Goal: Task Accomplishment & Management: Manage account settings

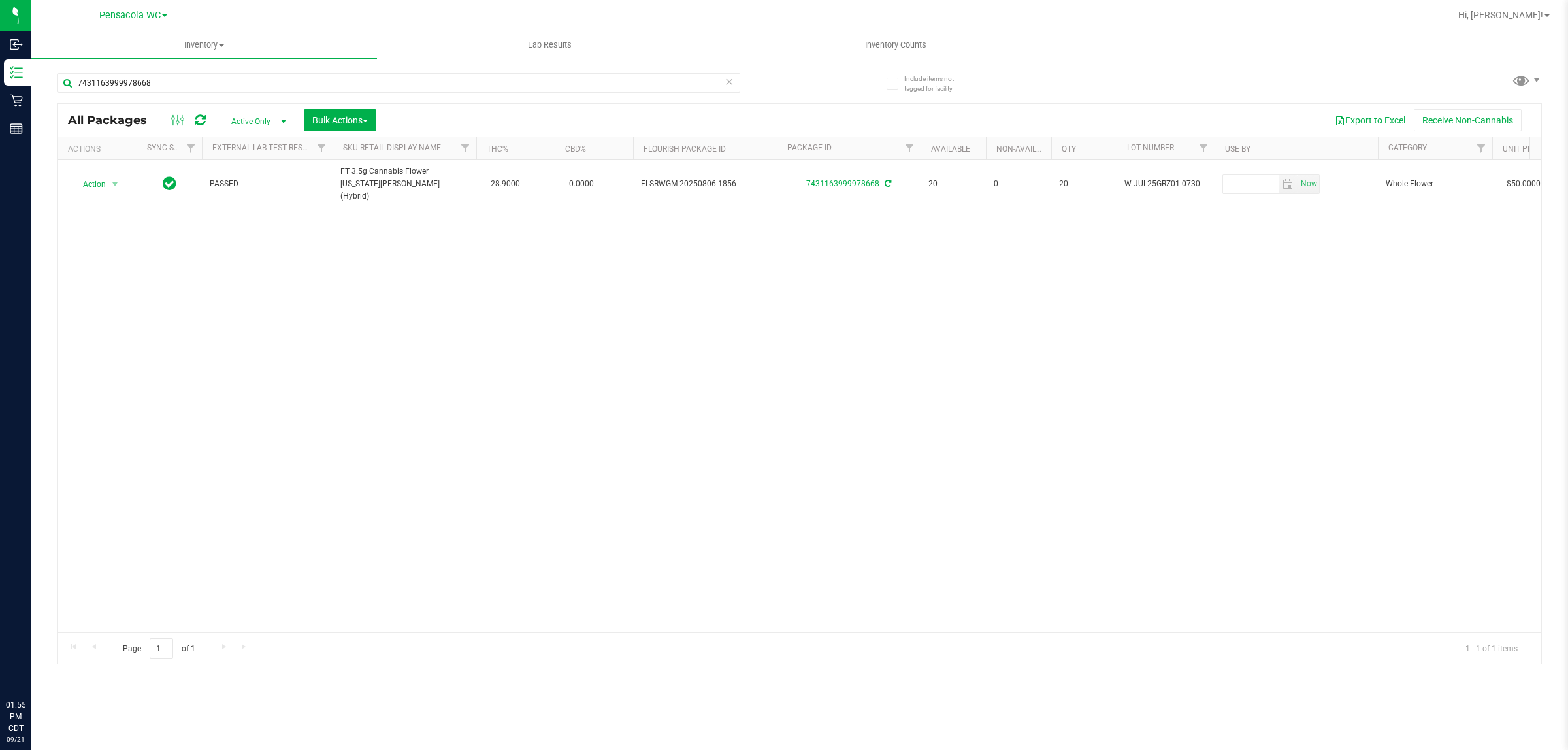
click at [260, 78] on input "7431163999978668" at bounding box center [399, 83] width 683 height 20
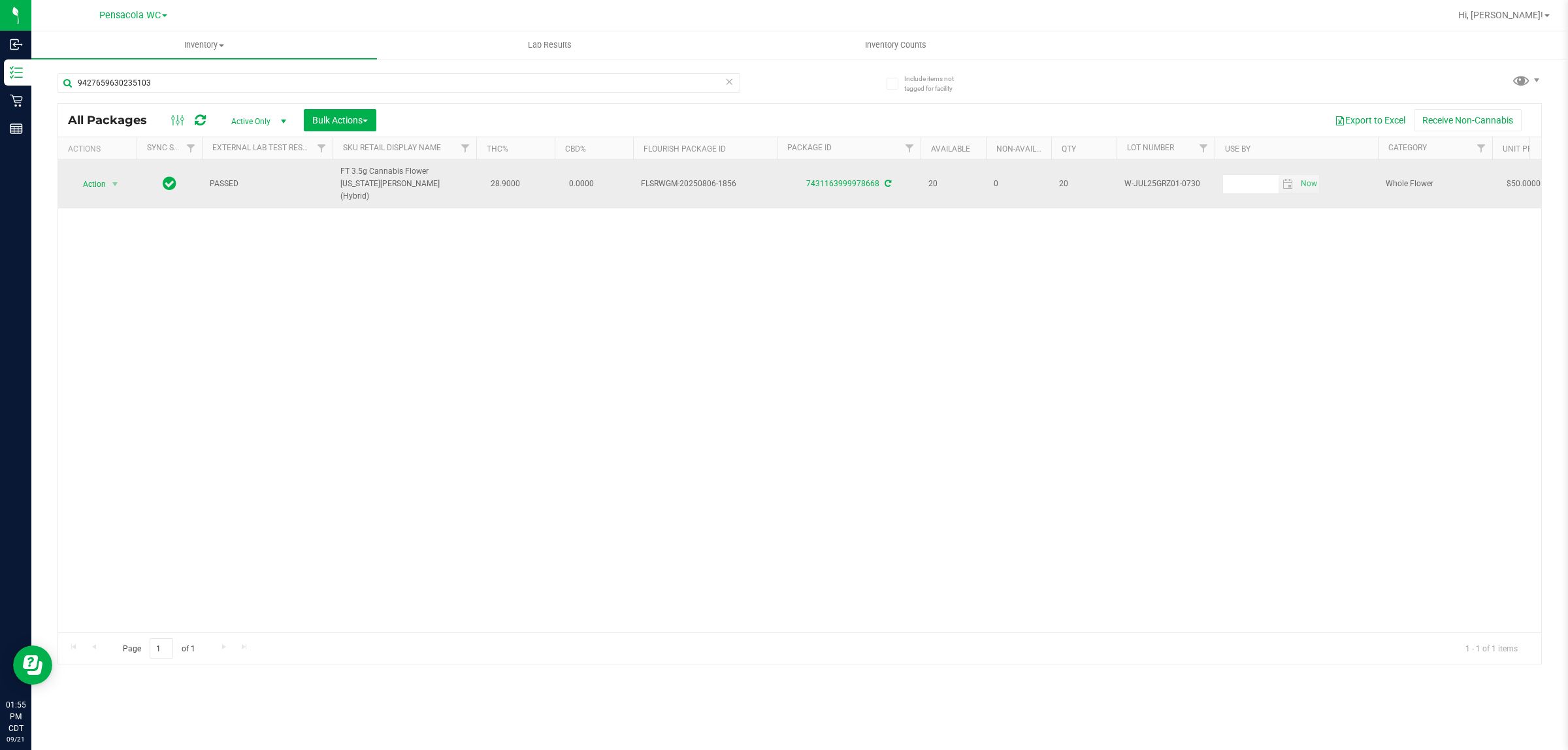
type input "9427659630235103"
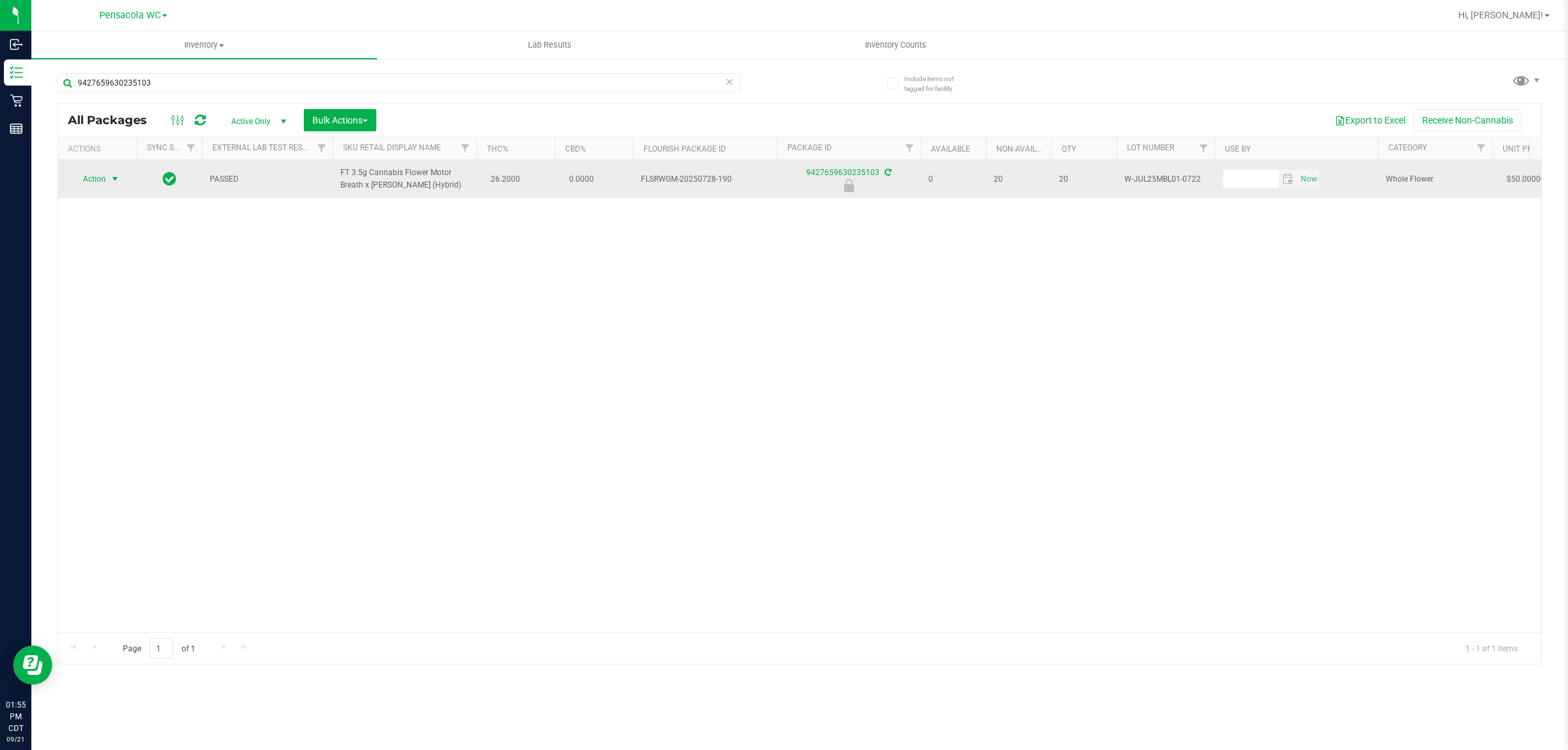
click at [110, 180] on span "select" at bounding box center [115, 179] width 11 height 11
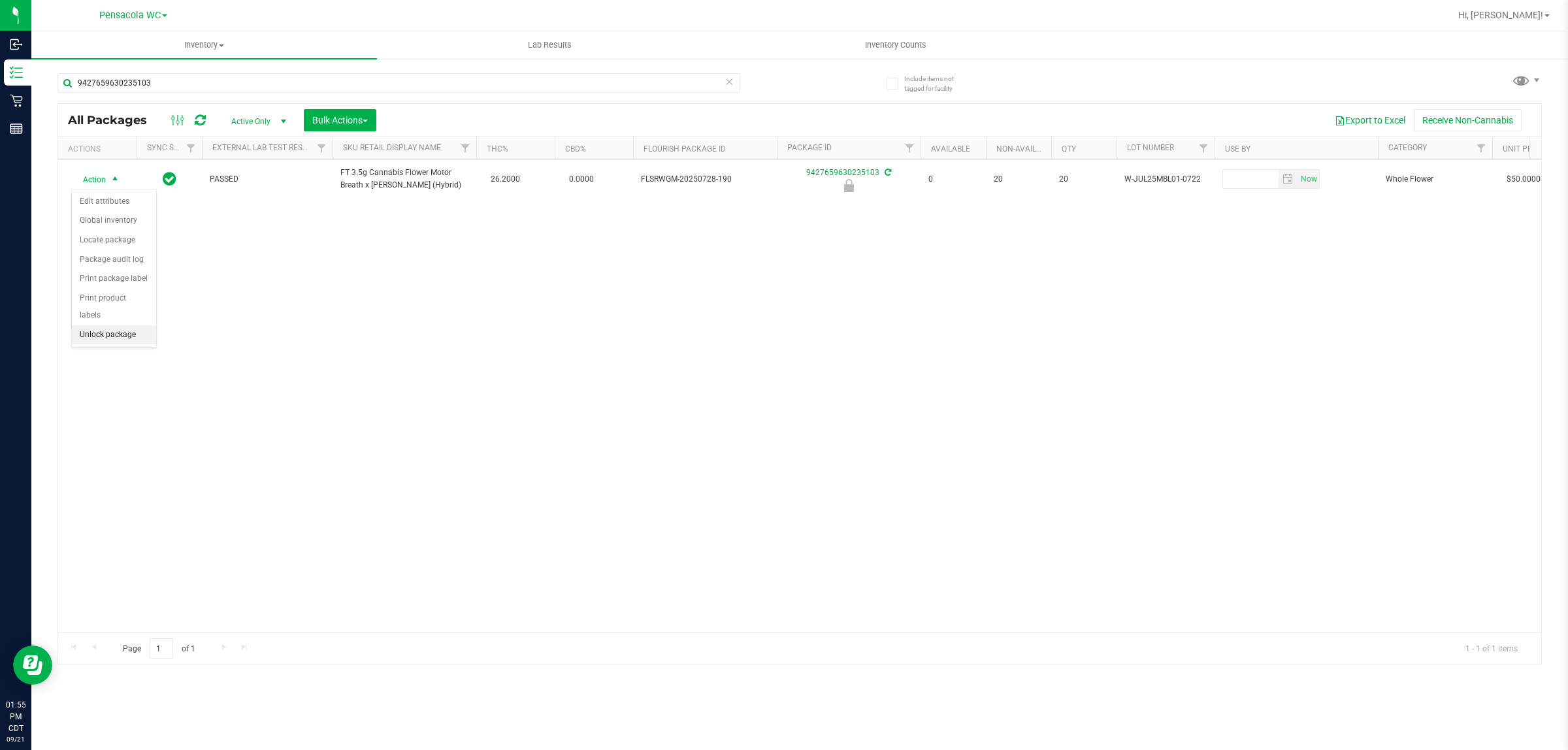
click at [103, 328] on li "Unlock package" at bounding box center [114, 336] width 84 height 20
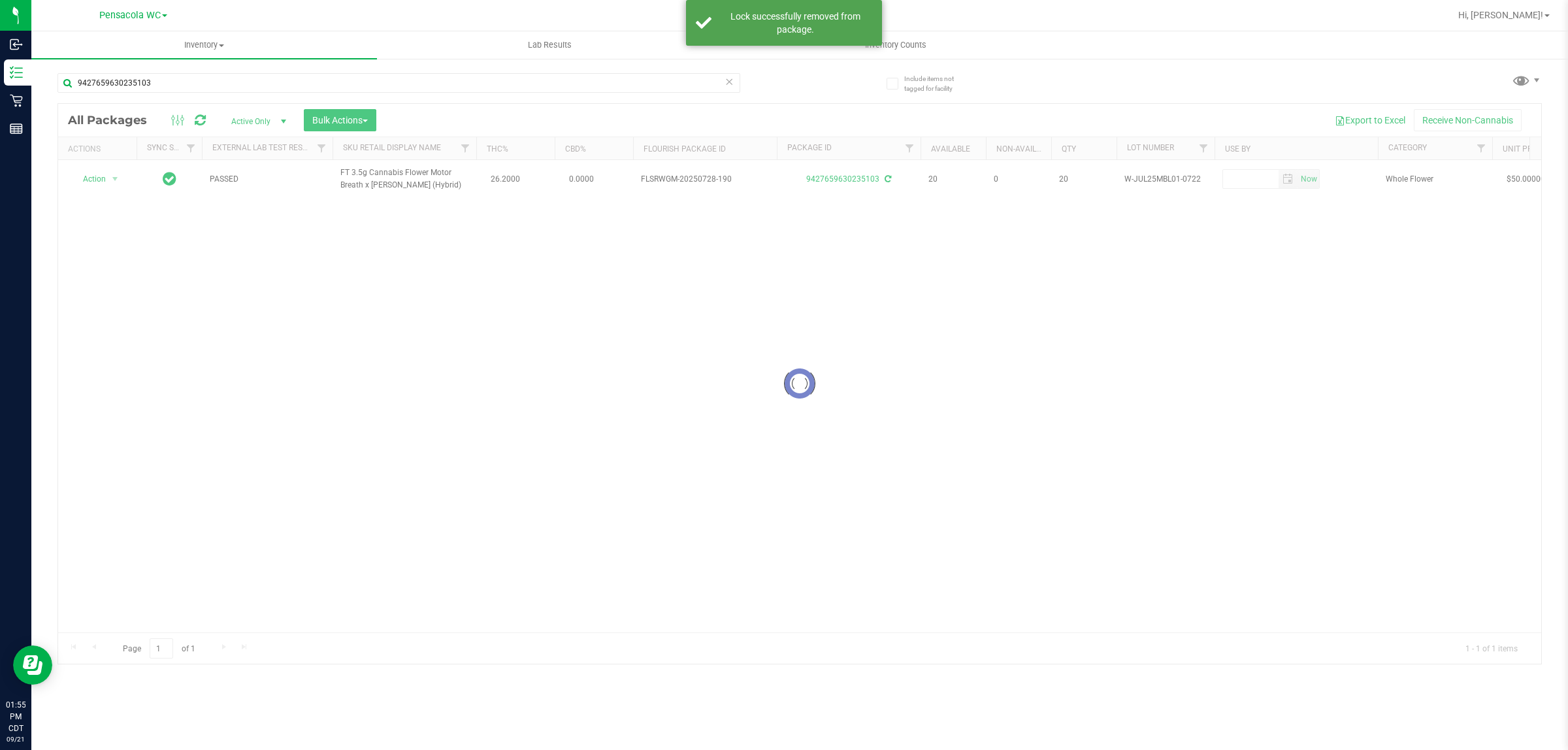
click at [119, 175] on div at bounding box center [799, 384] width 1483 height 560
click at [90, 180] on div at bounding box center [799, 384] width 1483 height 560
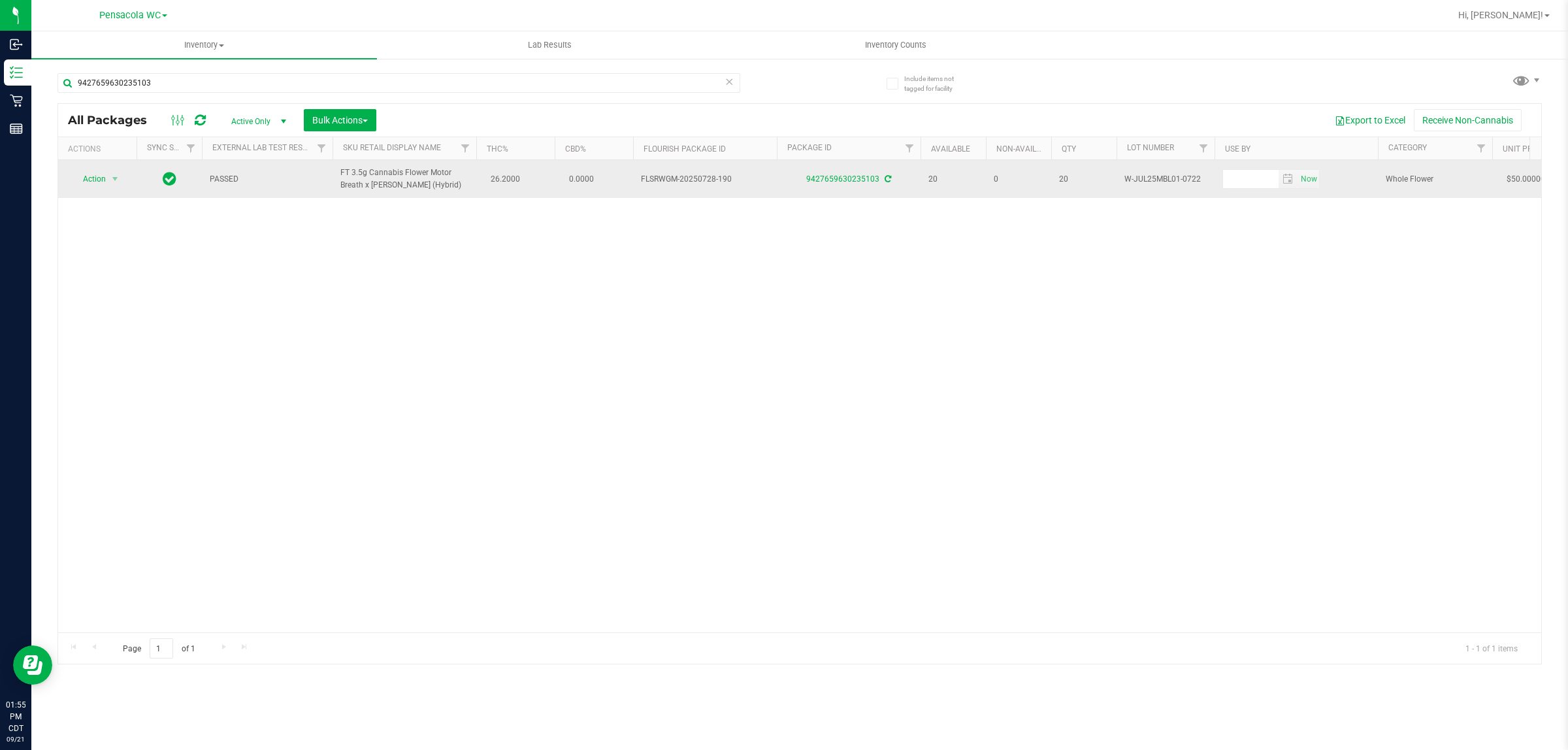
click at [89, 182] on span "Action" at bounding box center [89, 179] width 35 height 19
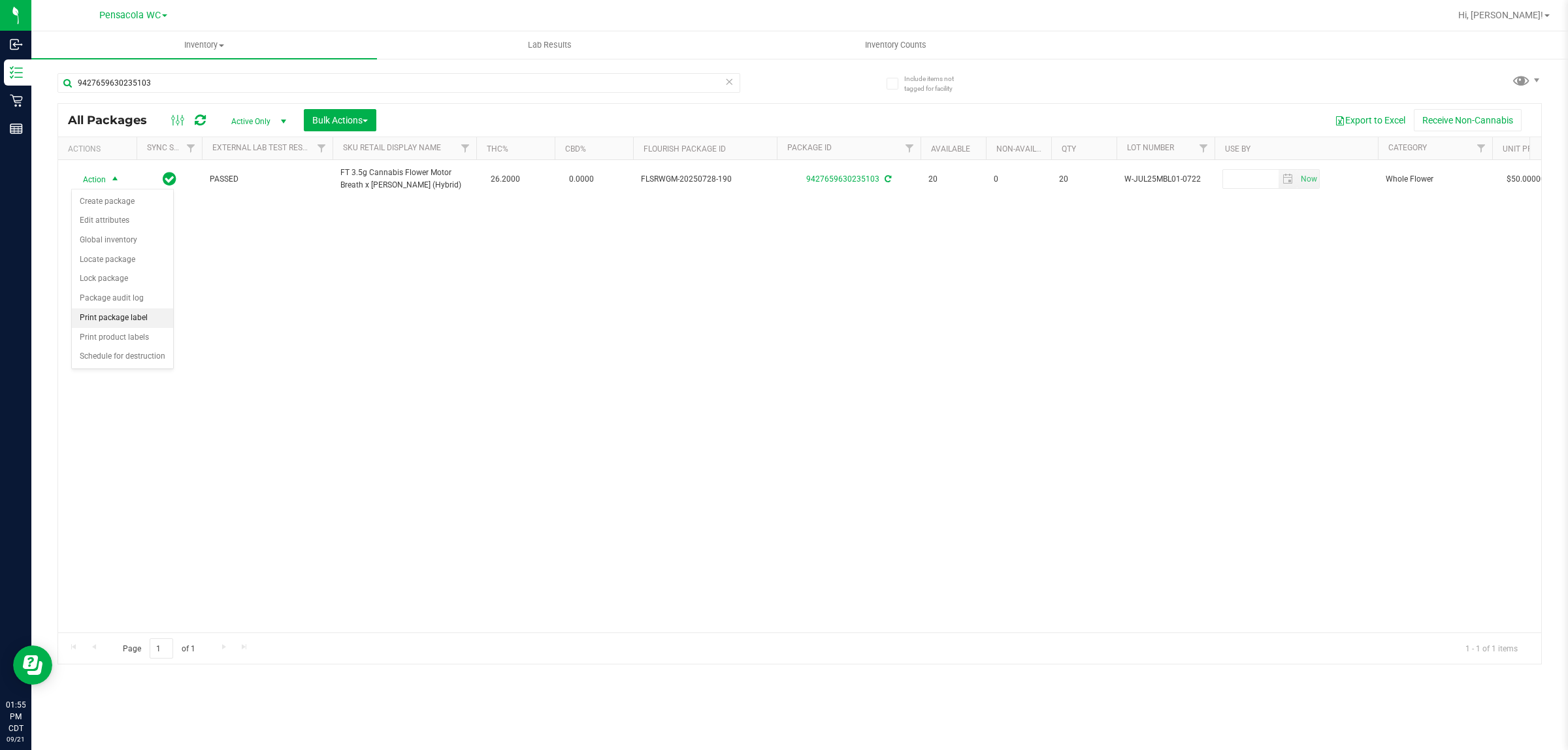
click at [158, 312] on li "Print package label" at bounding box center [122, 318] width 101 height 20
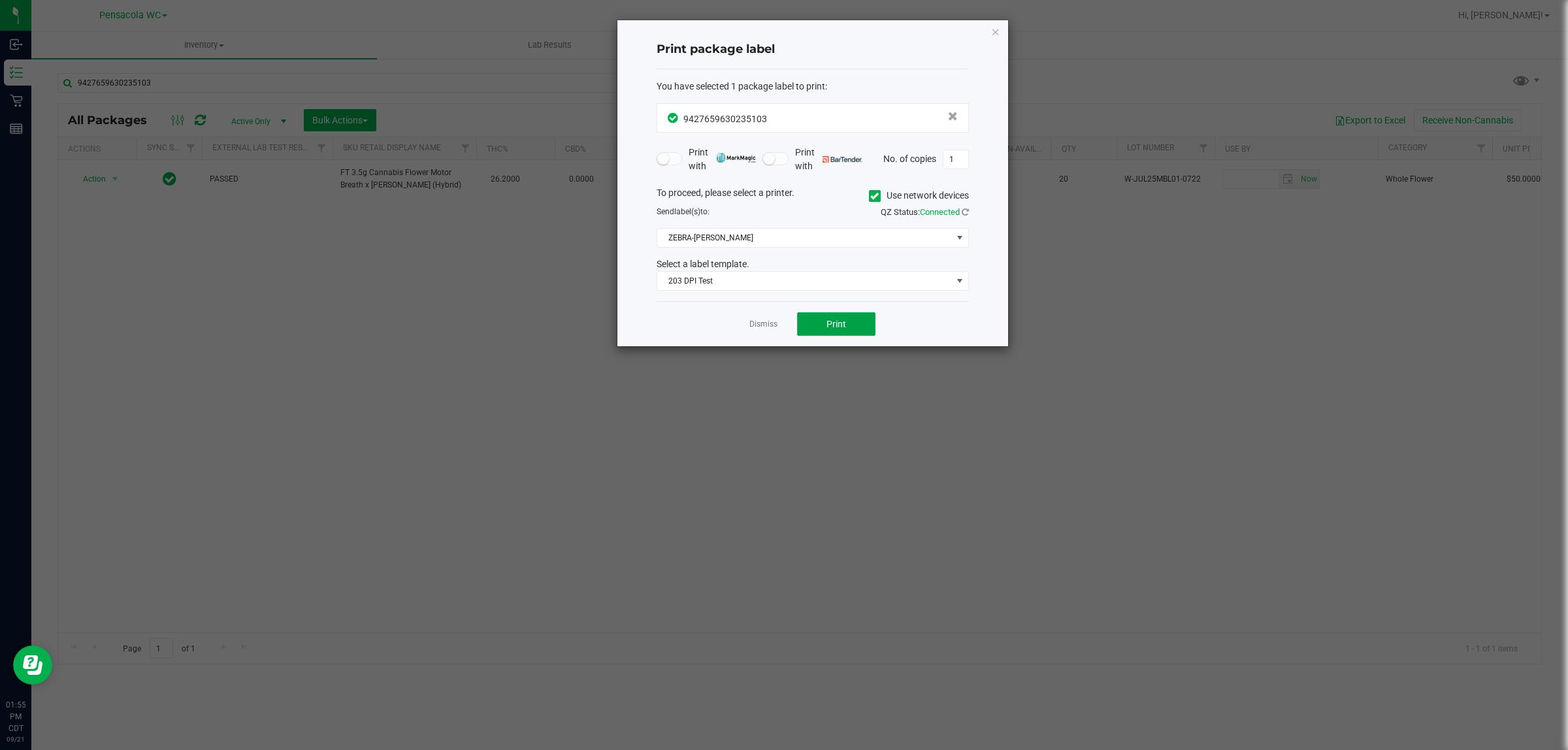
click at [853, 320] on button "Print" at bounding box center [836, 324] width 78 height 24
click at [759, 326] on link "Dismiss" at bounding box center [763, 324] width 28 height 11
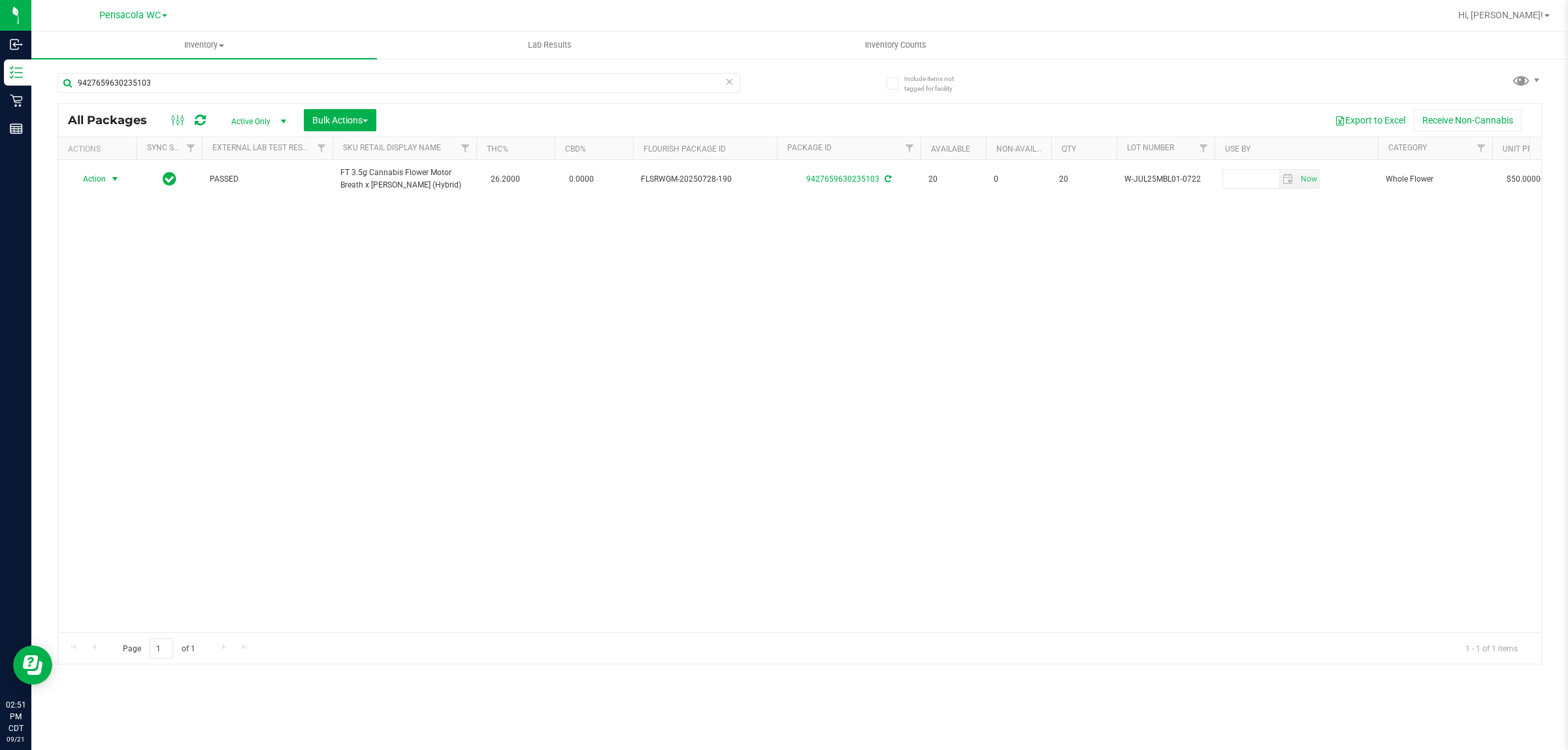
click at [765, 430] on div "Action Action Create package Edit attributes Global inventory Locate package Lo…" at bounding box center [799, 396] width 1483 height 472
click at [1176, 511] on div "Action Action Create package Edit attributes Global inventory Locate package Lo…" at bounding box center [799, 396] width 1483 height 472
click at [730, 85] on icon at bounding box center [728, 81] width 9 height 16
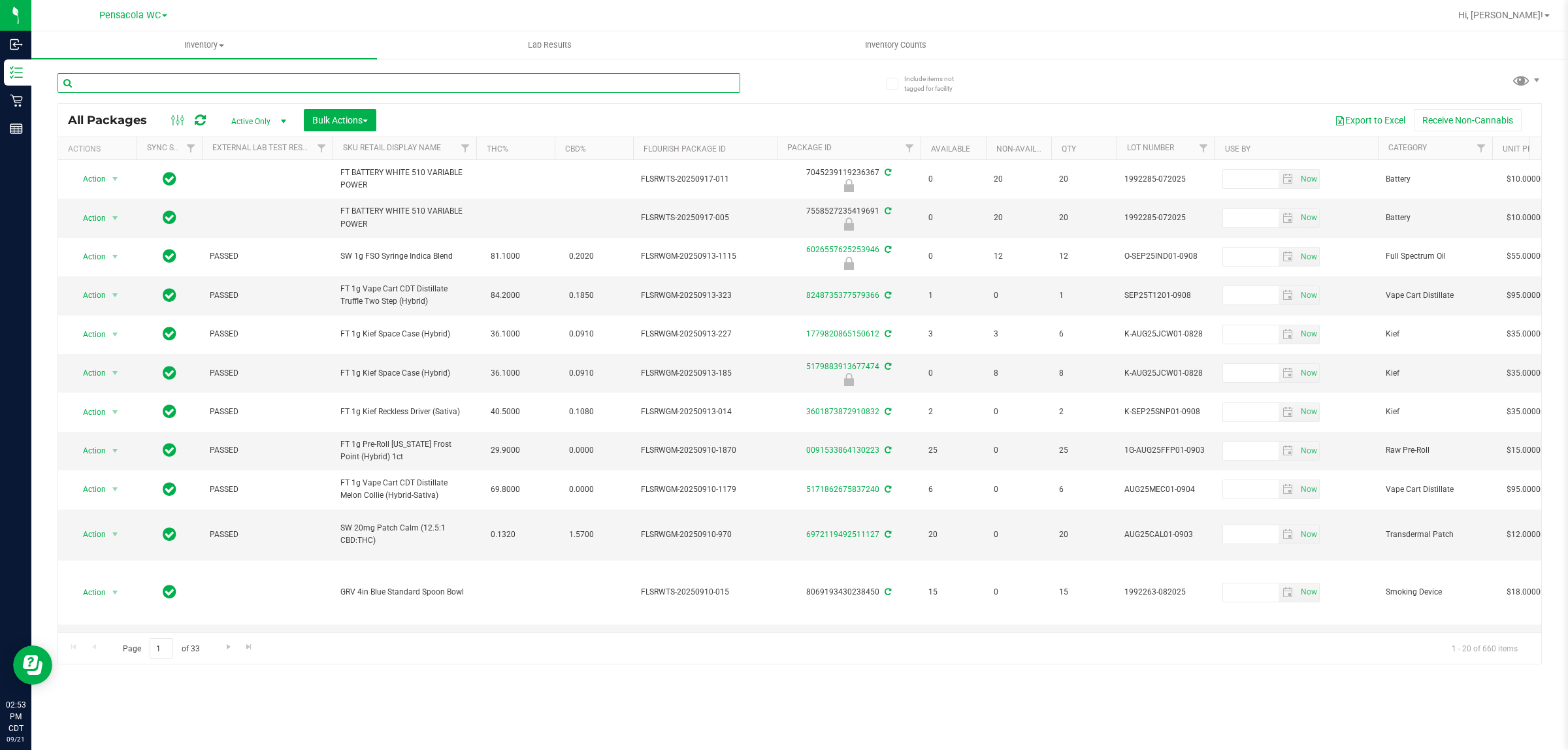
click at [190, 89] on input "text" at bounding box center [399, 83] width 683 height 20
click at [910, 39] on span "Inventory Counts" at bounding box center [895, 45] width 97 height 12
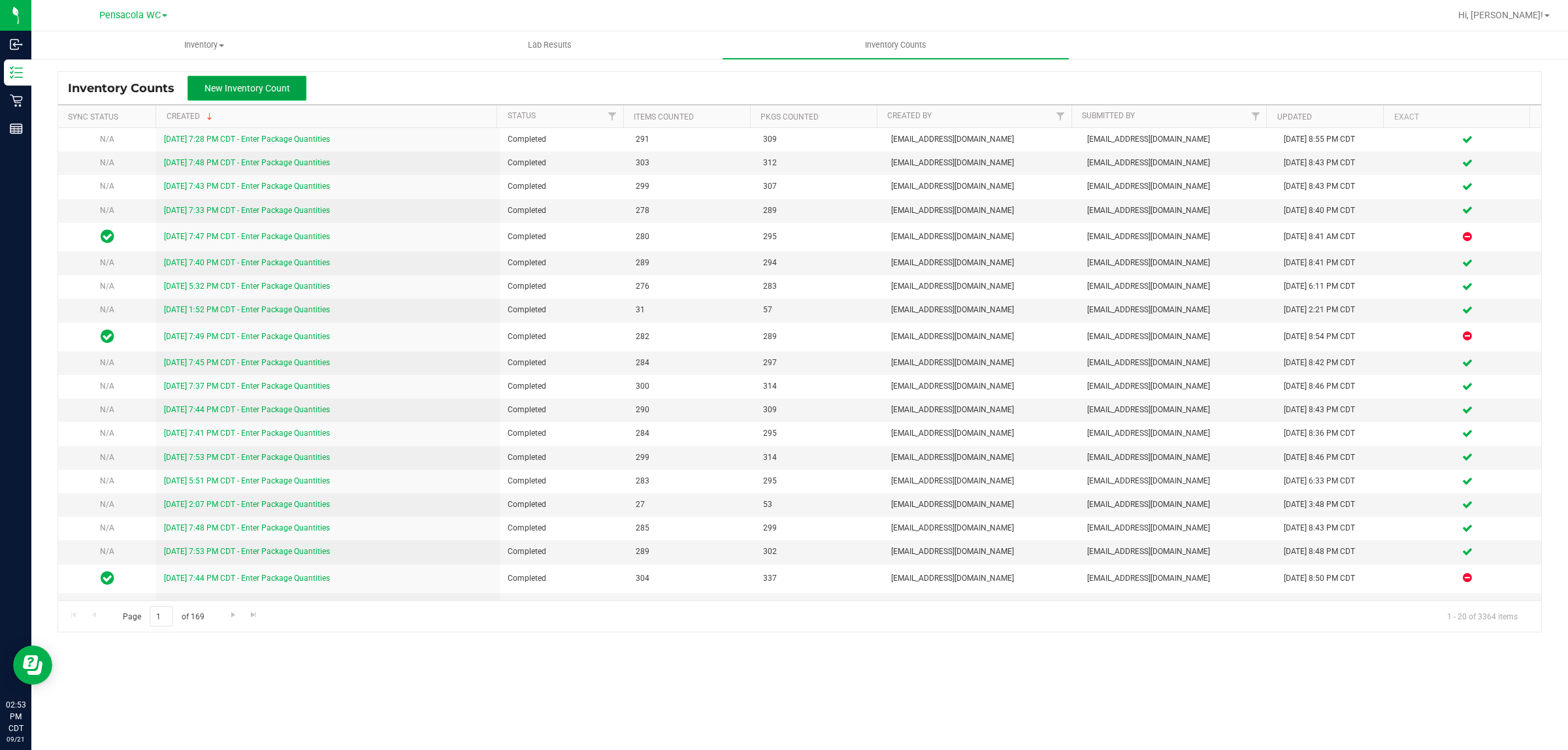
click at [276, 91] on span "New Inventory Count" at bounding box center [246, 88] width 85 height 11
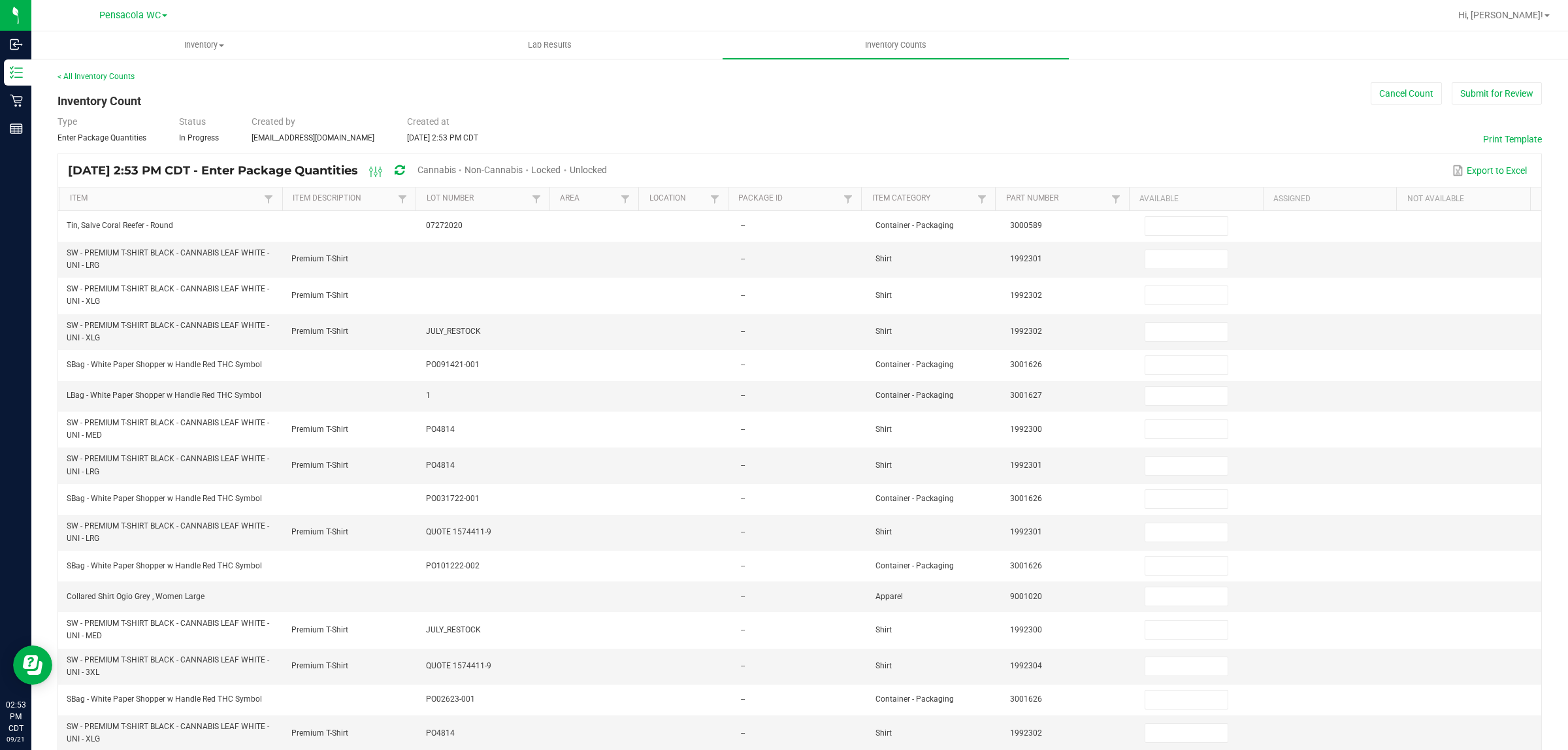
click at [833, 129] on div "Type Enter Package Quantities Status In Progress Created by [EMAIL_ADDRESS][DOM…" at bounding box center [800, 129] width 1484 height 28
click at [840, 111] on div "< All Inventory Counts Inventory Count Cancel Count Submit for Review Type Ente…" at bounding box center [800, 498] width 1484 height 854
click at [514, 167] on span "Non-Cannabis" at bounding box center [493, 170] width 58 height 11
click at [976, 199] on span at bounding box center [981, 199] width 11 height 11
click at [1062, 256] on li "Active Hardware (Cannabis)" at bounding box center [1067, 253] width 184 height 17
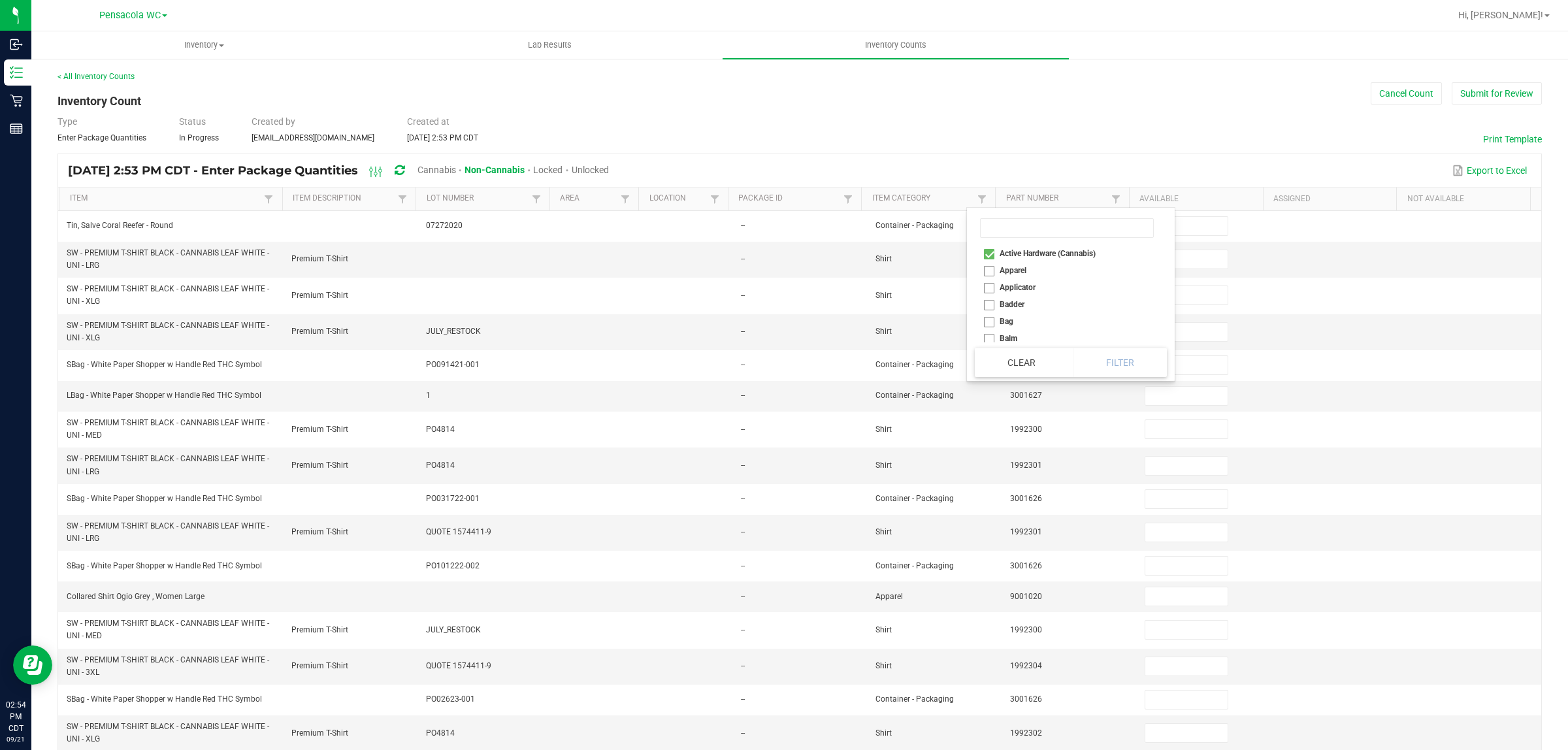
checkbox \(Cannabis\) "true"
click at [1017, 293] on li "Battery" at bounding box center [1067, 291] width 184 height 17
checkbox input "true"
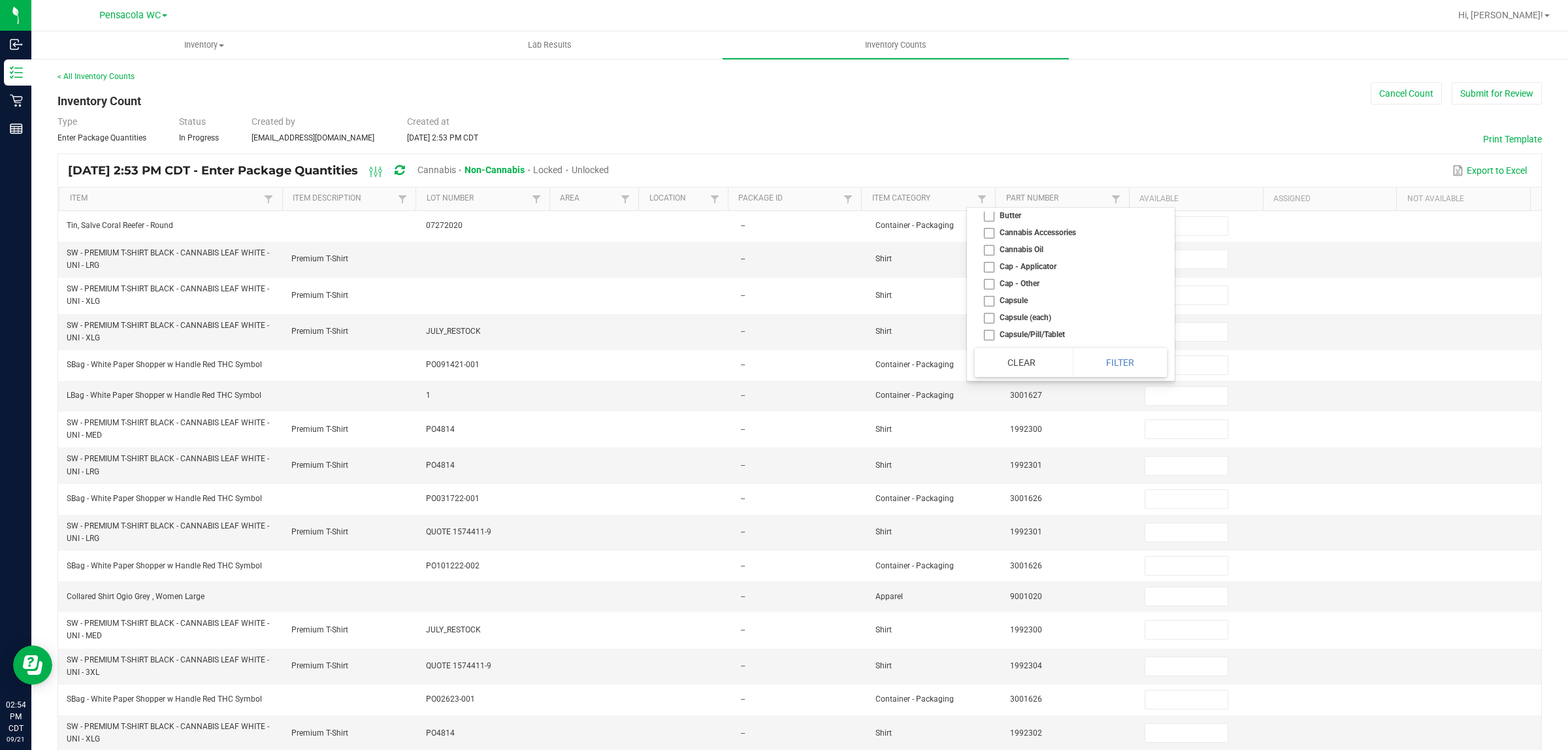
click at [1071, 240] on li "Cannabis Accessories" at bounding box center [1067, 232] width 184 height 17
checkbox Accessories "true"
click at [1053, 290] on li "Concentrate Device" at bounding box center [1067, 283] width 184 height 17
checkbox Device "true"
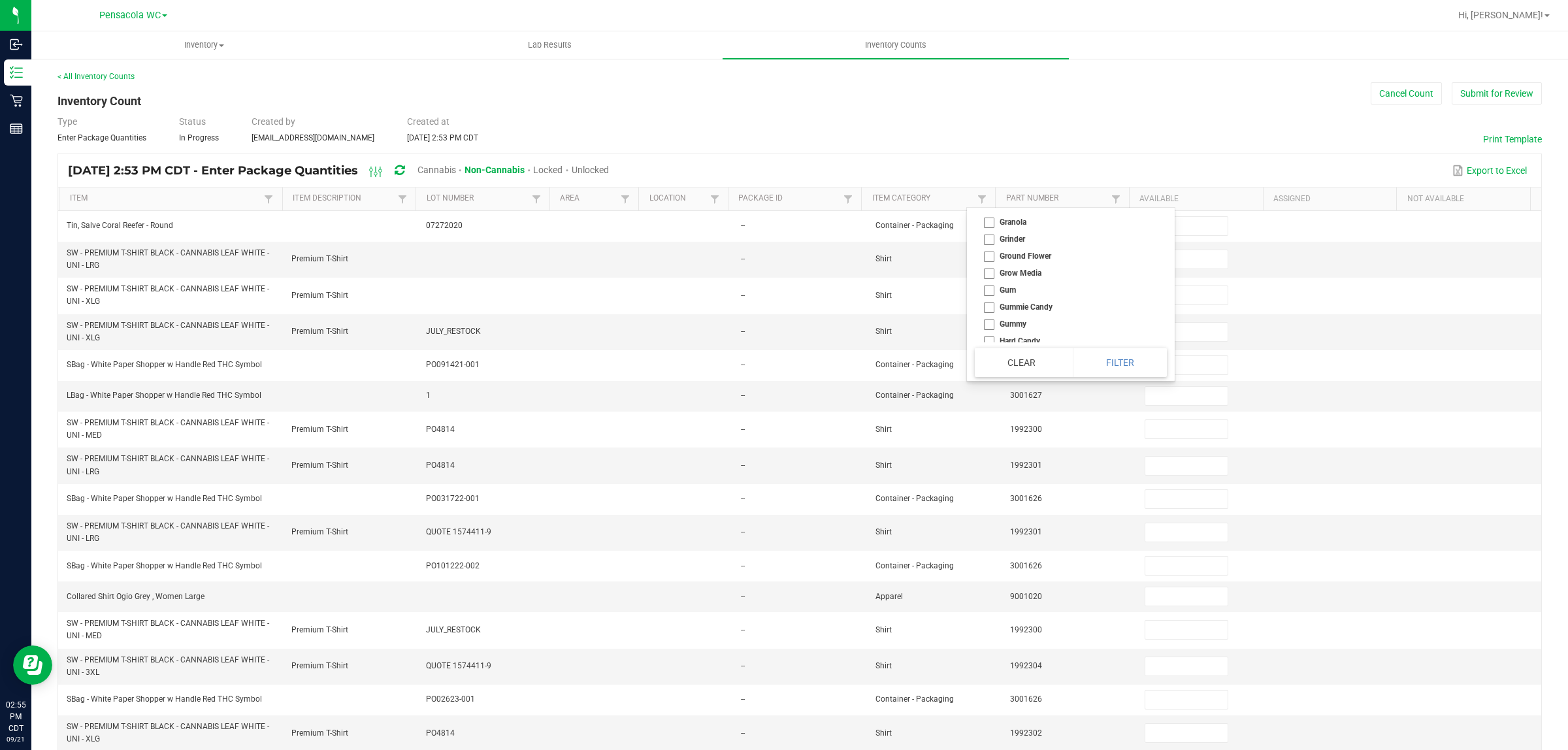
scroll to position [1471, 0]
click at [1013, 287] on li "Grinder" at bounding box center [1067, 278] width 184 height 17
checkbox input "true"
click at [1044, 324] on li "Hardware (Non-Cannabis)" at bounding box center [1067, 315] width 184 height 17
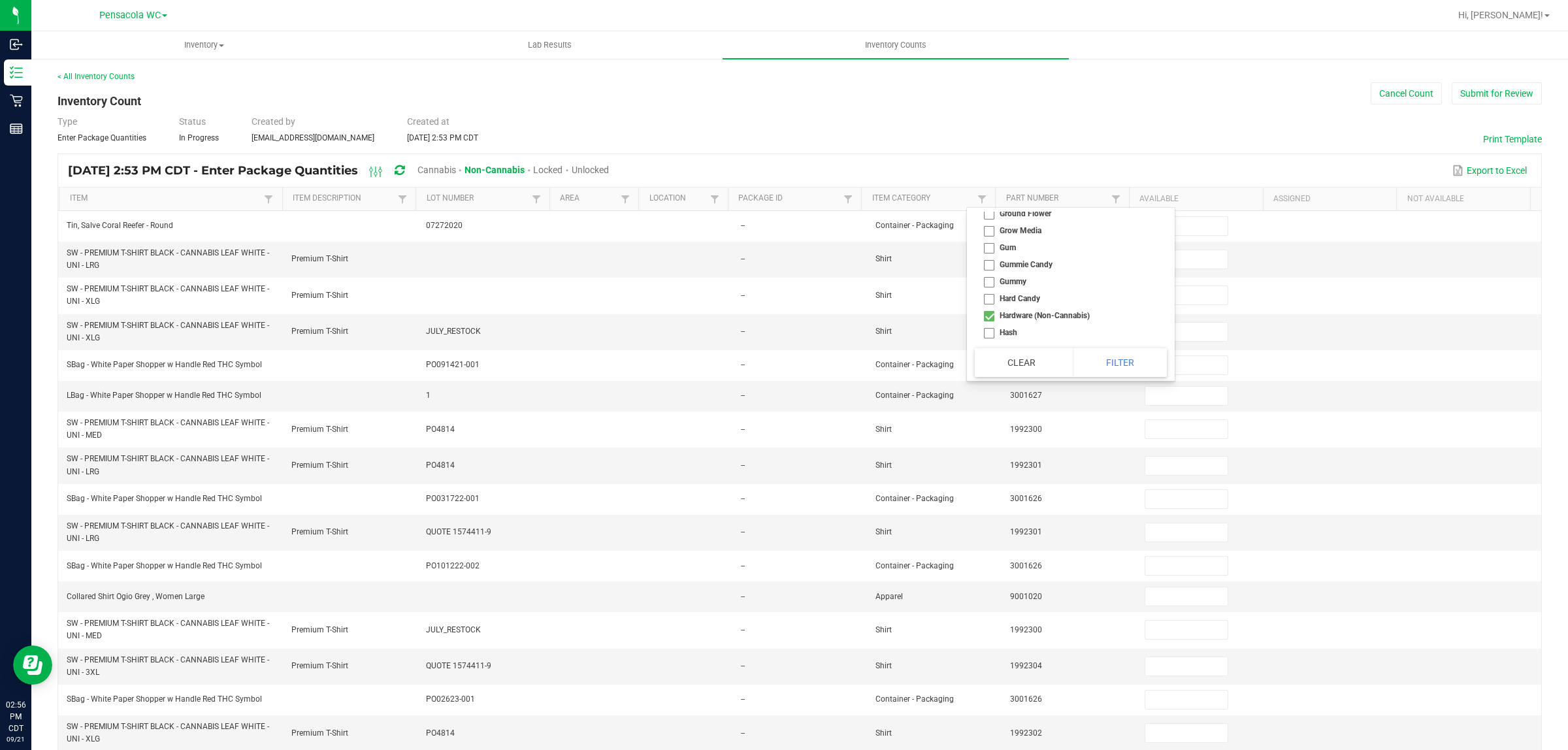
checkbox \(Non-Cannabis\) "true"
click at [1055, 218] on li "Non-Cannabis Accessories" at bounding box center [1067, 208] width 184 height 17
checkbox Accessories "true"
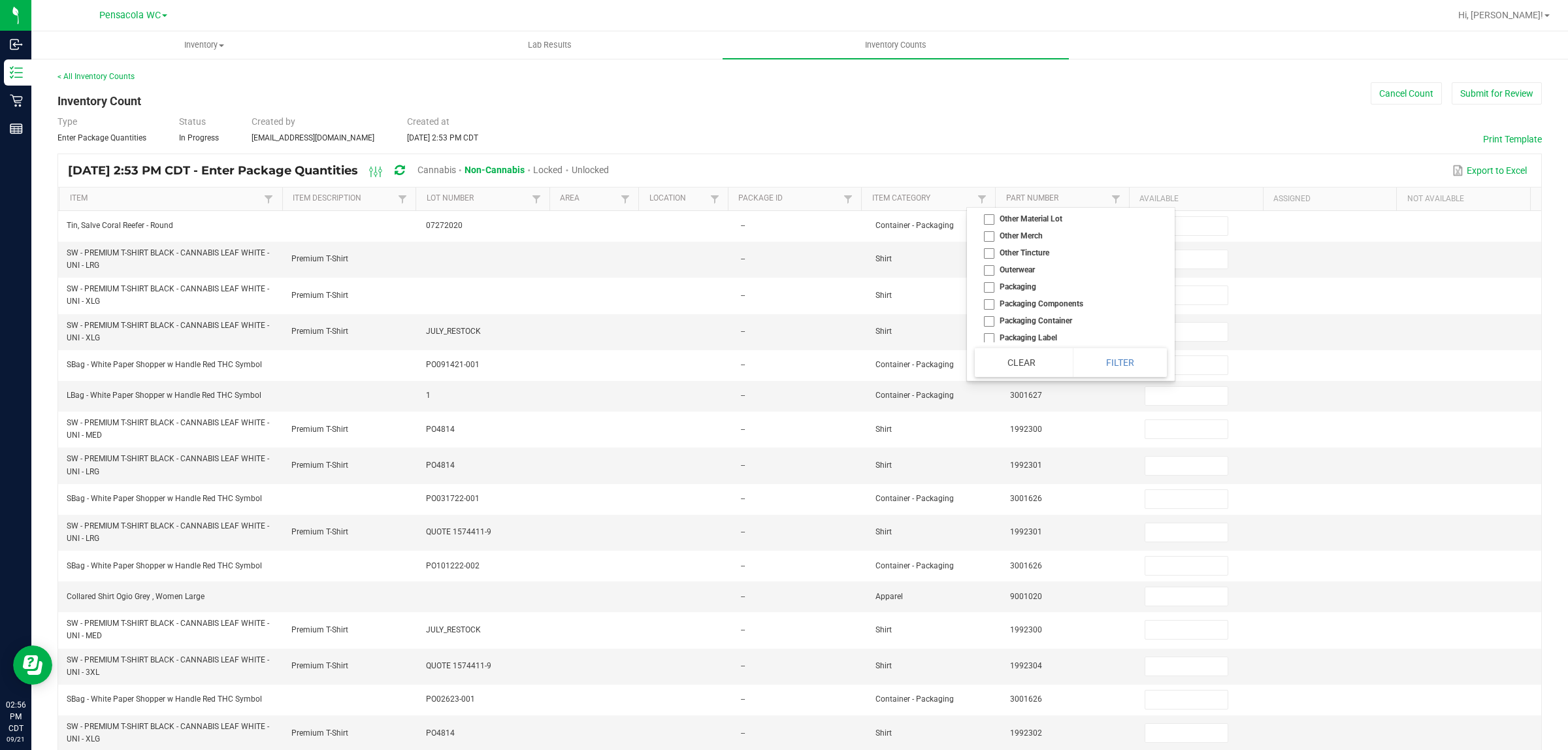
click at [1042, 244] on li "Other Merch" at bounding box center [1067, 236] width 184 height 17
checkbox Merch "true"
click at [1010, 202] on li "Rolling Papers" at bounding box center [1067, 192] width 184 height 17
checkbox Papers "true"
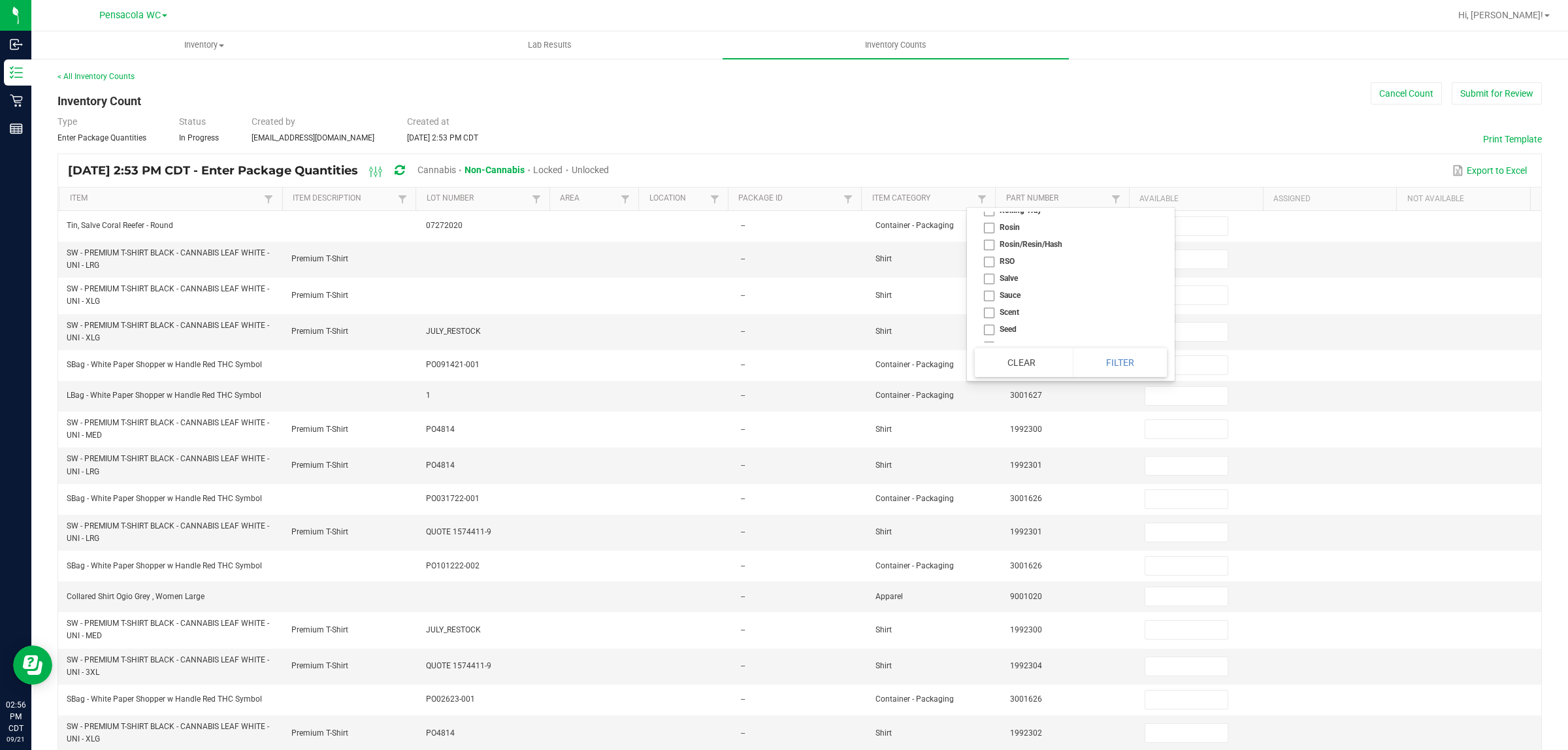
click at [1017, 219] on li "Rolling Tray" at bounding box center [1067, 210] width 184 height 17
checkbox Tray "true"
click at [1057, 232] on li "Smoking Accessory" at bounding box center [1067, 223] width 184 height 17
checkbox Accessory "true"
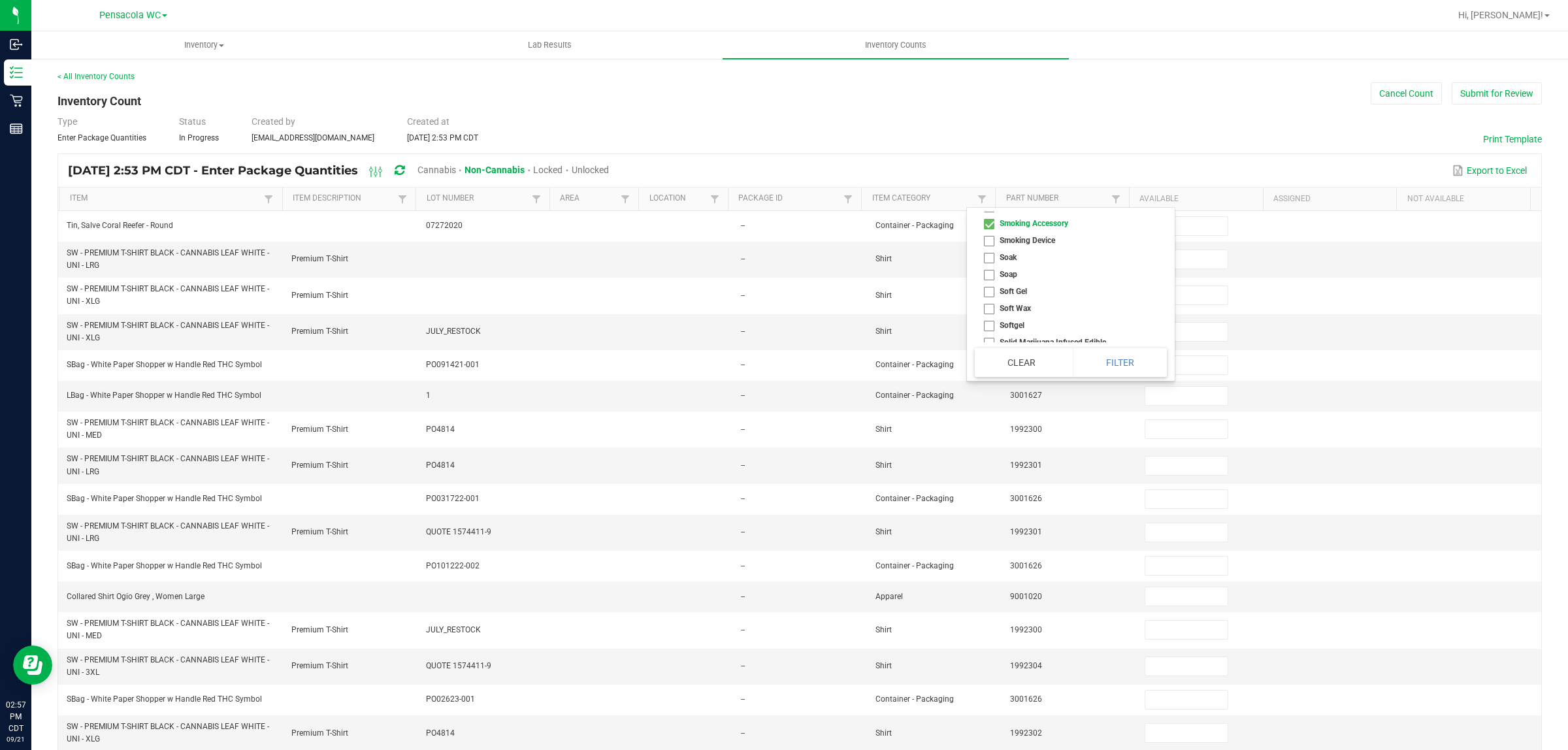
click at [1052, 249] on li "Smoking Device" at bounding box center [1067, 240] width 184 height 17
checkbox Device "true"
click at [1030, 190] on li "Supplies" at bounding box center [1067, 182] width 184 height 17
checkbox input "true"
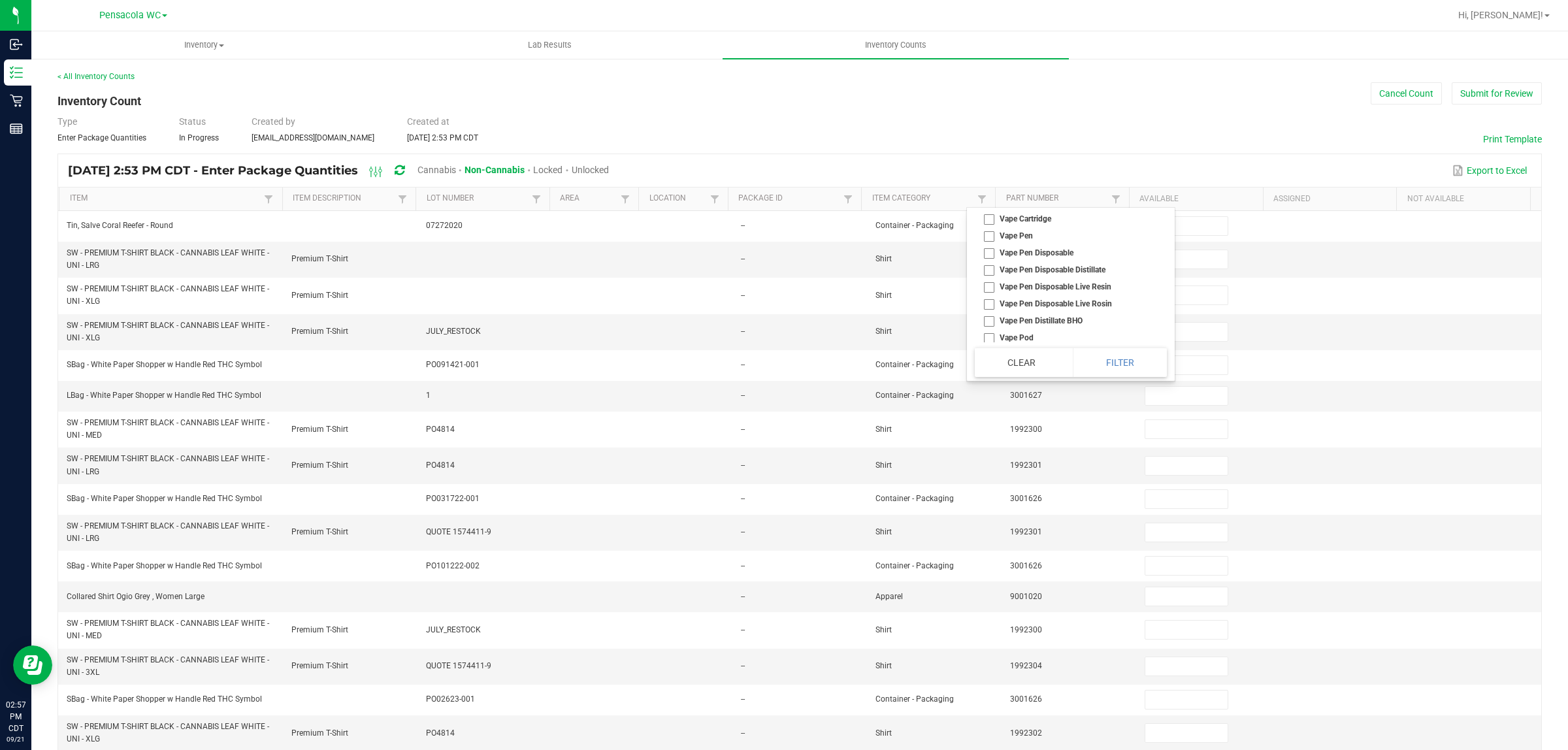
scroll to position [4827, 0]
click at [1105, 366] on button "Filter" at bounding box center [1120, 362] width 94 height 28
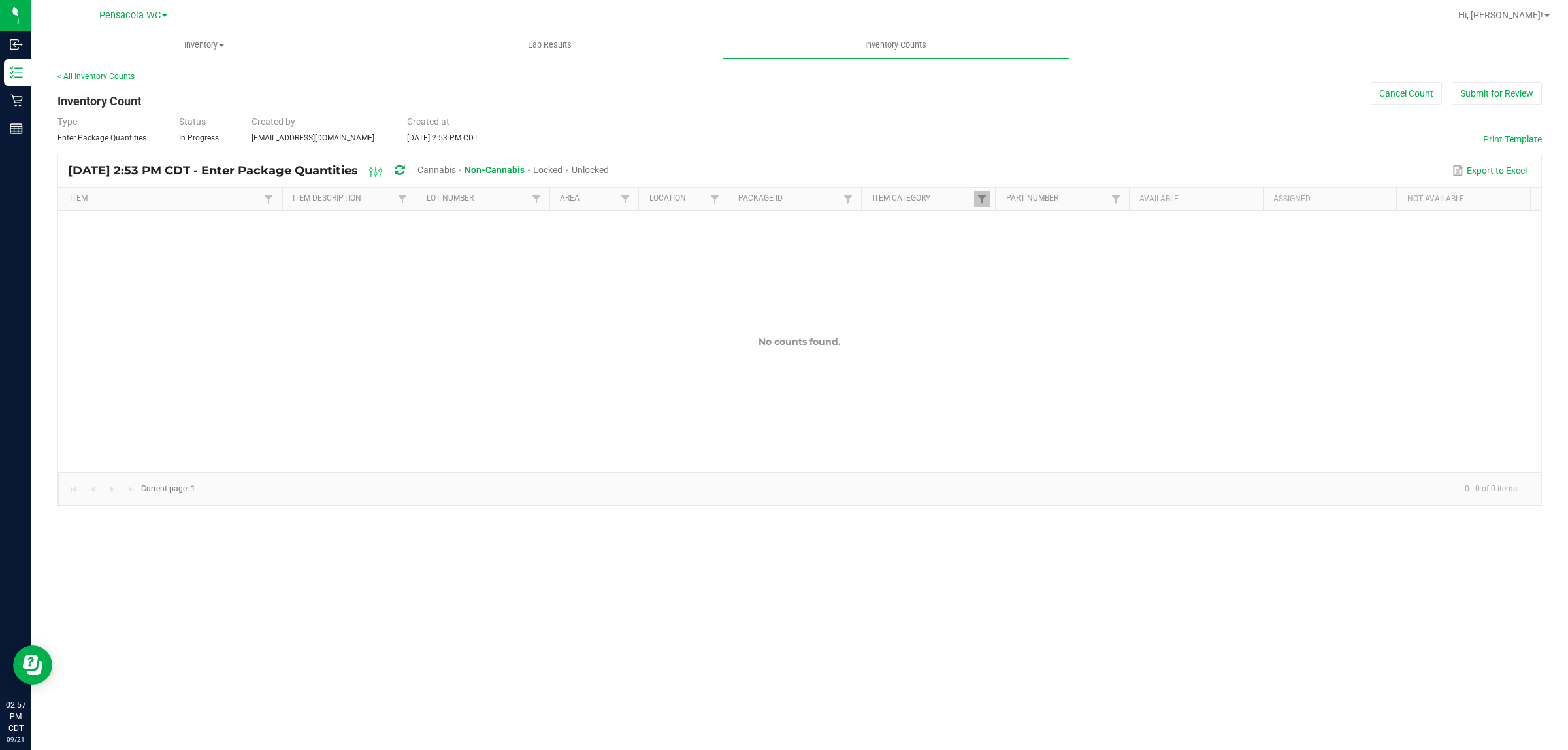
click at [456, 172] on span "Cannabis" at bounding box center [436, 170] width 38 height 11
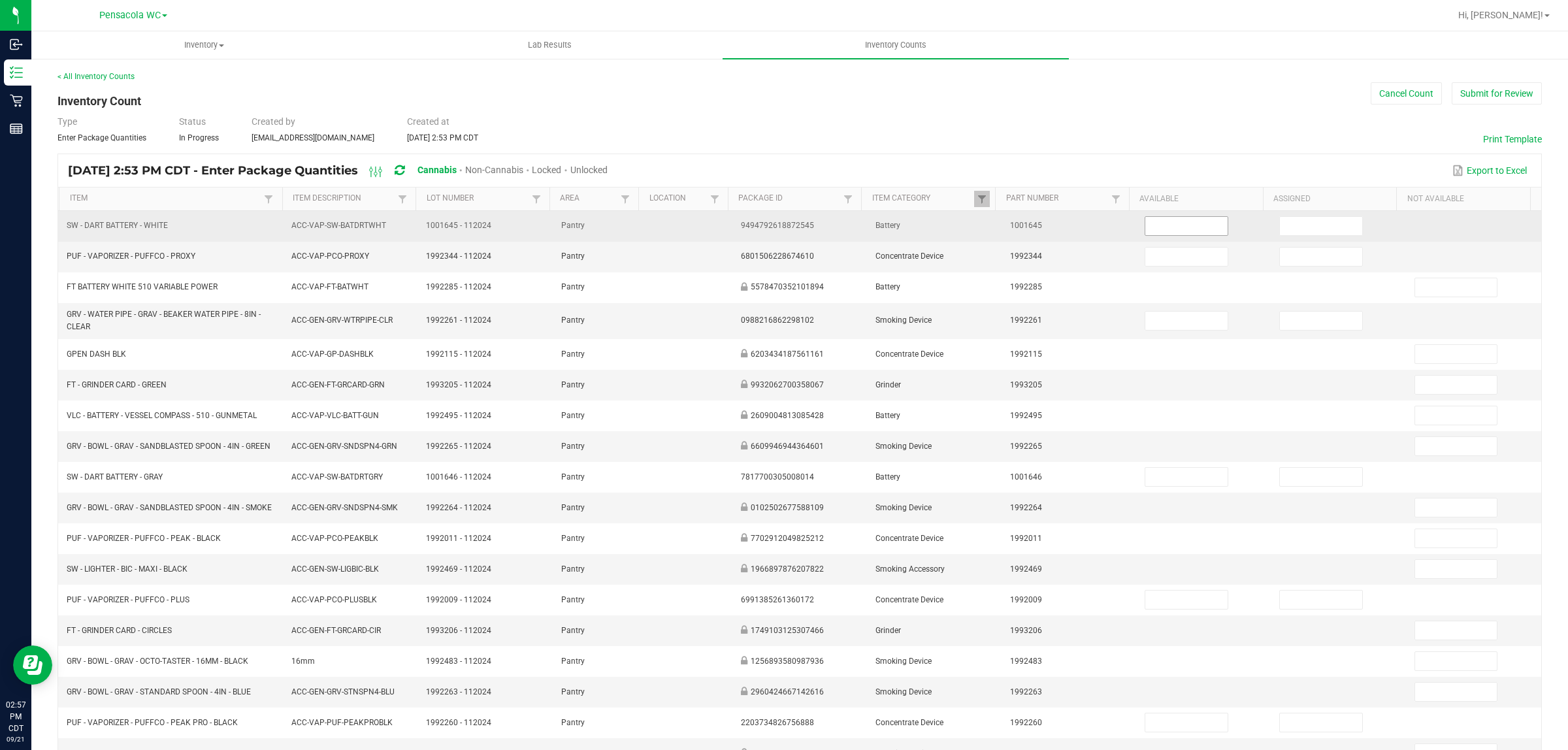
click at [1167, 224] on input at bounding box center [1186, 226] width 82 height 19
type input "2"
click at [1280, 220] on input at bounding box center [1321, 226] width 82 height 19
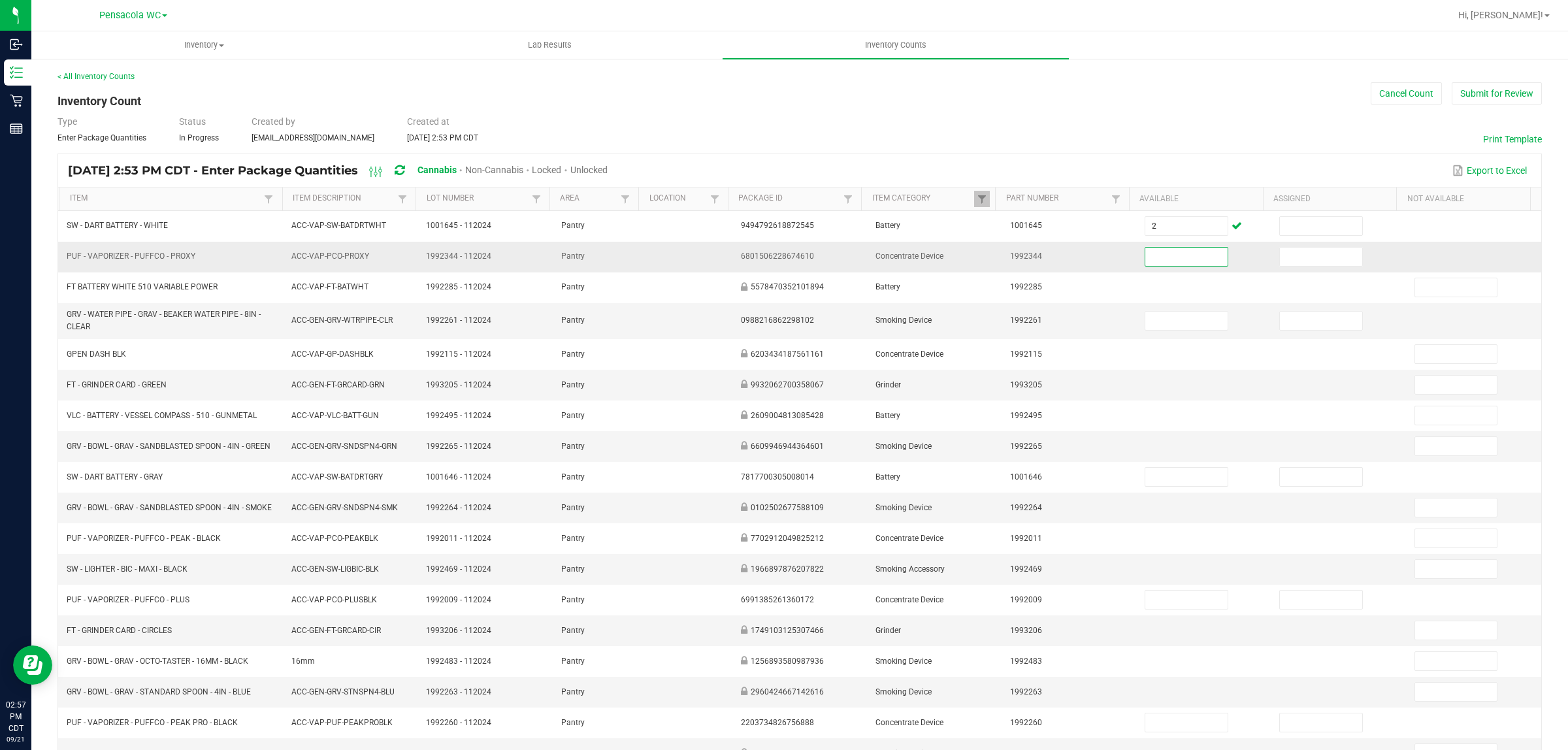
click at [1145, 261] on input at bounding box center [1186, 256] width 82 height 19
click at [1161, 260] on input at bounding box center [1186, 256] width 82 height 19
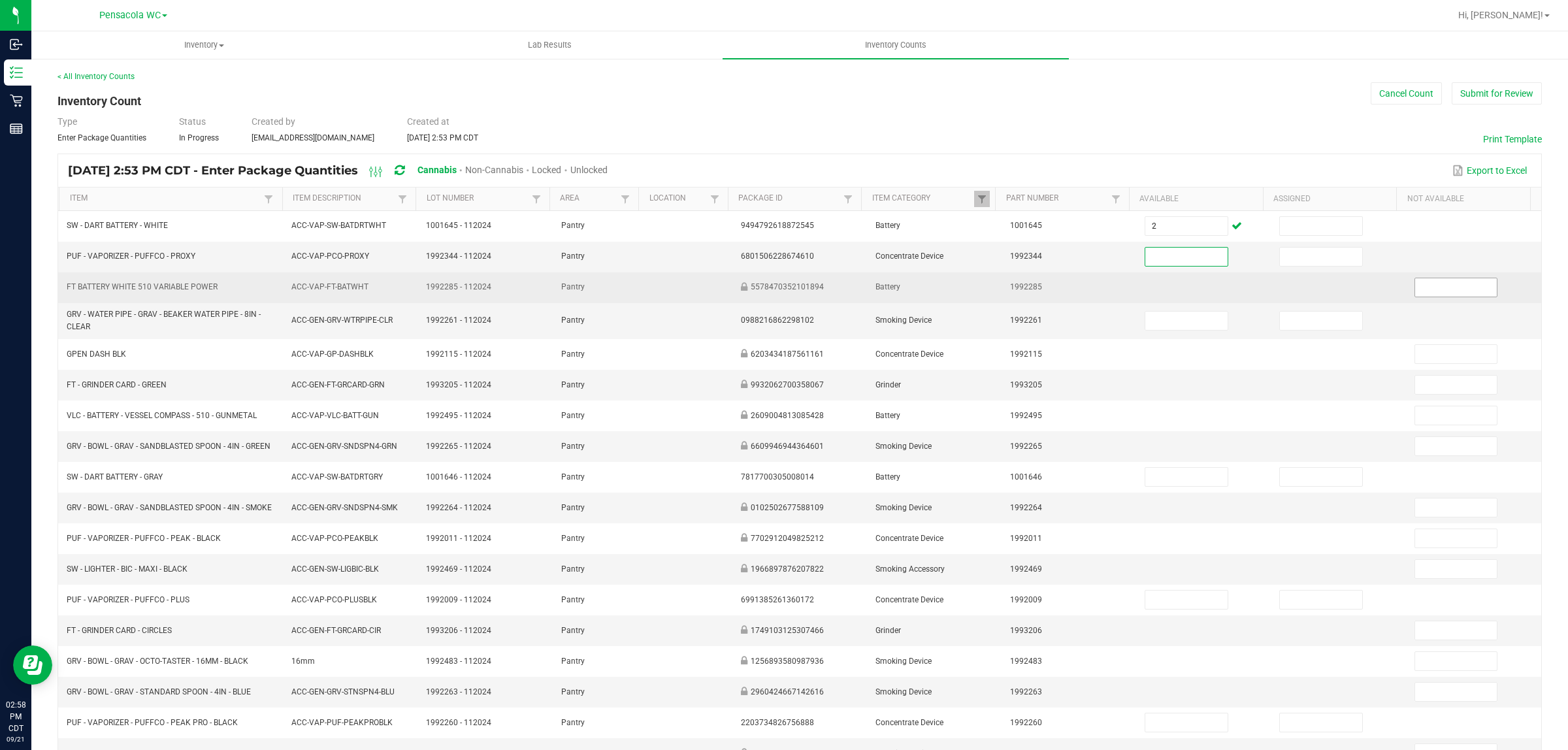
click at [1416, 293] on input at bounding box center [1456, 288] width 82 height 19
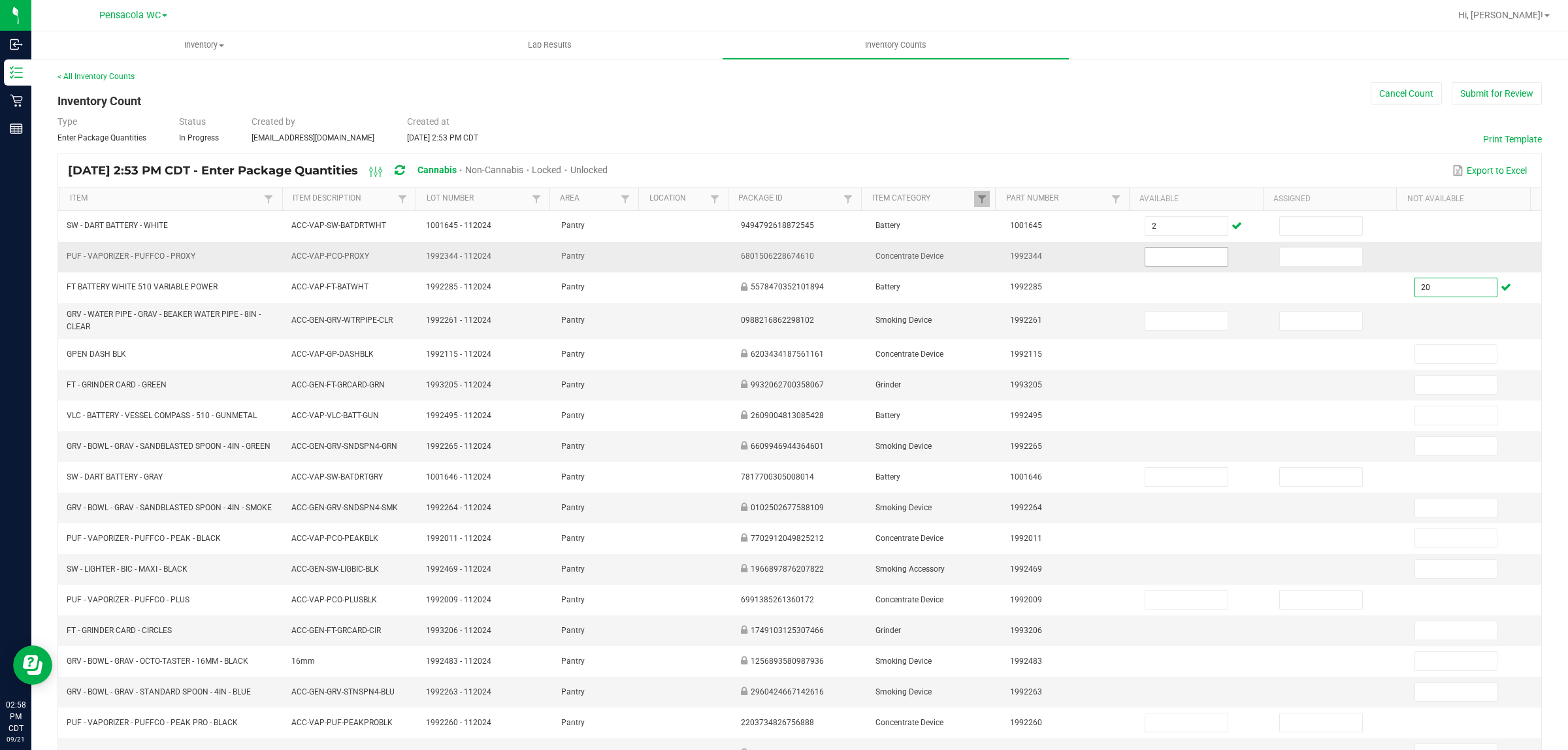
type input "20"
click at [1179, 249] on input at bounding box center [1186, 256] width 82 height 19
type input "6"
click at [1280, 259] on input at bounding box center [1321, 256] width 82 height 19
type input "1"
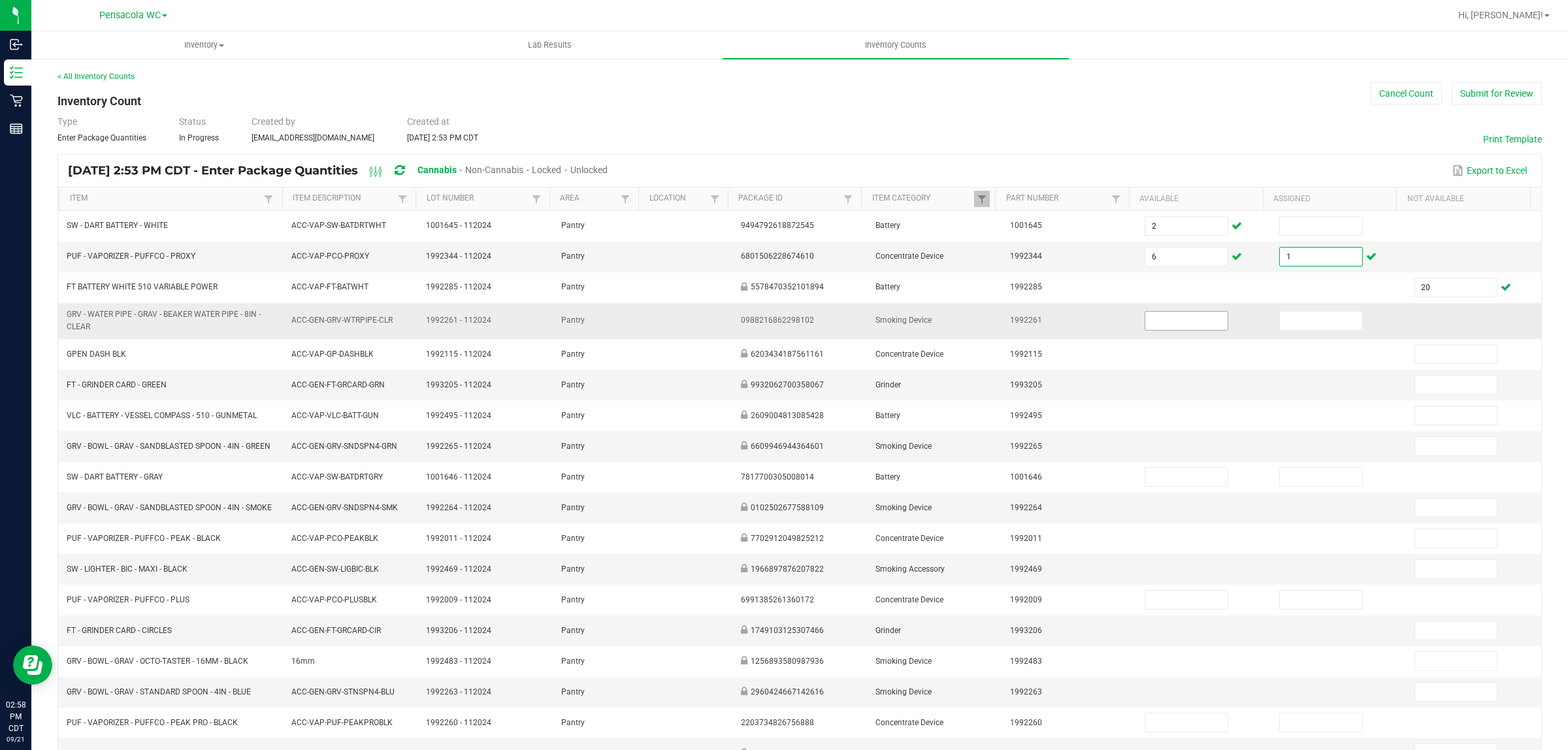
click at [1168, 318] on input at bounding box center [1186, 321] width 82 height 19
type input "1"
drag, startPoint x: 1288, startPoint y: 318, endPoint x: 1286, endPoint y: 310, distance: 8.2
click at [1288, 317] on input at bounding box center [1321, 321] width 82 height 19
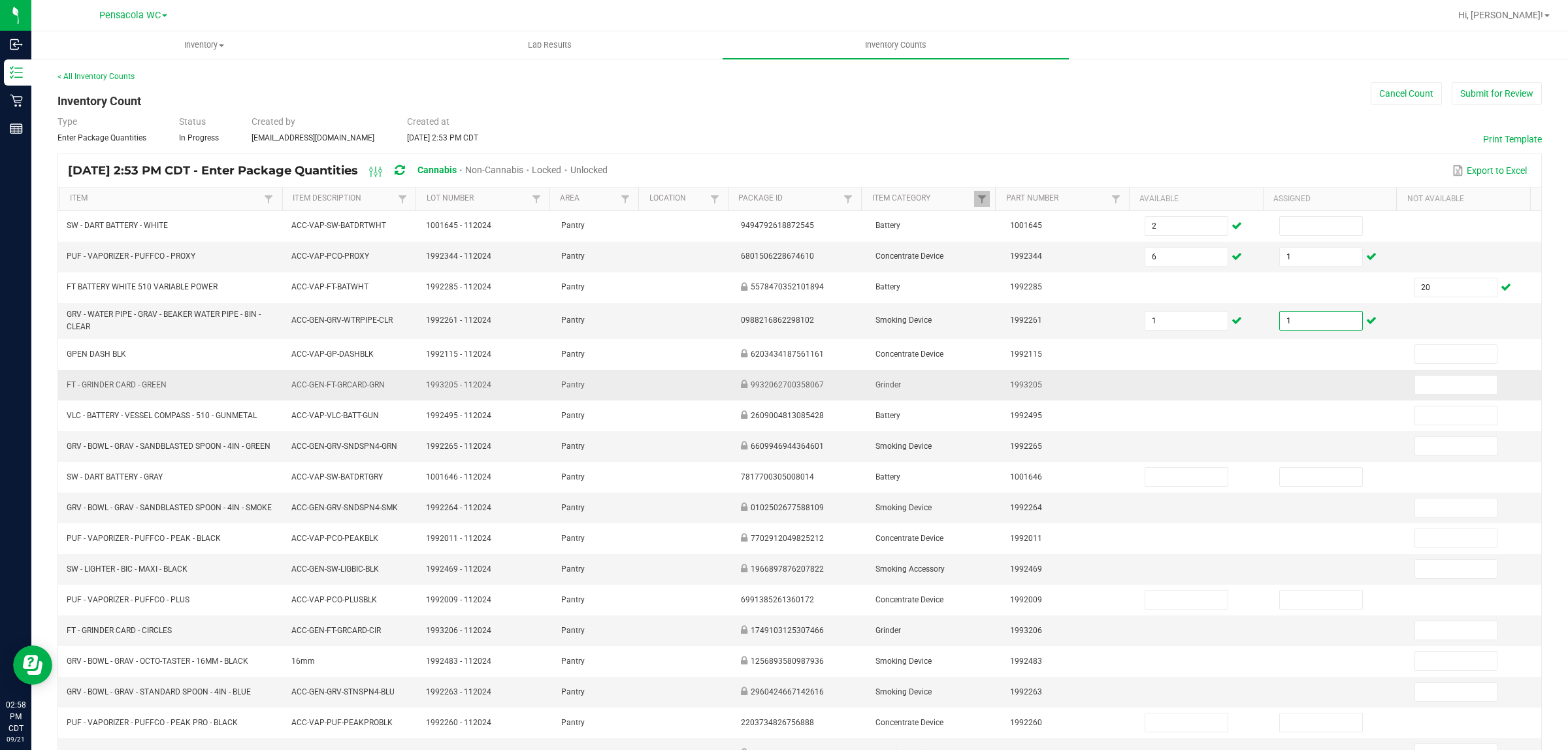
type input "1"
click at [1281, 381] on td at bounding box center [1337, 385] width 134 height 30
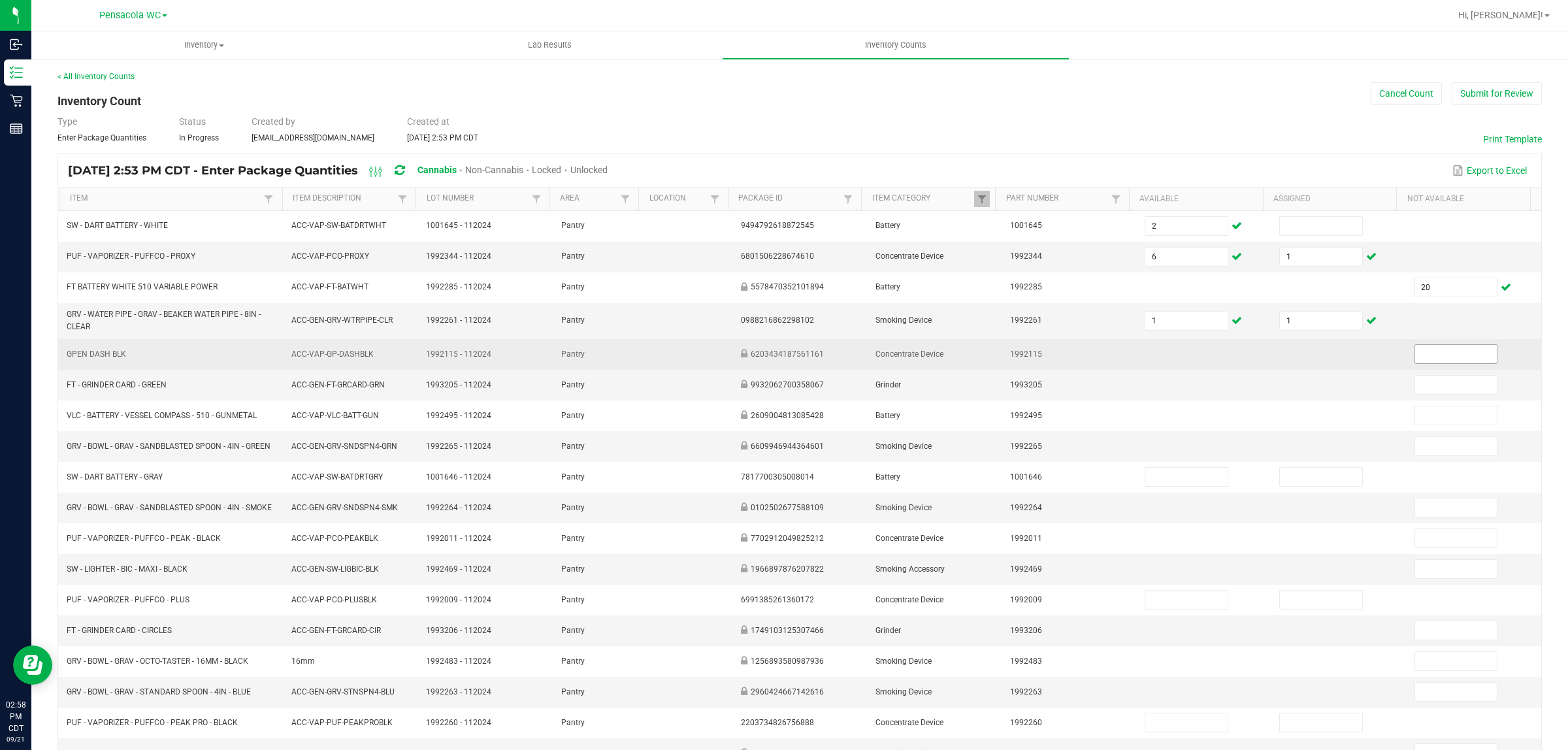
click at [1415, 362] on input at bounding box center [1456, 353] width 82 height 19
click at [1428, 354] on input "2" at bounding box center [1456, 353] width 82 height 19
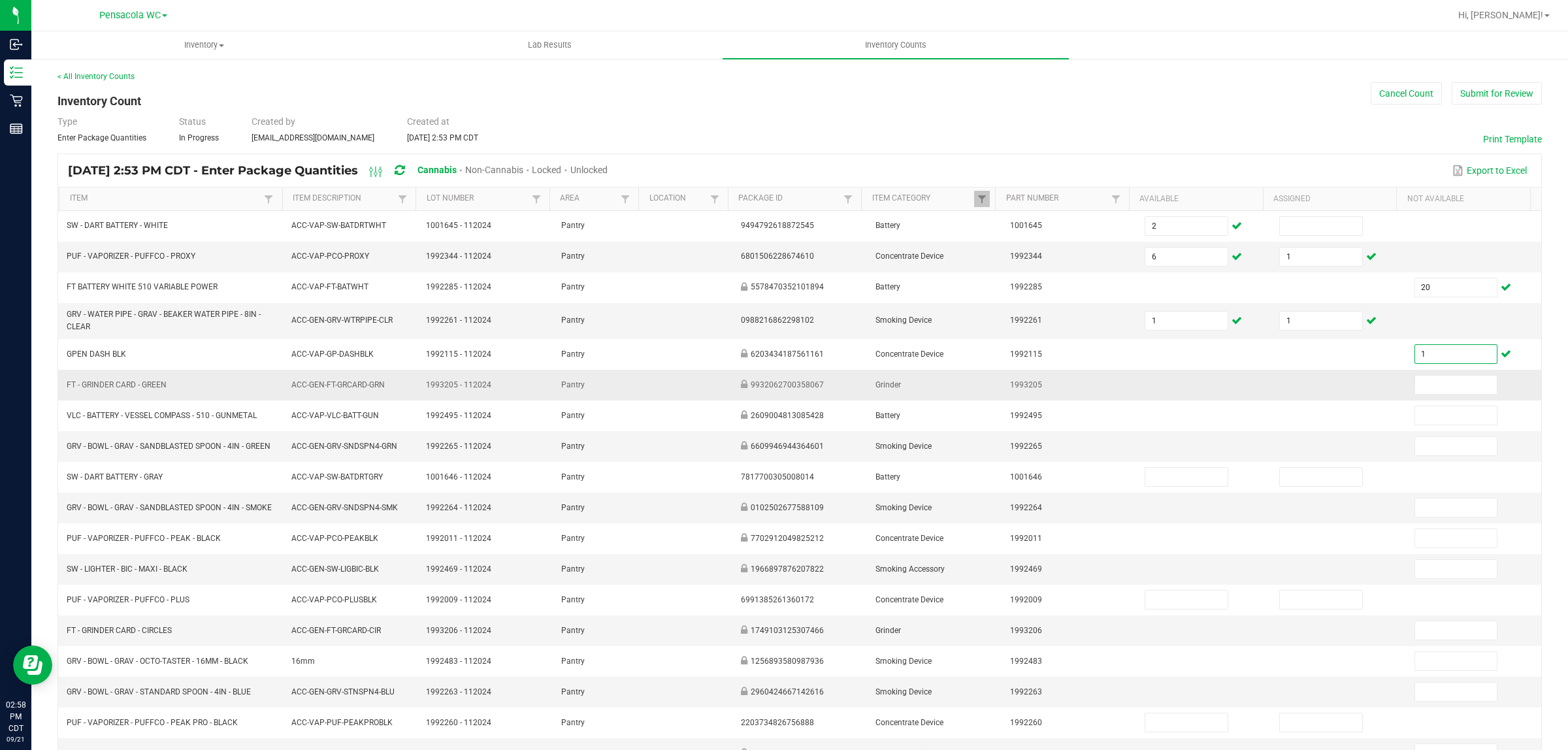
type input "1"
drag, startPoint x: 1216, startPoint y: 381, endPoint x: 1200, endPoint y: 381, distance: 16.0
click at [1215, 380] on td at bounding box center [1203, 385] width 134 height 30
click at [1415, 382] on input at bounding box center [1456, 385] width 82 height 19
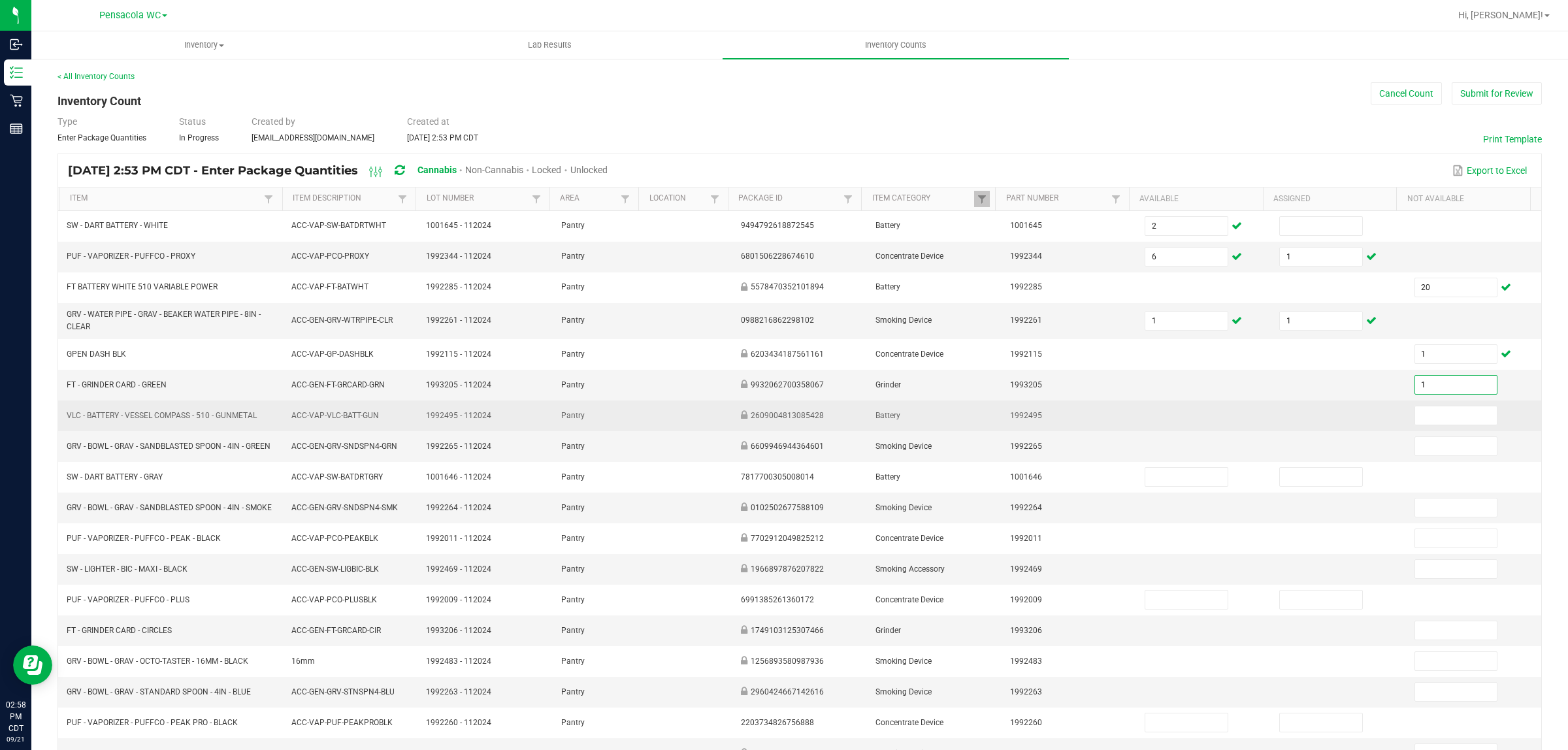
type input "1"
click at [1189, 405] on td at bounding box center [1203, 415] width 134 height 30
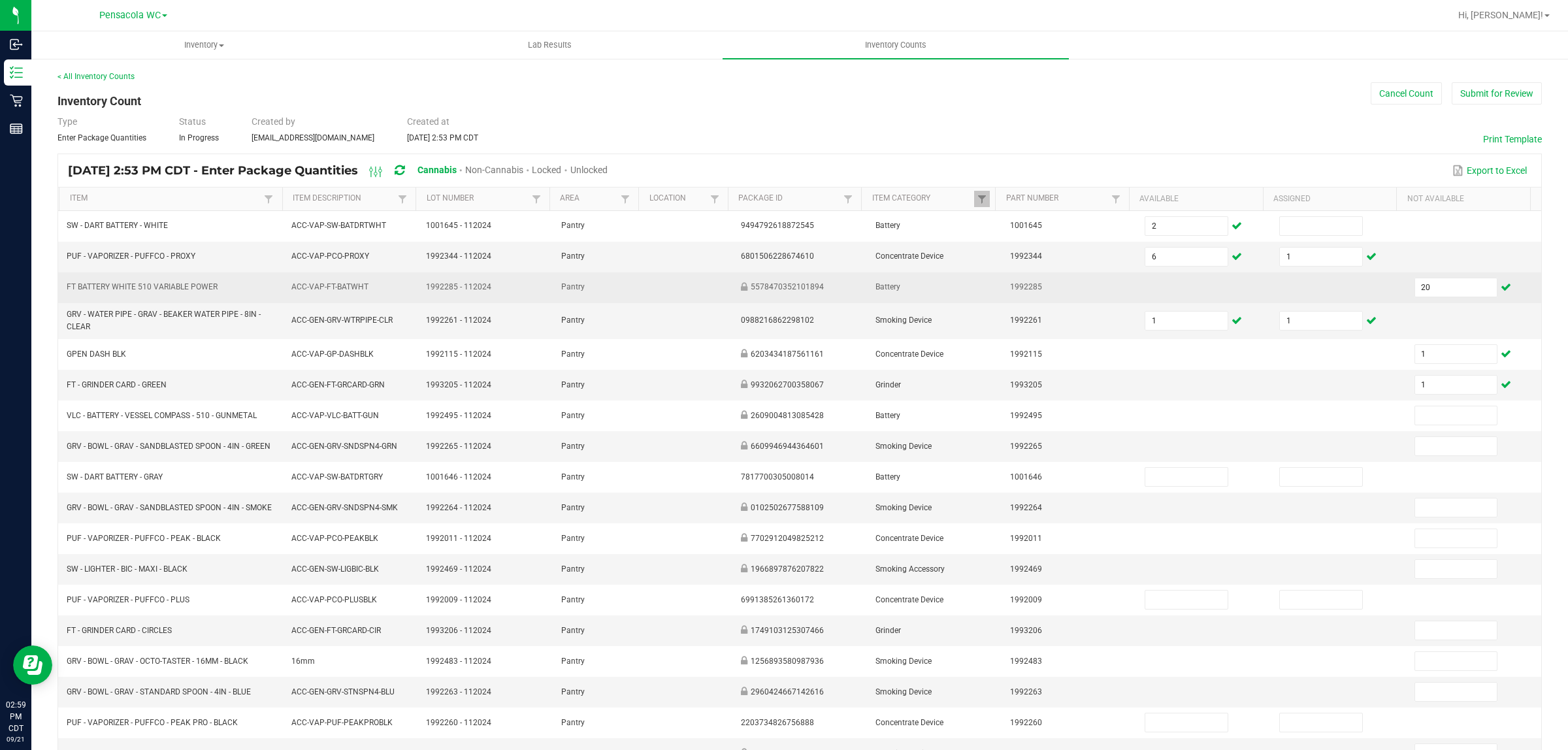
click at [1344, 295] on td at bounding box center [1337, 288] width 134 height 30
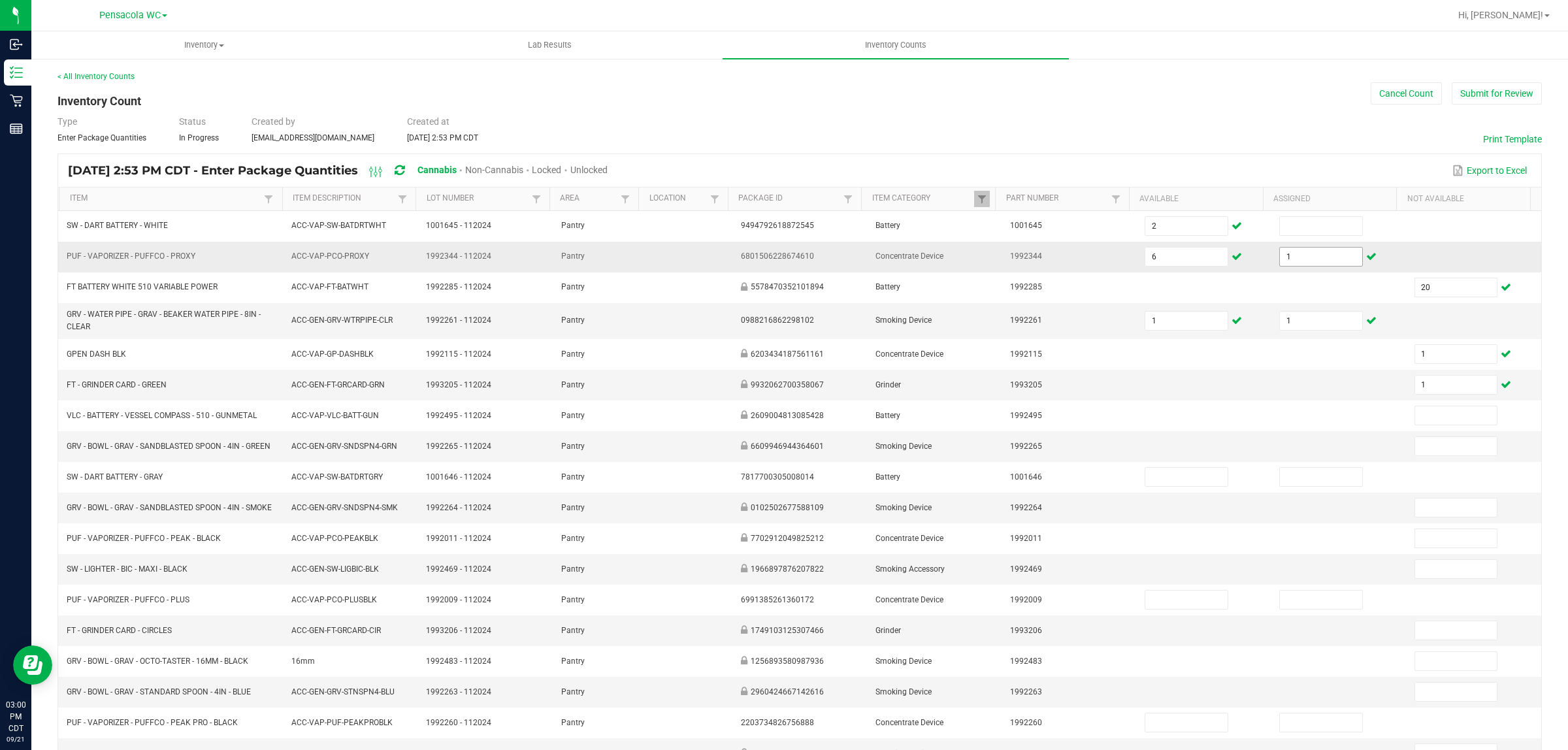
scroll to position [81, 0]
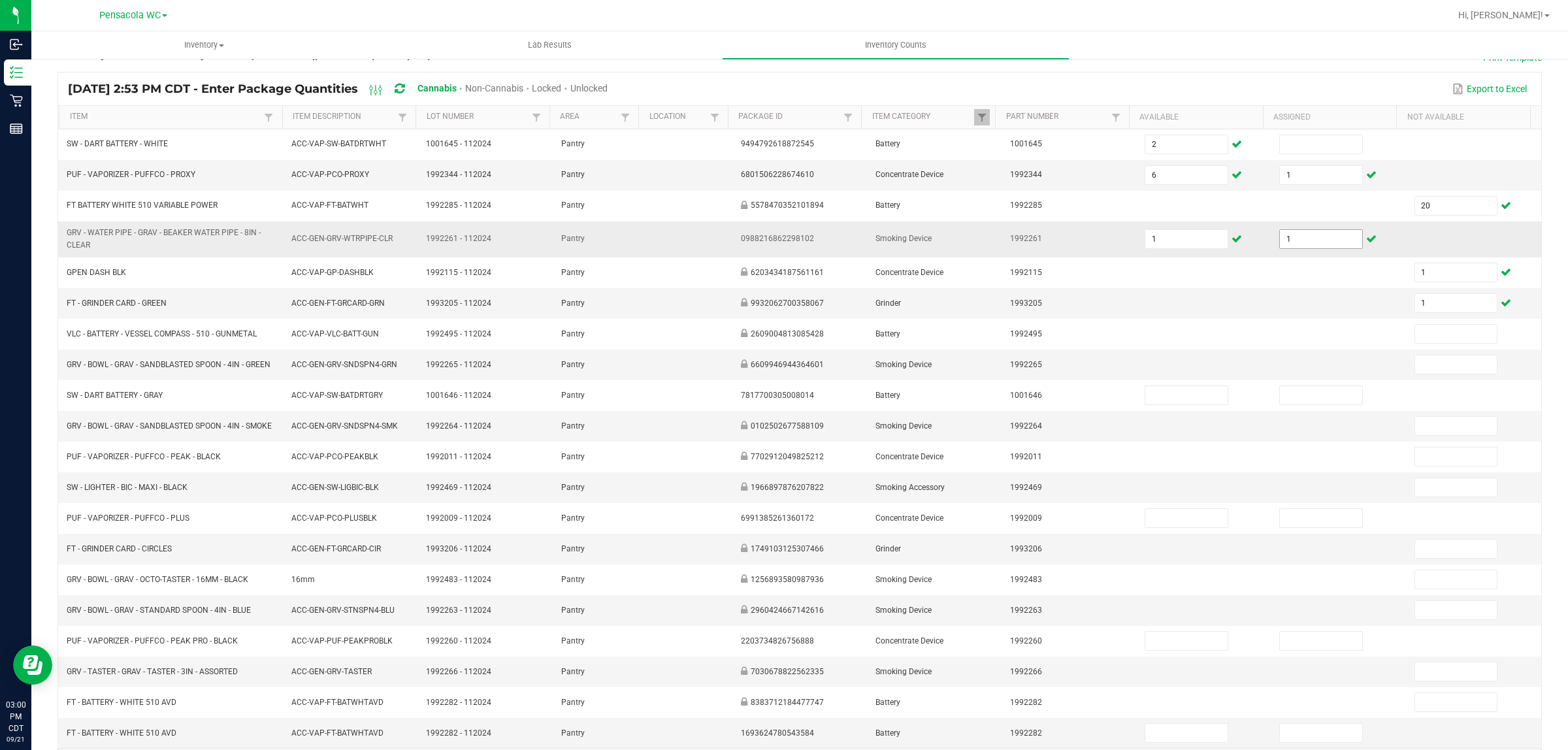
click at [1282, 236] on input "1" at bounding box center [1321, 239] width 82 height 19
type input "0"
click at [1157, 246] on input "1" at bounding box center [1186, 239] width 82 height 19
type input "2"
click at [1216, 309] on td at bounding box center [1203, 303] width 134 height 30
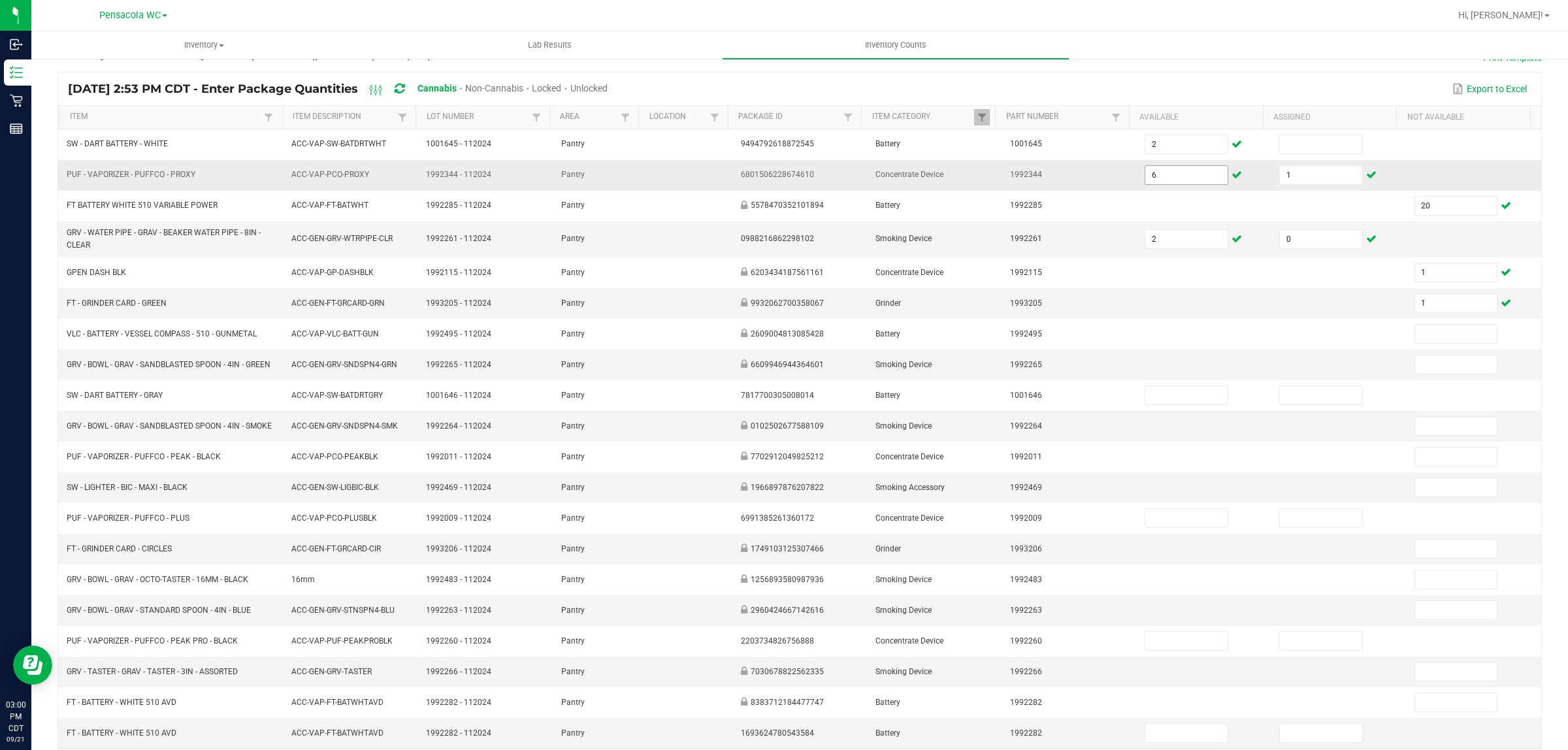
click at [1145, 170] on input "6" at bounding box center [1186, 175] width 82 height 19
type input "7"
click at [1349, 165] on td "1" at bounding box center [1337, 175] width 134 height 30
click at [1314, 171] on input "1" at bounding box center [1321, 175] width 82 height 19
click at [1327, 79] on div "Export to Excel" at bounding box center [1073, 88] width 914 height 23
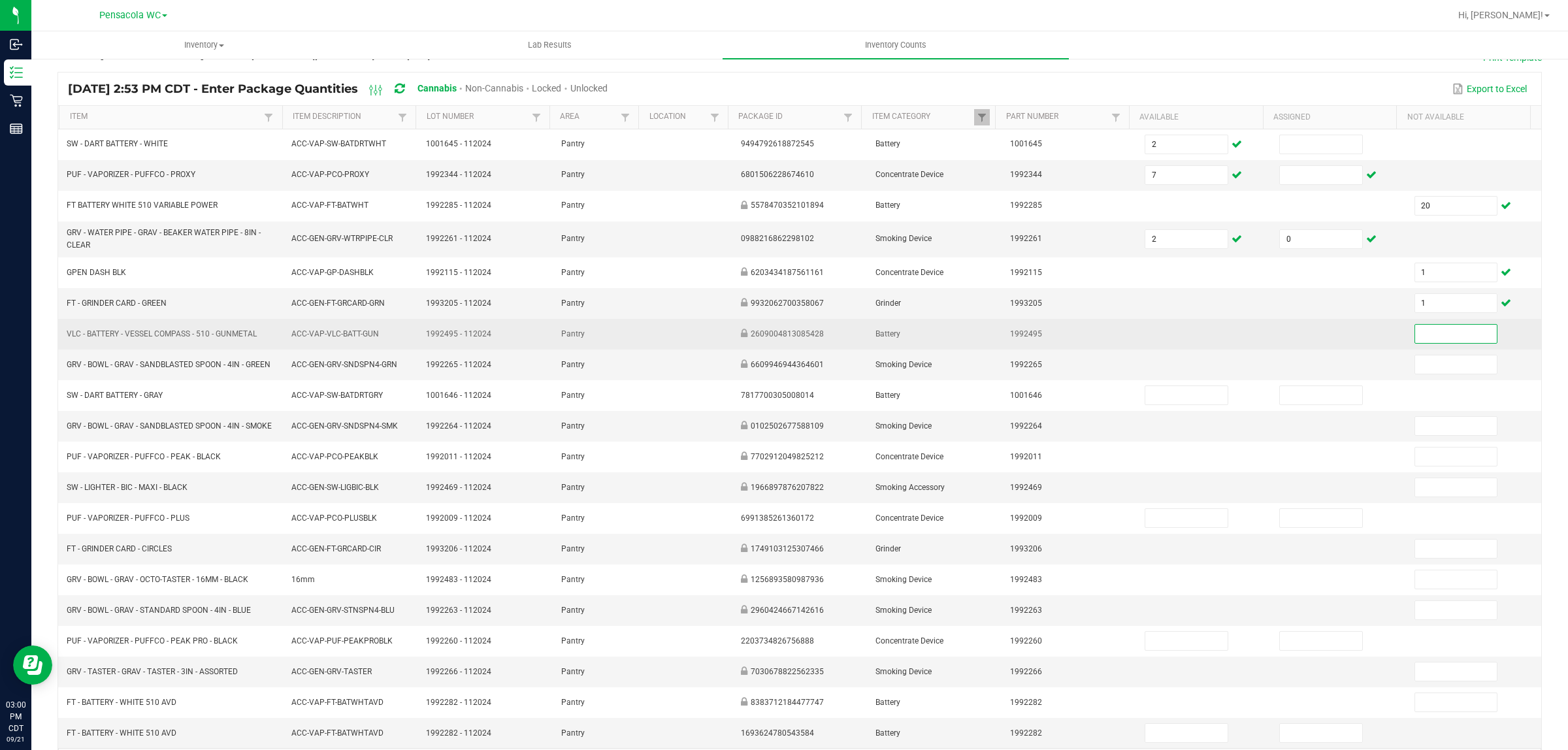
click at [1415, 331] on input at bounding box center [1456, 334] width 82 height 19
click at [1415, 342] on input at bounding box center [1456, 334] width 82 height 19
type input "0"
type input "1"
click at [1330, 349] on td at bounding box center [1337, 334] width 134 height 30
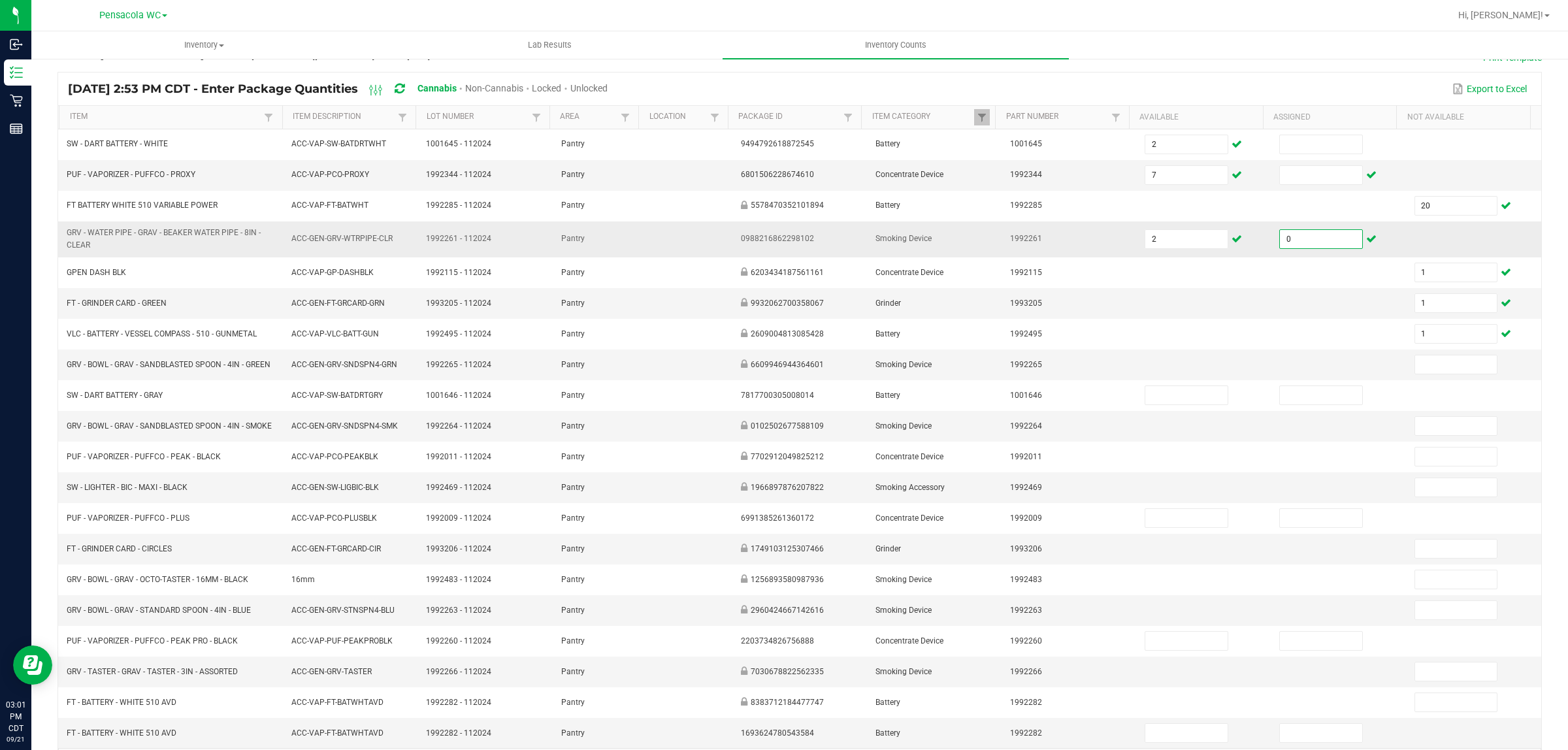
click at [1286, 240] on input "0" at bounding box center [1321, 239] width 82 height 19
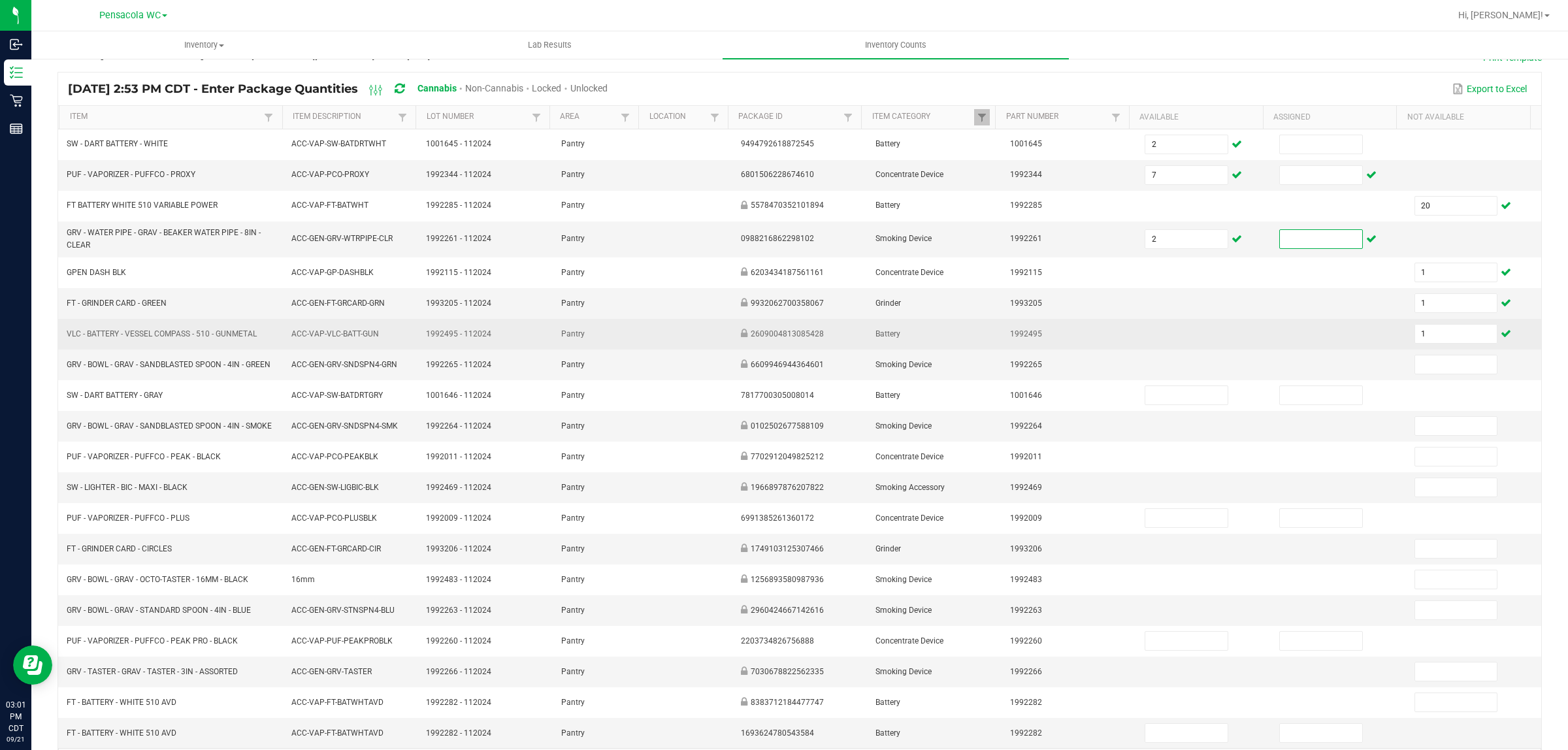
drag, startPoint x: 1300, startPoint y: 354, endPoint x: 1310, endPoint y: 344, distance: 14.1
click at [1310, 345] on tbody "SW - DART BATTERY - WHITE ACC-VAP-SW-BATDRTWHT 1001645 - 112024 Pantry 94947926…" at bounding box center [799, 439] width 1483 height 618
click at [1271, 349] on td at bounding box center [1337, 334] width 134 height 30
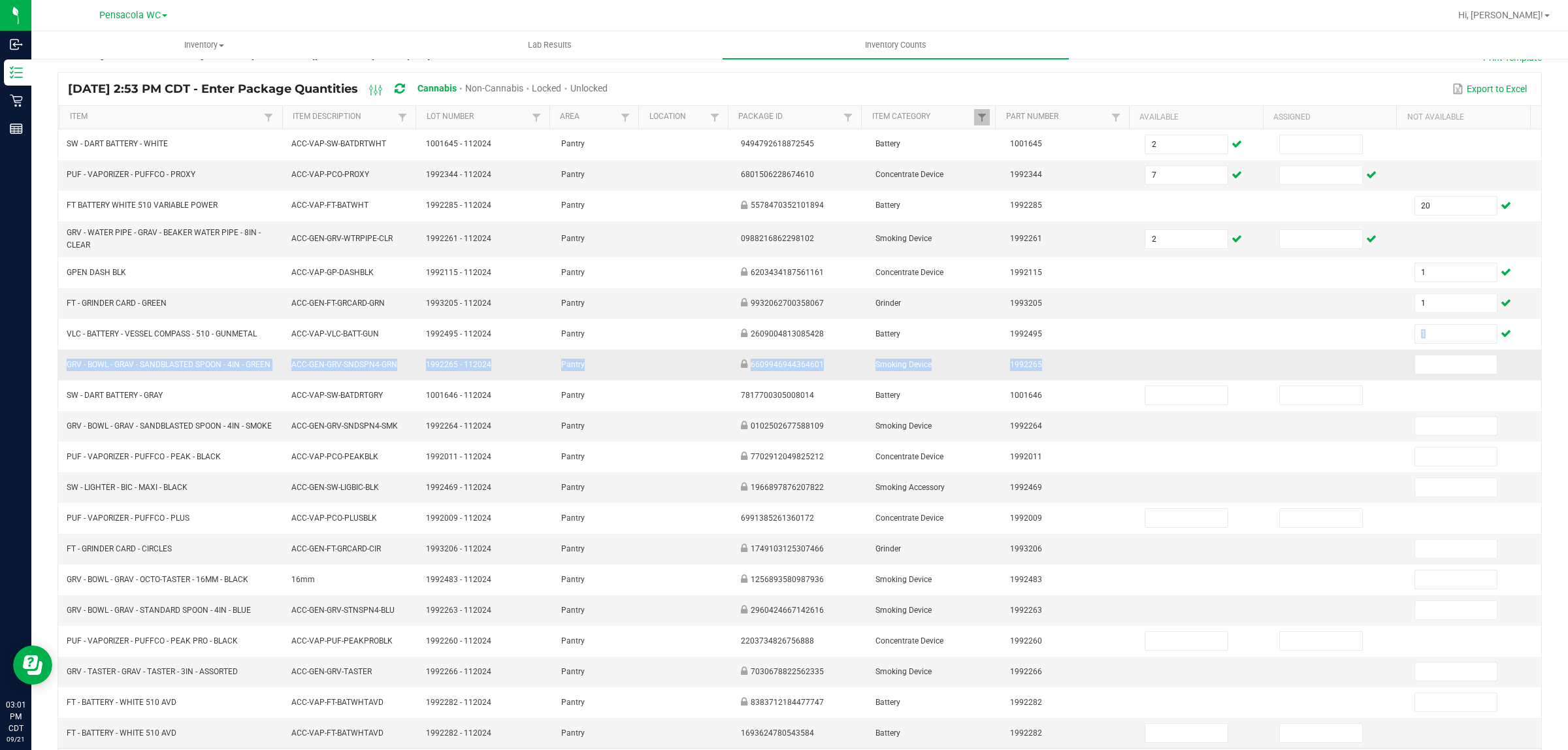
click at [1238, 370] on td at bounding box center [1203, 364] width 134 height 30
click at [1415, 364] on input at bounding box center [1456, 364] width 82 height 19
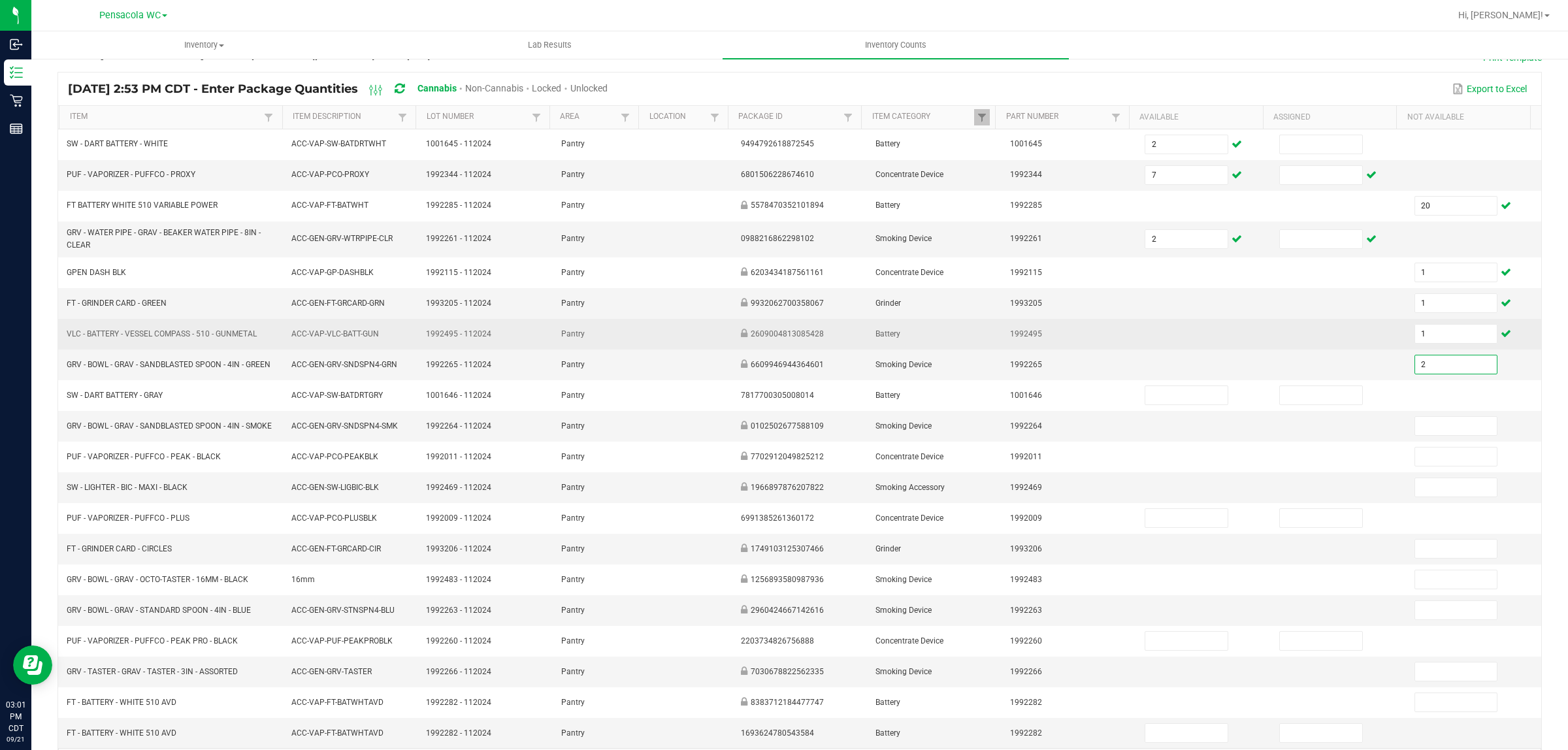
type input "2"
click at [1271, 345] on td at bounding box center [1337, 334] width 134 height 30
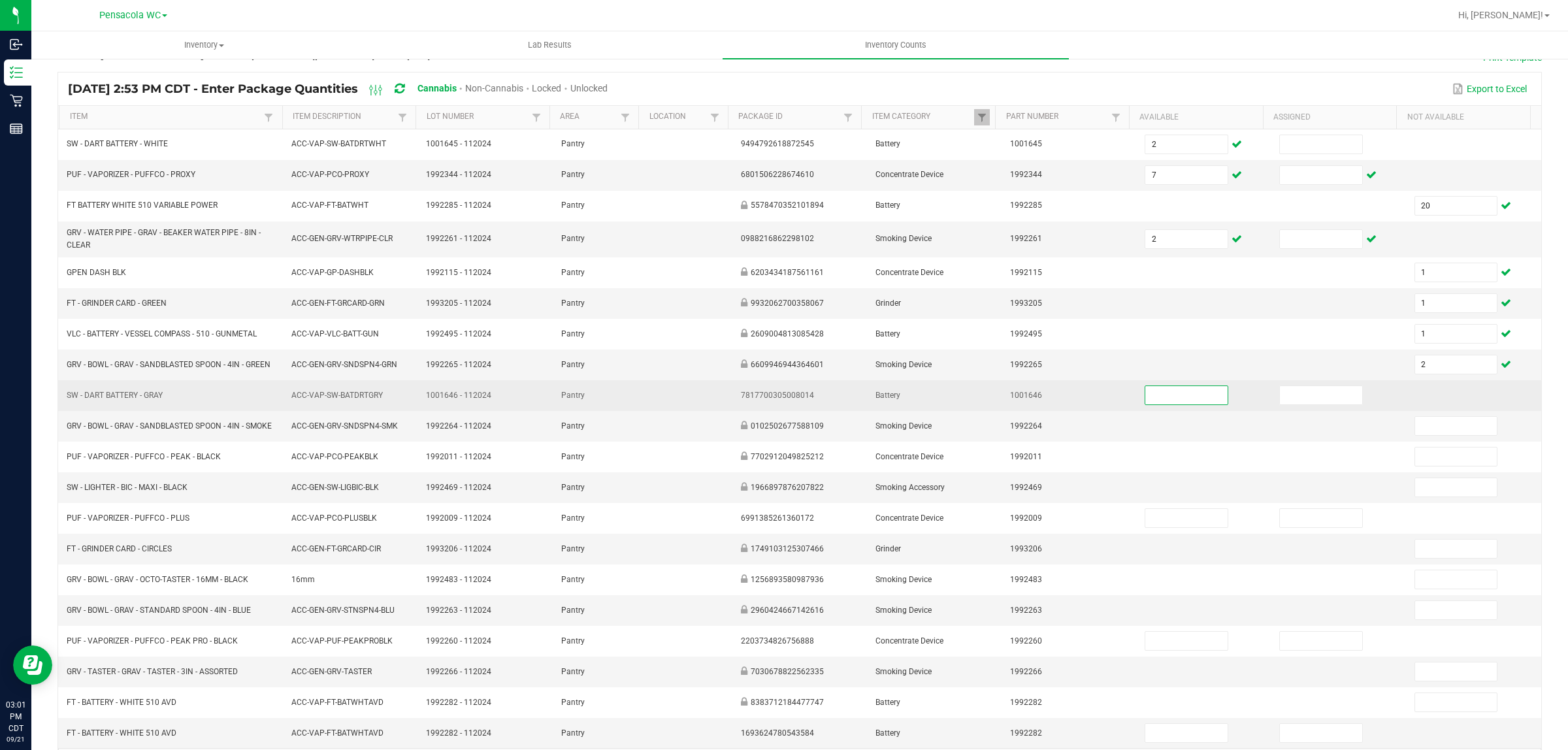
click at [1181, 404] on input at bounding box center [1186, 395] width 82 height 19
type input "1"
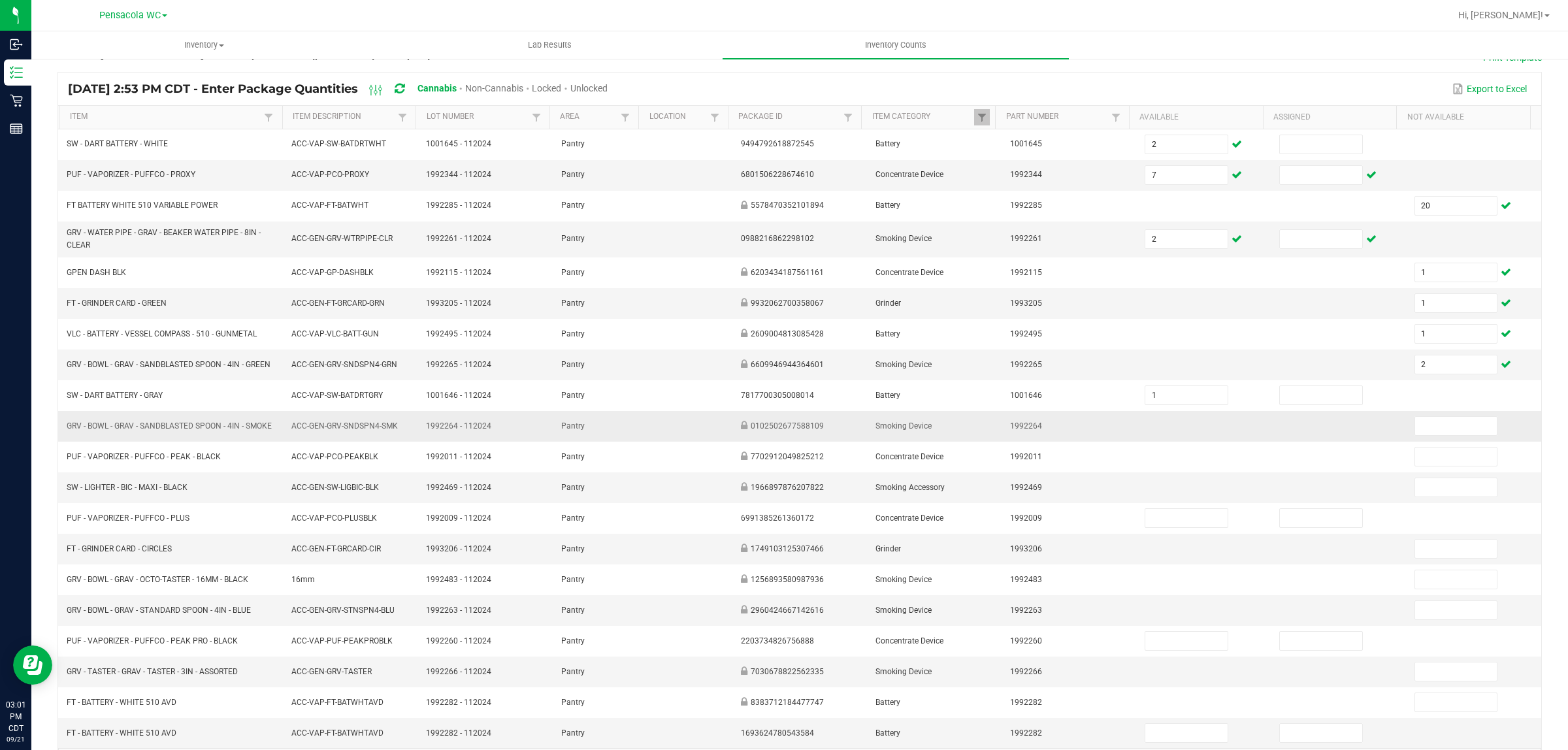
drag, startPoint x: 1383, startPoint y: 405, endPoint x: 1314, endPoint y: 445, distance: 79.8
click at [1381, 403] on td at bounding box center [1337, 395] width 134 height 30
click at [1189, 442] on td at bounding box center [1203, 426] width 134 height 30
drag, startPoint x: 1405, startPoint y: 420, endPoint x: 1408, endPoint y: 439, distance: 19.2
click at [1406, 420] on td at bounding box center [1473, 426] width 134 height 30
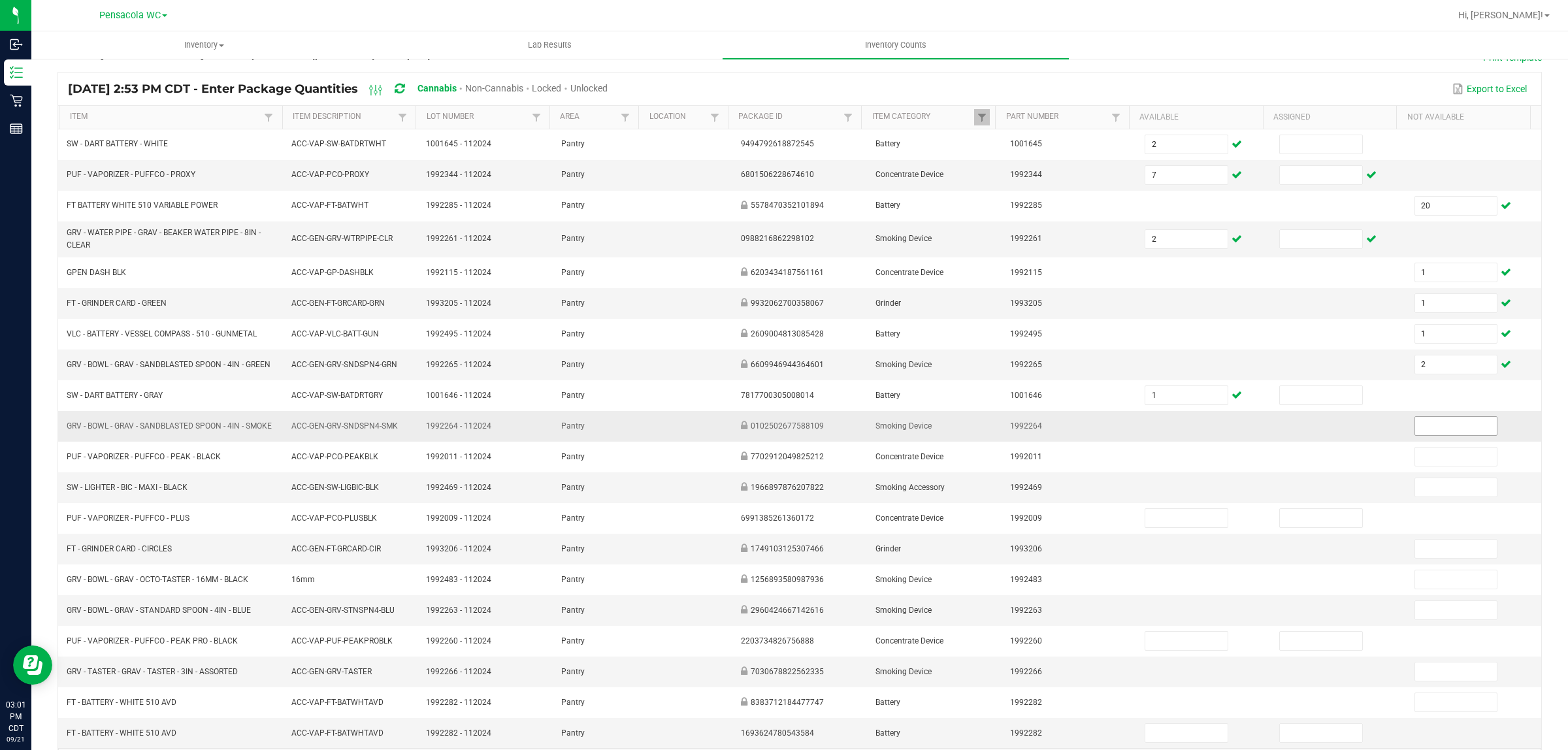
click at [1415, 435] on input at bounding box center [1456, 426] width 82 height 19
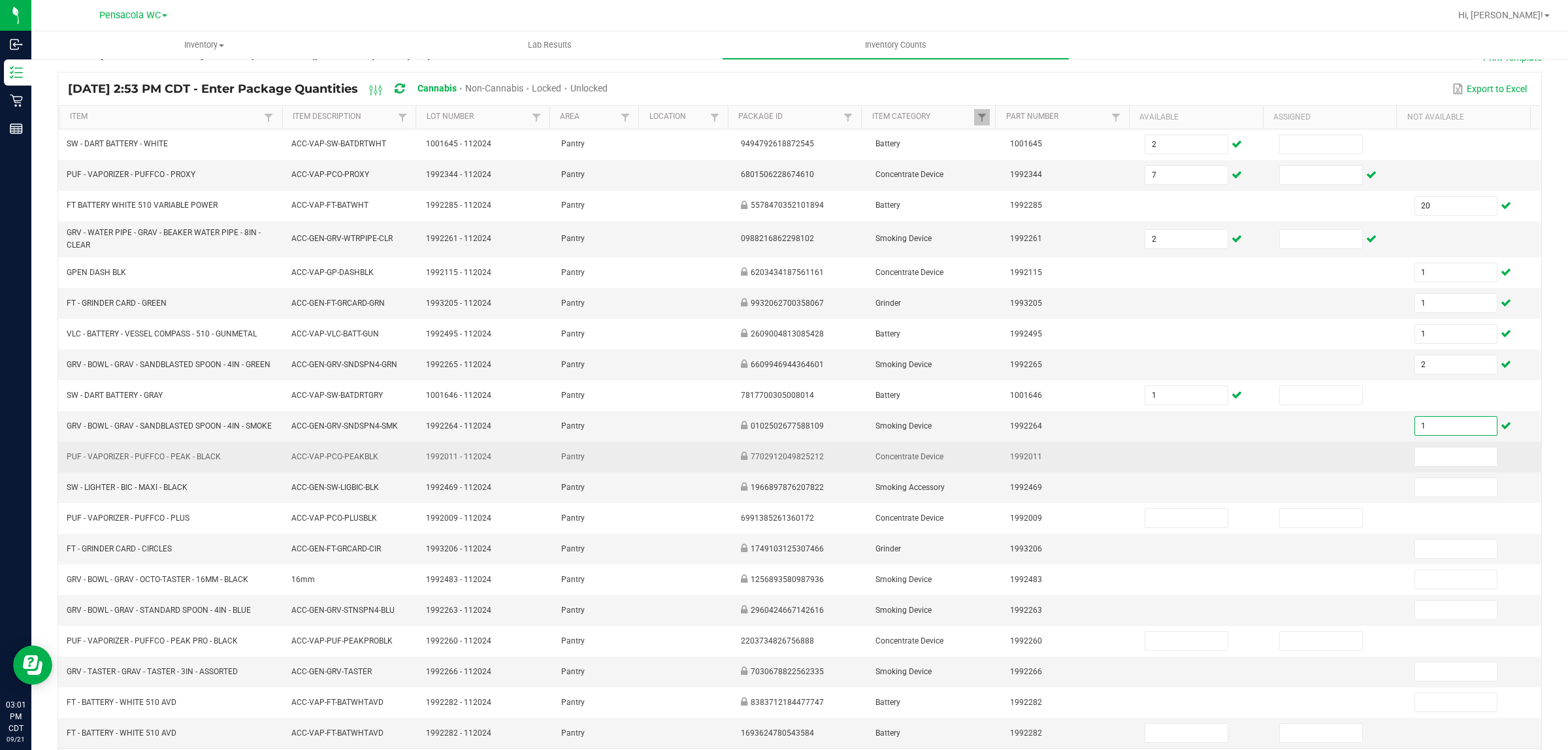
type input "1"
click at [1216, 464] on td at bounding box center [1203, 456] width 134 height 30
click at [1415, 466] on input at bounding box center [1456, 456] width 82 height 19
type input "1"
click at [1227, 470] on td at bounding box center [1203, 456] width 134 height 30
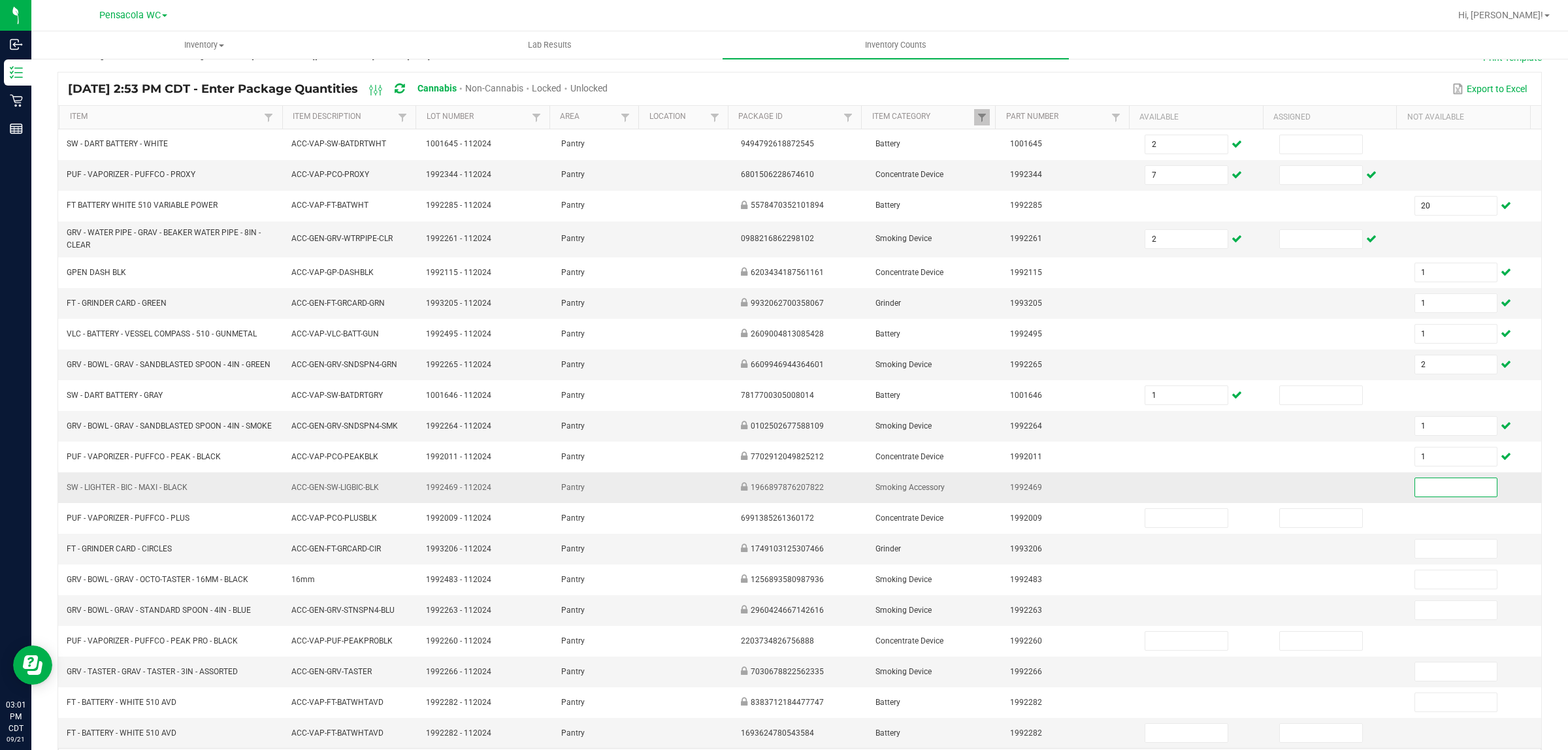
click at [1428, 497] on input at bounding box center [1456, 487] width 82 height 19
click at [1423, 497] on input at bounding box center [1456, 487] width 82 height 19
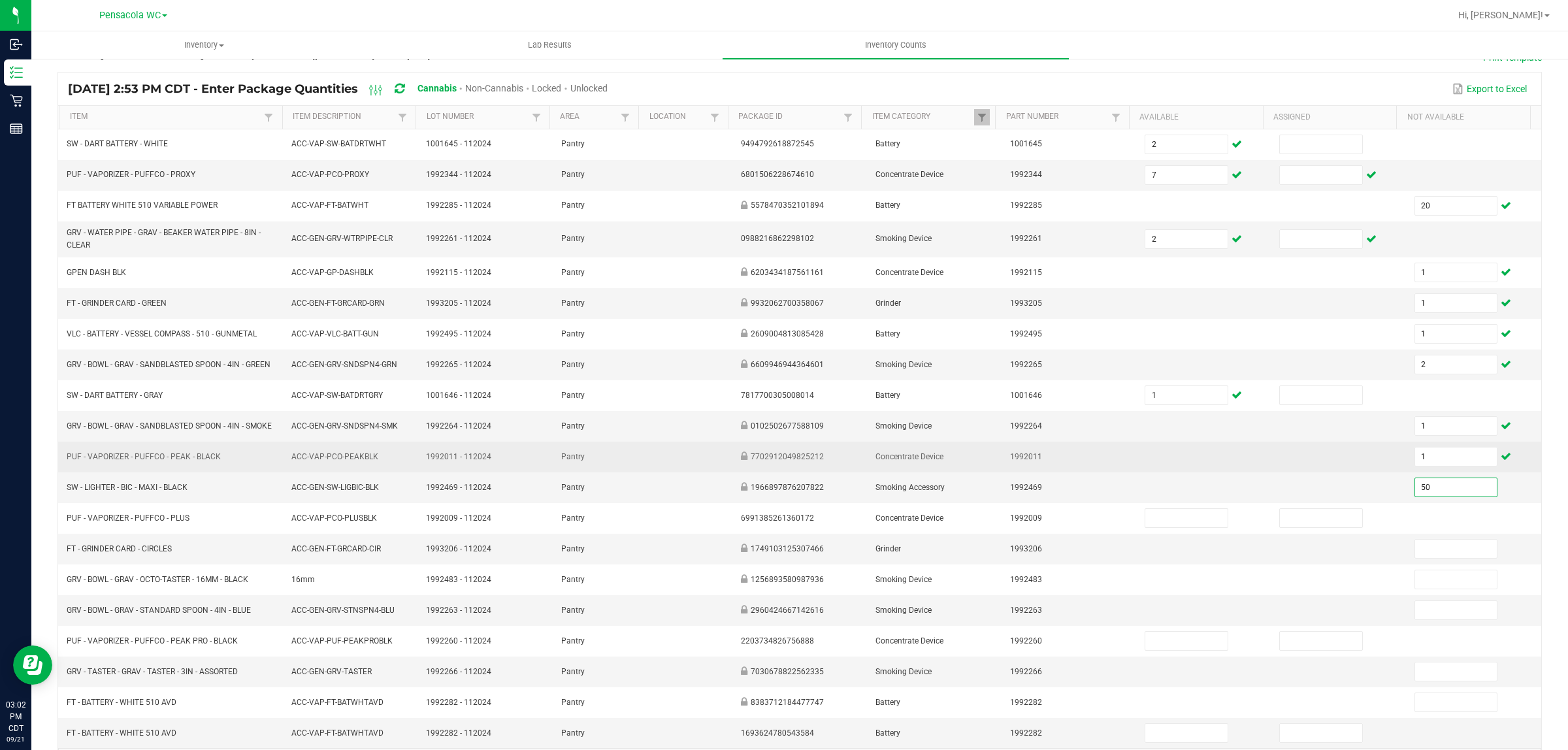
type input "50"
click at [1244, 472] on td at bounding box center [1203, 456] width 134 height 30
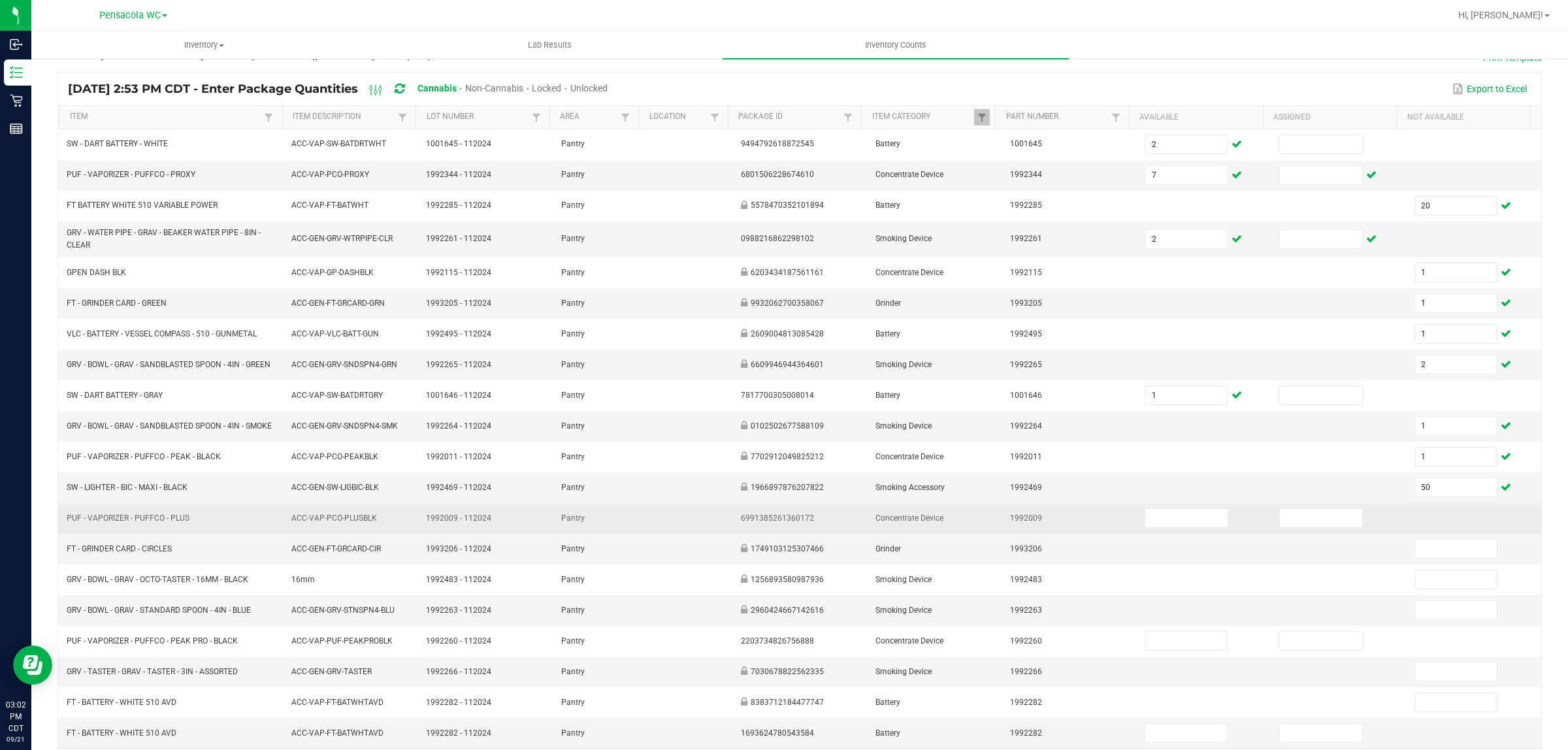
click at [1428, 534] on td at bounding box center [1473, 518] width 134 height 30
click at [1160, 527] on input at bounding box center [1186, 518] width 82 height 19
type input "1"
click at [1356, 534] on td at bounding box center [1337, 518] width 134 height 30
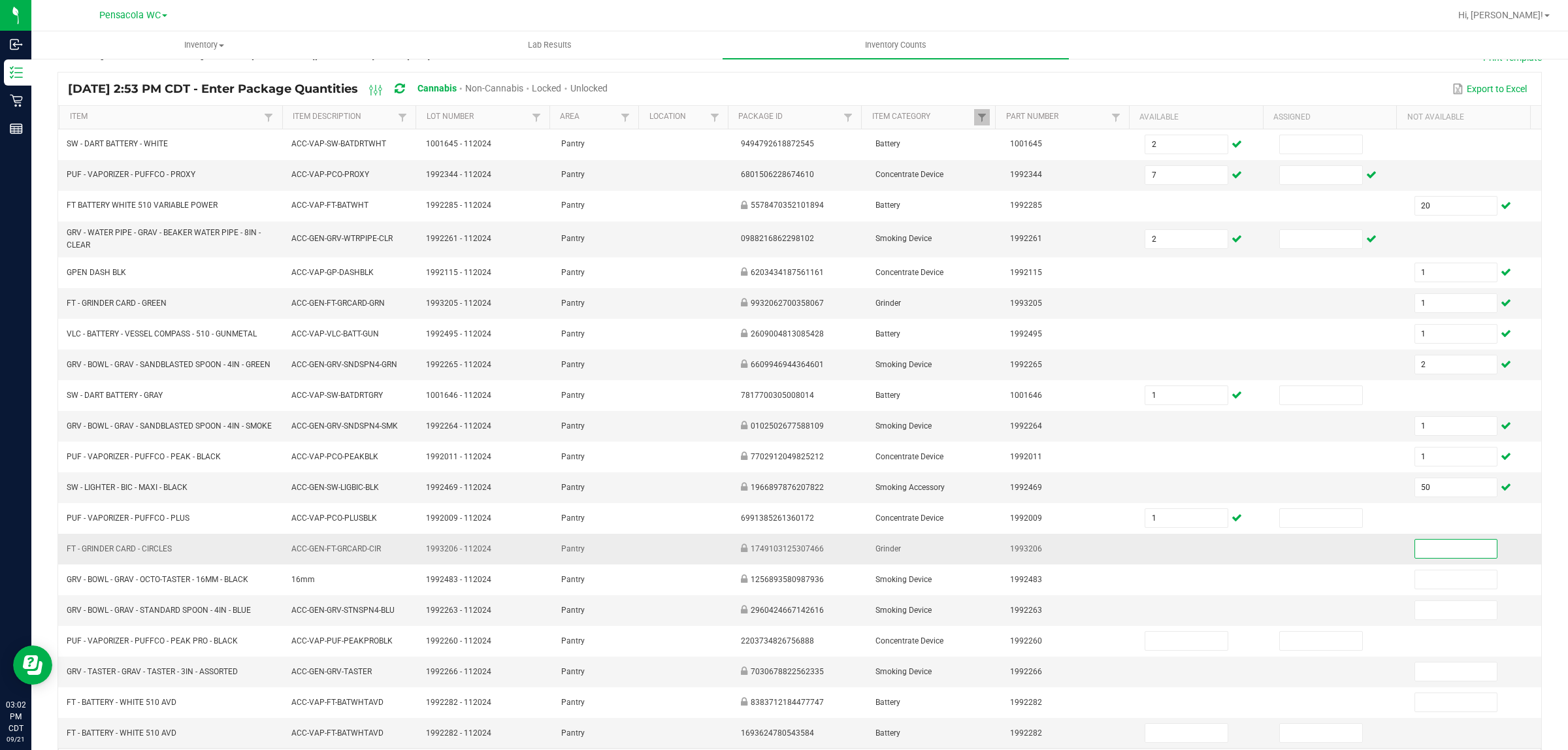
click at [1436, 559] on input at bounding box center [1456, 549] width 82 height 19
click at [1432, 559] on input at bounding box center [1456, 549] width 82 height 19
click at [1441, 559] on input at bounding box center [1456, 549] width 82 height 19
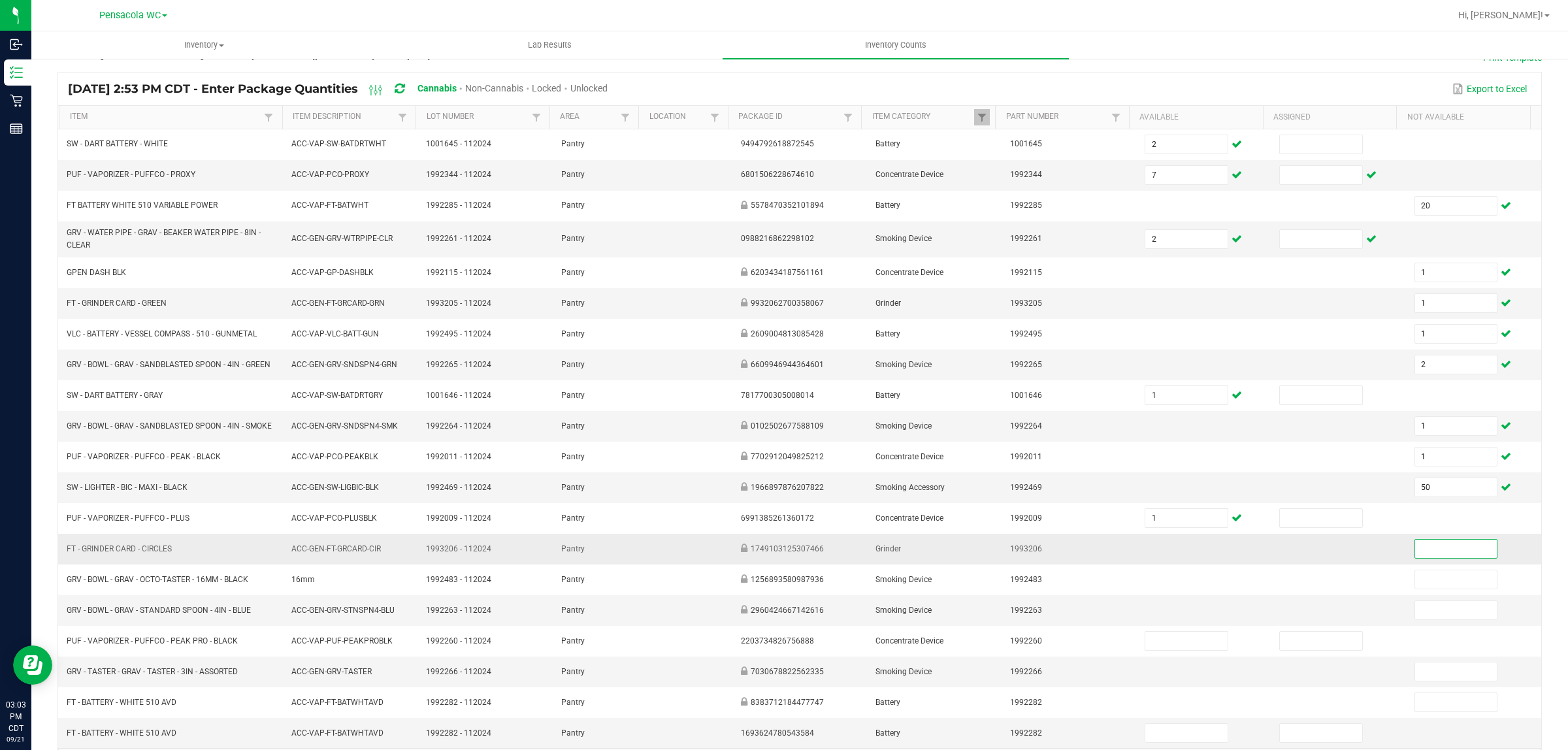
click at [1453, 559] on input at bounding box center [1456, 549] width 82 height 19
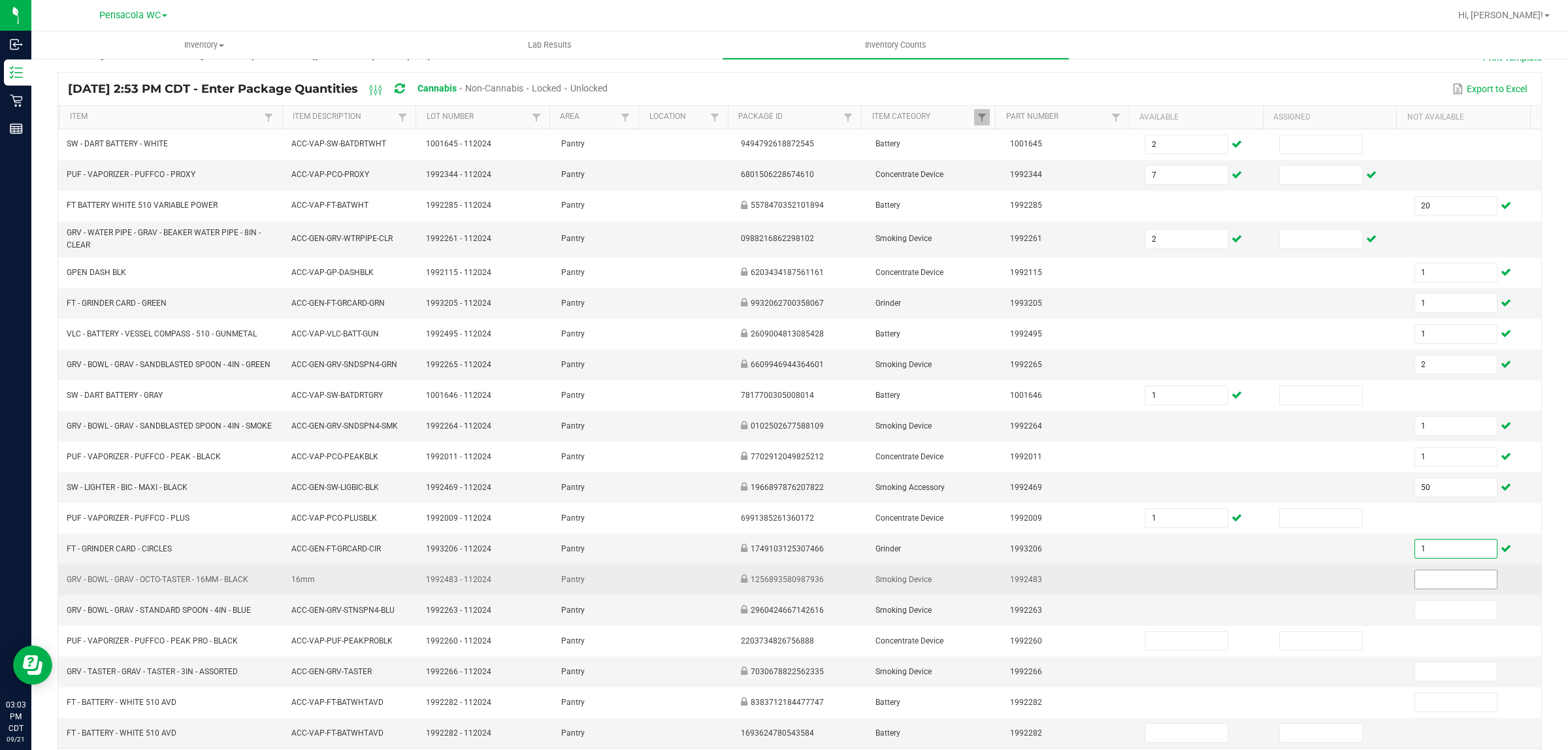
type input "1"
click at [1465, 589] on input at bounding box center [1456, 579] width 82 height 19
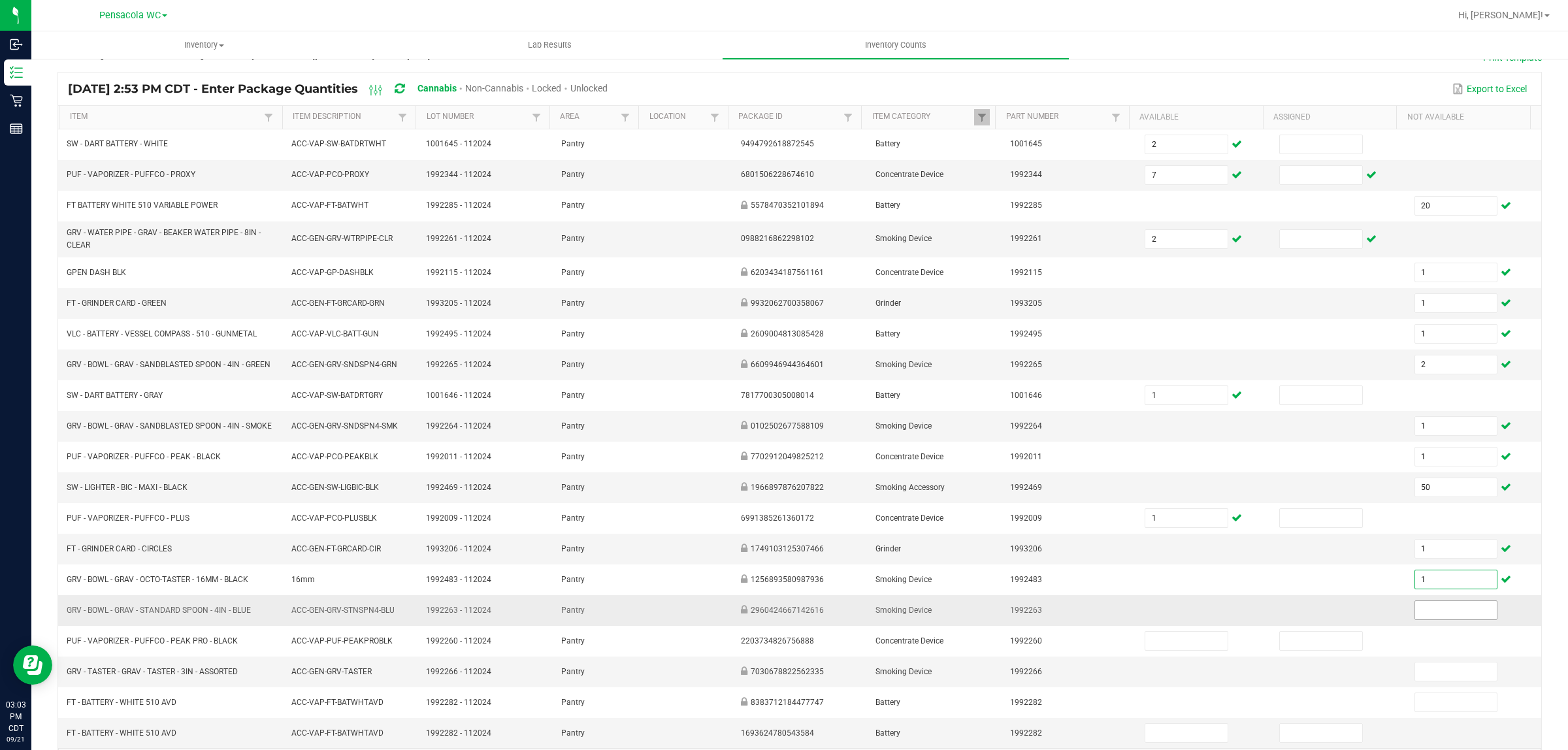
type input "1"
click at [1418, 619] on input at bounding box center [1456, 610] width 82 height 19
type input "1"
click at [1300, 620] on td at bounding box center [1337, 610] width 134 height 30
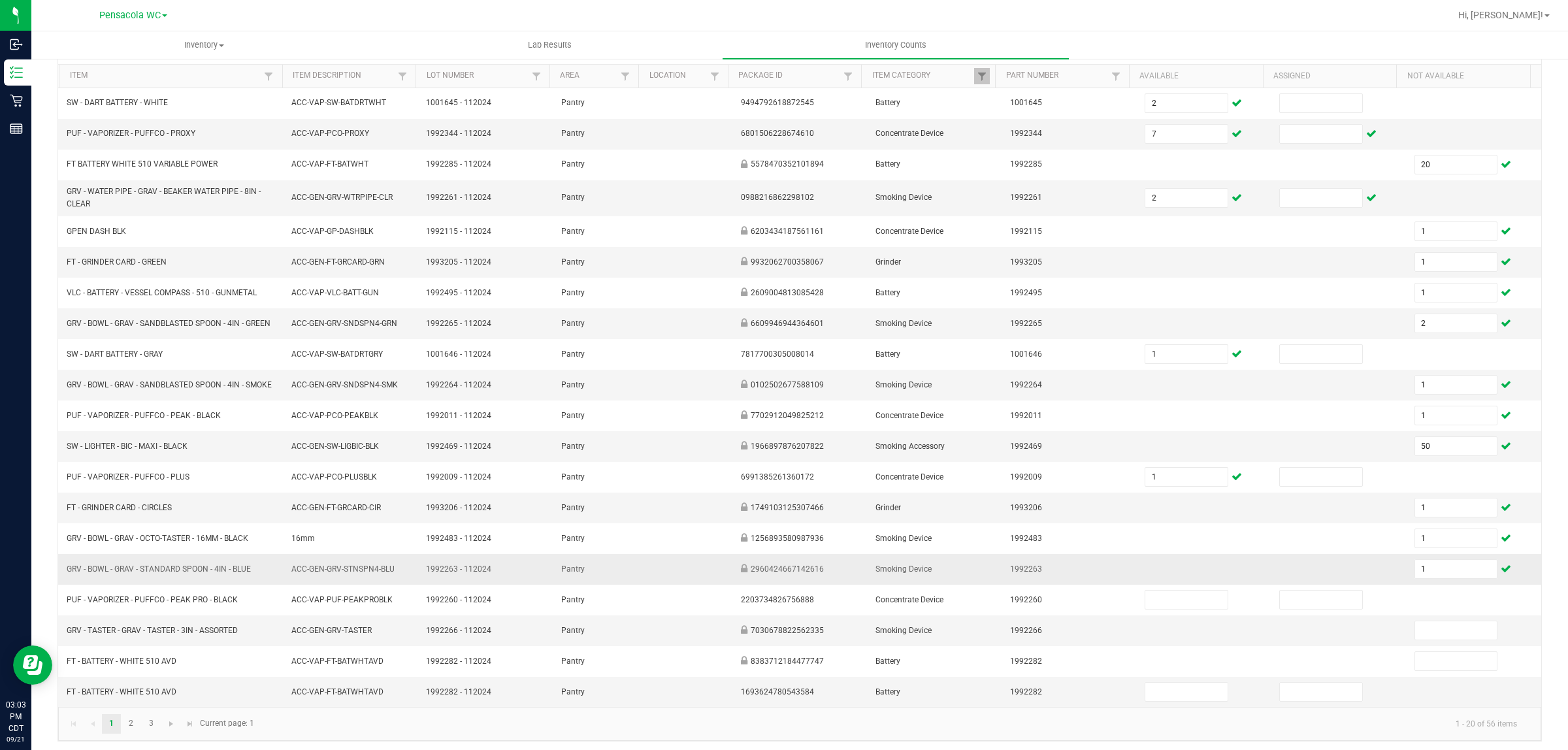
scroll to position [147, 0]
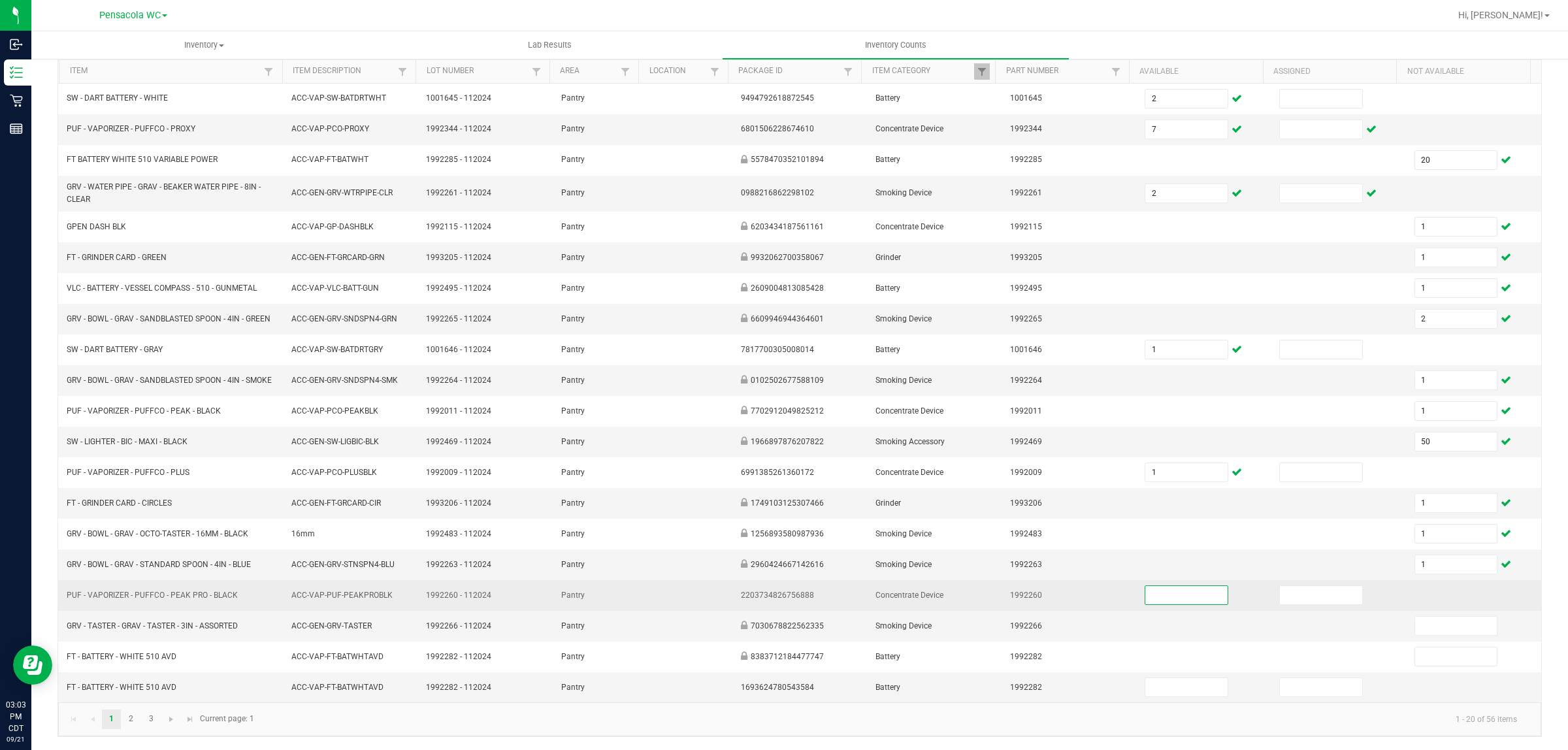
click at [1152, 592] on input at bounding box center [1186, 595] width 82 height 19
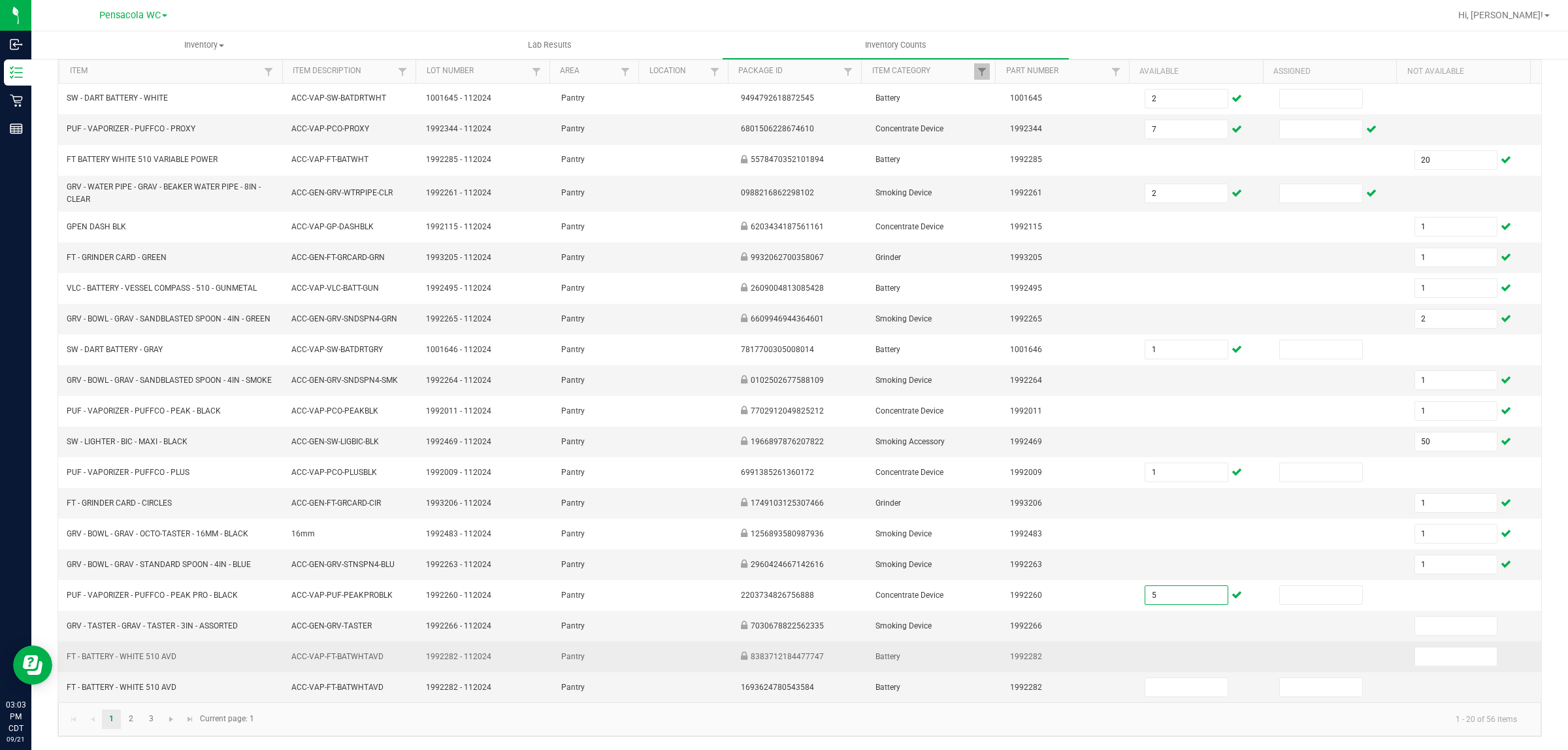
type input "5"
click at [1203, 644] on td at bounding box center [1203, 657] width 134 height 30
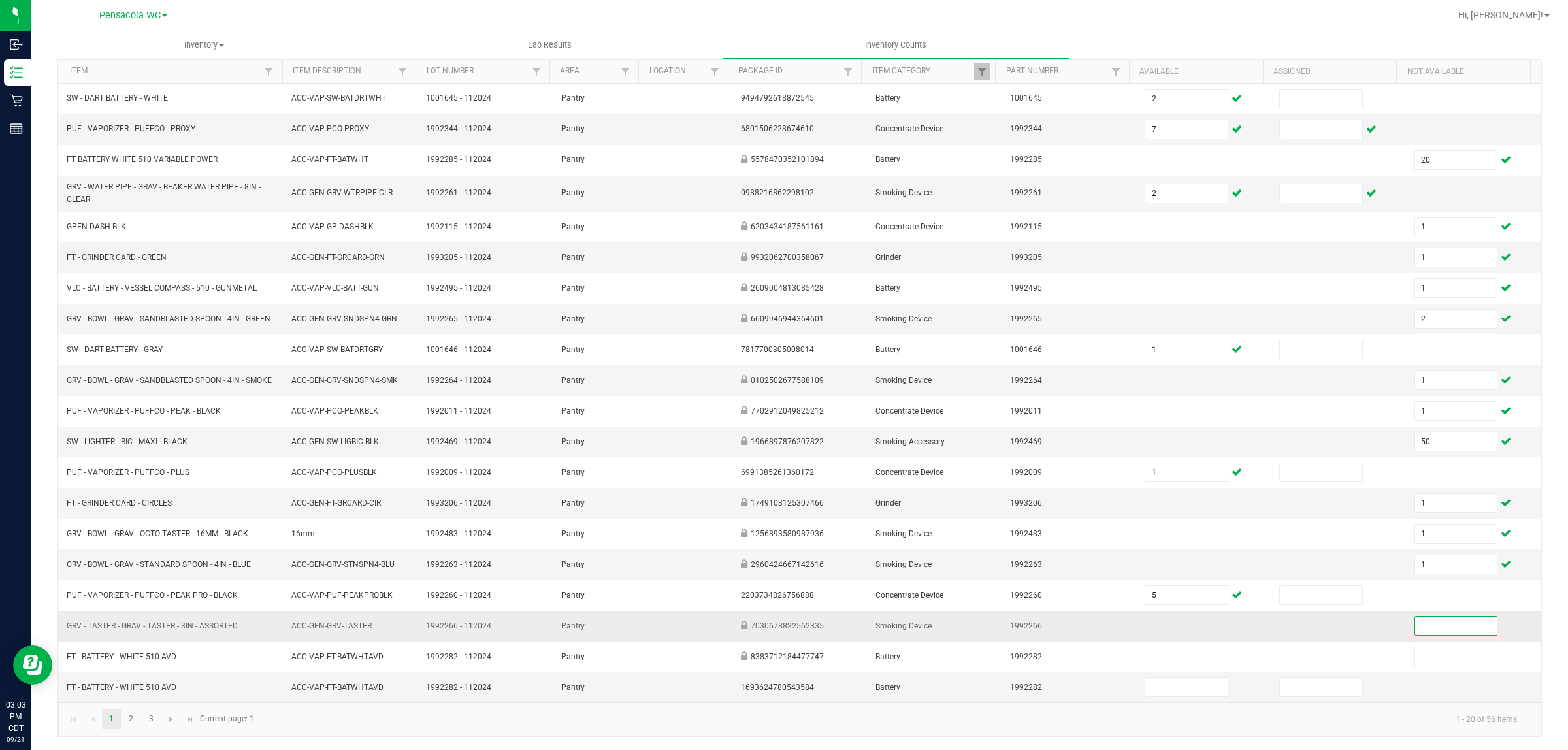
click at [1416, 630] on input at bounding box center [1456, 625] width 82 height 19
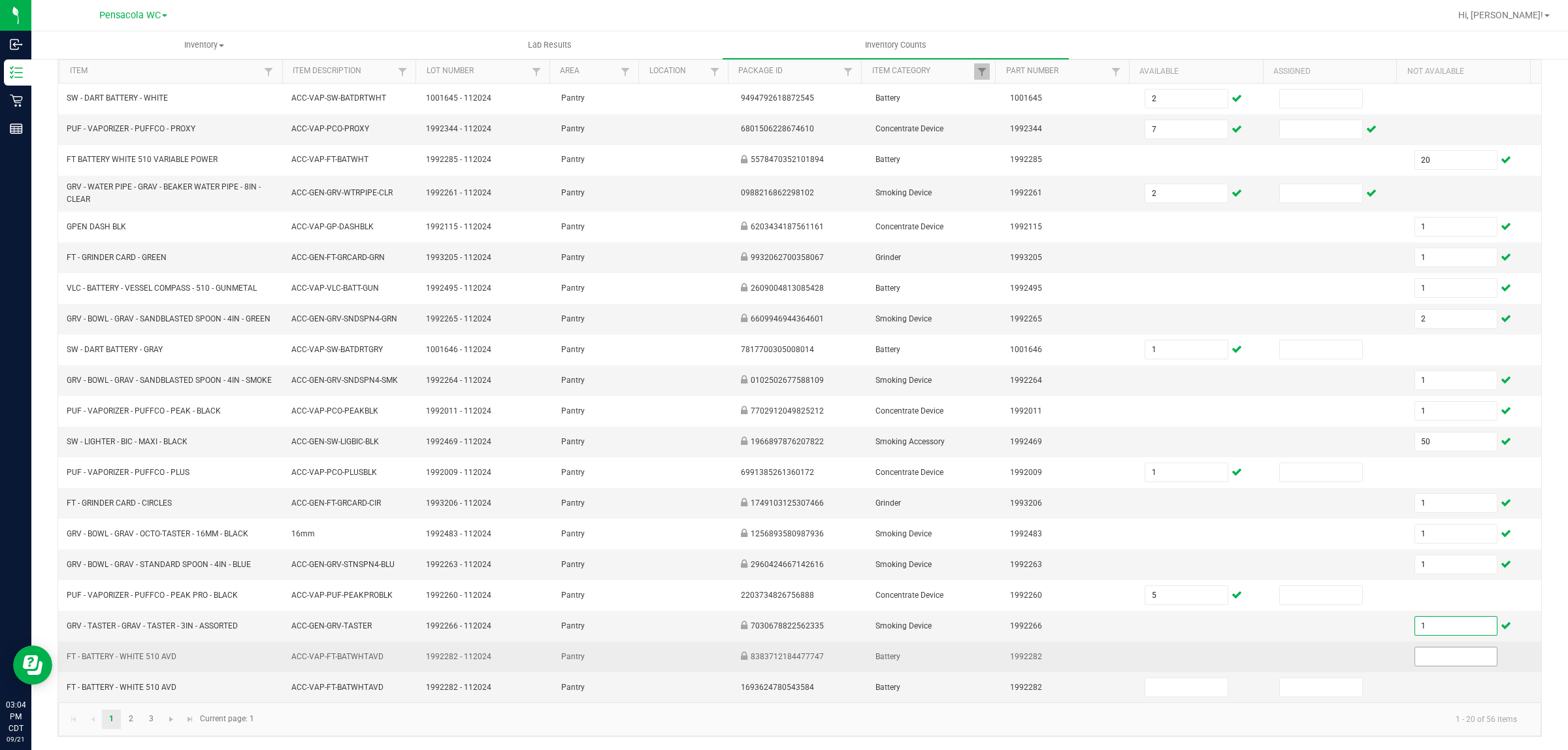
type input "1"
click at [1422, 647] on span at bounding box center [1455, 657] width 83 height 20
click at [1419, 660] on input at bounding box center [1456, 657] width 82 height 19
click at [1421, 662] on input "20" at bounding box center [1456, 657] width 82 height 19
click at [1422, 661] on input "20" at bounding box center [1456, 657] width 82 height 19
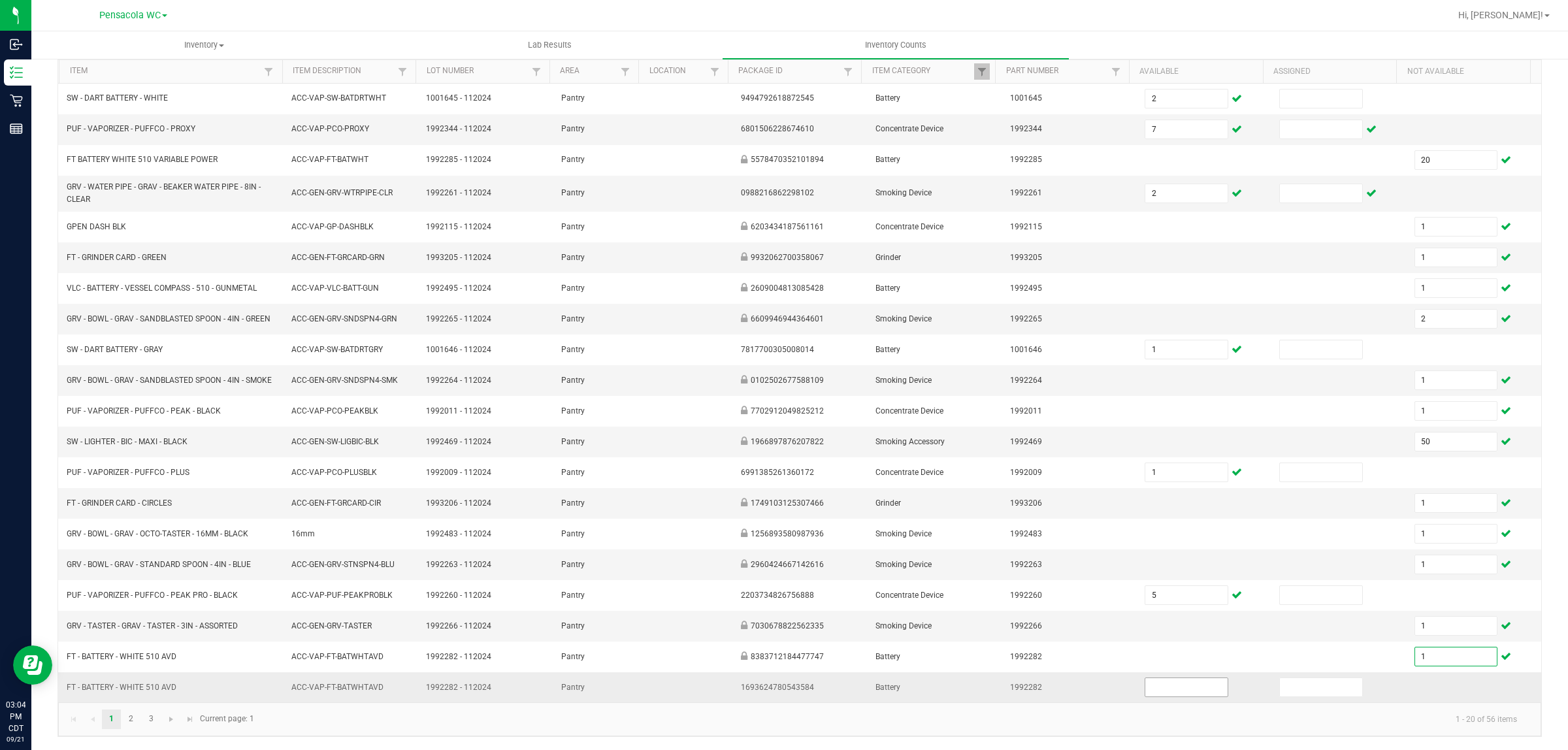
type input "1"
click at [1157, 687] on input at bounding box center [1186, 687] width 82 height 19
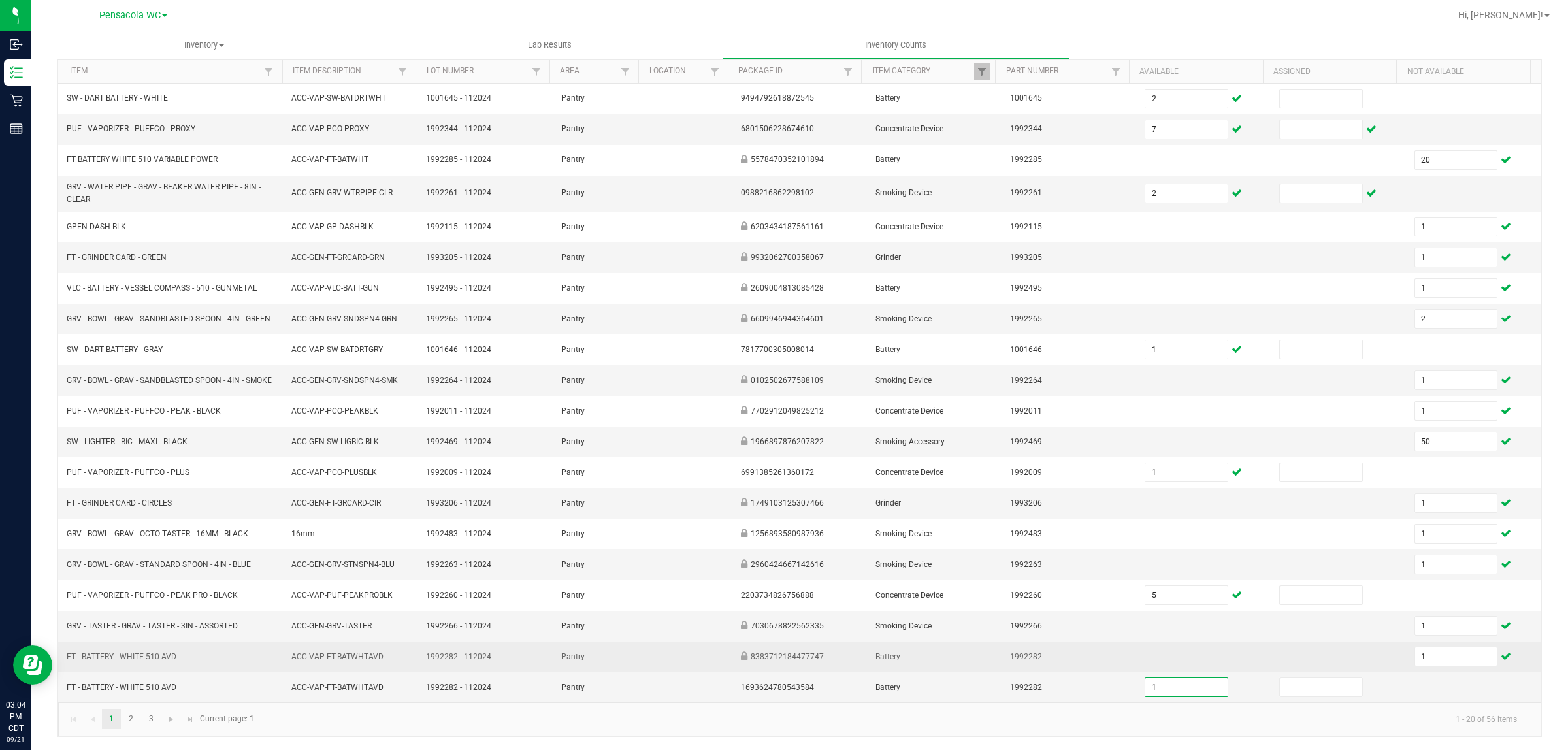
type input "1"
click at [1160, 651] on td at bounding box center [1203, 657] width 134 height 30
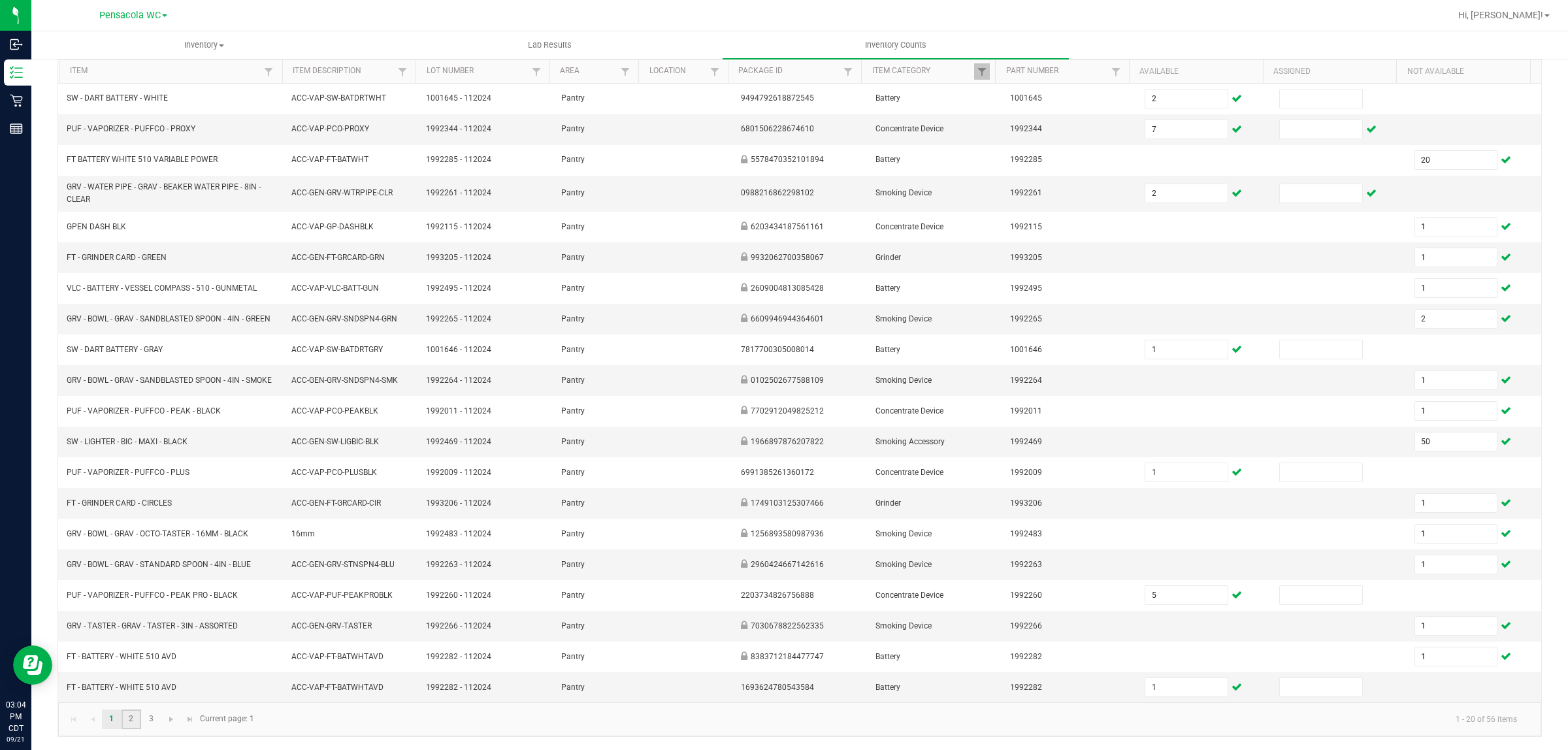
click at [131, 721] on link "2" at bounding box center [131, 720] width 19 height 20
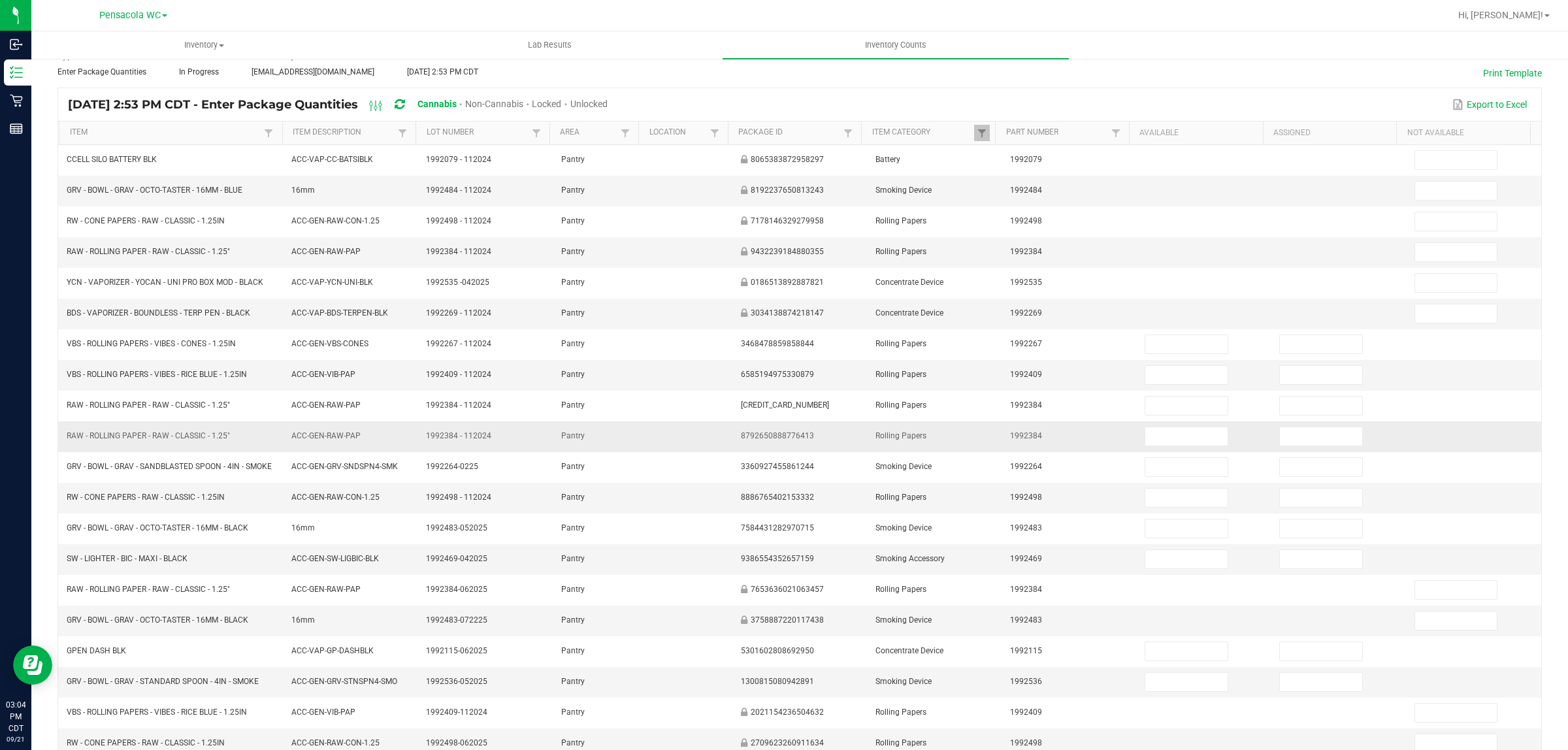
scroll to position [0, 0]
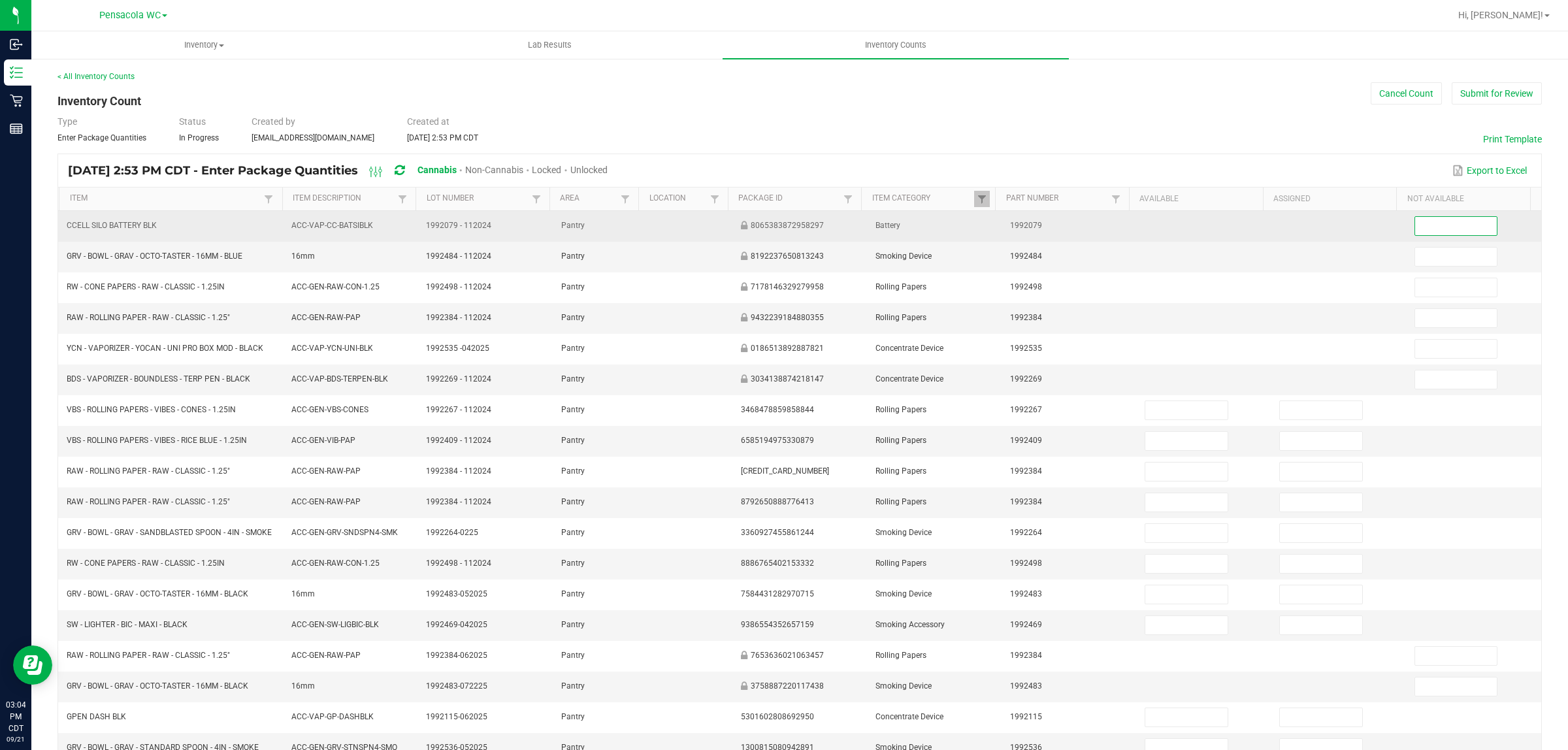
click at [1443, 234] on input at bounding box center [1456, 226] width 82 height 19
click at [1415, 230] on input at bounding box center [1456, 226] width 82 height 19
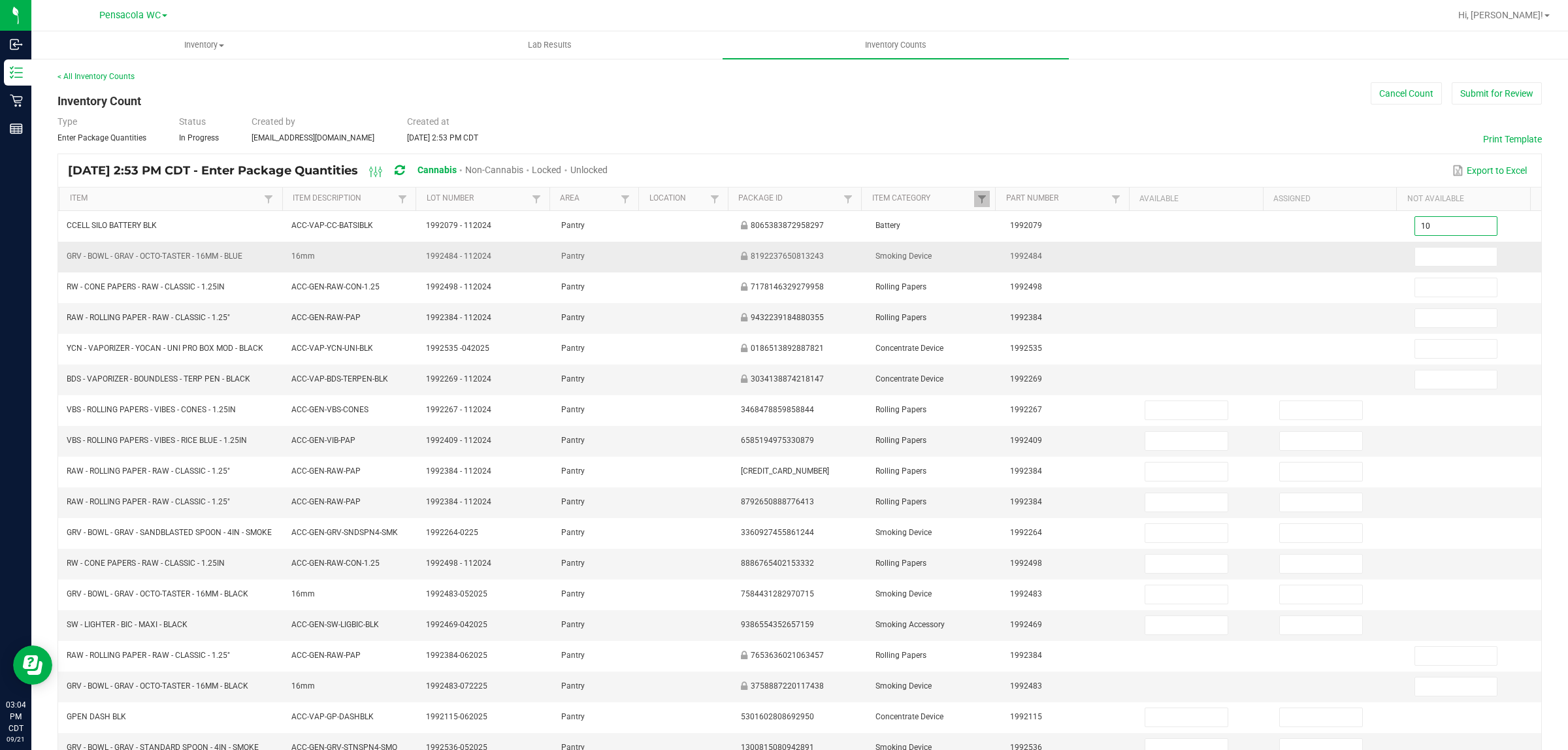
type input "10"
click at [1307, 255] on td at bounding box center [1337, 256] width 134 height 30
click at [1434, 253] on input at bounding box center [1456, 256] width 82 height 19
type input "6"
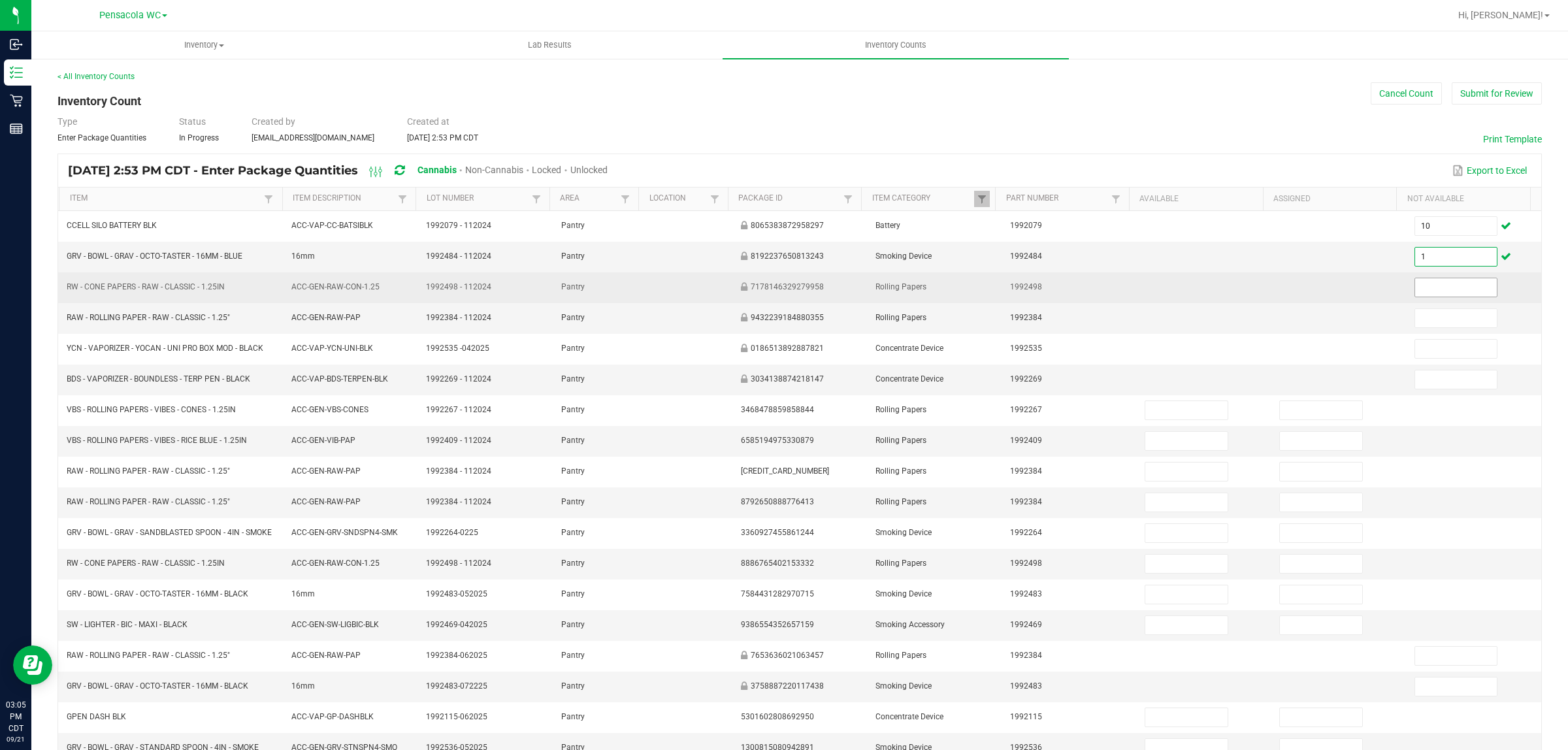
type input "1"
click at [1418, 286] on input at bounding box center [1456, 288] width 82 height 19
click at [1431, 286] on input "48" at bounding box center [1456, 288] width 82 height 19
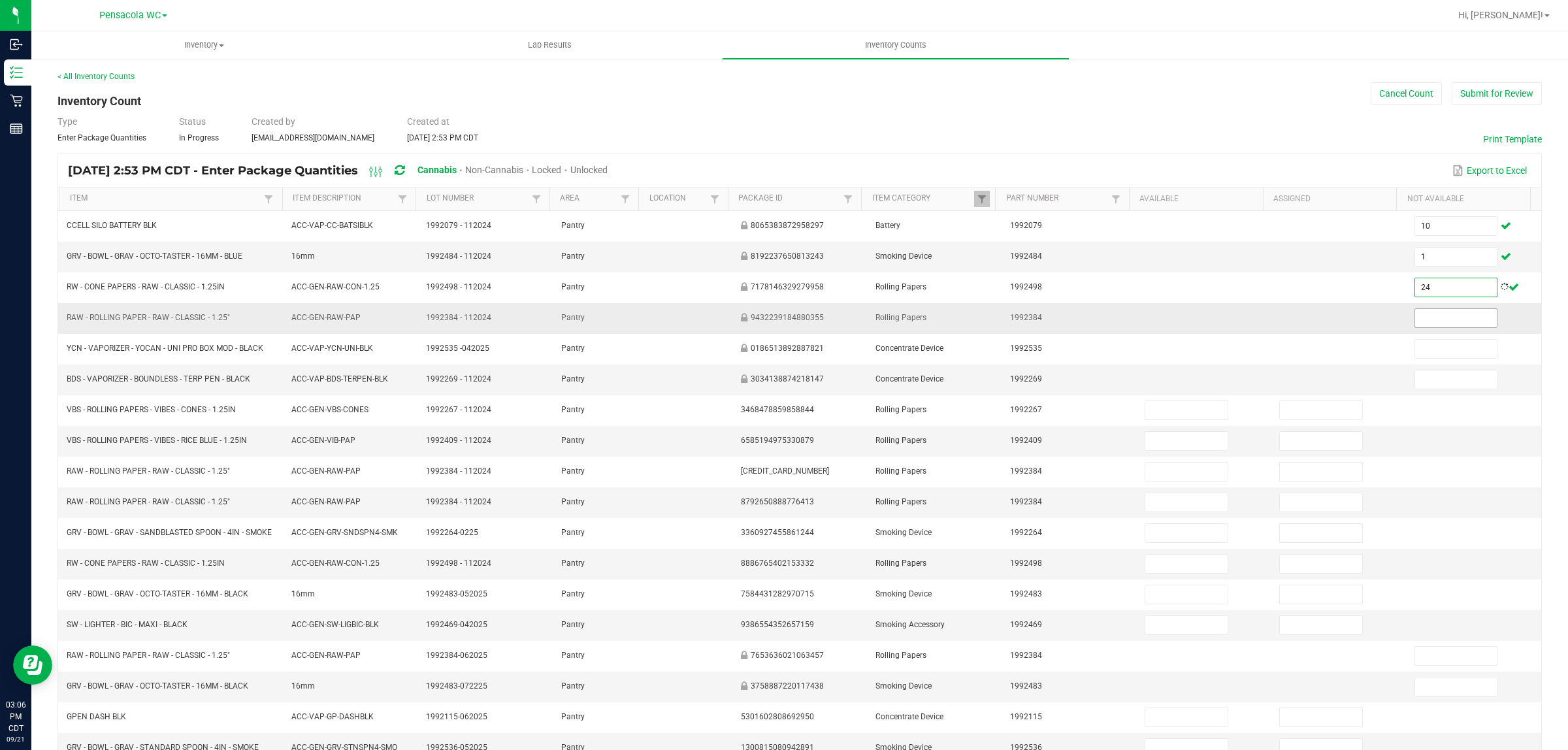
type input "24"
click at [1415, 318] on input at bounding box center [1456, 318] width 82 height 19
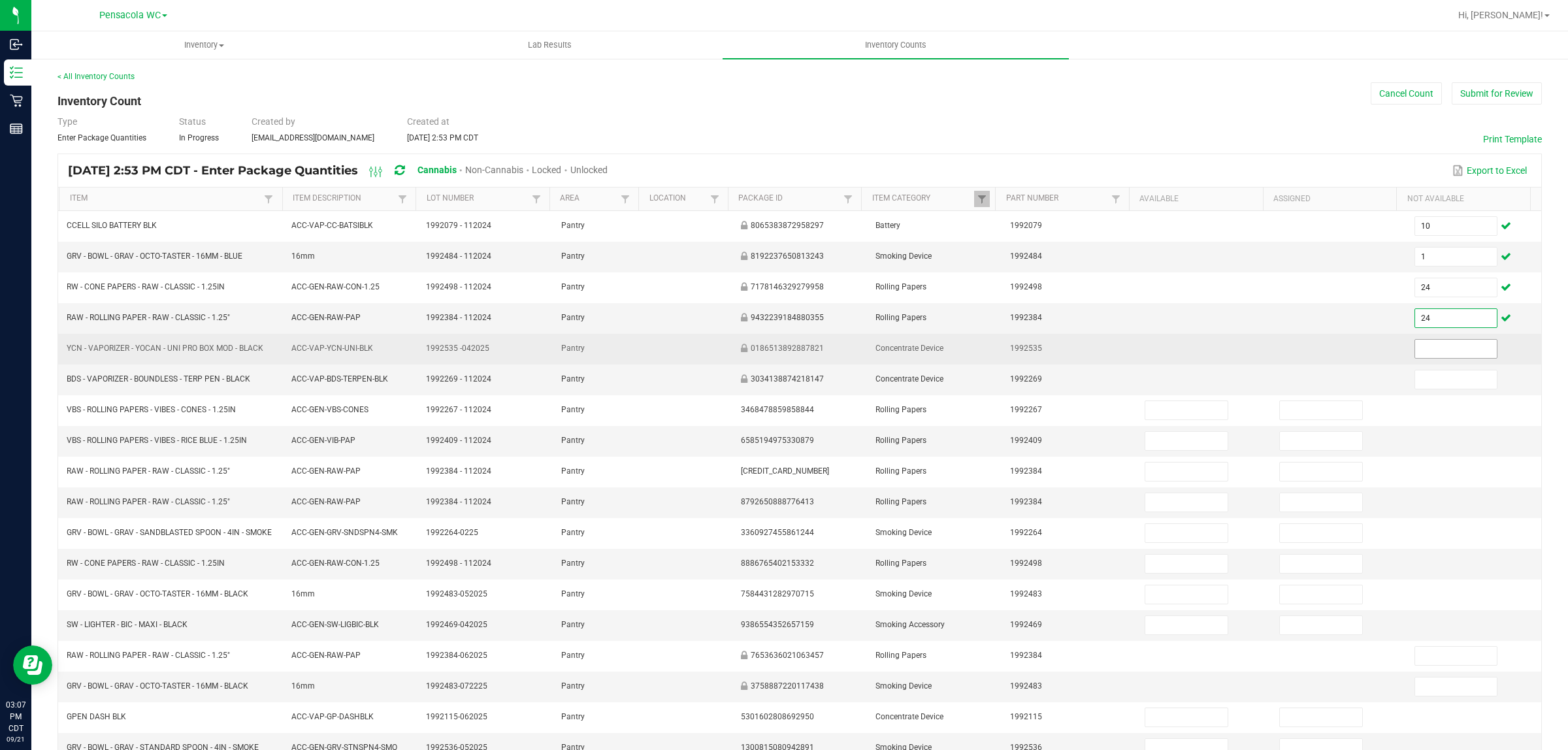
type input "24"
click at [1420, 350] on input at bounding box center [1456, 348] width 82 height 19
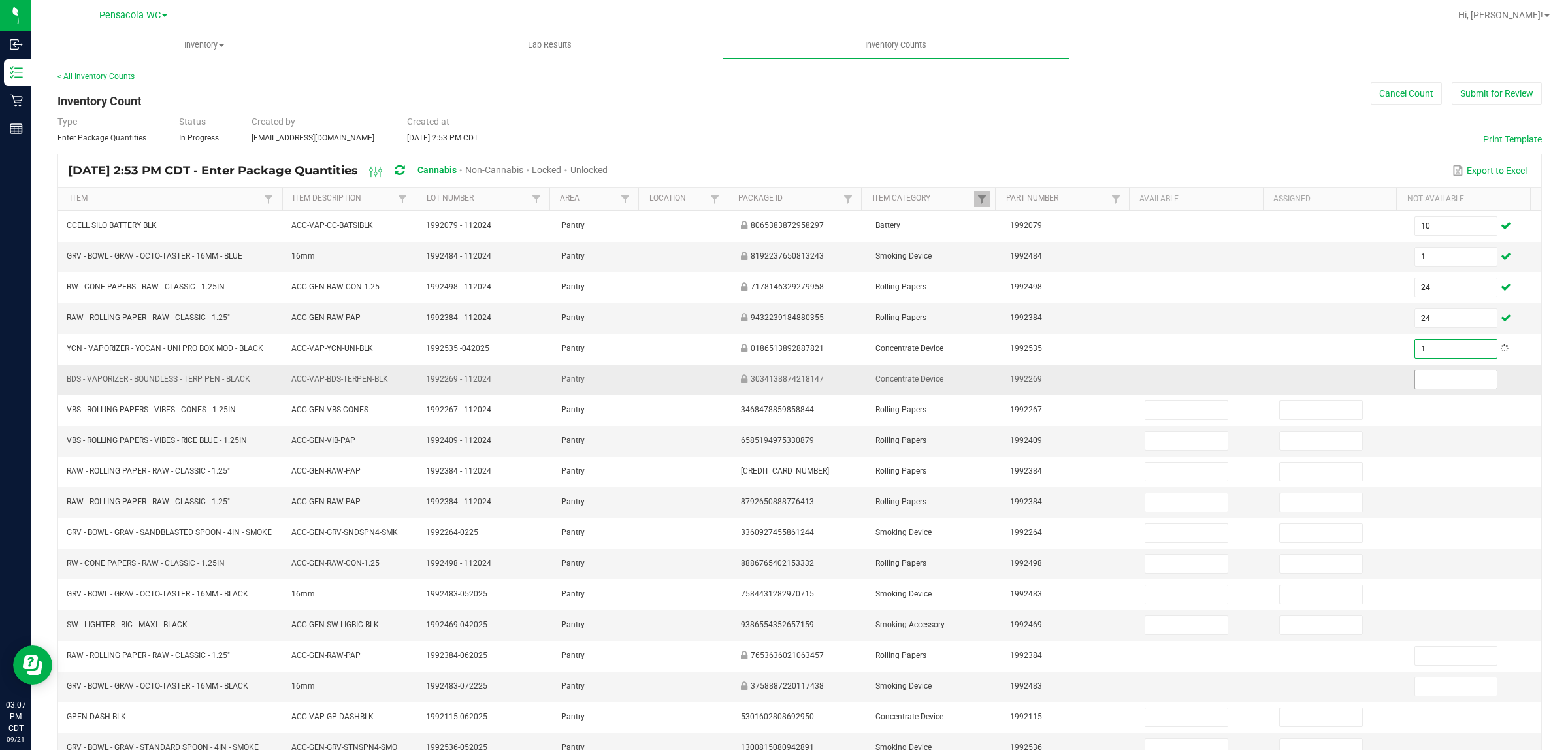
type input "1"
click at [1415, 380] on input at bounding box center [1456, 379] width 82 height 19
type input "1"
click at [1187, 327] on td at bounding box center [1203, 318] width 134 height 30
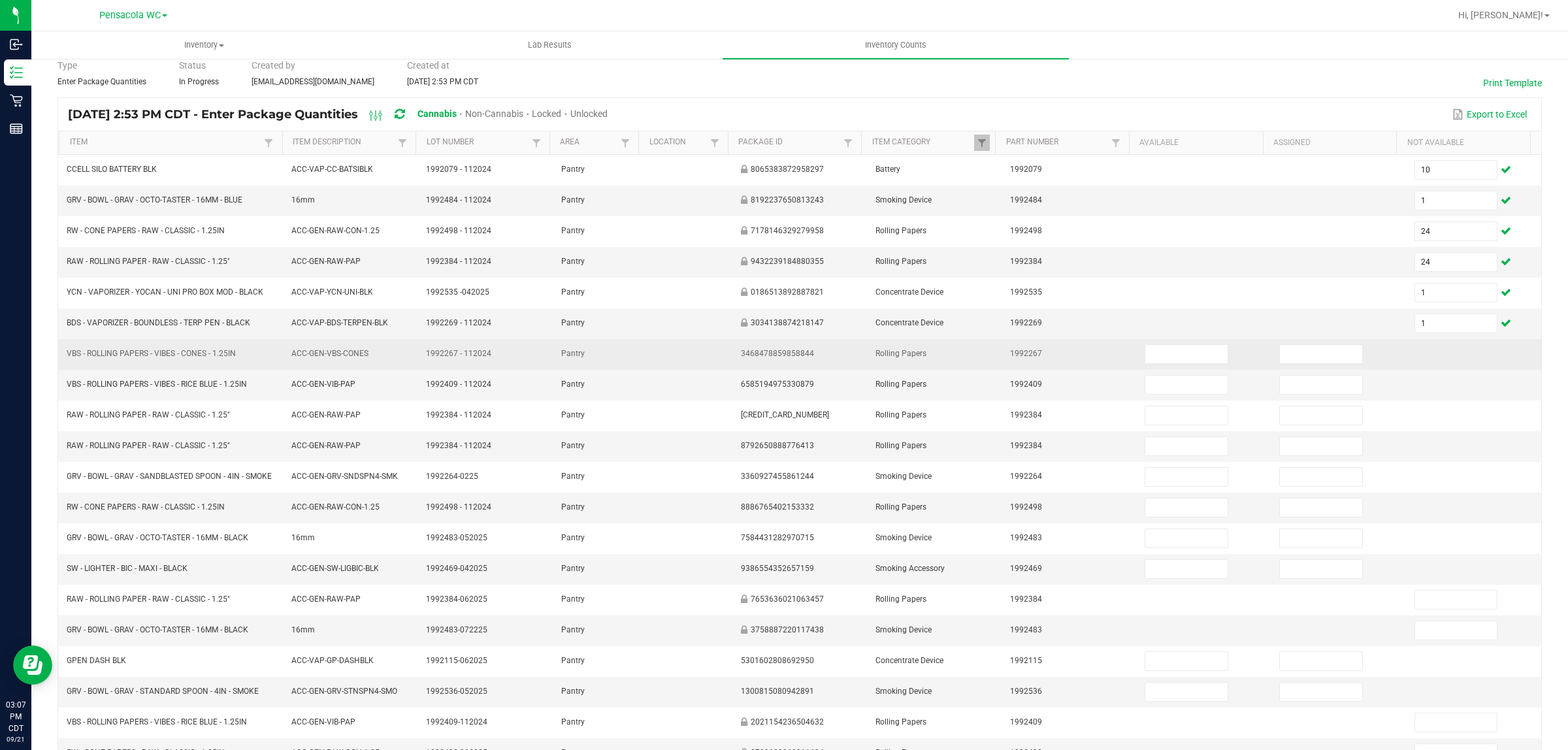
scroll to position [81, 0]
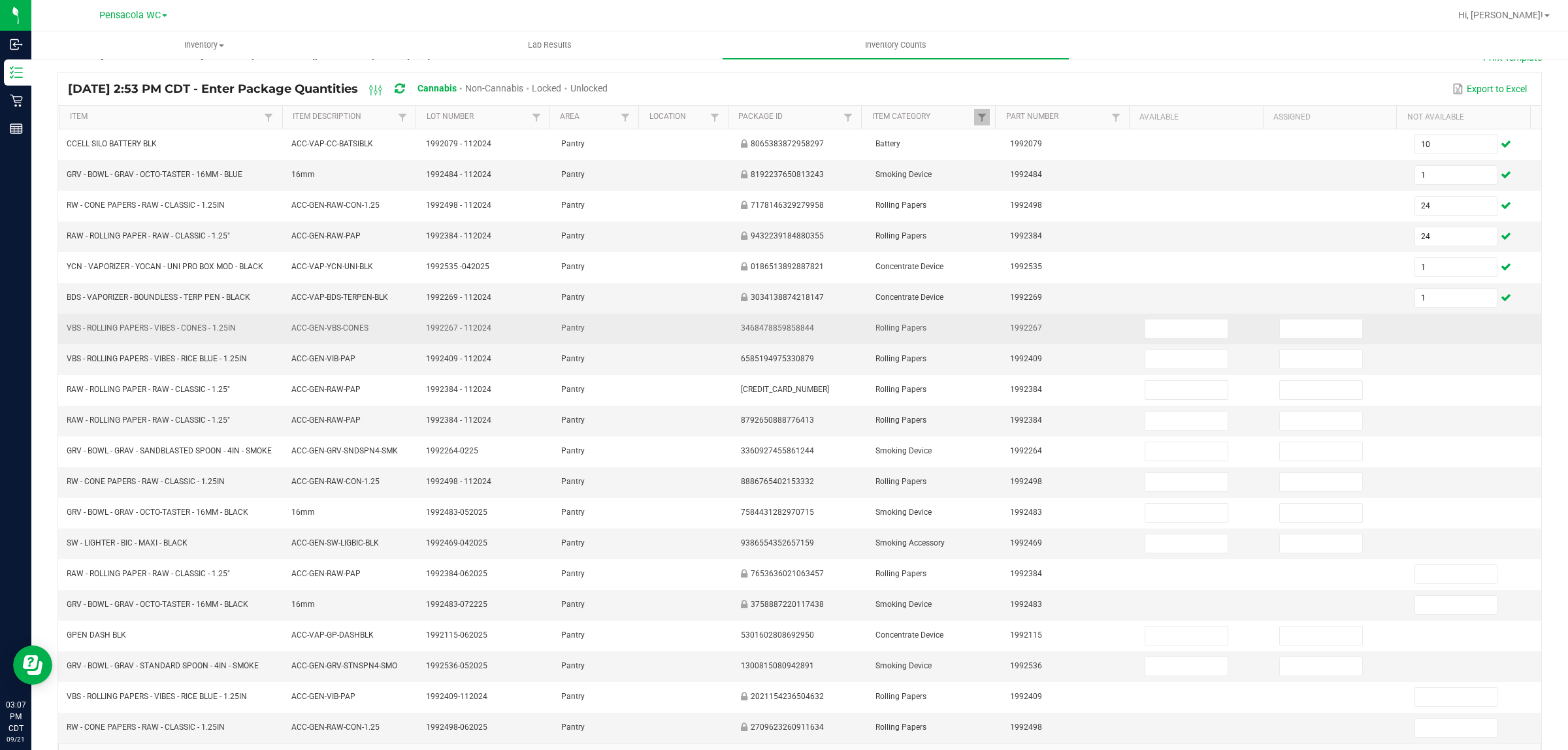
click at [1158, 345] on td at bounding box center [1203, 329] width 134 height 30
click at [1162, 334] on input at bounding box center [1186, 329] width 82 height 19
type input "1"
click at [1166, 330] on input "1" at bounding box center [1186, 329] width 82 height 19
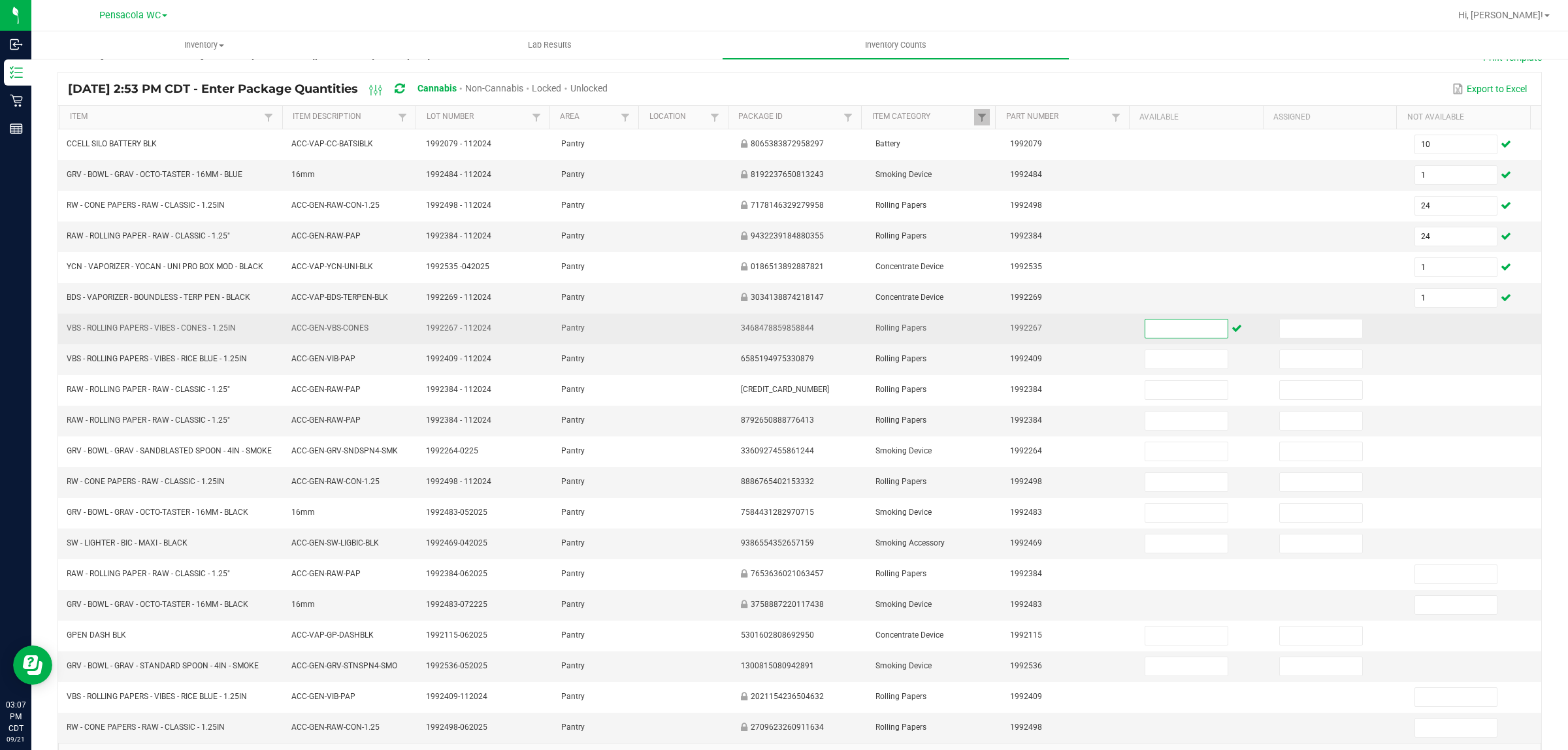
type input "0"
click at [1175, 328] on input "0" at bounding box center [1186, 329] width 82 height 19
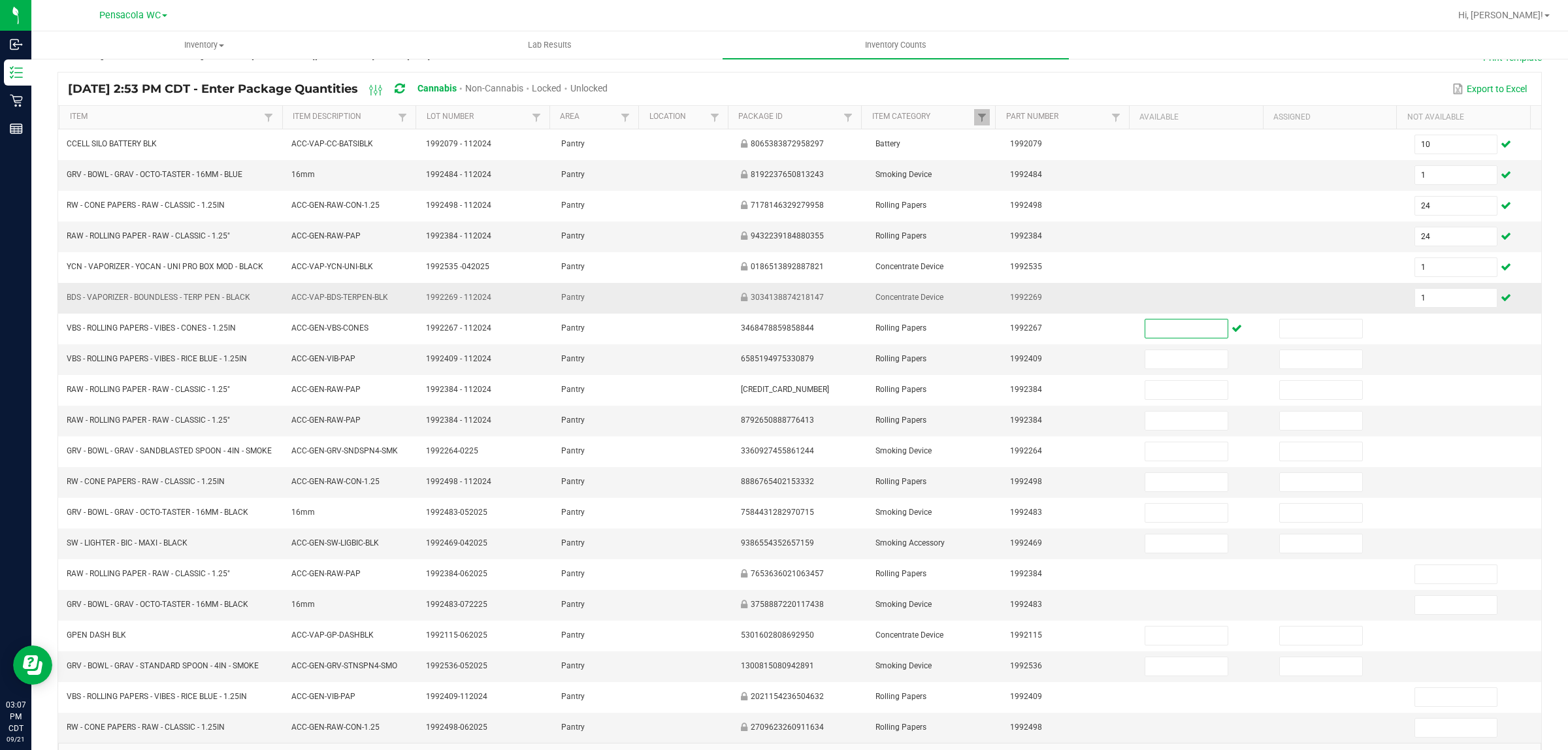
click at [1082, 308] on td "1992269" at bounding box center [1069, 297] width 134 height 30
click at [1170, 358] on input at bounding box center [1186, 359] width 82 height 19
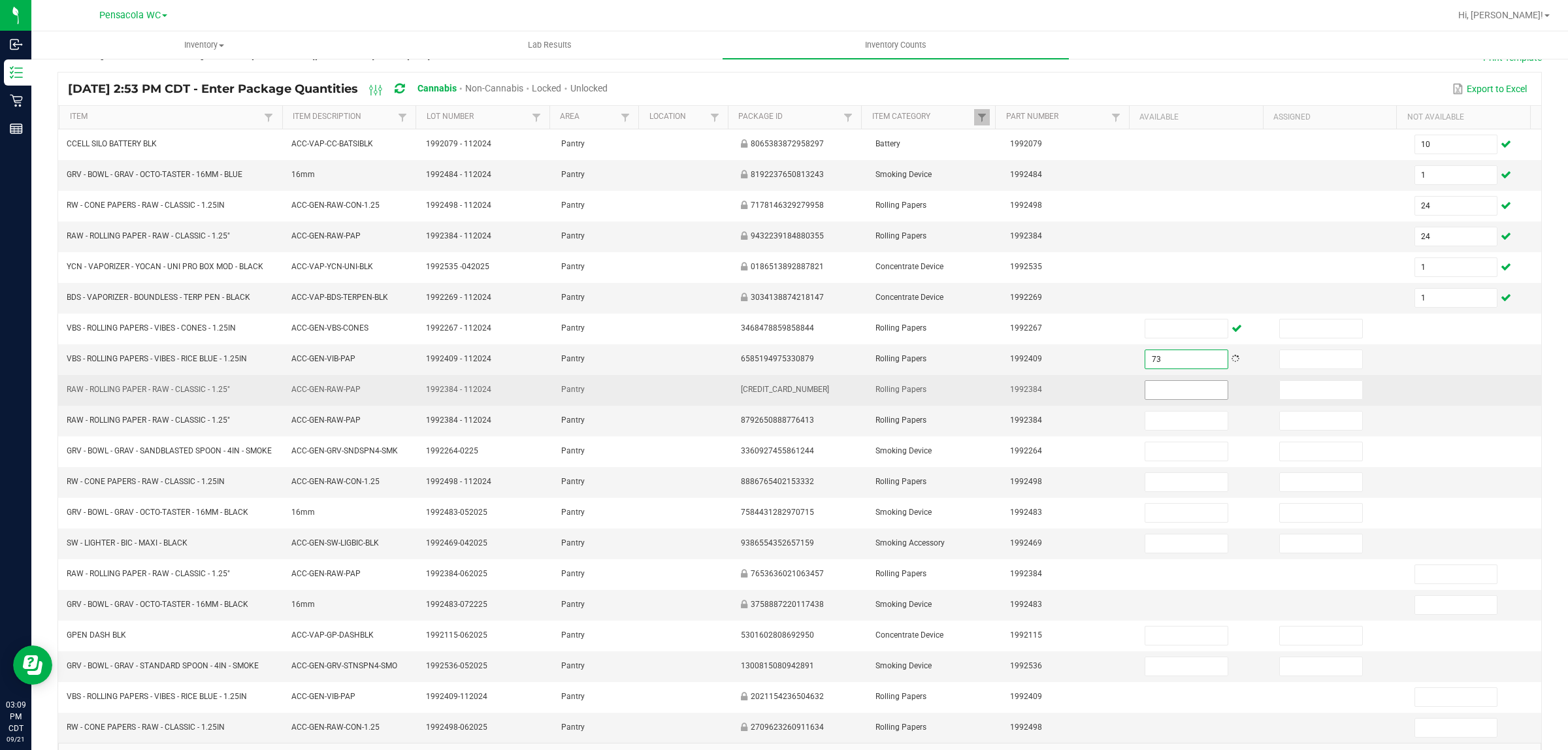
type input "73"
click at [1155, 394] on input at bounding box center [1186, 390] width 82 height 19
type input "1"
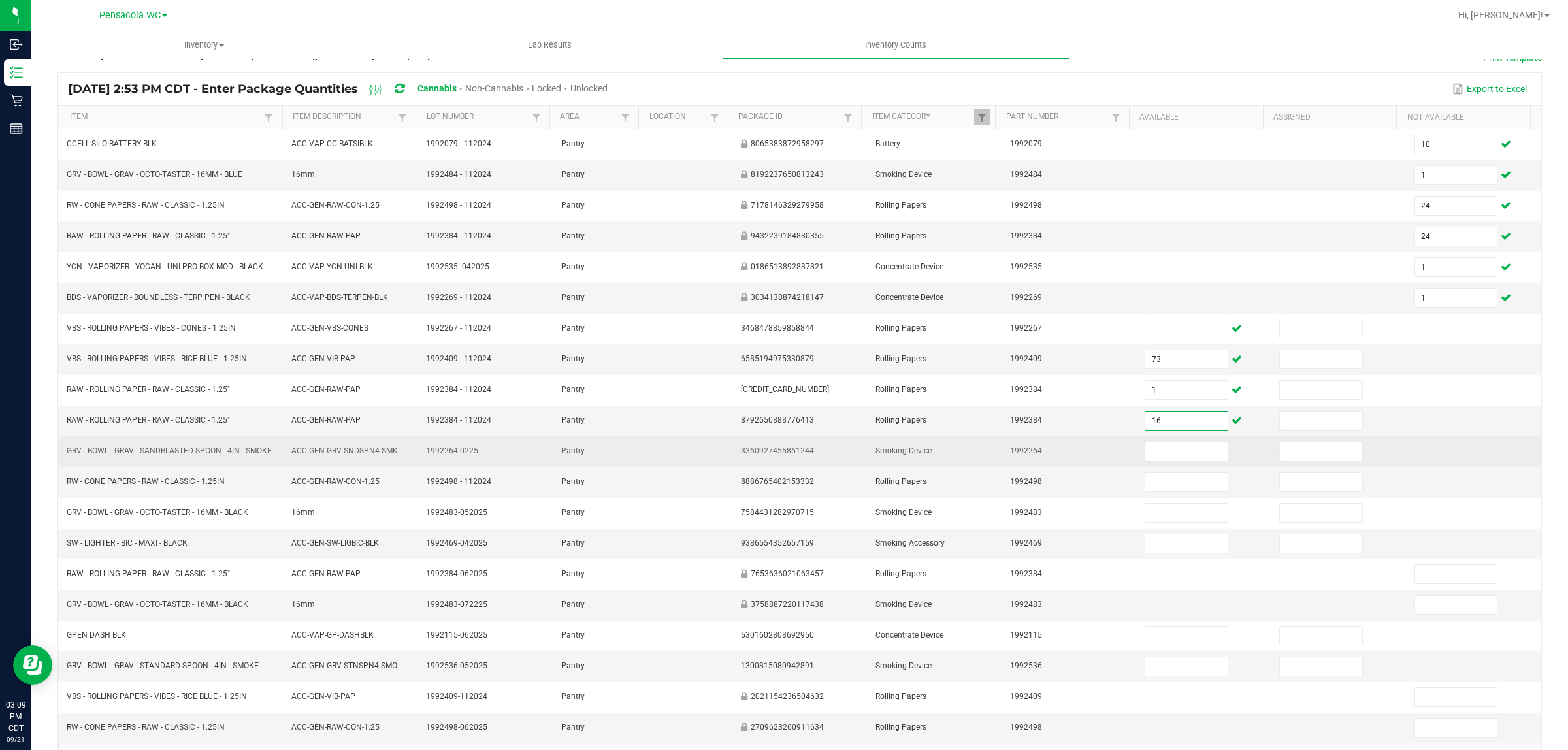
type input "16"
click at [1166, 455] on input at bounding box center [1186, 452] width 82 height 19
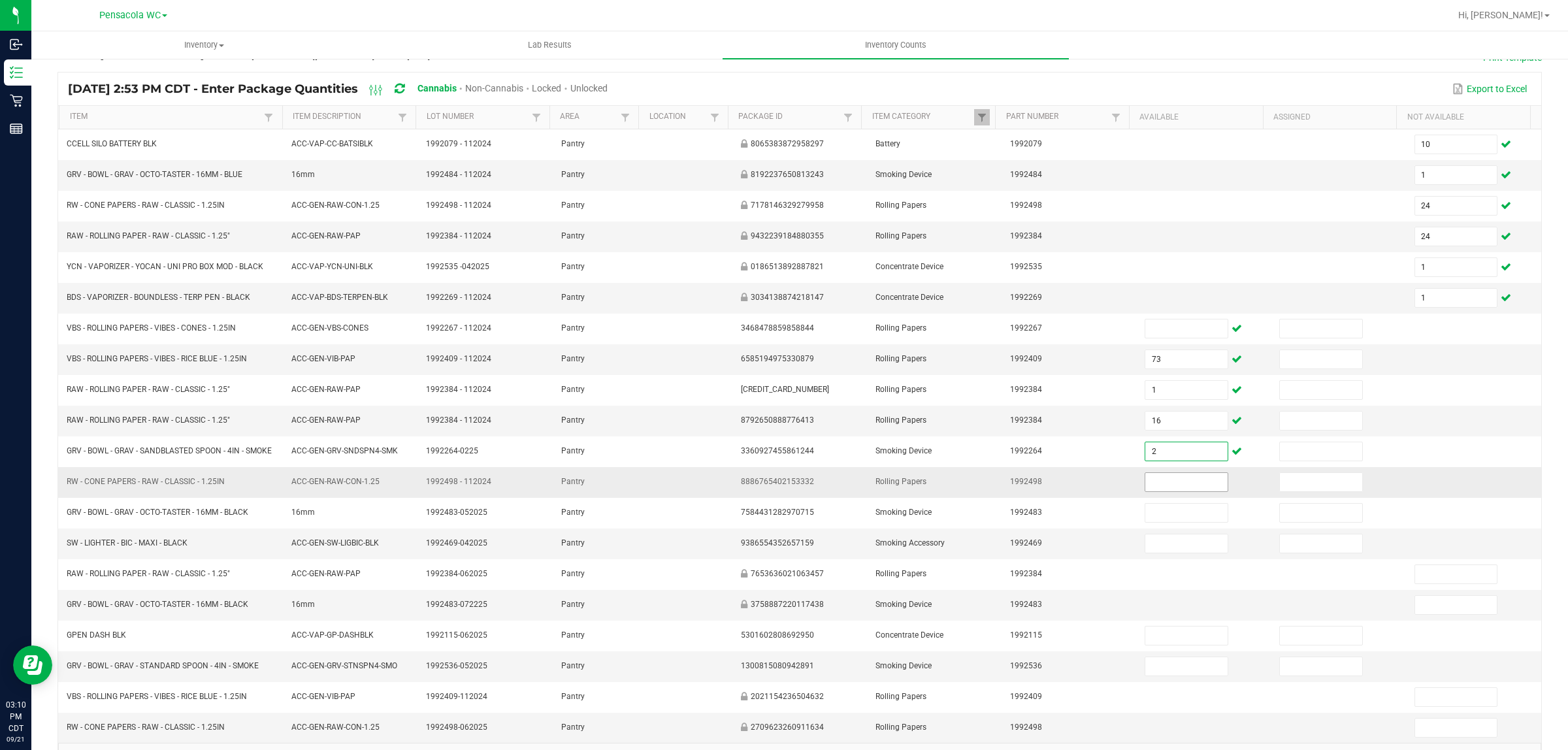
type input "2"
click at [1201, 492] on input at bounding box center [1186, 482] width 82 height 19
click at [1160, 478] on td at bounding box center [1203, 482] width 134 height 30
drag, startPoint x: 1150, startPoint y: 482, endPoint x: 1151, endPoint y: 504, distance: 22.0
click at [1150, 494] on td at bounding box center [1203, 482] width 134 height 30
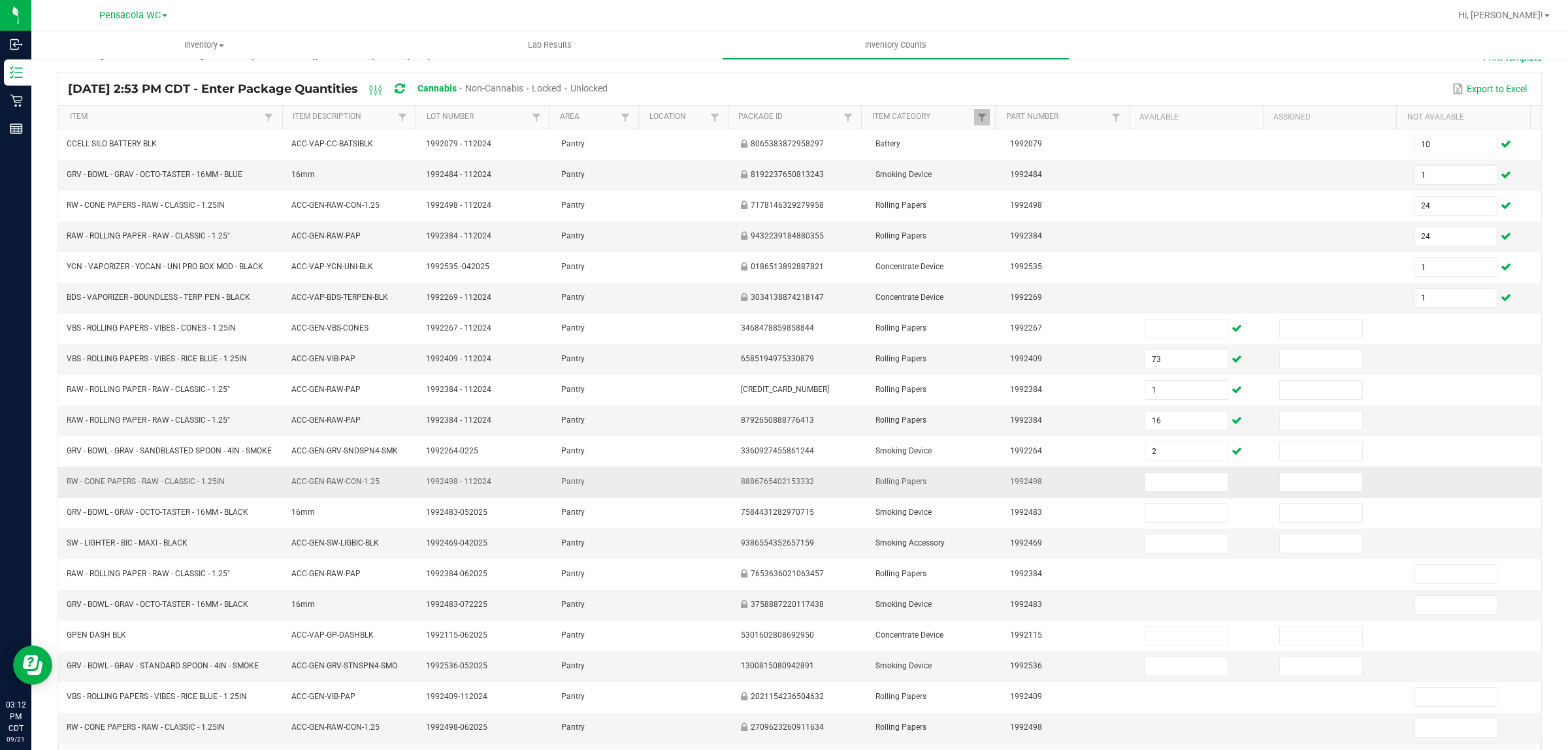
click at [1158, 478] on td at bounding box center [1203, 482] width 134 height 30
click at [1162, 492] on input at bounding box center [1186, 482] width 82 height 19
click at [1145, 488] on input at bounding box center [1186, 482] width 82 height 19
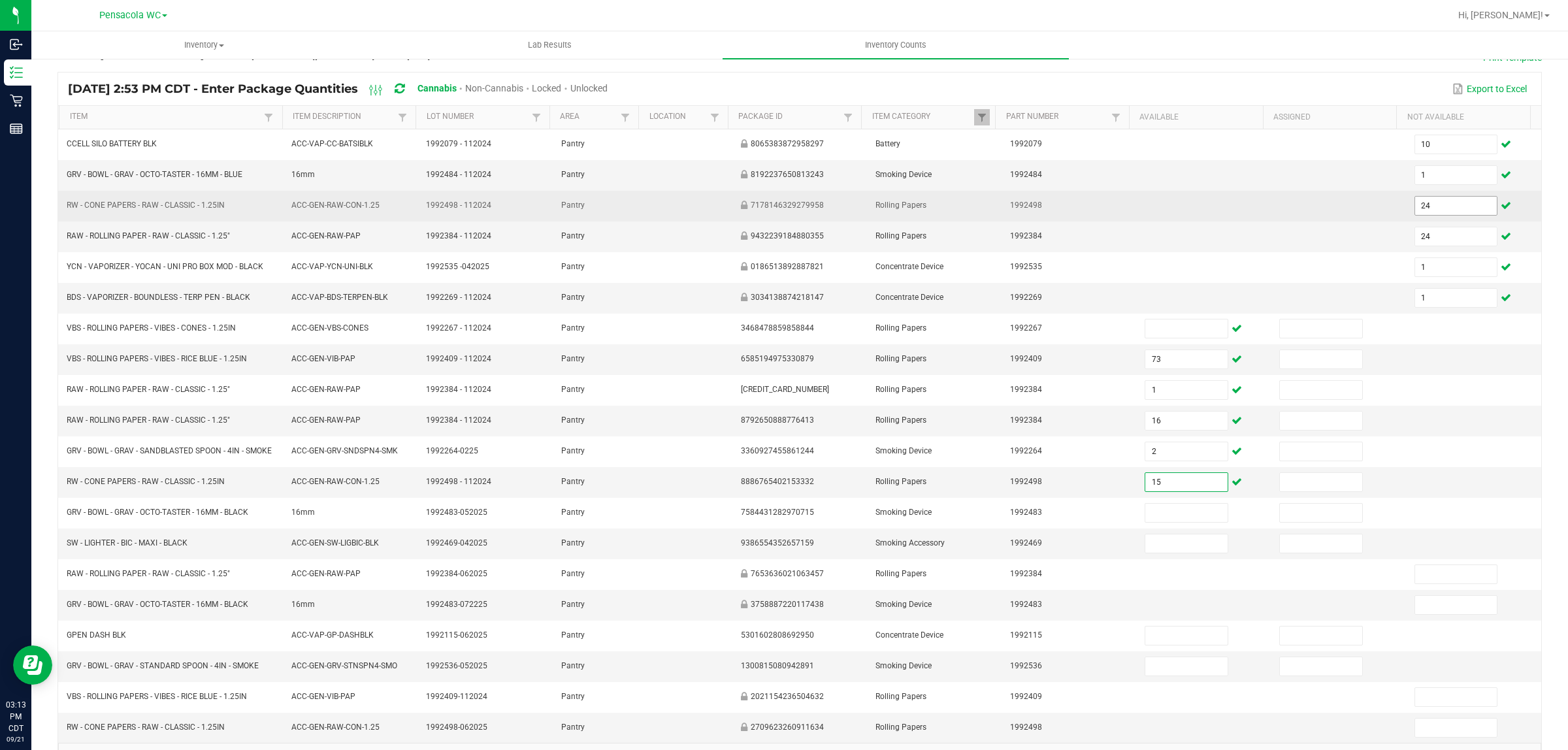
type input "15"
click at [1428, 209] on input "24" at bounding box center [1456, 205] width 82 height 19
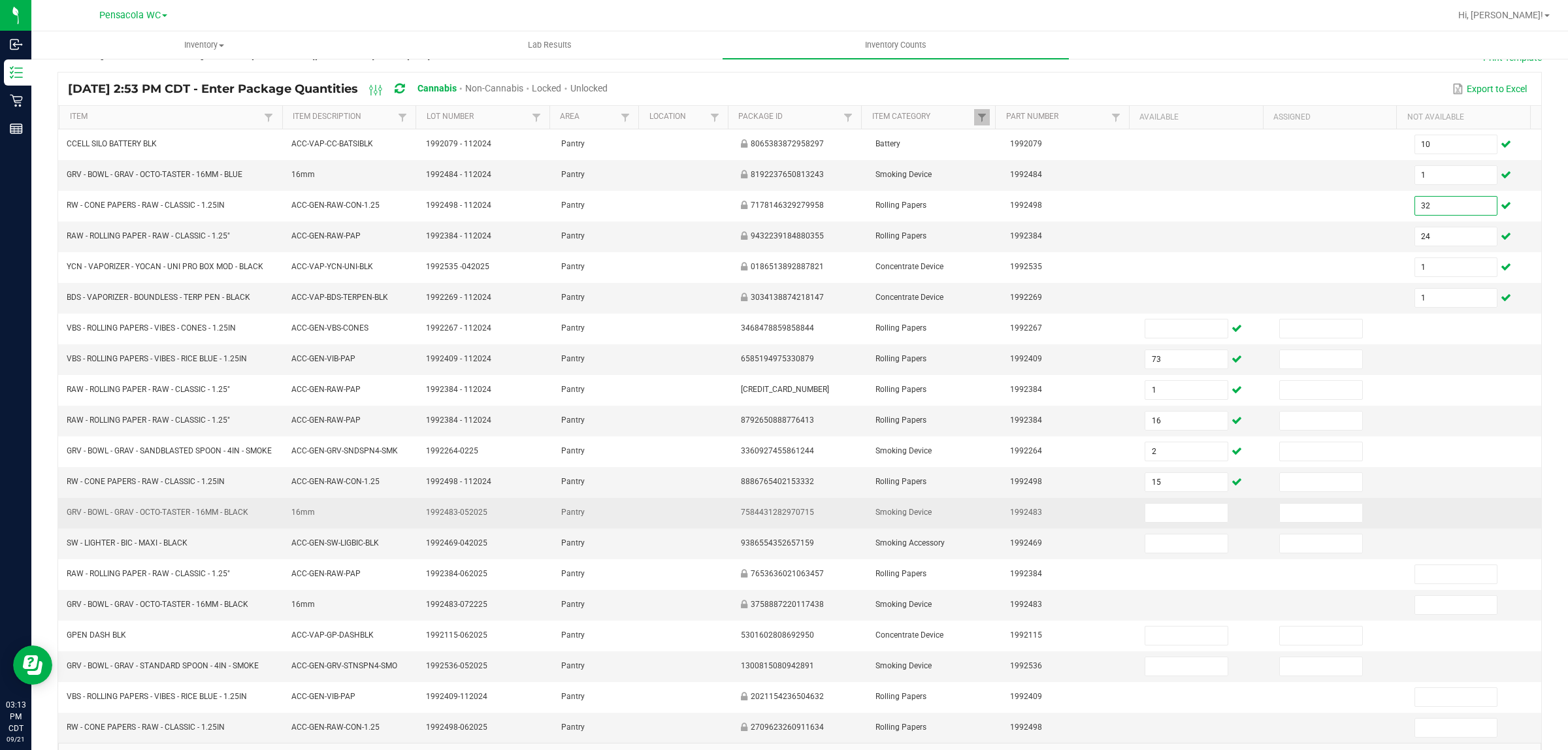
type input "32"
click at [259, 527] on td "GRV - BOWL - GRAV - OCTO-TASTER - 16MM - BLACK" at bounding box center [171, 512] width 225 height 30
click at [1157, 522] on input at bounding box center [1186, 512] width 82 height 19
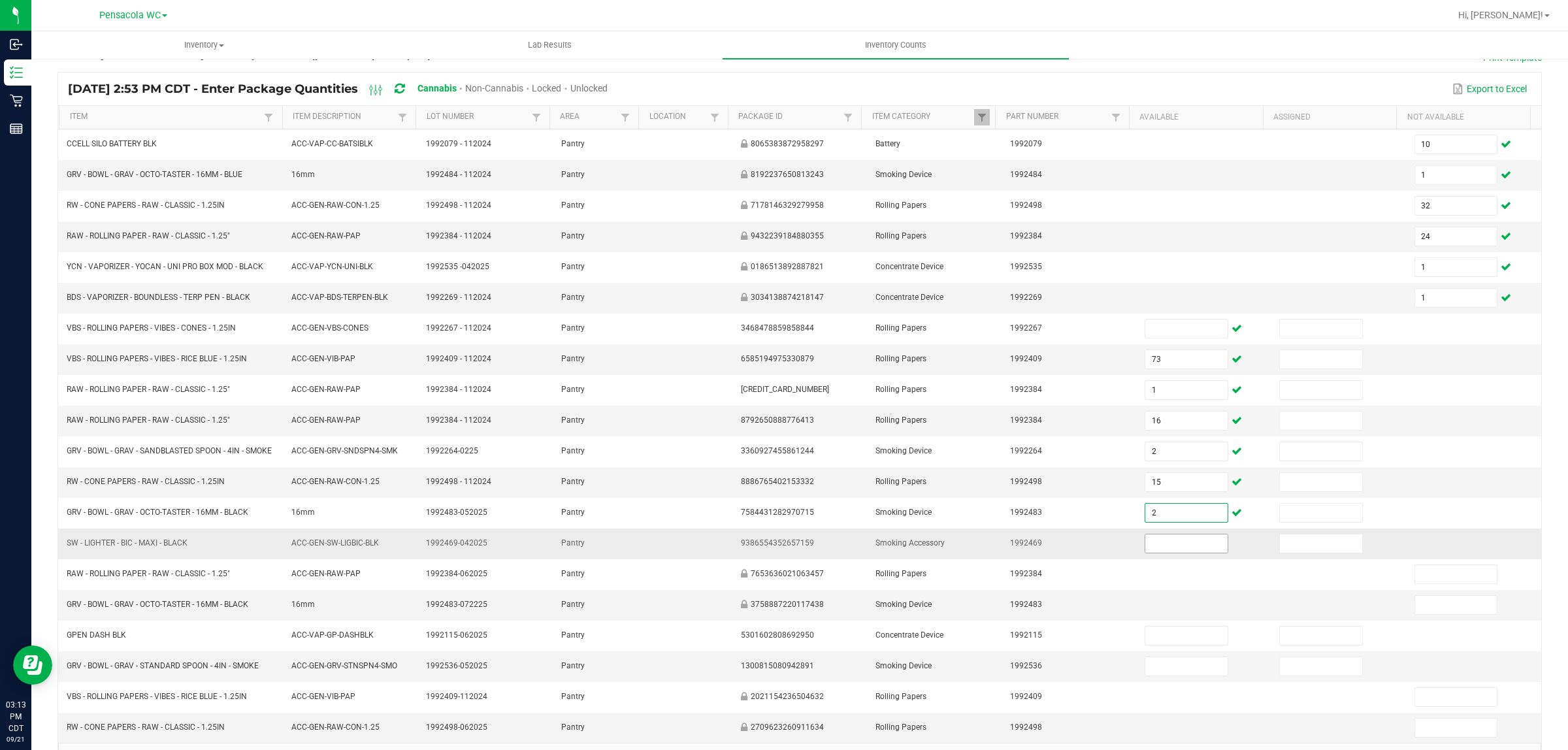
type input "2"
click at [1150, 553] on input at bounding box center [1186, 544] width 82 height 19
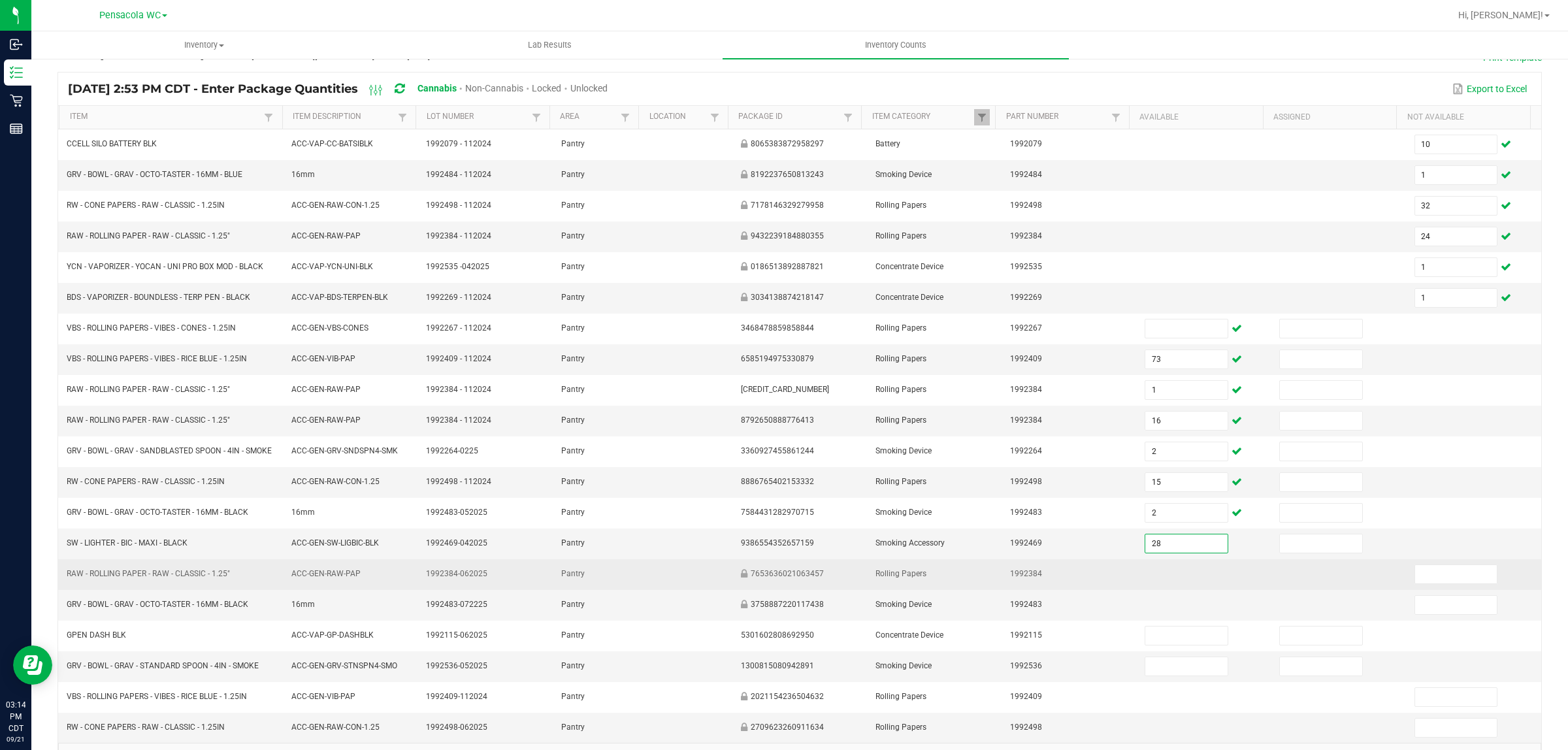
type input "28"
click at [1136, 586] on td at bounding box center [1203, 574] width 134 height 30
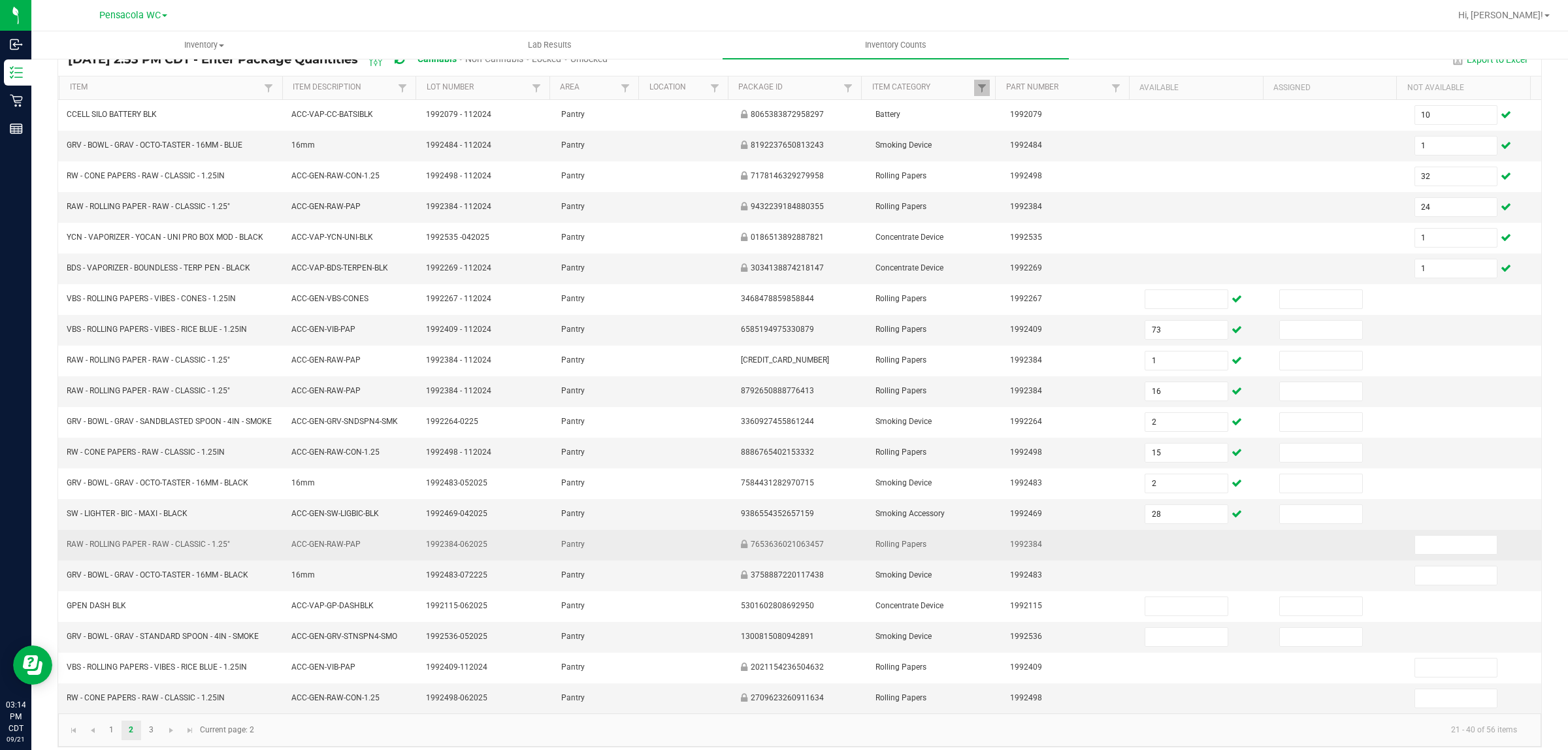
scroll to position [135, 0]
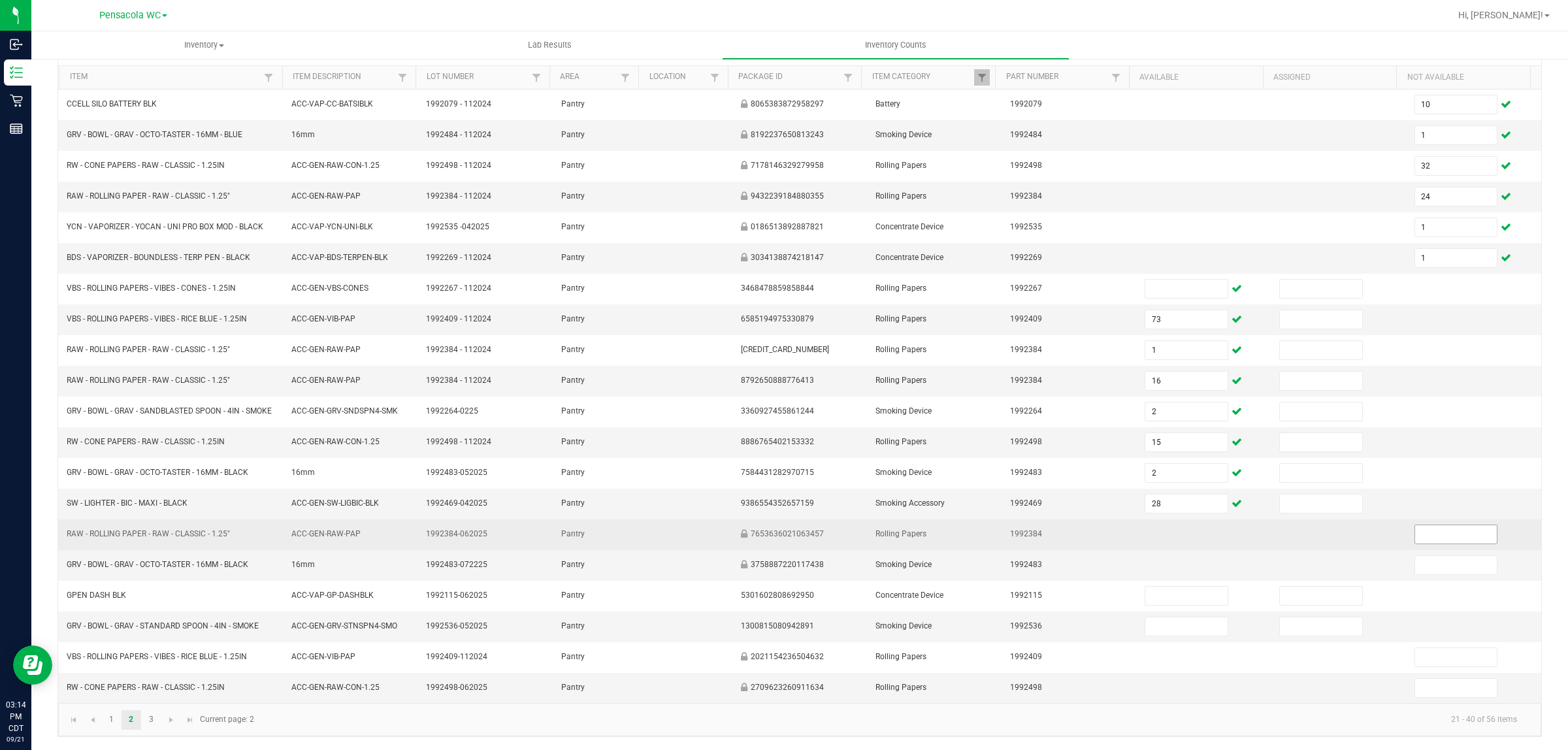
click at [1447, 525] on input at bounding box center [1456, 534] width 82 height 19
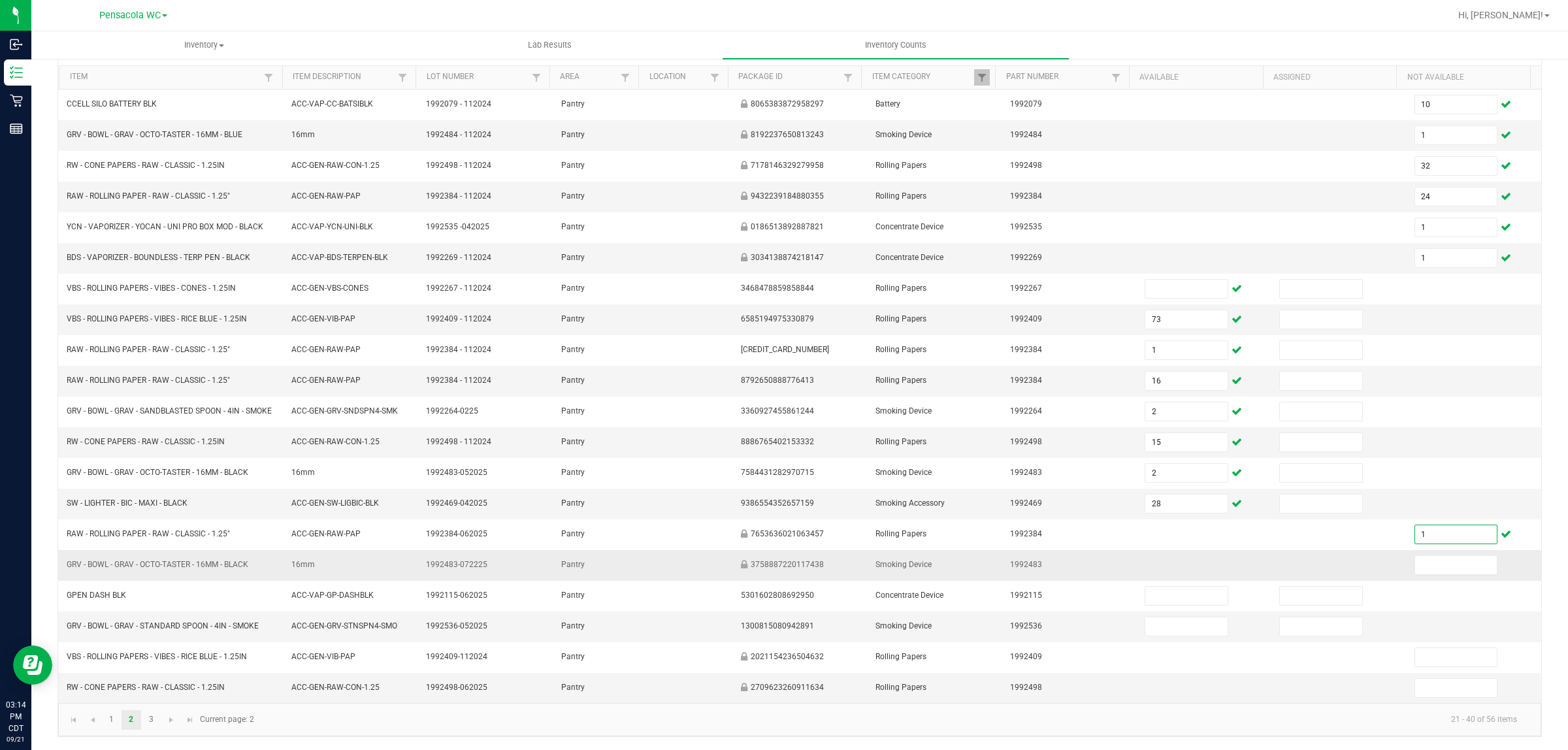
type input "1"
click at [1273, 556] on td at bounding box center [1337, 565] width 134 height 30
click at [1415, 563] on input at bounding box center [1456, 565] width 82 height 19
type input "1"
click at [1207, 575] on td at bounding box center [1203, 565] width 134 height 30
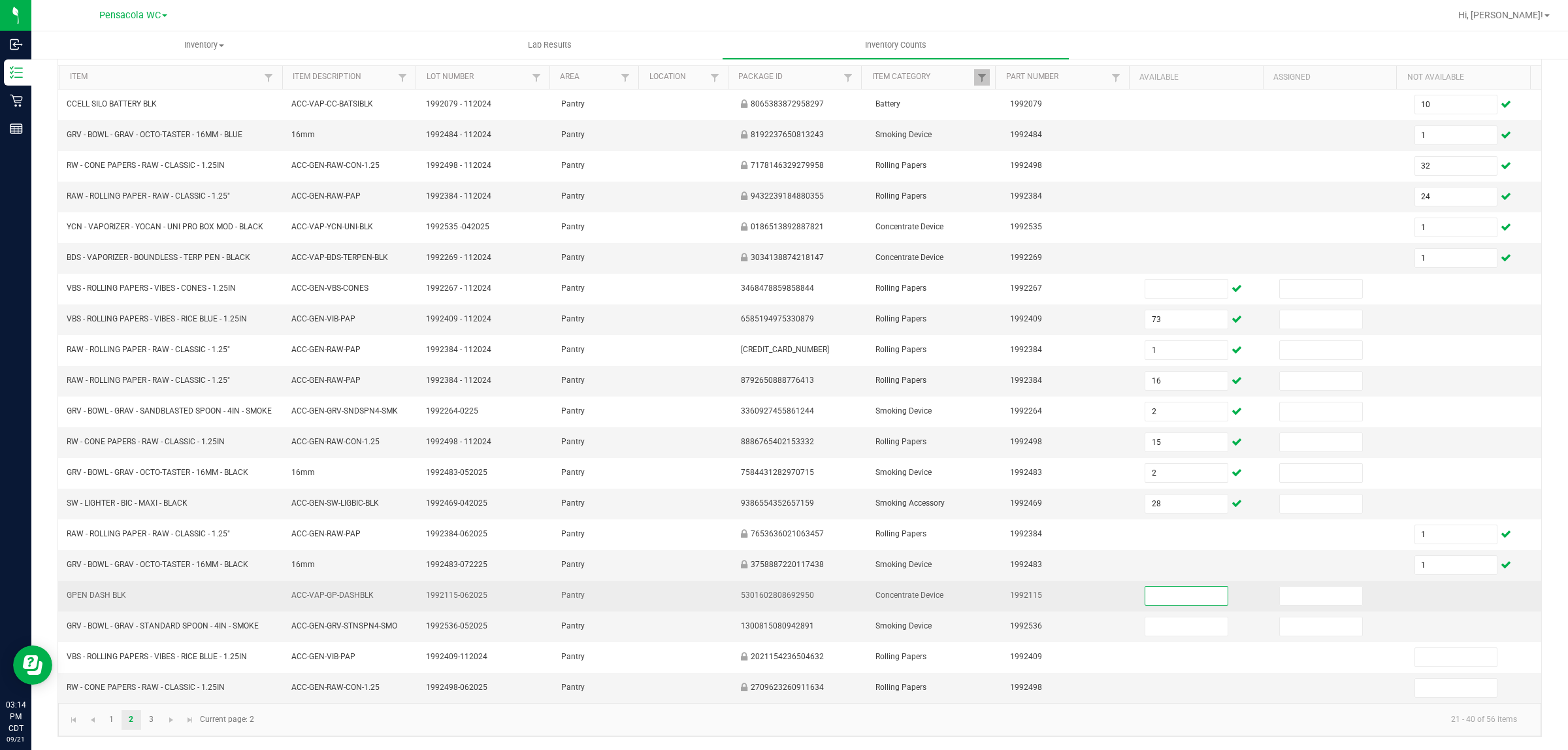
click at [1171, 588] on input at bounding box center [1186, 596] width 82 height 19
type input "2"
click at [1075, 595] on td "1992115" at bounding box center [1069, 596] width 134 height 30
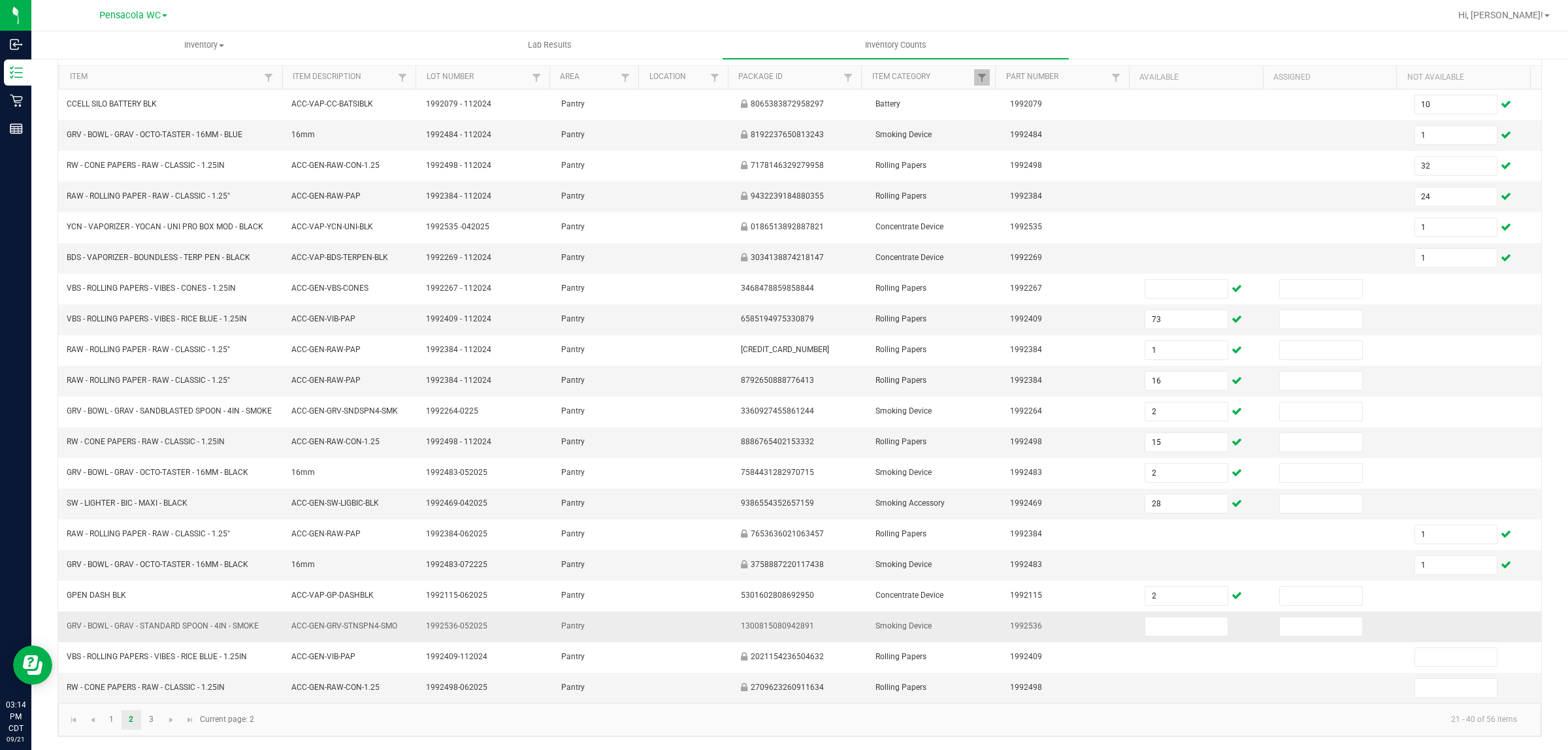
click at [1148, 613] on td at bounding box center [1203, 626] width 134 height 30
click at [1150, 626] on input at bounding box center [1186, 626] width 82 height 19
type input "2"
click at [1076, 691] on td "1992498" at bounding box center [1069, 688] width 134 height 30
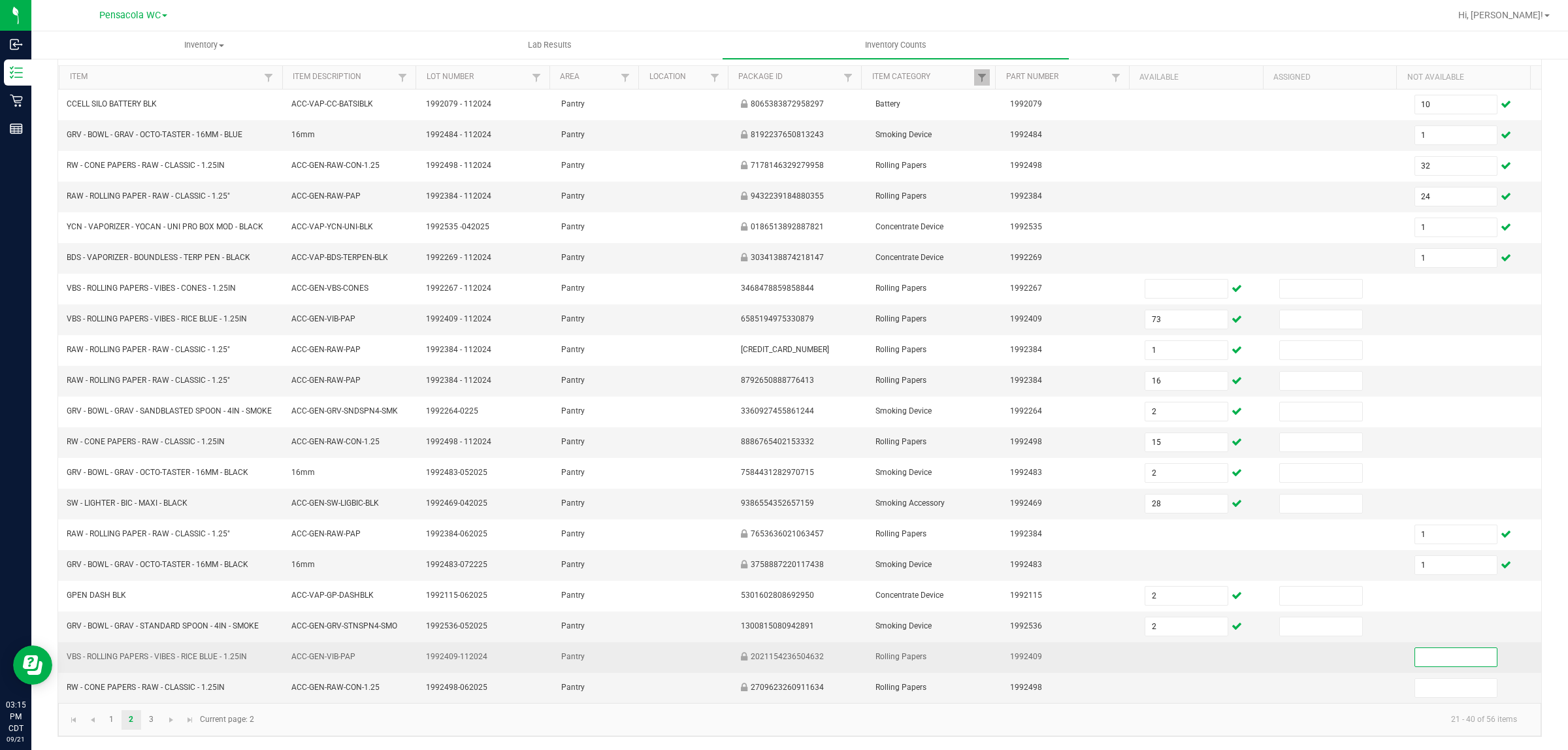
click at [1428, 656] on input at bounding box center [1456, 657] width 82 height 19
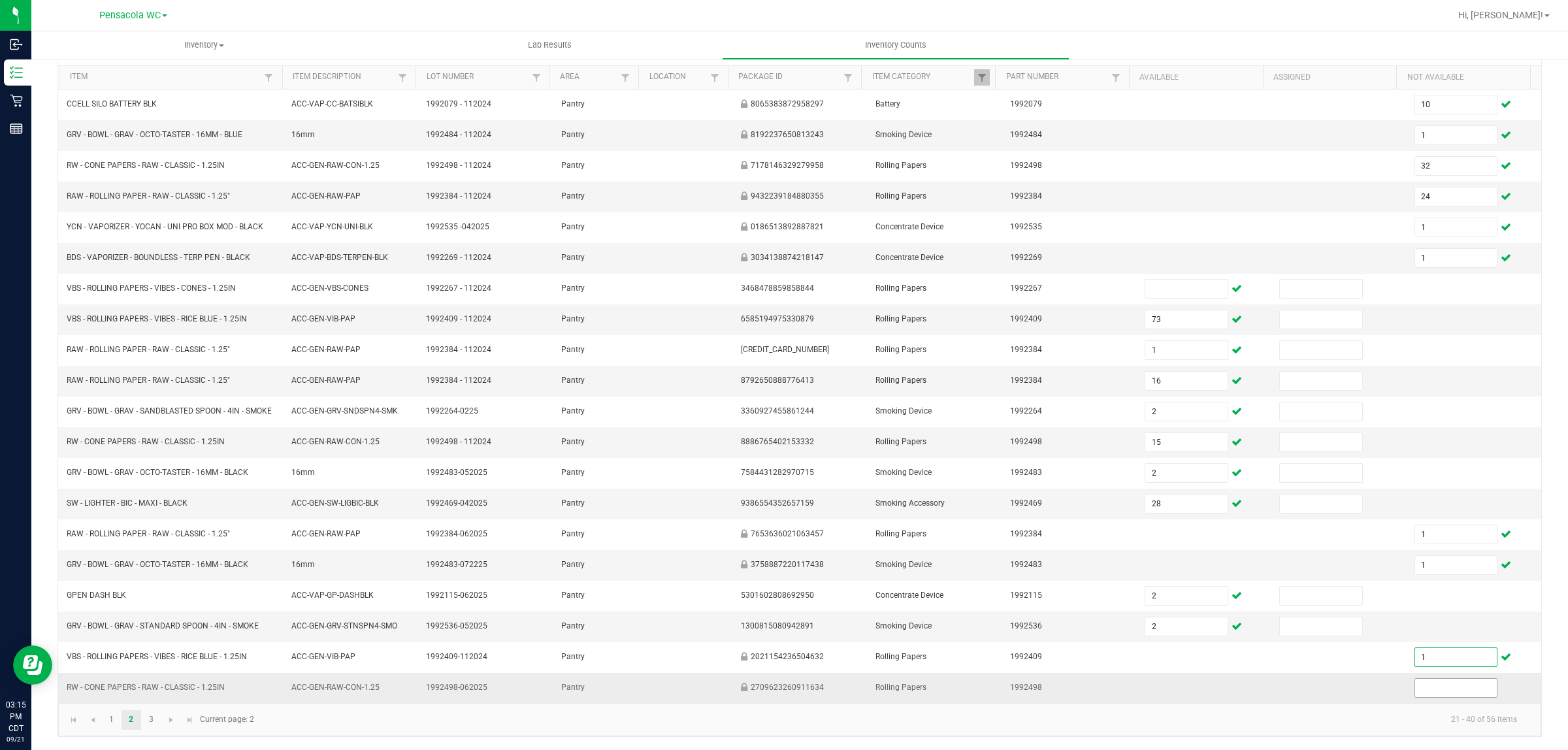
type input "1"
click at [1438, 687] on input at bounding box center [1456, 688] width 82 height 19
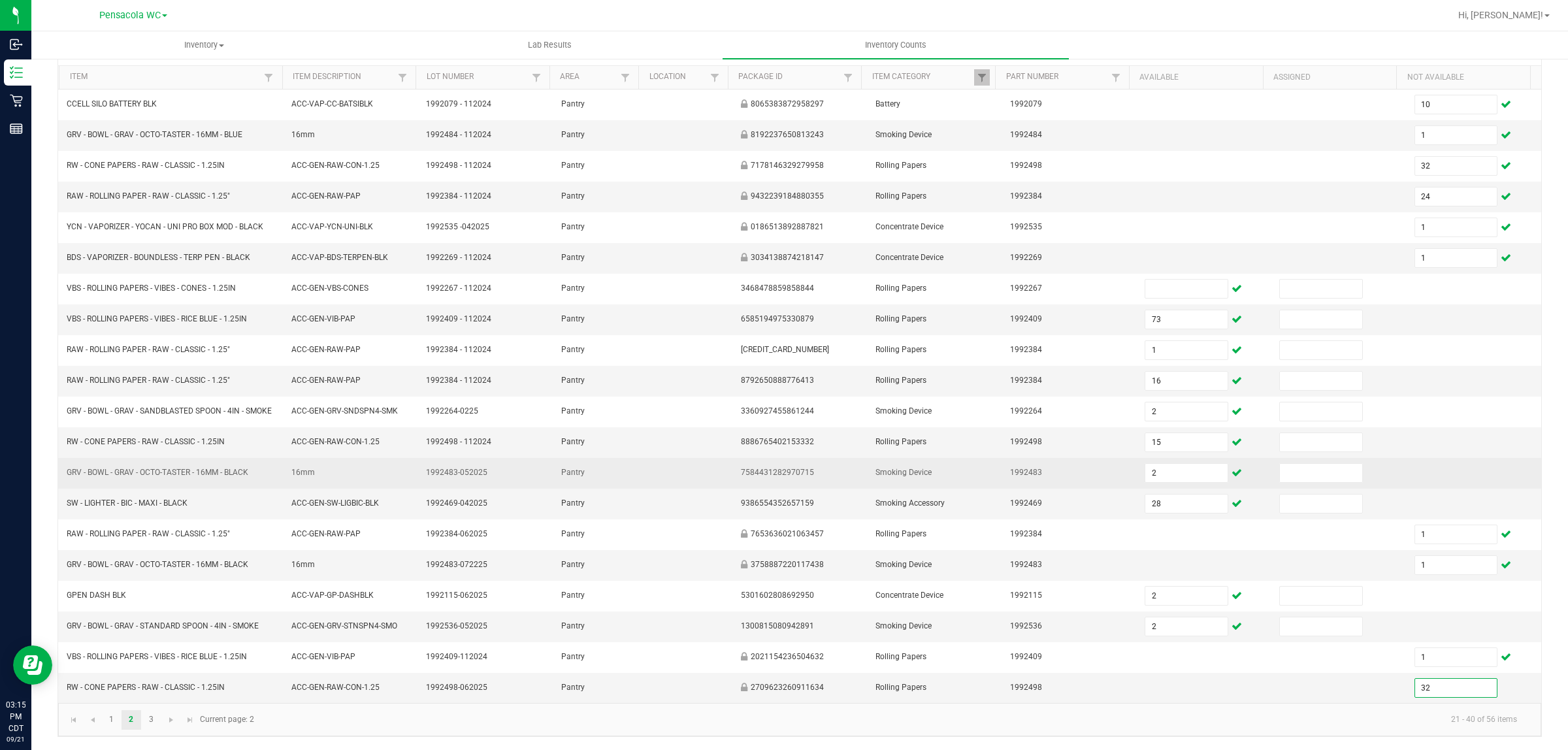
type input "32"
click at [1406, 459] on td at bounding box center [1473, 473] width 134 height 30
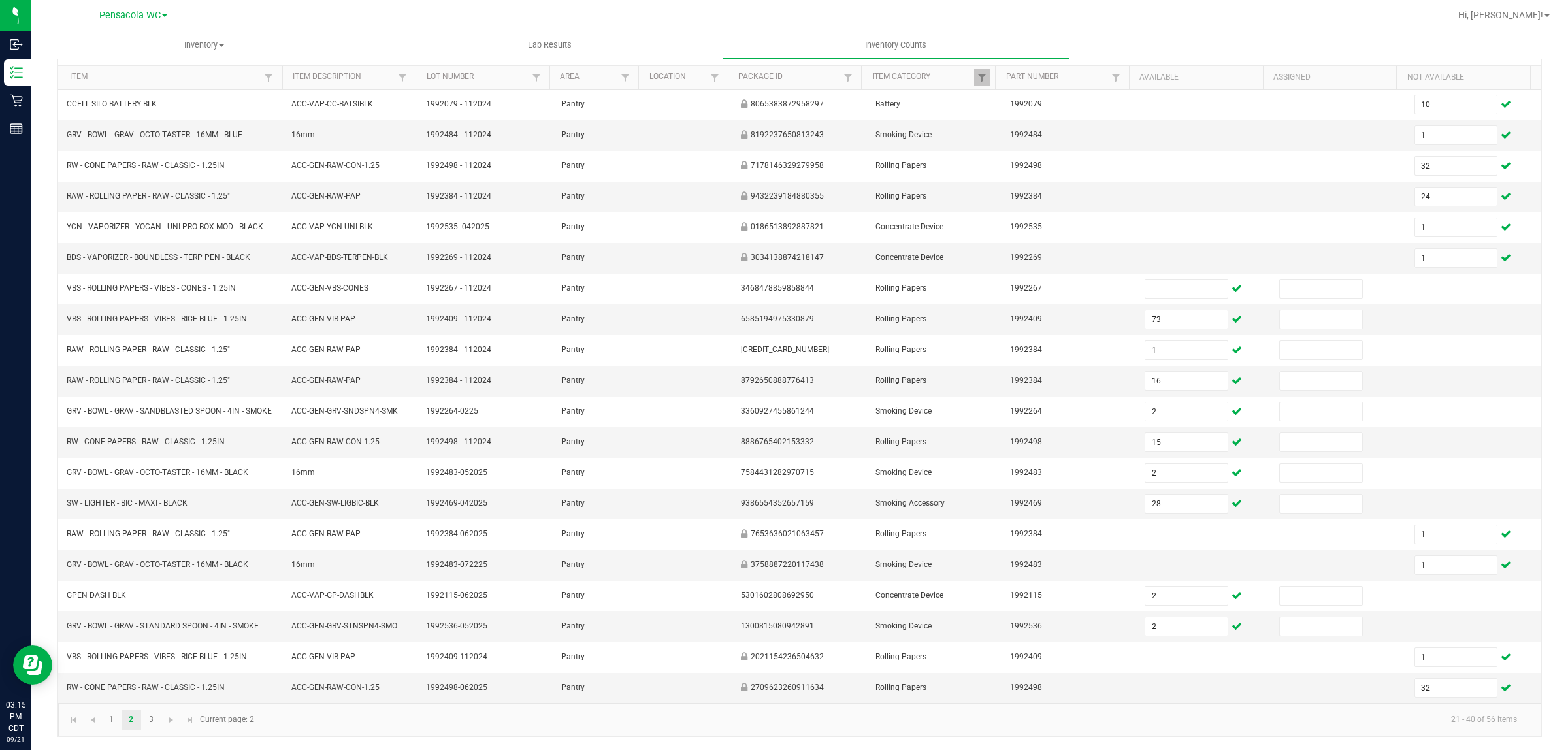
click at [1060, 719] on kendo-pager-info "21 - 40 of 56 items" at bounding box center [894, 720] width 1265 height 22
click at [151, 721] on link "3" at bounding box center [150, 721] width 19 height 20
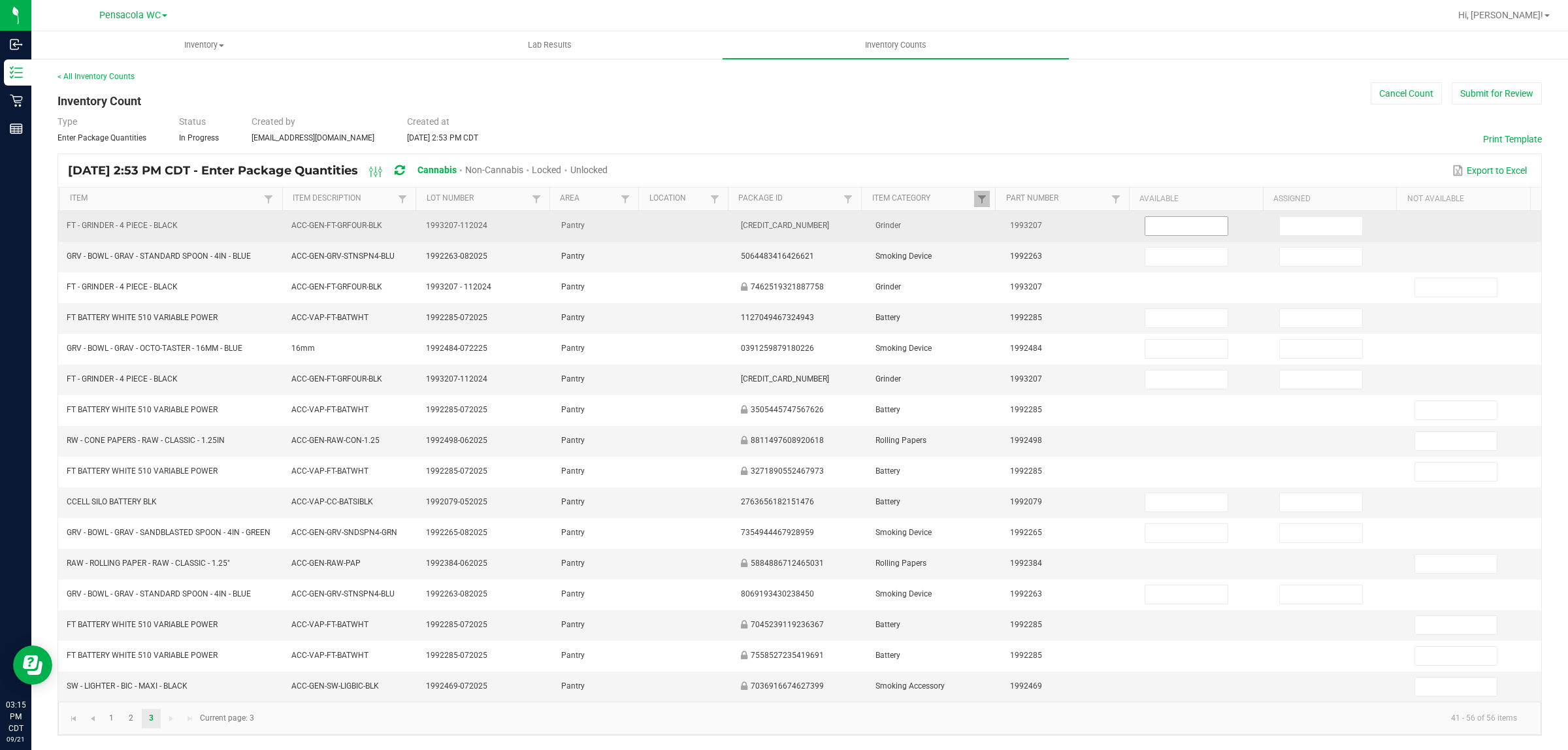
click at [1145, 217] on input at bounding box center [1186, 226] width 82 height 19
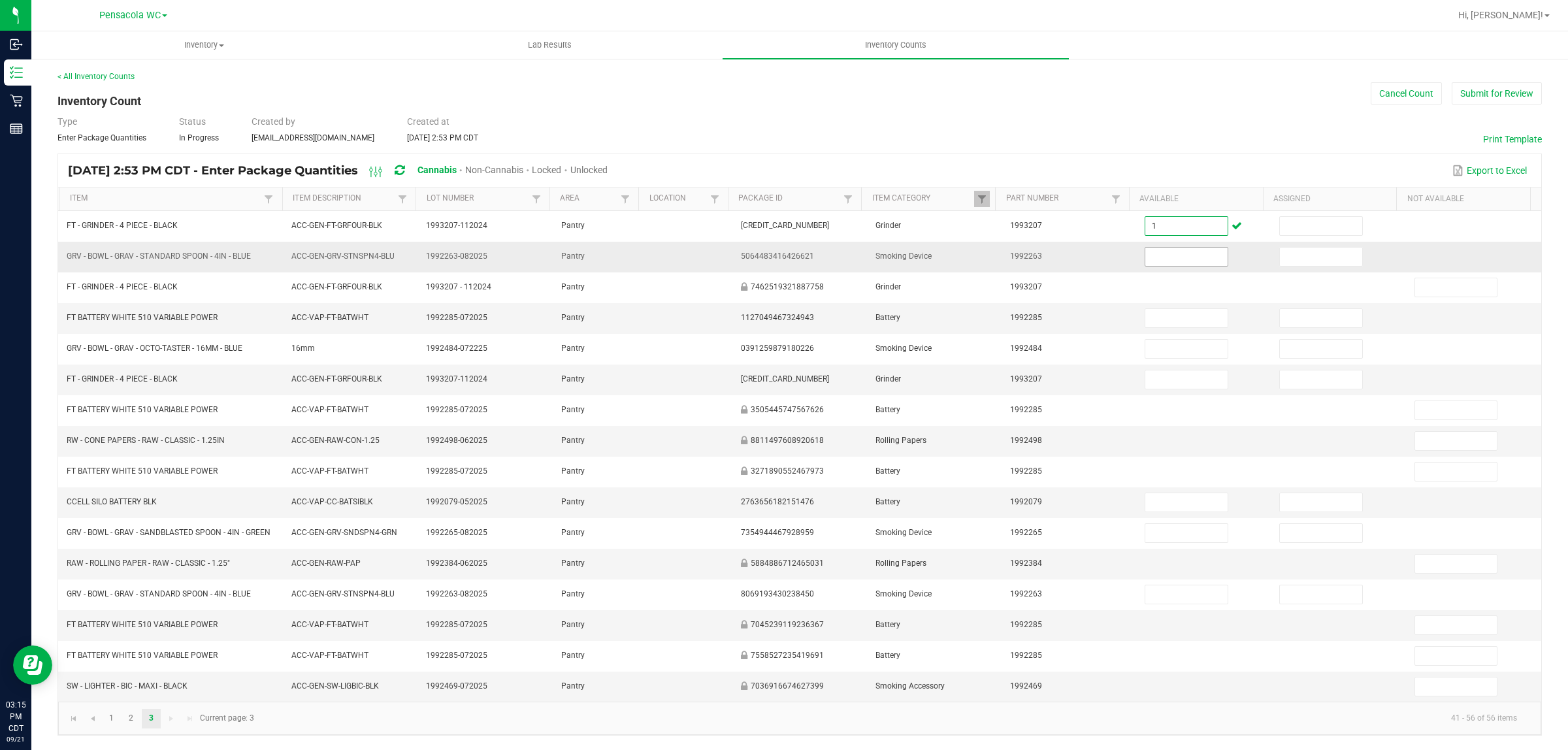
type input "1"
click at [1174, 249] on input at bounding box center [1186, 256] width 82 height 19
type input "2"
click at [1145, 309] on input at bounding box center [1186, 318] width 82 height 19
click at [1145, 309] on input "8" at bounding box center [1186, 318] width 82 height 19
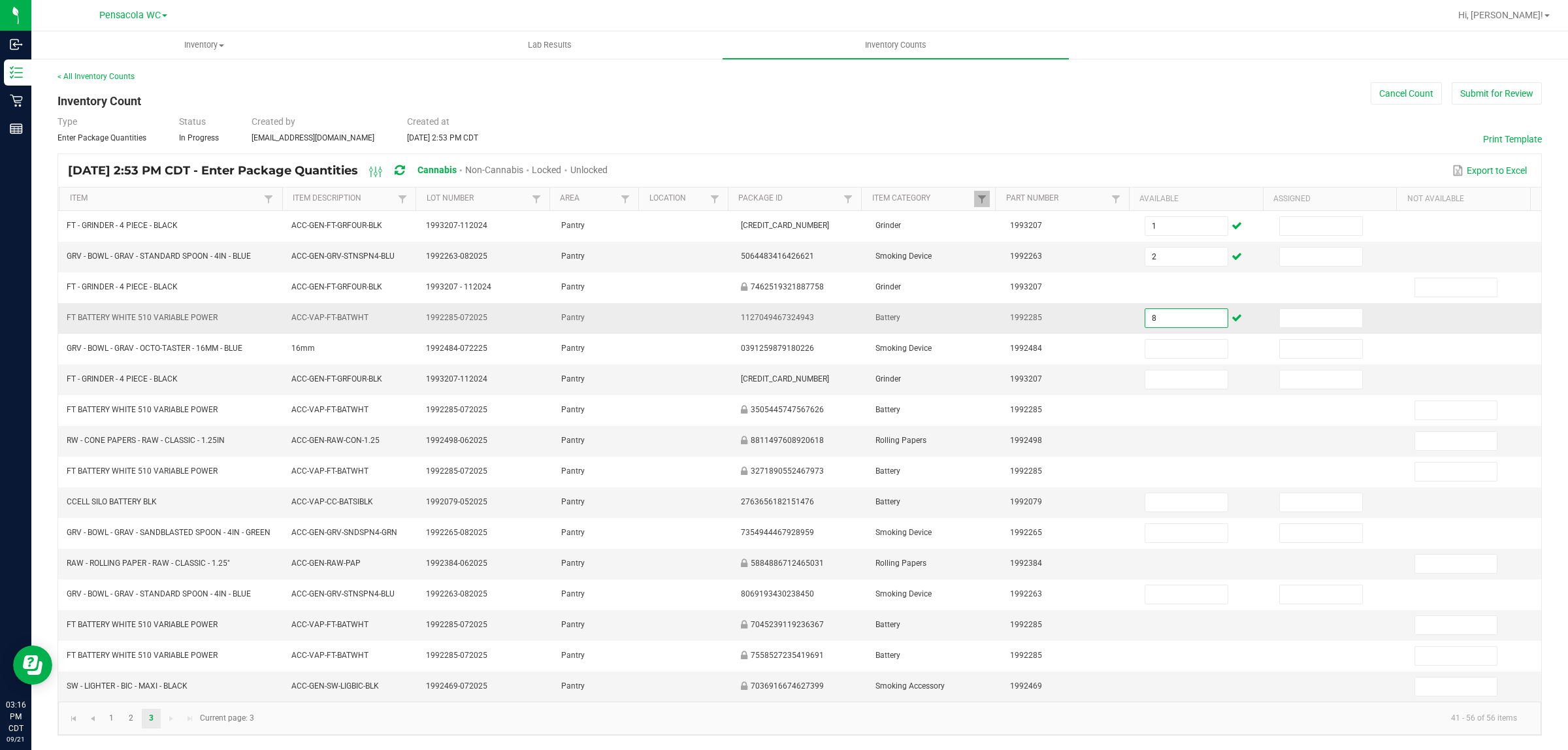
click at [1145, 309] on input "8" at bounding box center [1186, 318] width 82 height 19
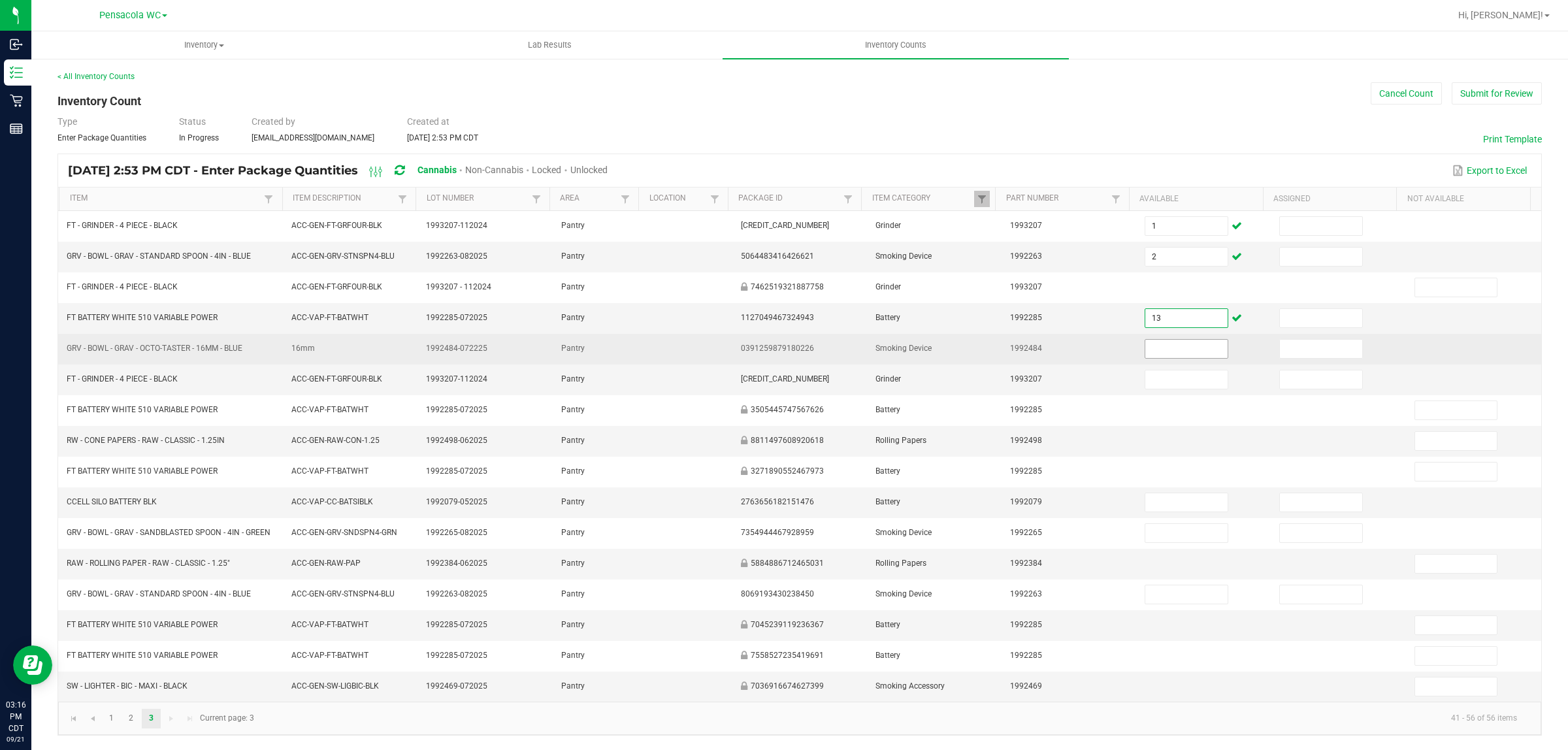
type input "13"
click at [1187, 340] on input at bounding box center [1186, 348] width 82 height 19
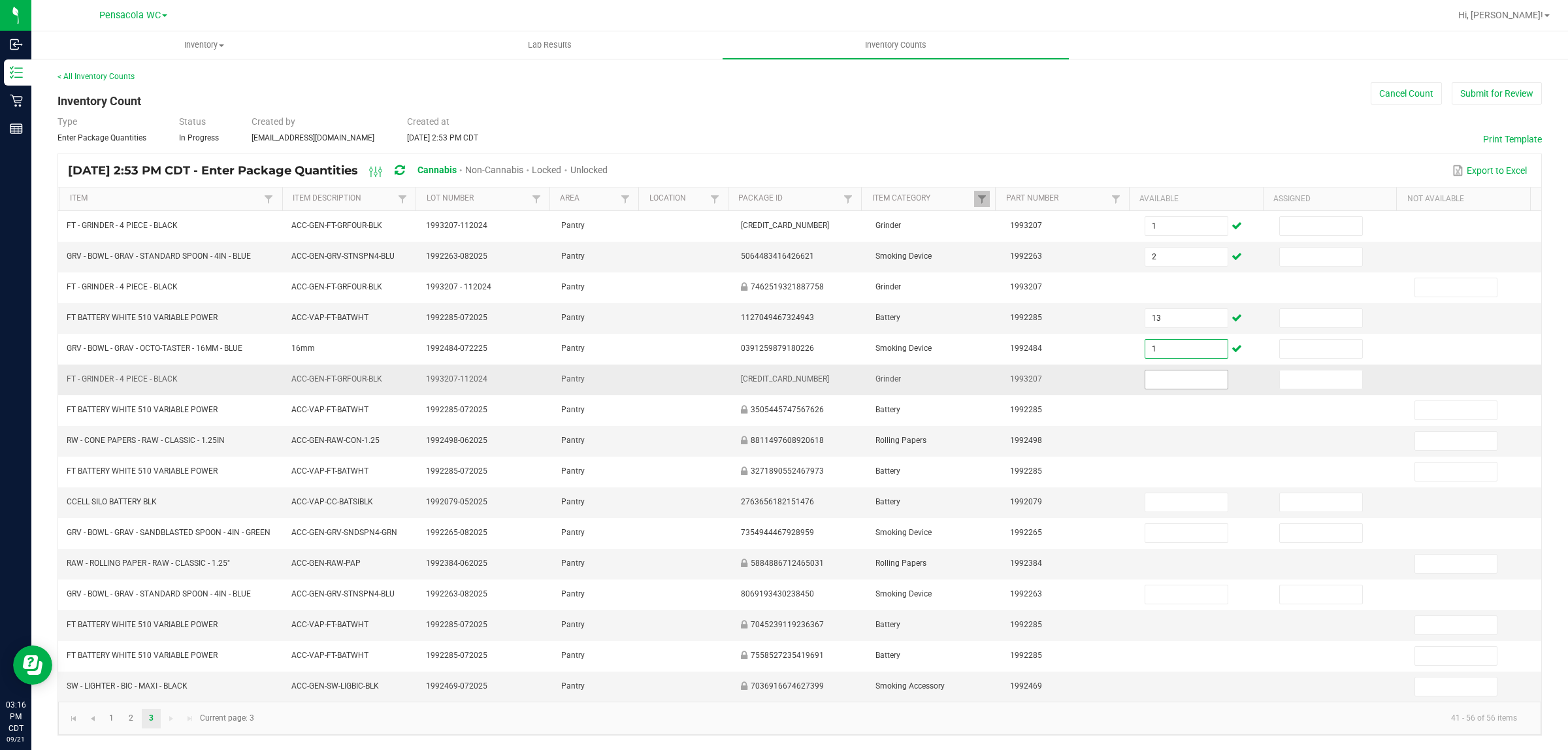
type input "1"
click at [1160, 373] on input at bounding box center [1186, 379] width 82 height 19
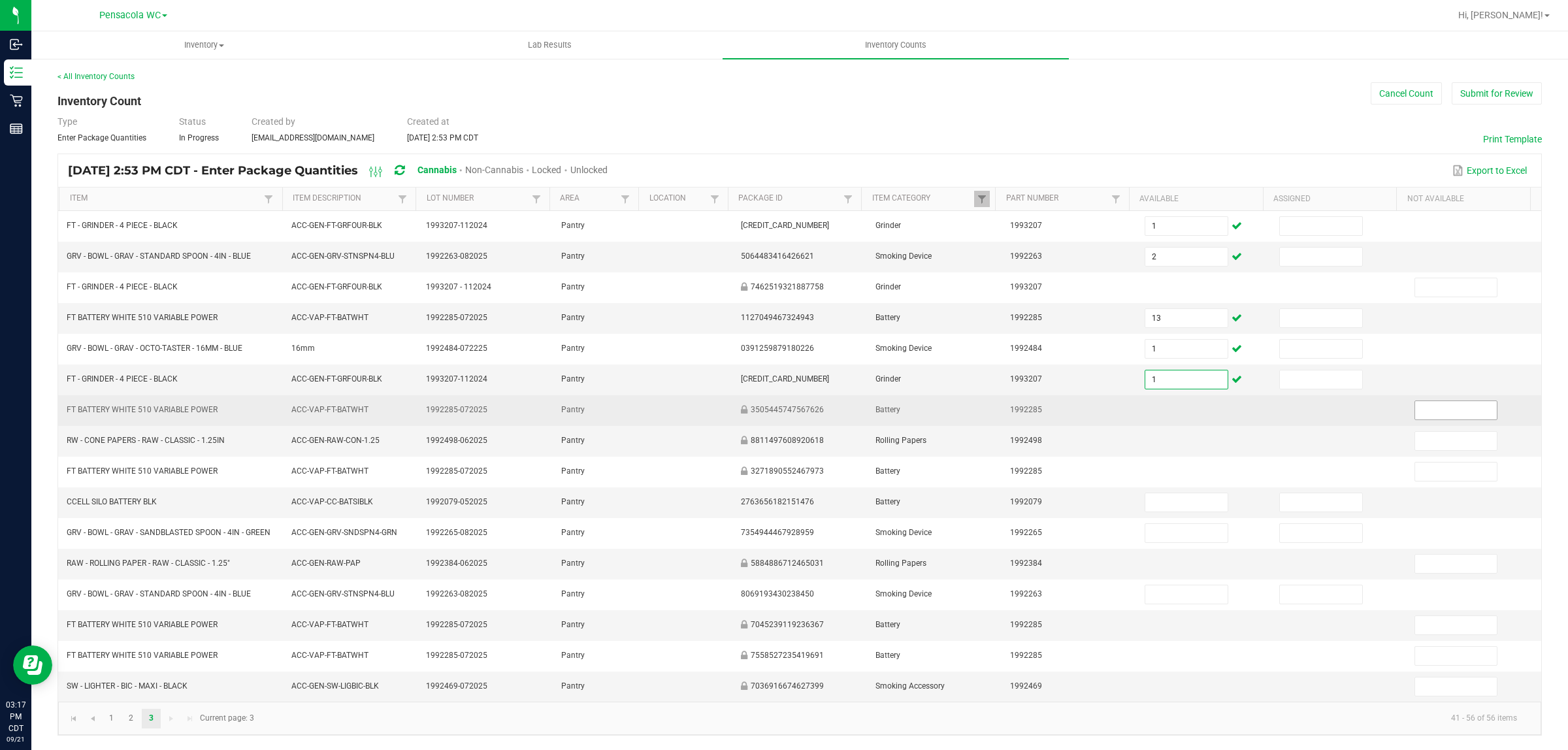
type input "1"
click at [1426, 406] on input at bounding box center [1456, 410] width 82 height 19
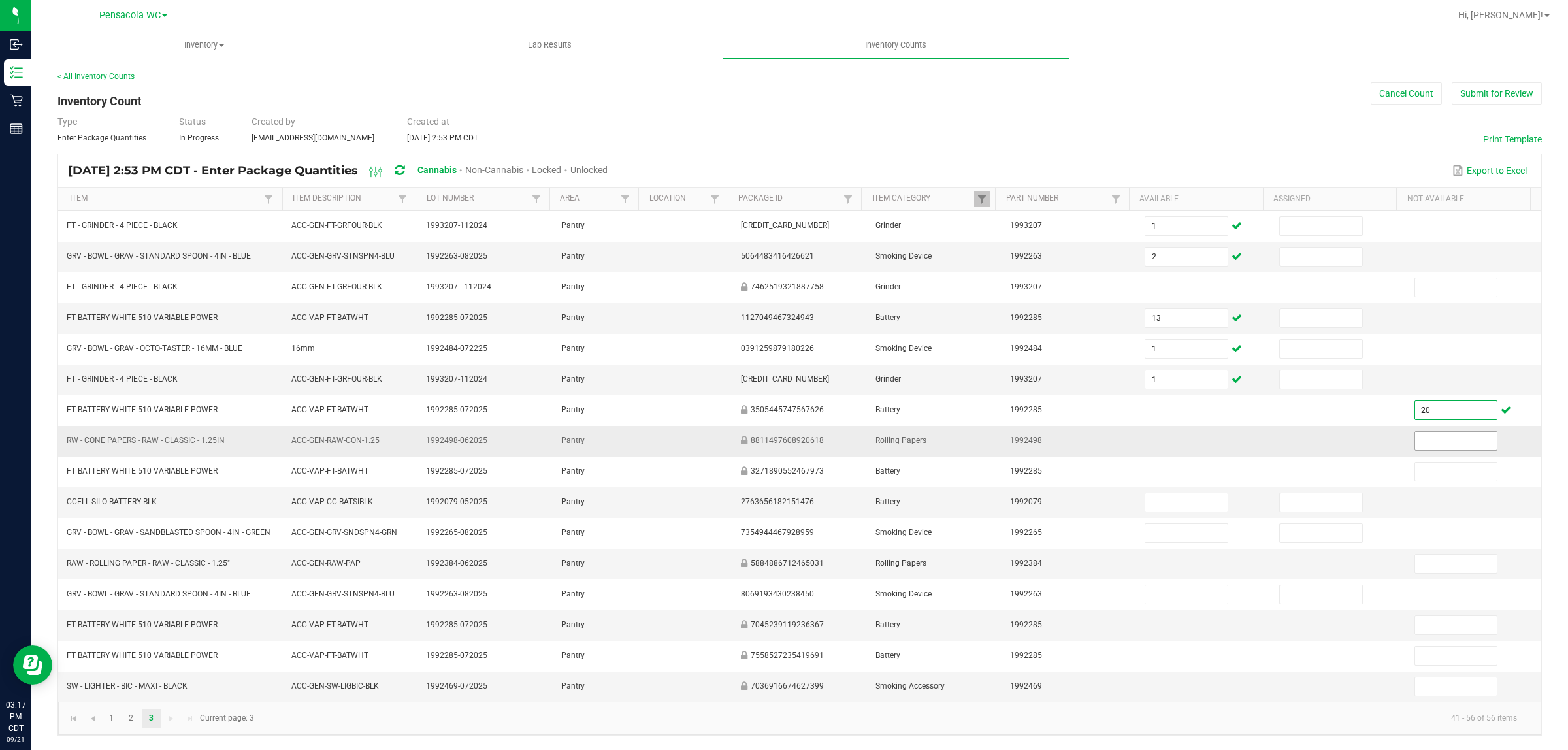
type input "20"
click at [1456, 439] on input at bounding box center [1456, 441] width 82 height 19
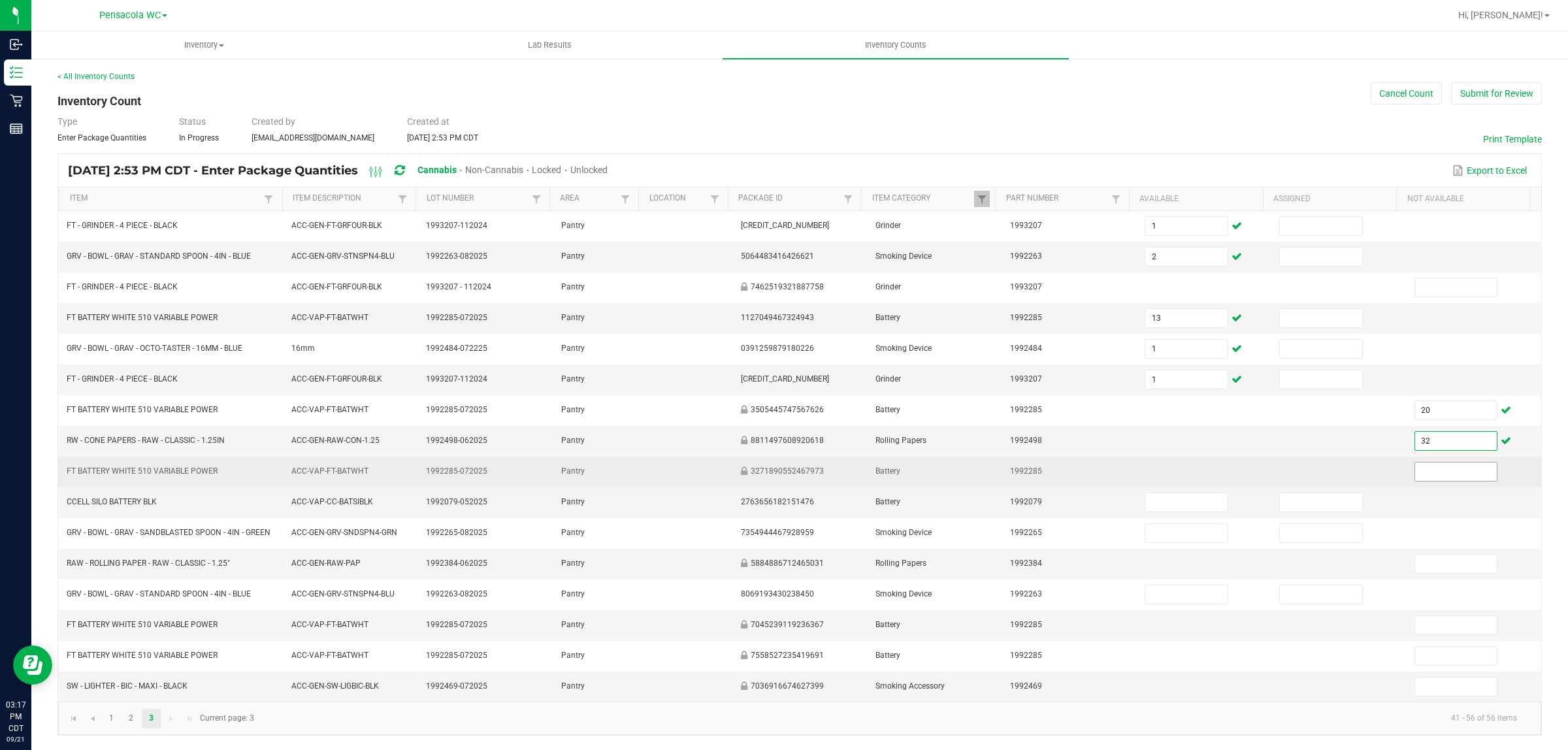
type input "32"
click at [1436, 471] on input at bounding box center [1456, 471] width 82 height 19
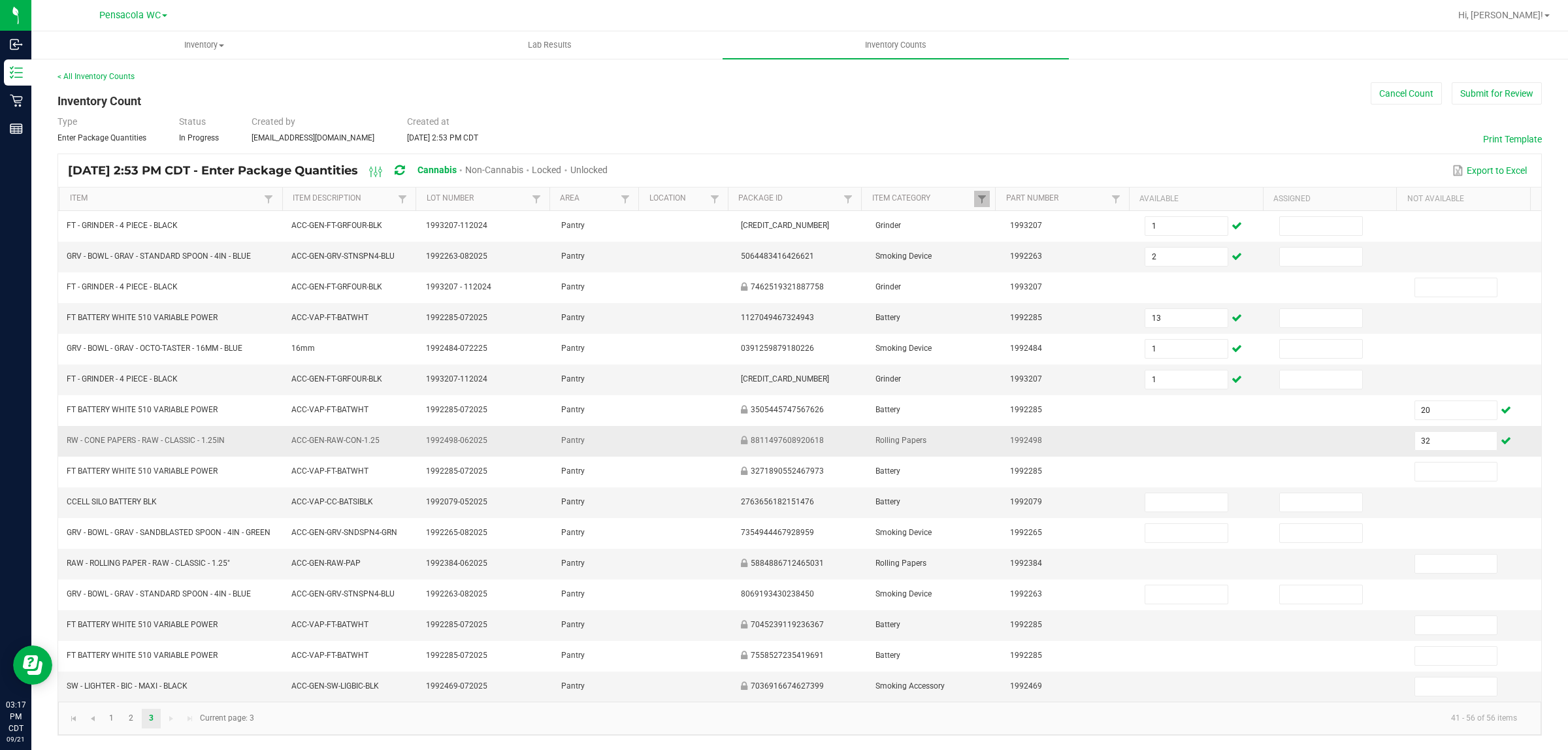
drag, startPoint x: 239, startPoint y: 429, endPoint x: 64, endPoint y: 443, distance: 175.6
click at [64, 443] on td "RW - CONE PAPERS - RAW - CLASSIC - 1.25IN" at bounding box center [171, 441] width 225 height 30
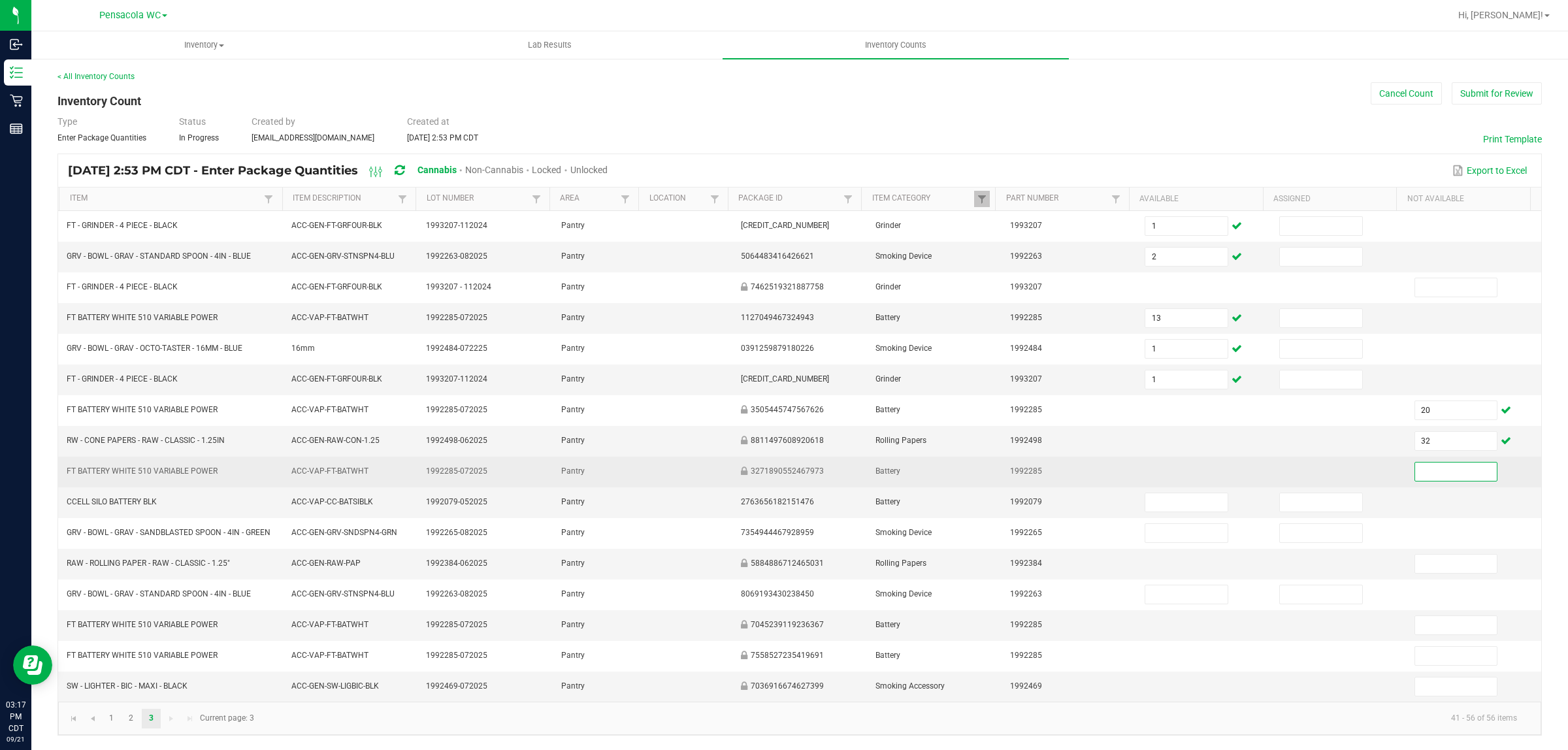
click at [1422, 465] on input at bounding box center [1456, 471] width 82 height 19
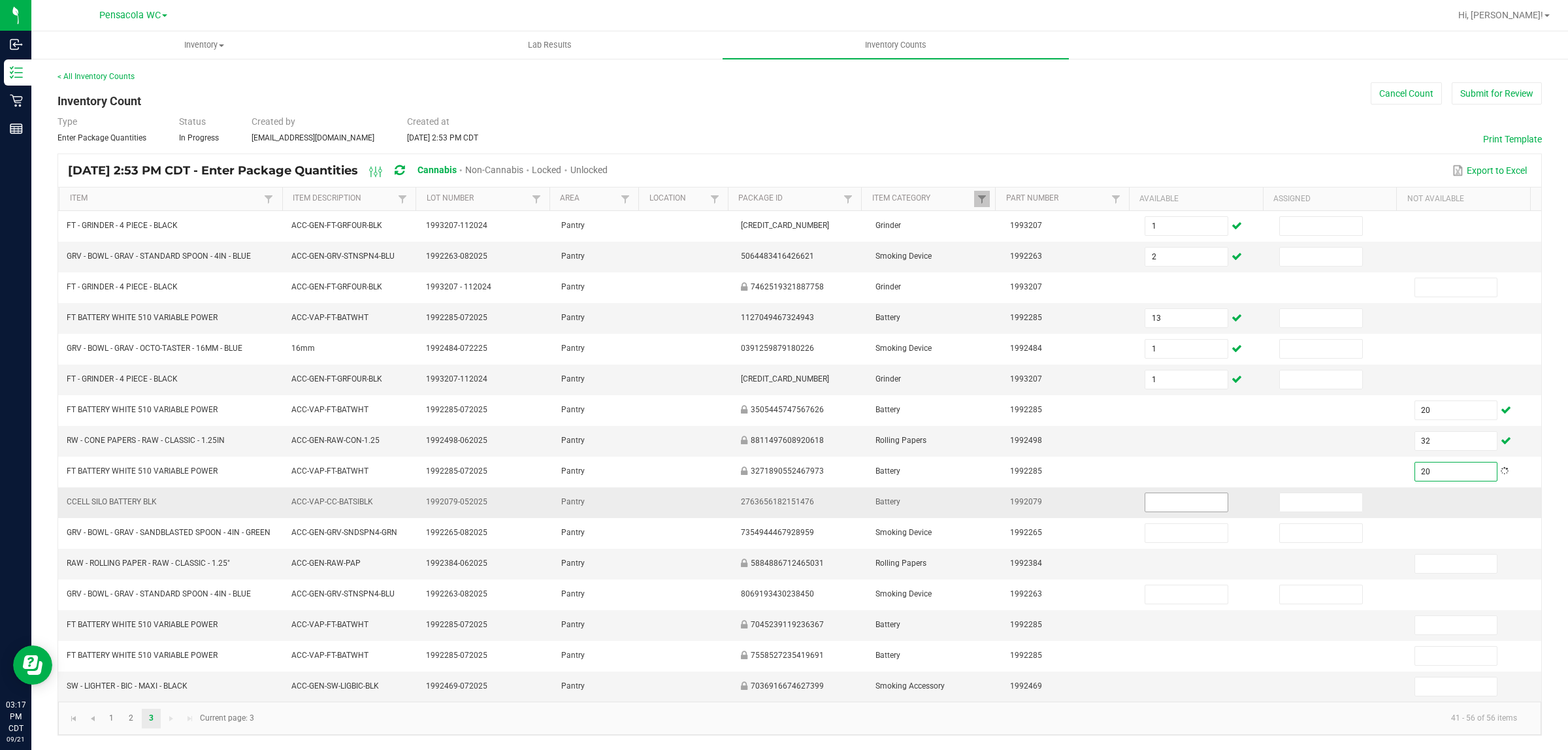
type input "20"
click at [1145, 502] on input at bounding box center [1186, 503] width 82 height 19
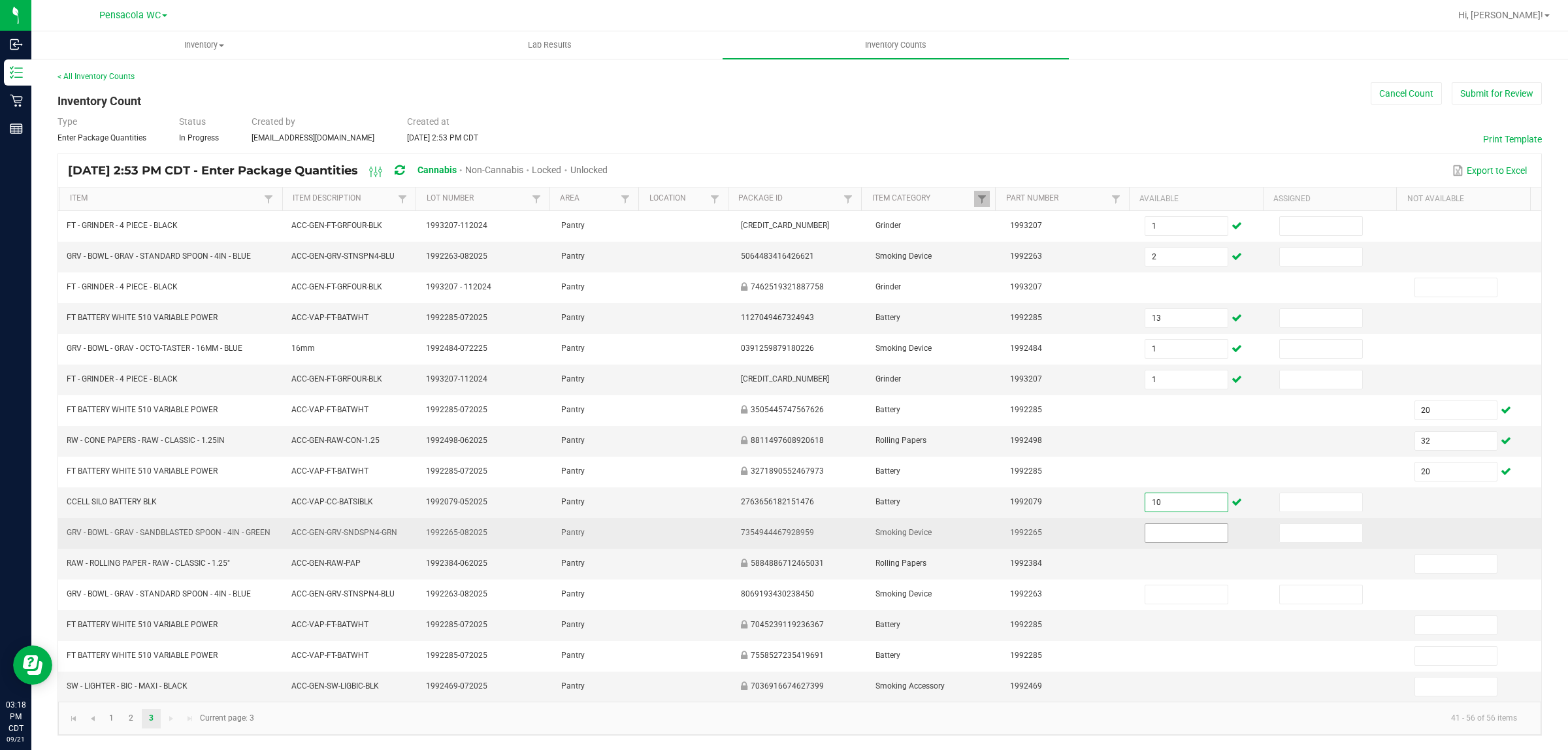
type input "10"
click at [1147, 530] on input at bounding box center [1186, 533] width 82 height 19
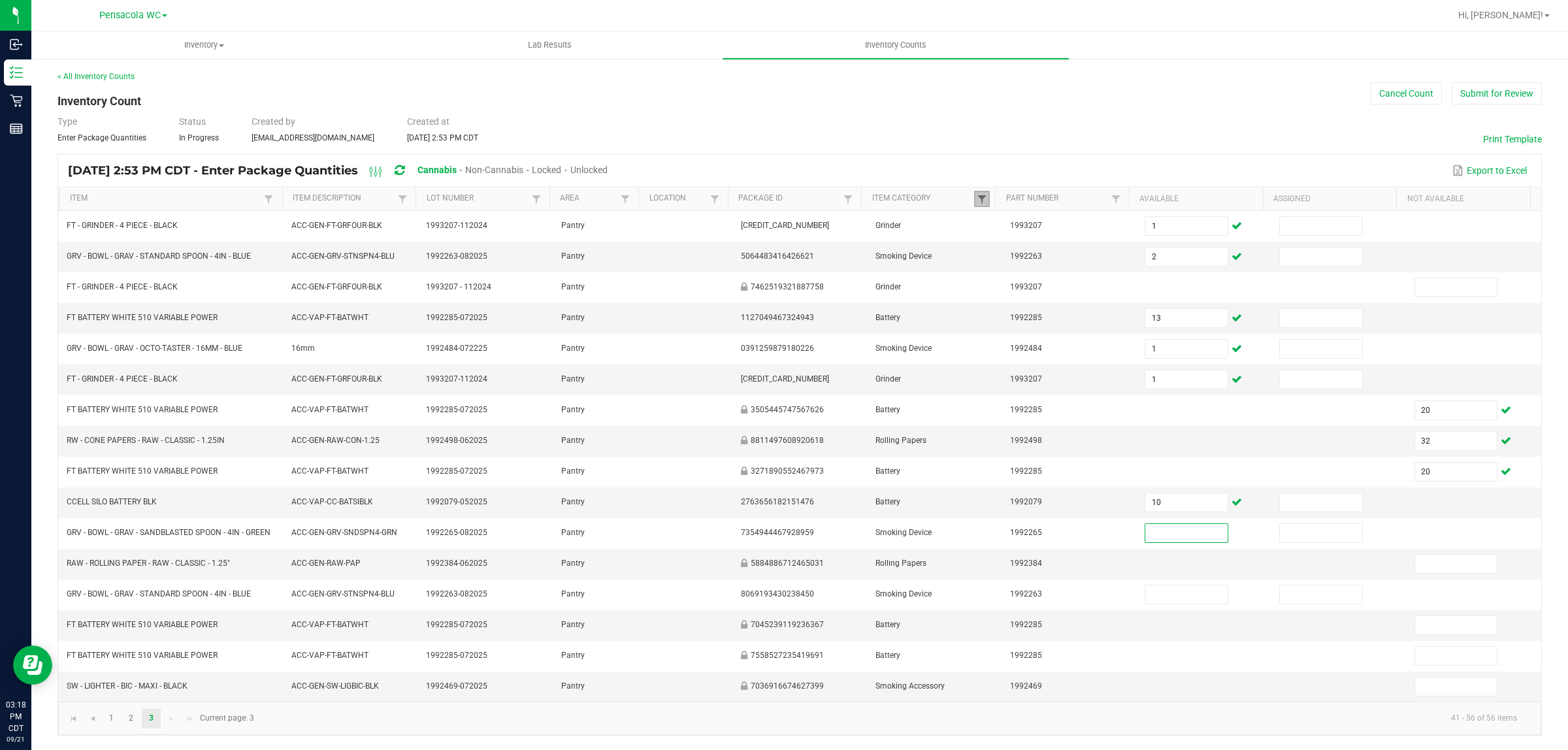
click at [976, 194] on span at bounding box center [981, 199] width 11 height 11
click at [1057, 128] on div "Type Enter Package Quantities Status In Progress Created by [EMAIL_ADDRESS][DOM…" at bounding box center [800, 129] width 1484 height 28
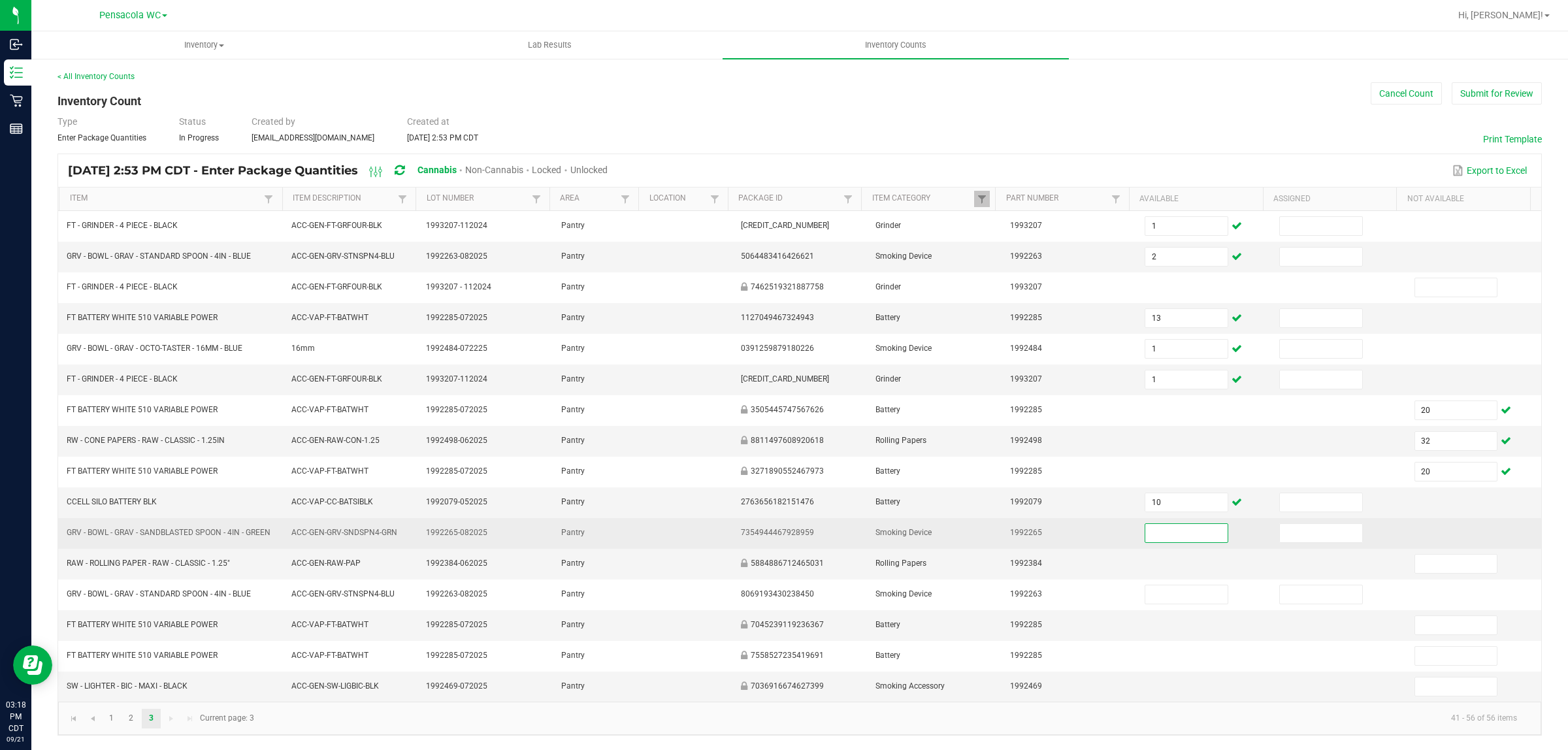
click at [1145, 538] on input at bounding box center [1186, 533] width 82 height 19
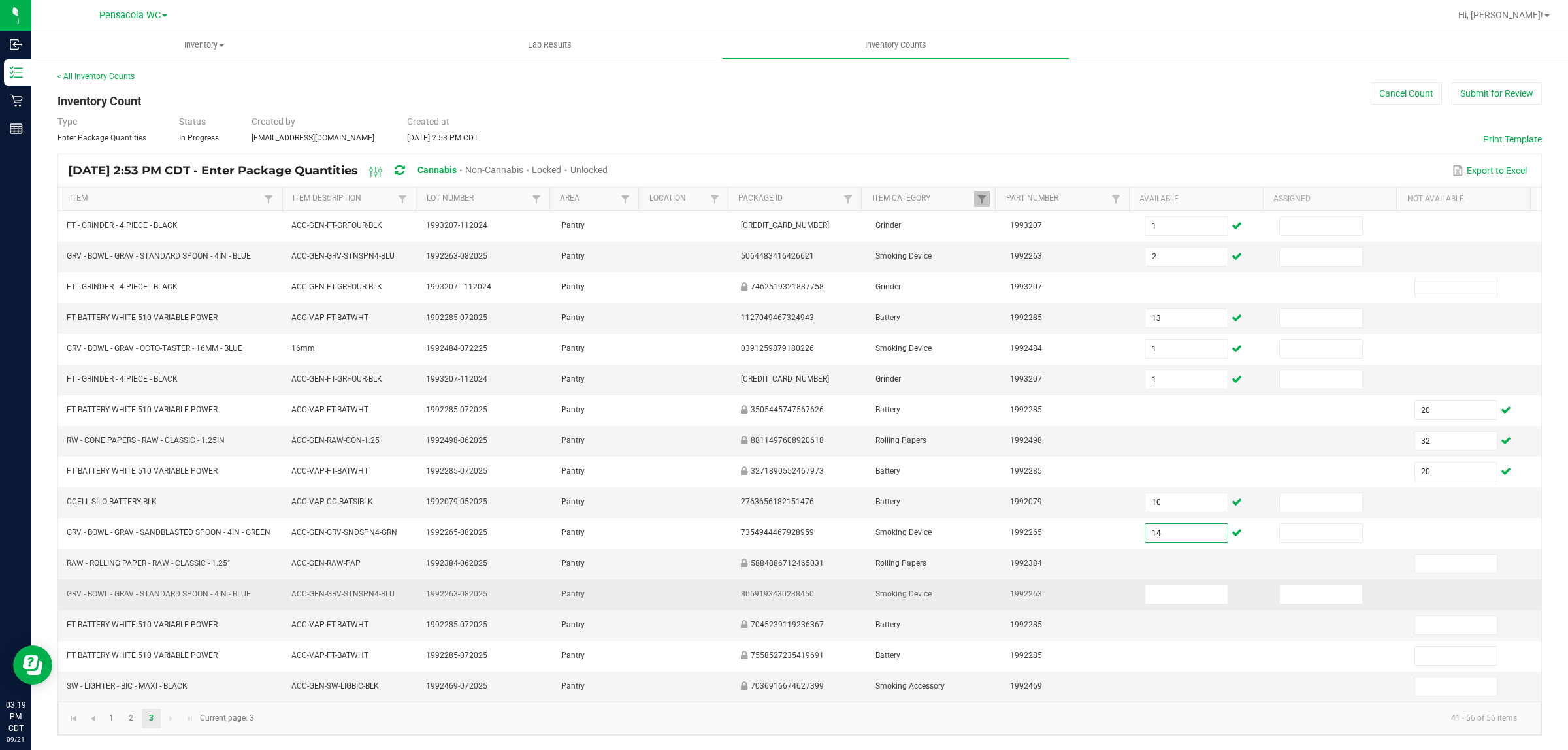
type input "14"
click at [1148, 583] on td at bounding box center [1203, 594] width 134 height 30
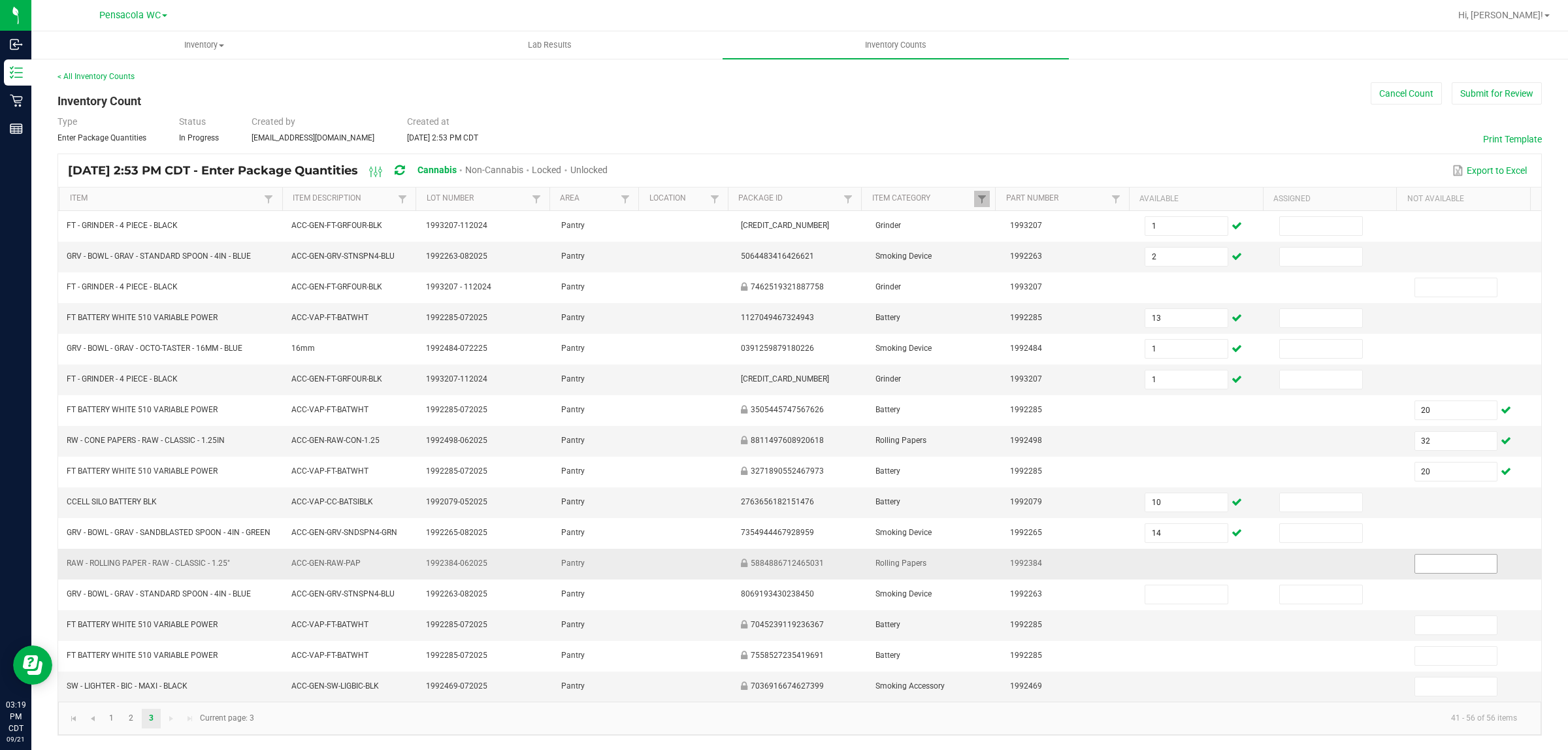
click at [1415, 563] on input at bounding box center [1456, 563] width 82 height 19
type input "1"
click at [1341, 549] on td at bounding box center [1337, 563] width 134 height 30
click at [1415, 433] on input "32" at bounding box center [1456, 441] width 82 height 19
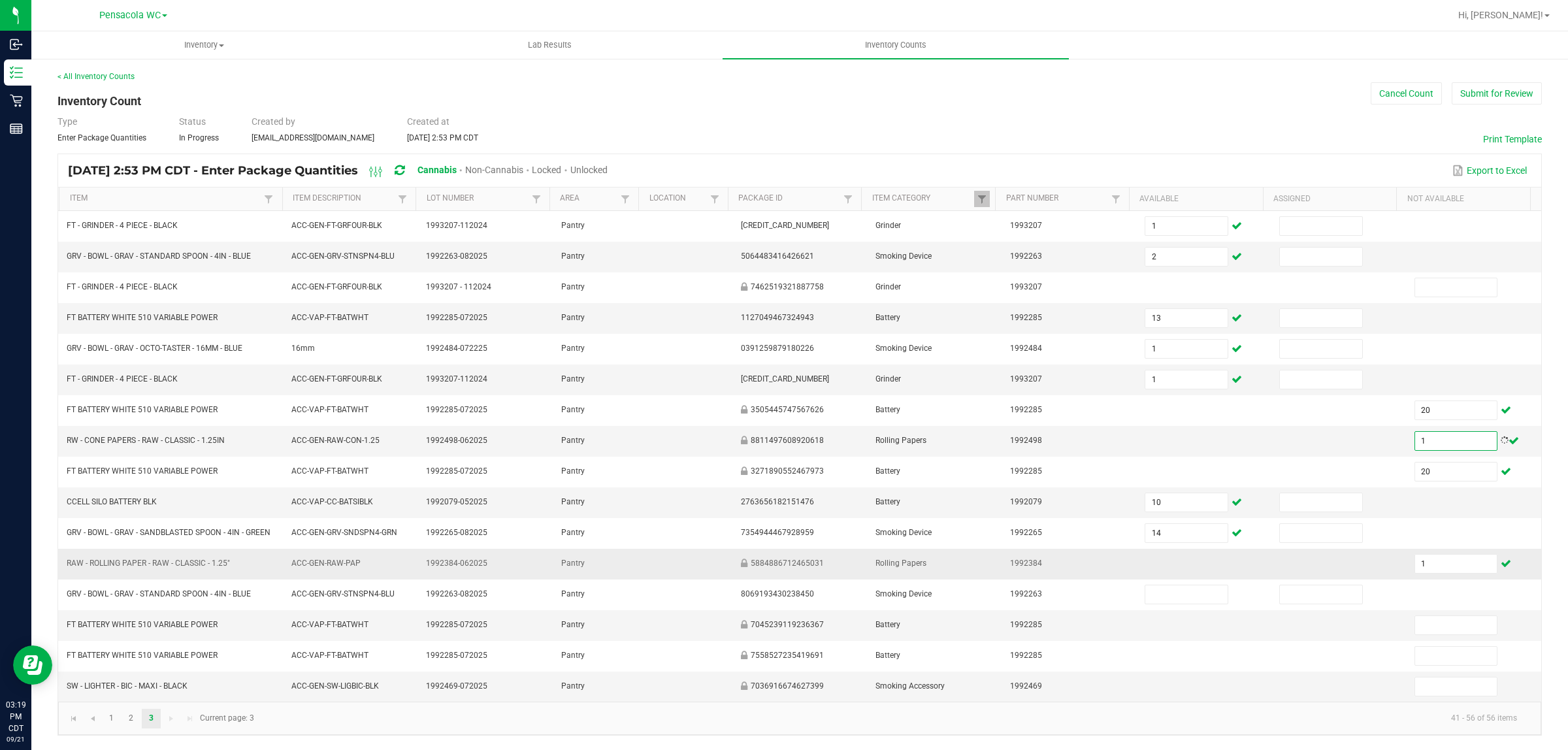
type input "1"
click at [1227, 573] on td at bounding box center [1203, 563] width 134 height 30
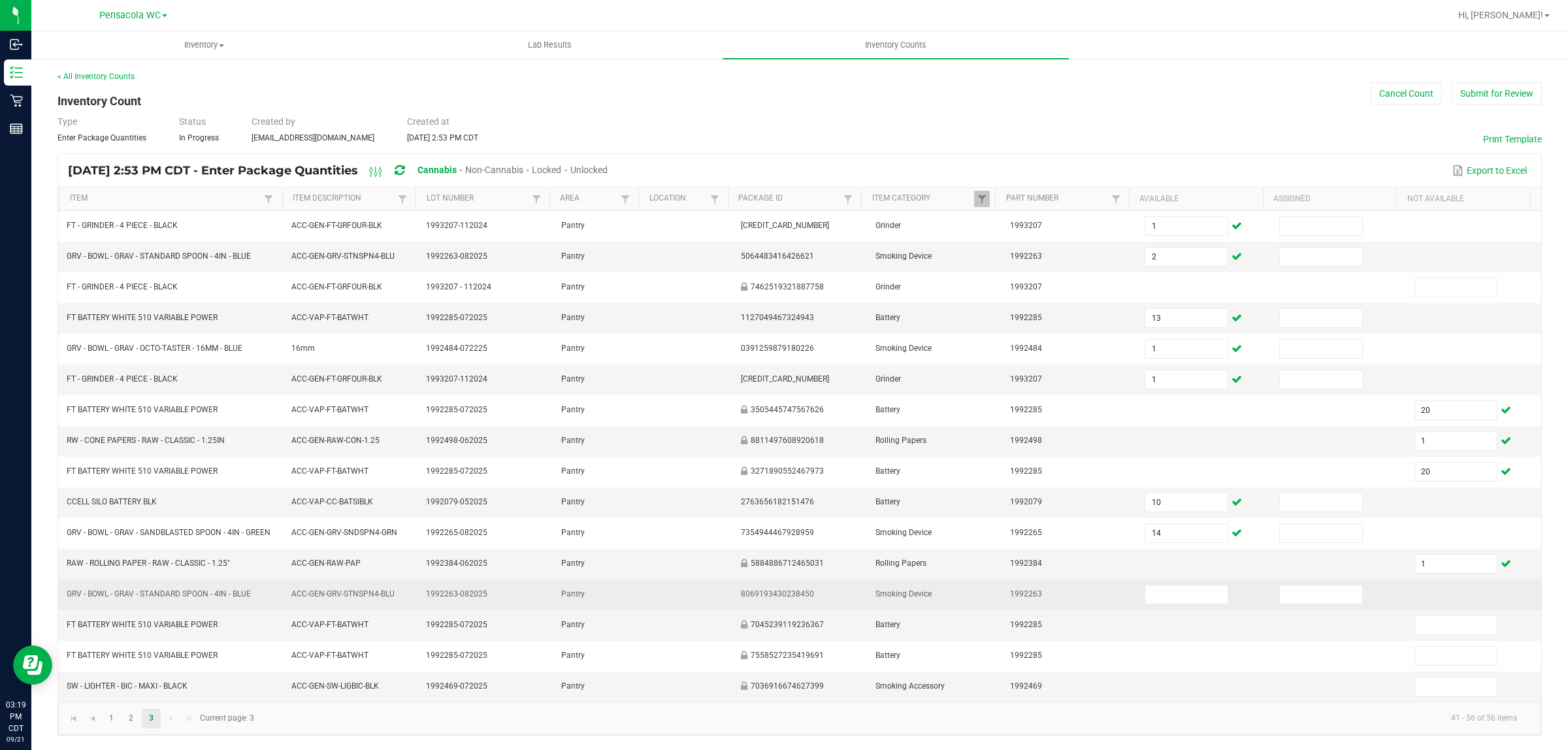
click at [1167, 606] on td at bounding box center [1203, 594] width 134 height 30
click at [1170, 603] on input at bounding box center [1186, 594] width 82 height 19
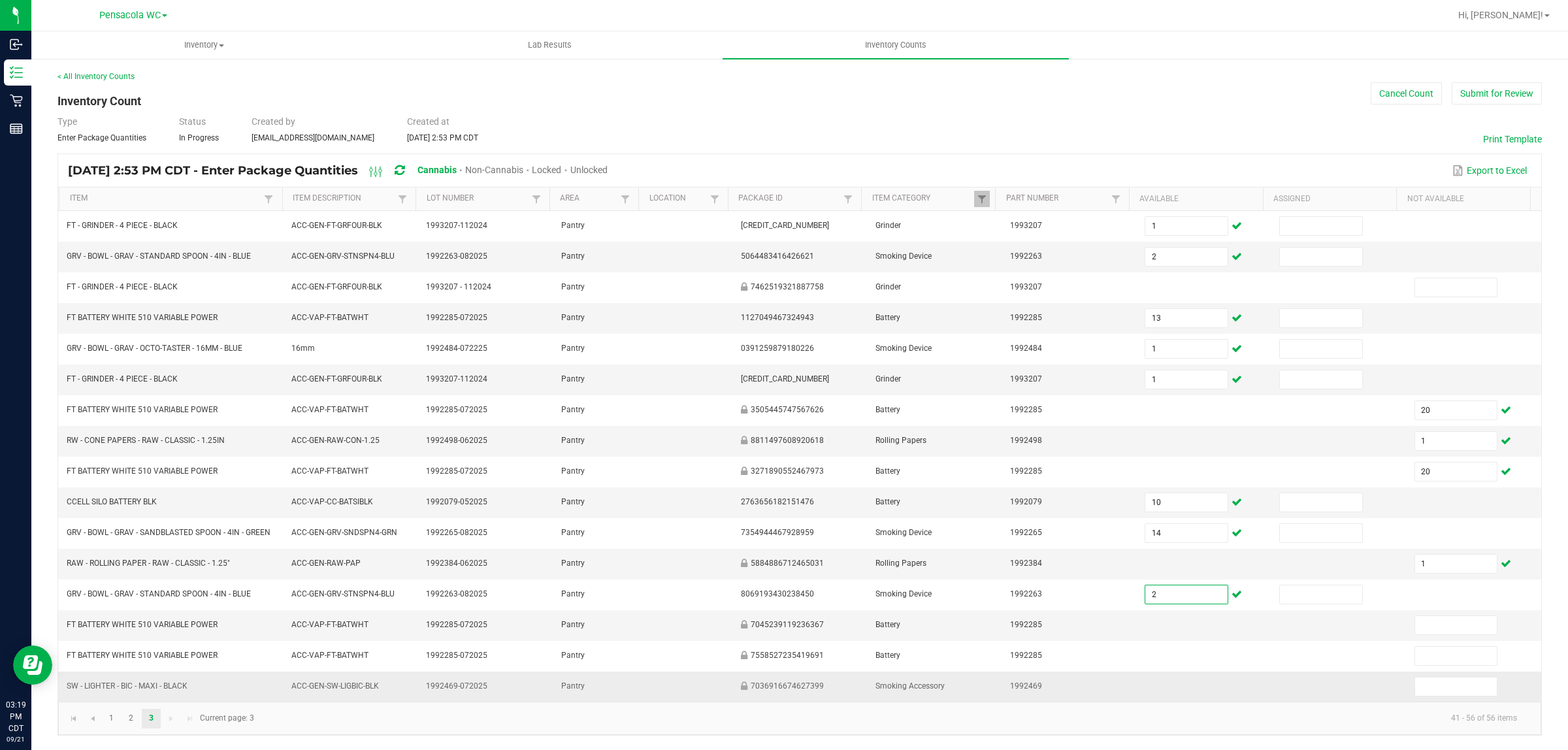
type input "2"
click at [1227, 673] on td at bounding box center [1203, 686] width 134 height 30
click at [1415, 620] on input at bounding box center [1456, 625] width 82 height 19
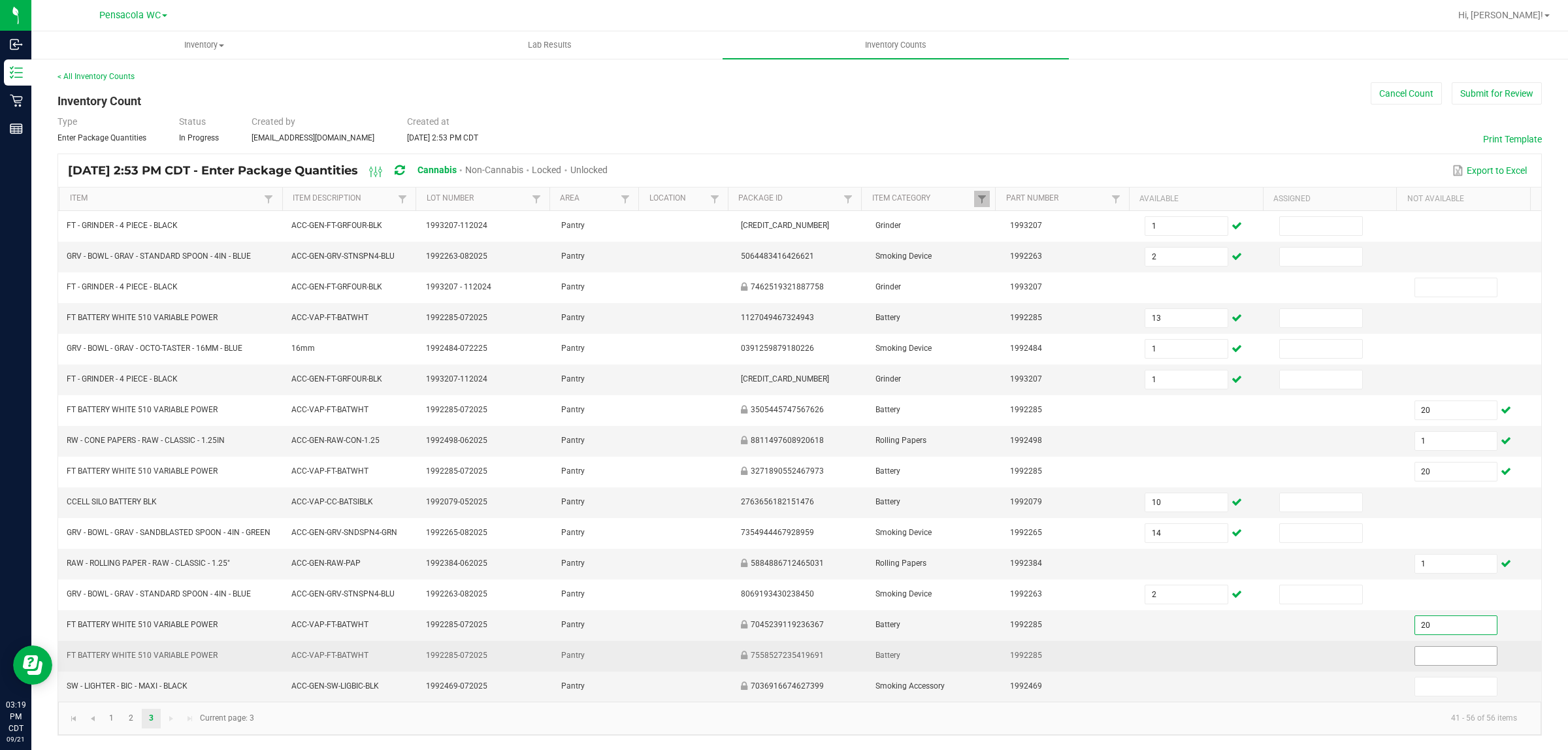
type input "20"
click at [1415, 655] on input at bounding box center [1456, 656] width 82 height 19
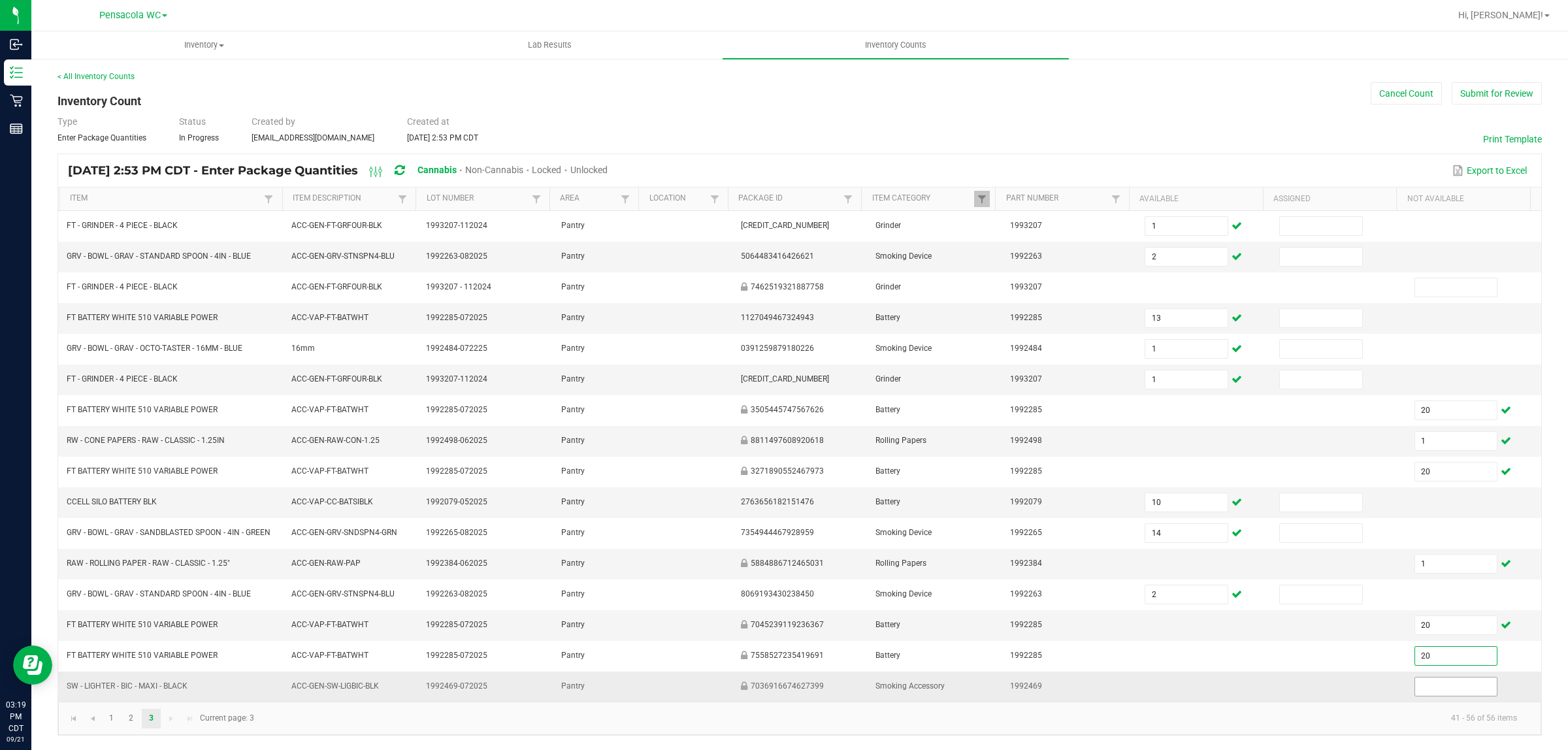
type input "20"
click at [1414, 677] on span at bounding box center [1455, 687] width 83 height 20
click at [1415, 683] on input at bounding box center [1456, 686] width 82 height 19
type input "1"
click at [1383, 689] on td at bounding box center [1337, 686] width 134 height 30
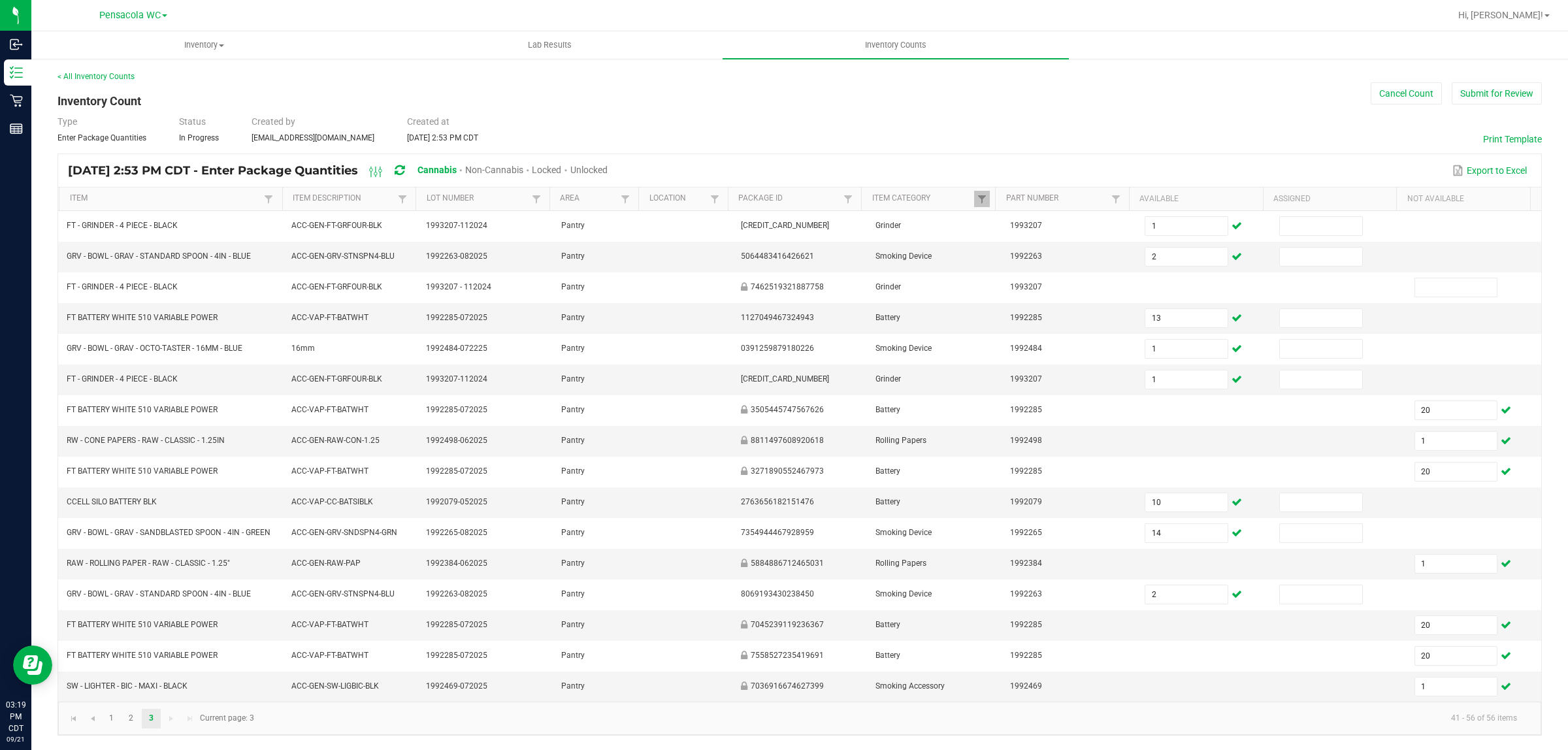
click at [1042, 135] on div "< All Inventory Counts Inventory Count Cancel Count Submit for Review Type Ente…" at bounding box center [800, 403] width 1484 height 666
click at [1373, 159] on div "Export to Excel" at bounding box center [1073, 170] width 914 height 23
click at [1497, 87] on button "Submit for Review" at bounding box center [1496, 93] width 90 height 23
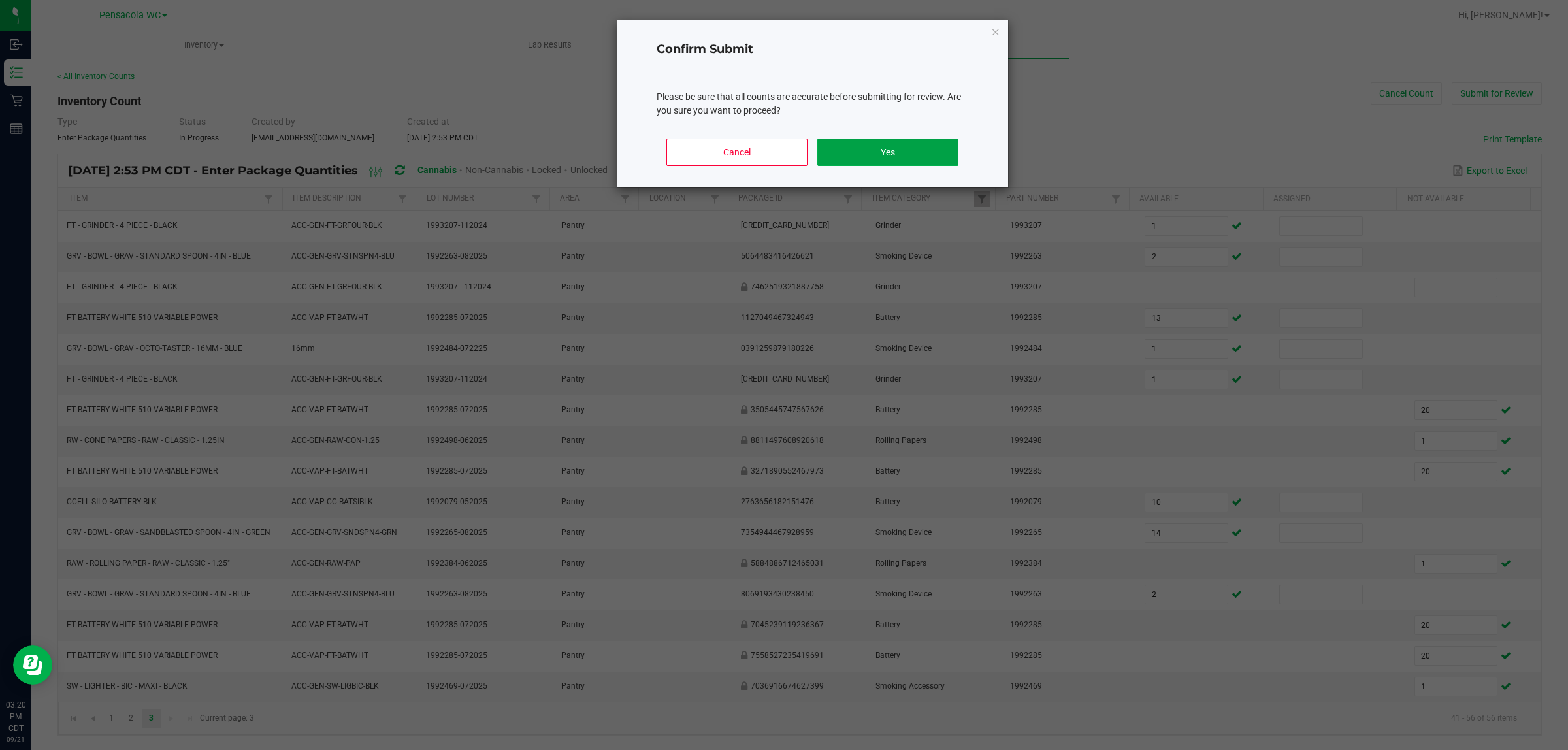
click at [925, 151] on button "Yes" at bounding box center [887, 152] width 140 height 27
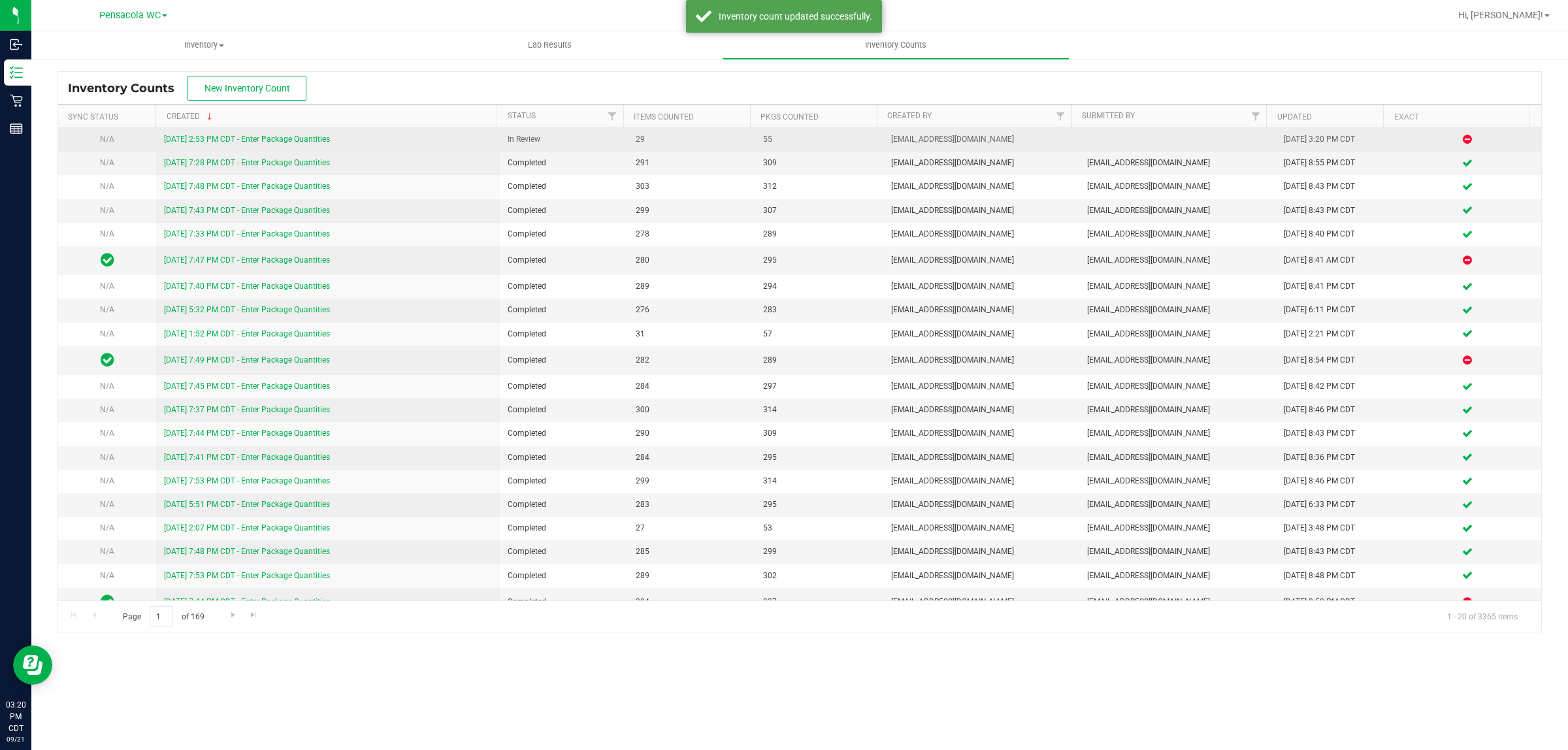
click at [247, 139] on link "[DATE] 2:53 PM CDT - Enter Package Quantities" at bounding box center [246, 138] width 166 height 9
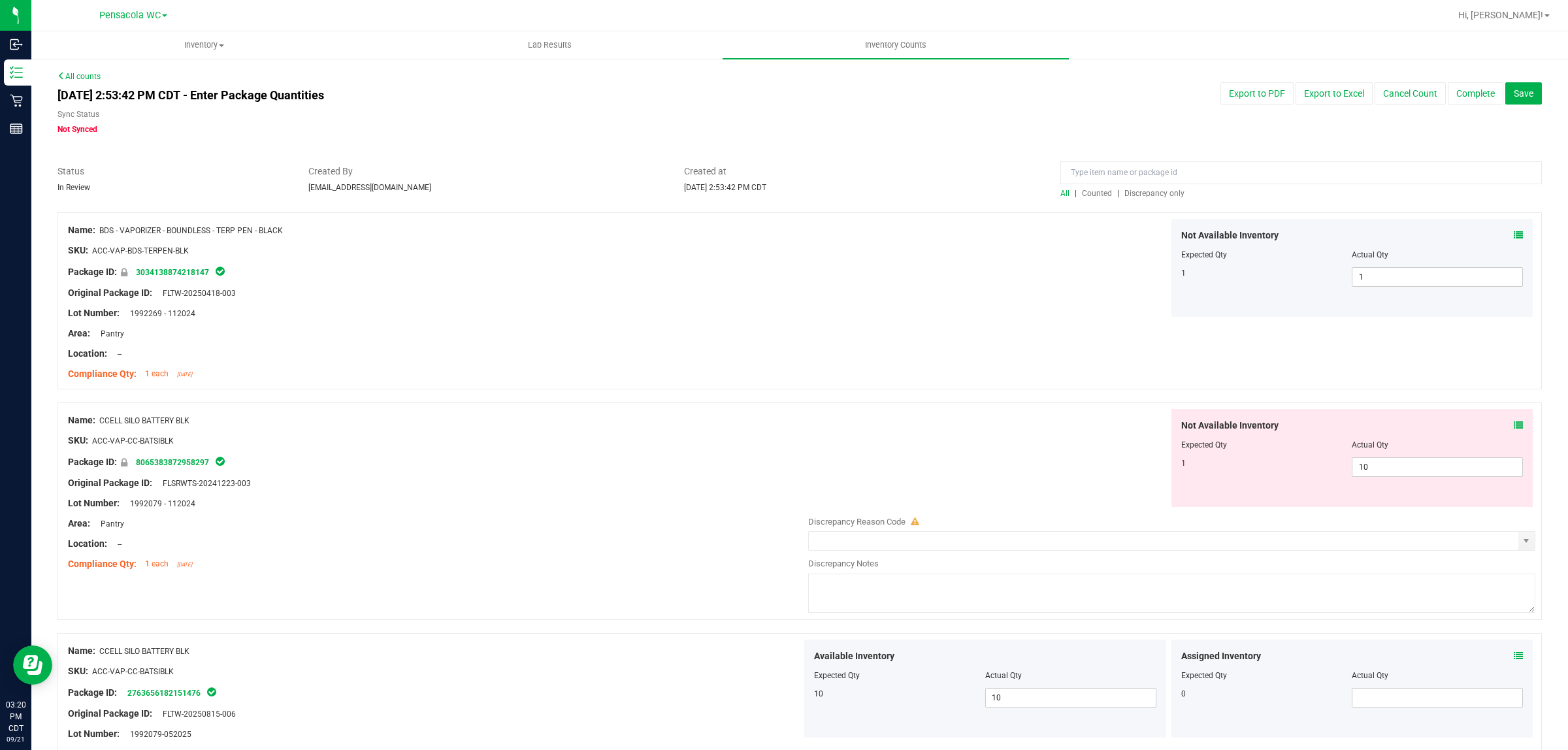
click at [1140, 219] on div at bounding box center [985, 219] width 367 height 1
click at [1144, 192] on span "Discrepancy only" at bounding box center [1154, 192] width 60 height 9
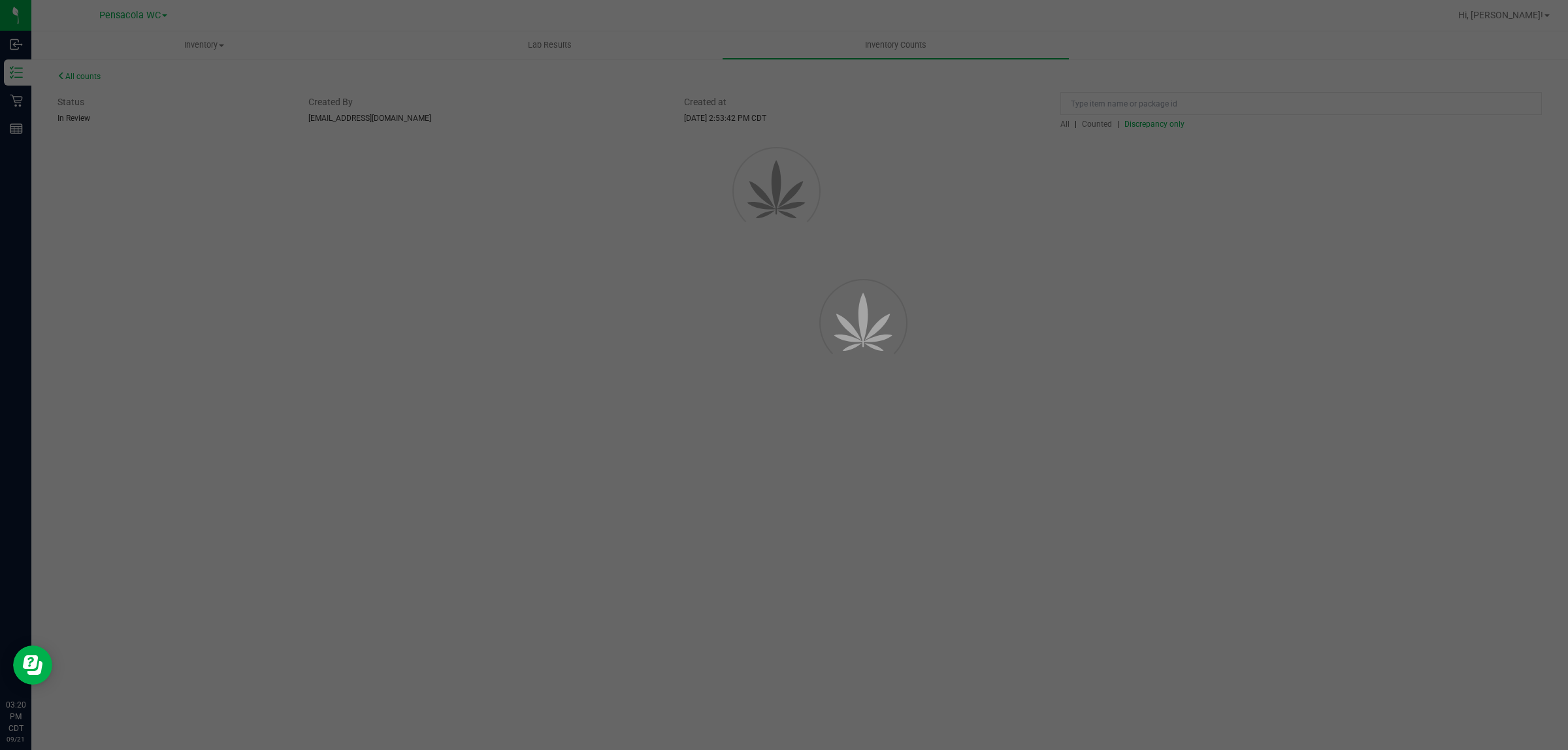
click at [1138, 129] on span "Discrepancy only" at bounding box center [1154, 124] width 60 height 9
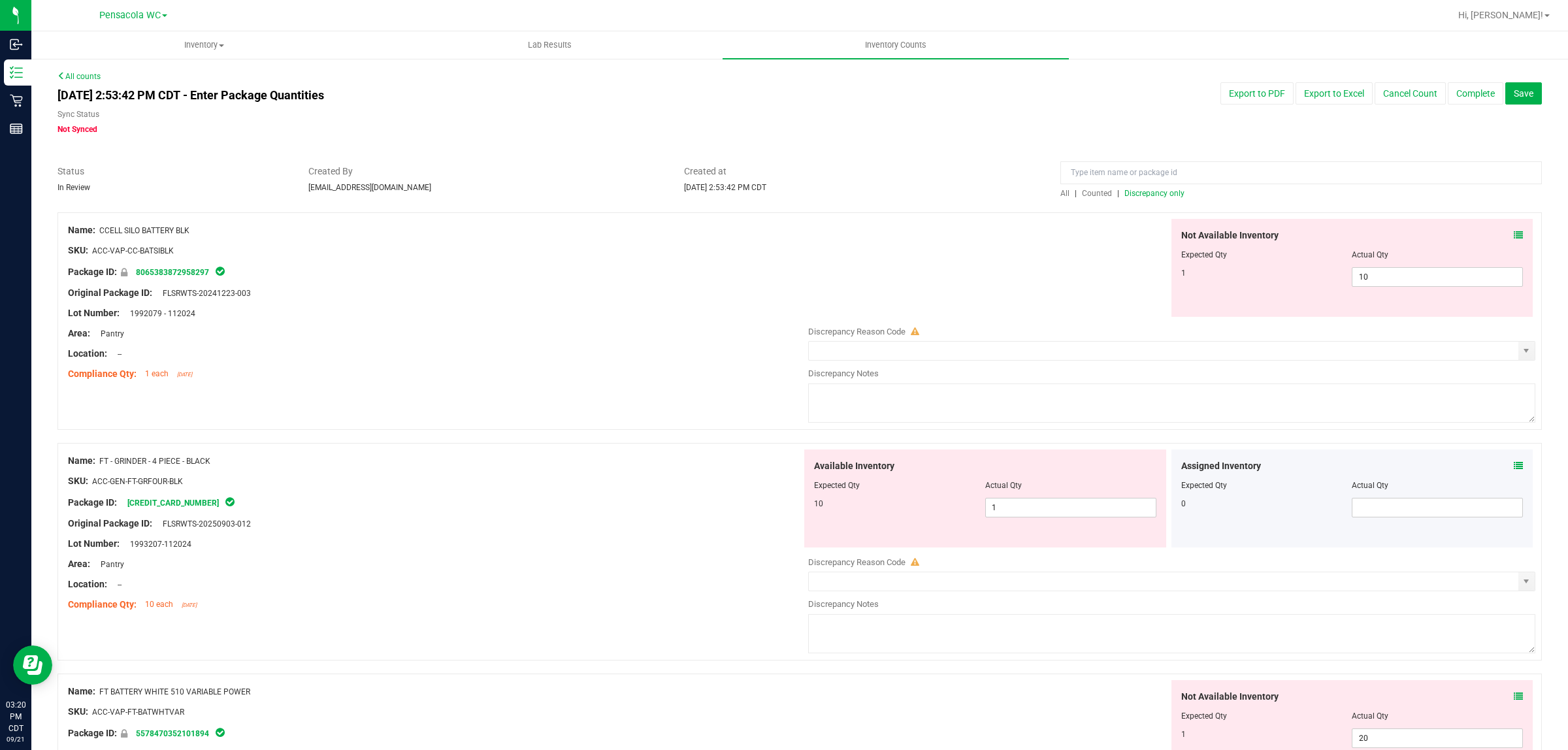
drag, startPoint x: 194, startPoint y: 229, endPoint x: 101, endPoint y: 232, distance: 93.0
click at [101, 232] on div "Name: CCELL SILO BATTERY BLK" at bounding box center [435, 231] width 734 height 14
copy span "CCELL SILO BATTERY BLK"
click at [1138, 175] on input at bounding box center [1300, 172] width 482 height 23
paste input "CCELL SILO BATTERY BLK"
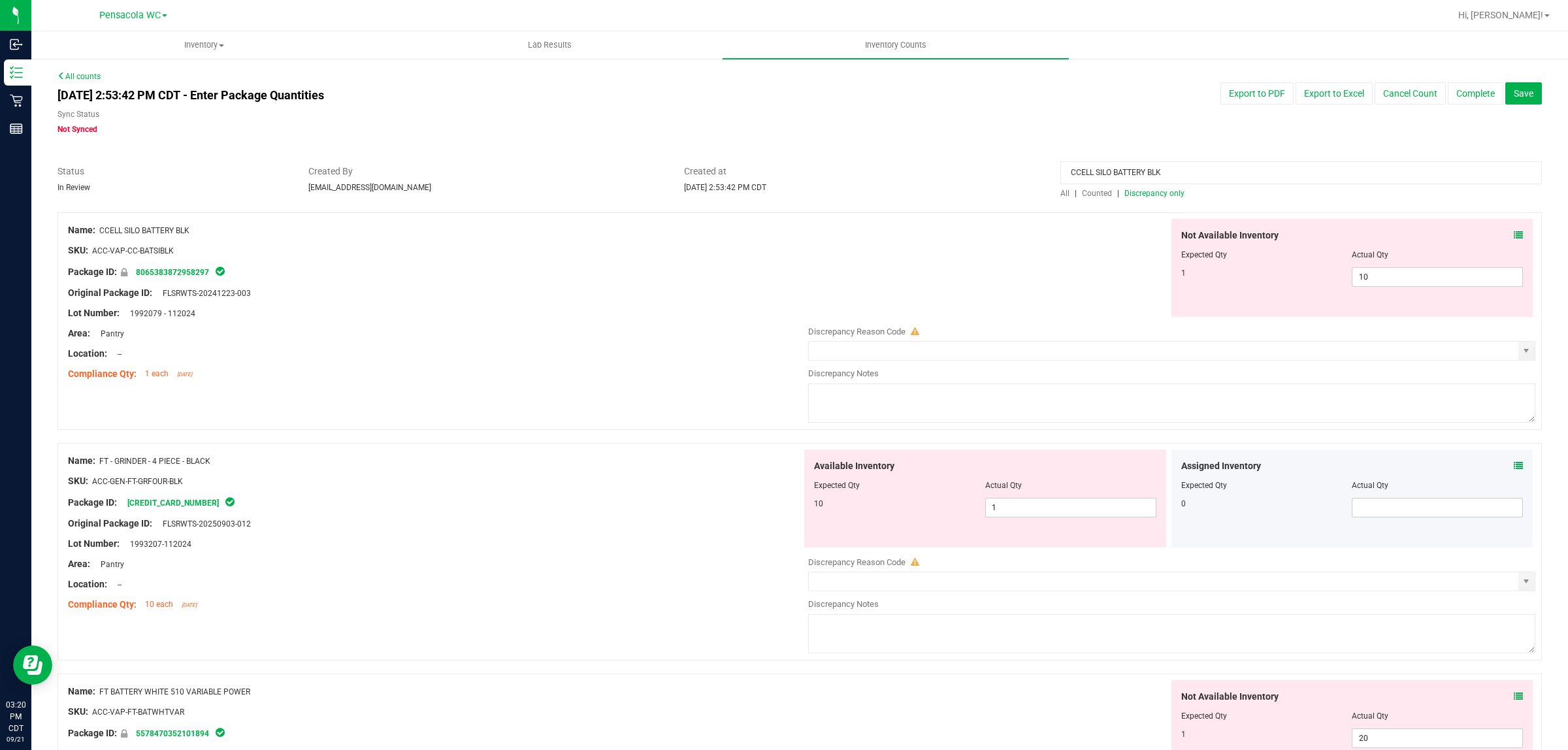
type input "CCELL SILO BATTERY BLK"
click at [1060, 191] on span "All" at bounding box center [1064, 192] width 9 height 9
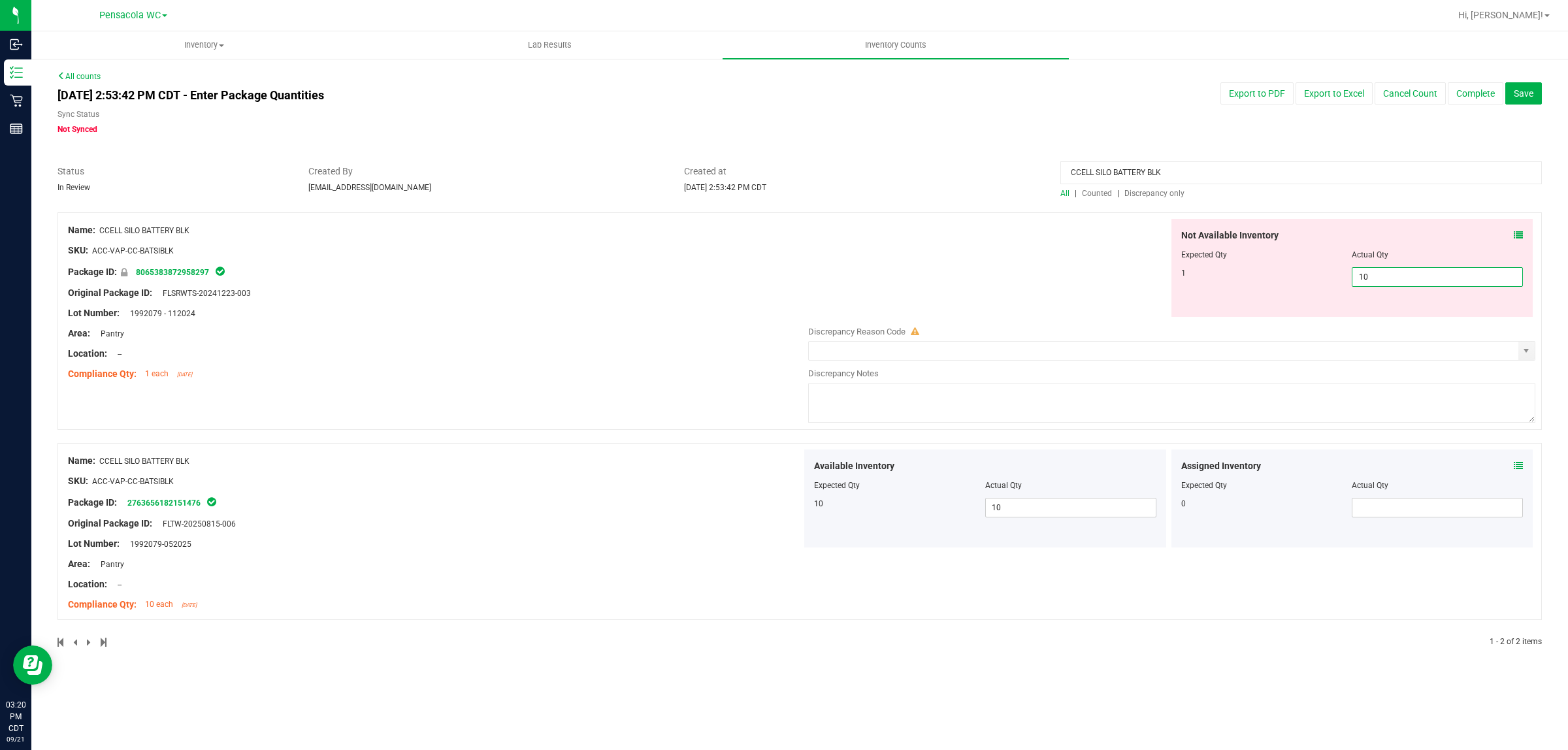
drag, startPoint x: 1396, startPoint y: 276, endPoint x: 1318, endPoint y: 280, distance: 78.1
click at [1318, 280] on div "1 10 10" at bounding box center [1352, 277] width 342 height 20
type input "1"
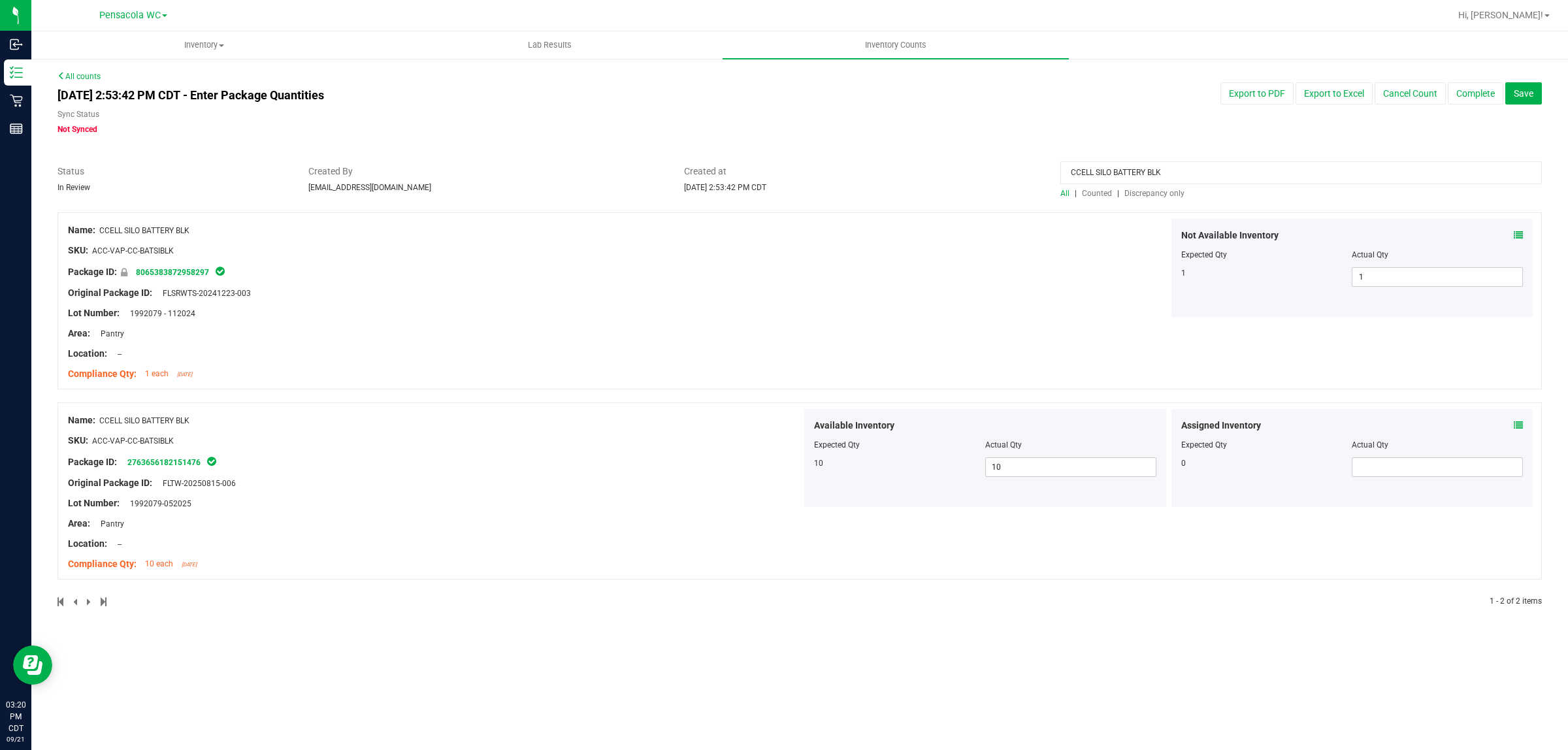
click at [1075, 255] on div "Not Available Inventory Expected Qty Actual Qty 1 1 1" at bounding box center [1169, 268] width 734 height 98
click at [1133, 190] on span "Discrepancy only" at bounding box center [1154, 192] width 60 height 9
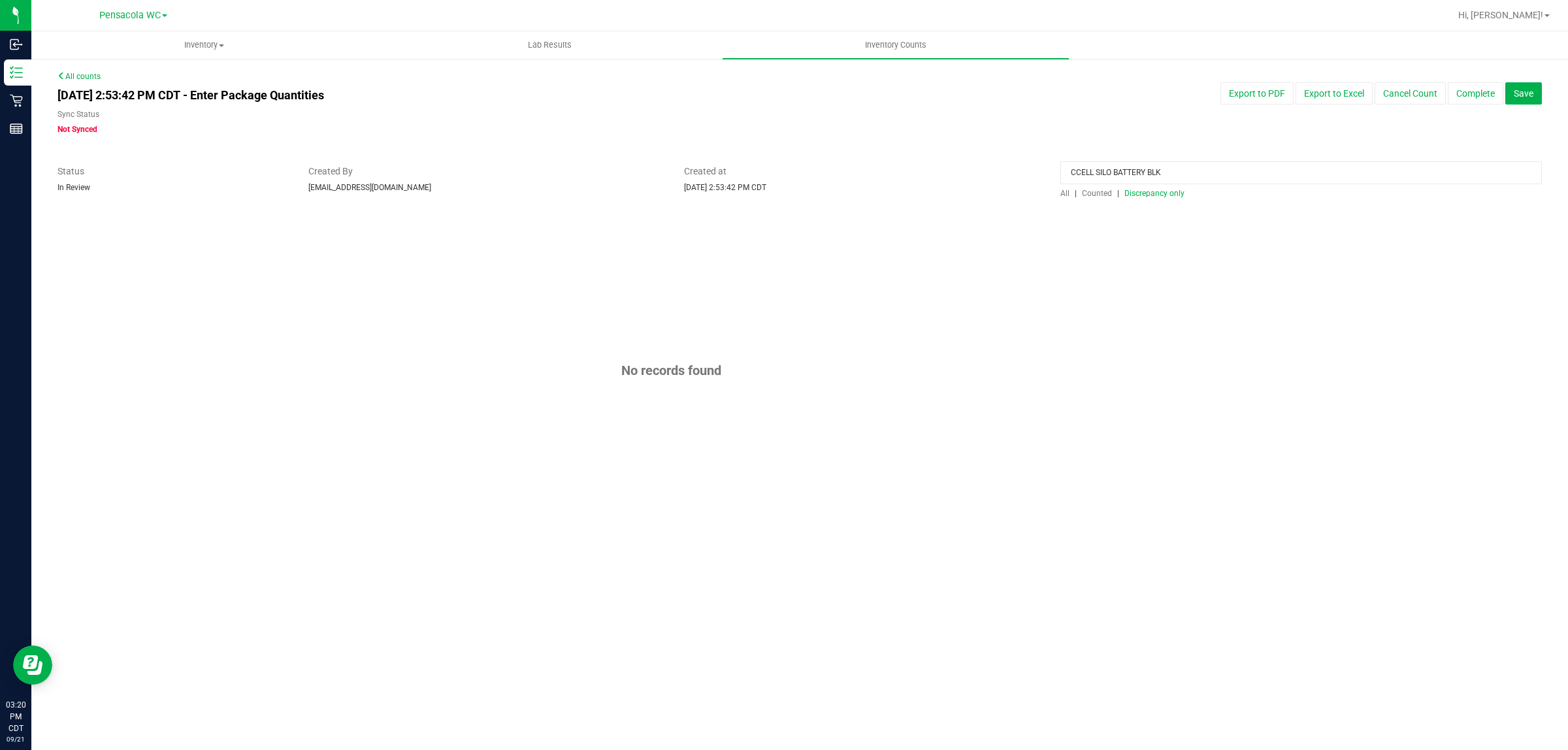
drag, startPoint x: 944, startPoint y: 196, endPoint x: 661, endPoint y: 212, distance: 283.5
click at [661, 212] on div "All counts [DATE] 2:53:42 PM CDT - Enter Package Quantities Sync Status Not Syn…" at bounding box center [800, 306] width 1484 height 471
click at [746, 275] on div "No records found" at bounding box center [800, 370] width 1484 height 316
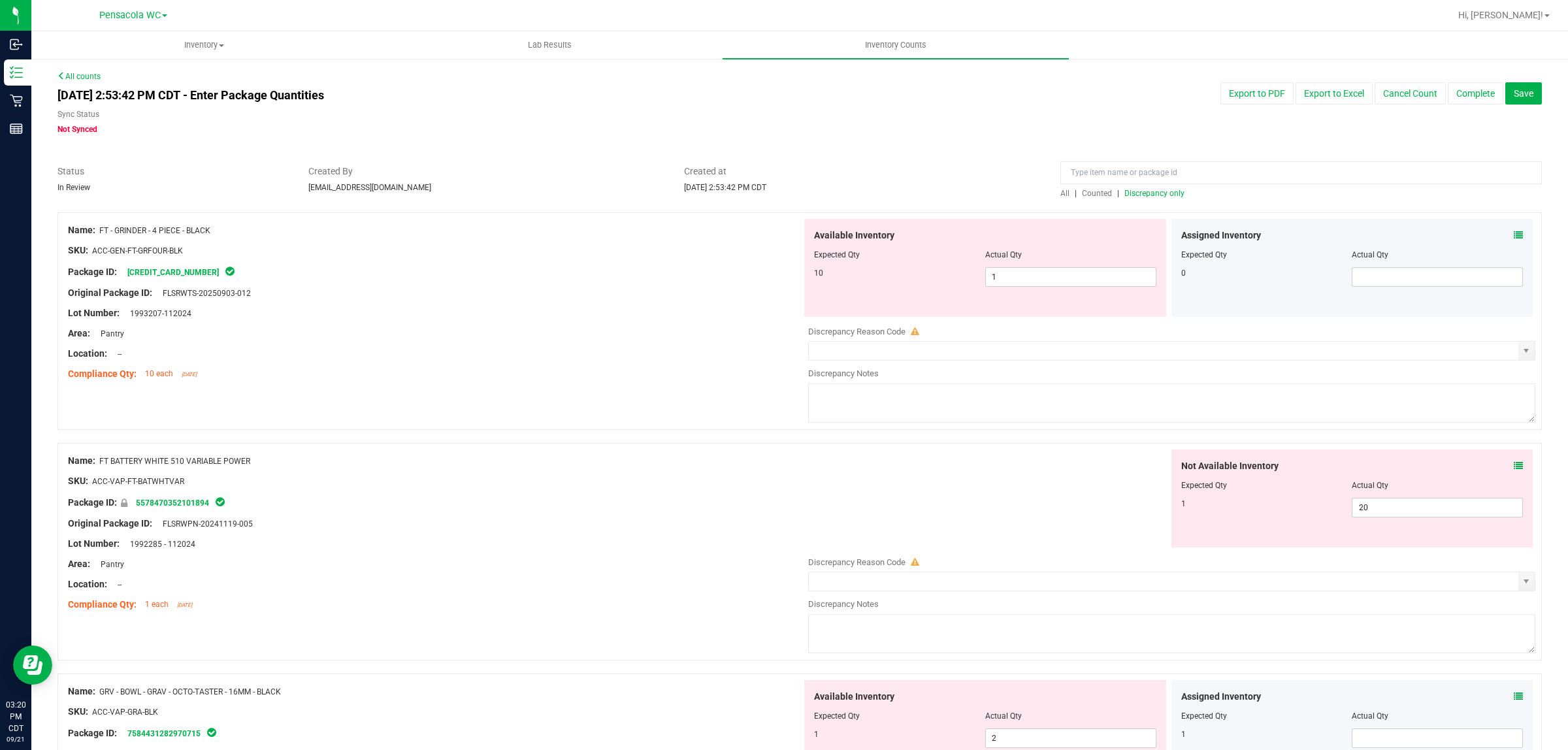
drag, startPoint x: 217, startPoint y: 247, endPoint x: 224, endPoint y: 220, distance: 27.9
click at [214, 245] on div "SKU: ACC-GEN-FT-GRFOUR-BLK" at bounding box center [435, 250] width 734 height 14
drag, startPoint x: 224, startPoint y: 218, endPoint x: 101, endPoint y: 229, distance: 123.5
click at [101, 229] on div "Name: FT - [MEDICAL_DATA] - 4 PIECE - BLACK SKU: ACC-GEN-FT-GRFOUR-BLK Package …" at bounding box center [435, 302] width 734 height 167
copy span "FT - GRINDER - 4 PIECE - BLACK"
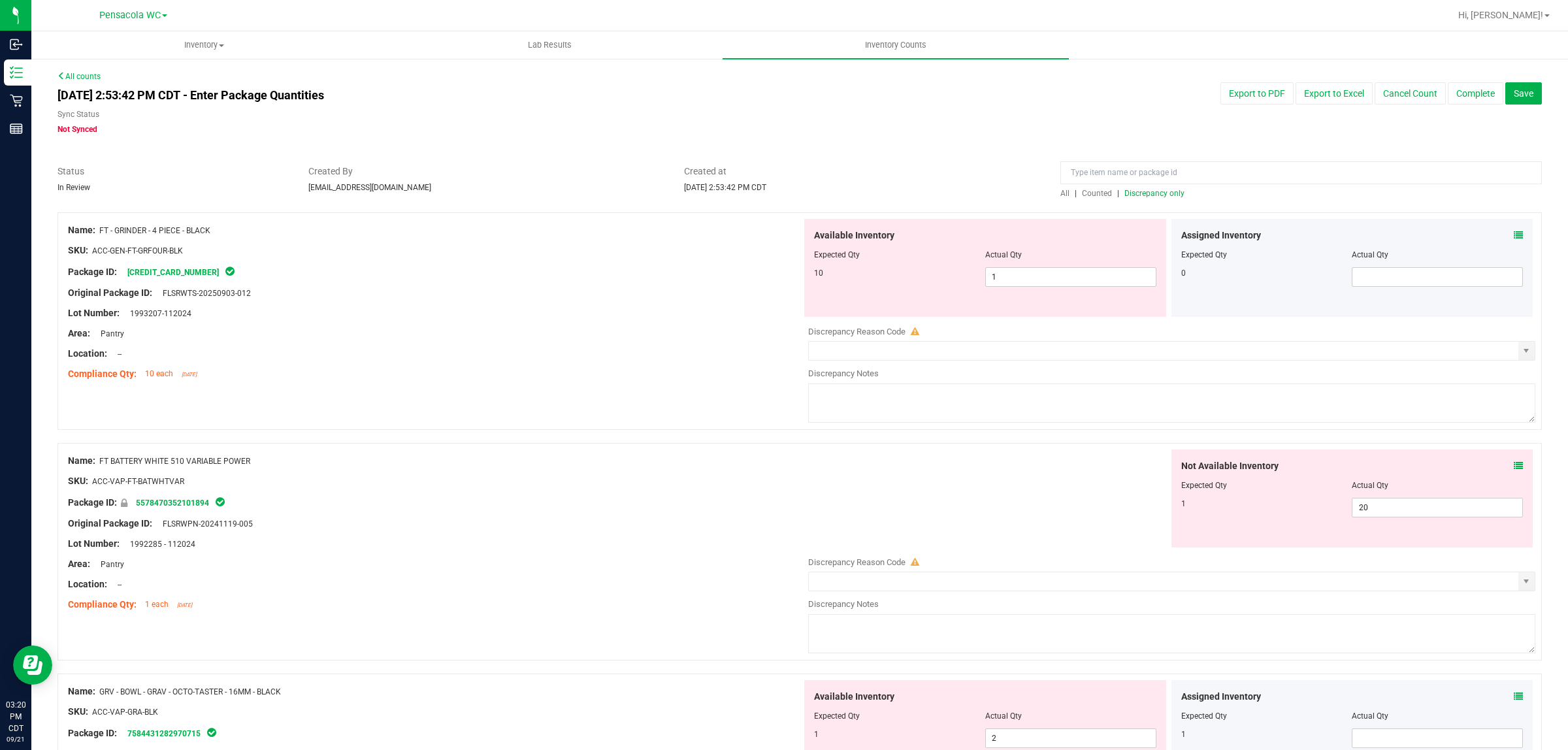
click at [1148, 187] on div at bounding box center [1300, 176] width 482 height 23
click at [1131, 165] on input at bounding box center [1300, 172] width 482 height 23
paste input "FT - GRINDER - 4 PIECE - BLACK"
type input "FT - GRINDER - 4 PIECE - BLACK"
click at [1060, 189] on span "All" at bounding box center [1064, 192] width 9 height 9
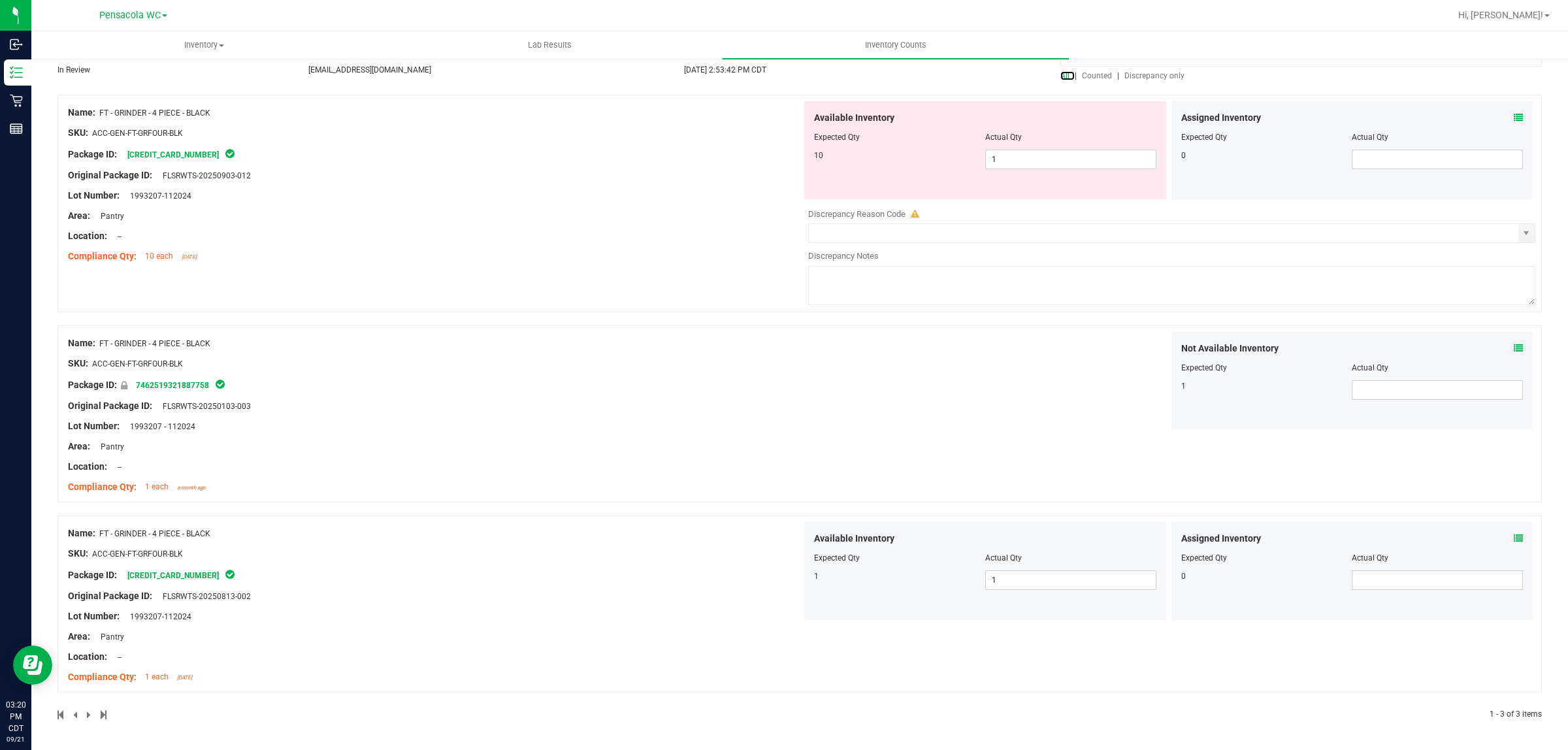
scroll to position [36, 0]
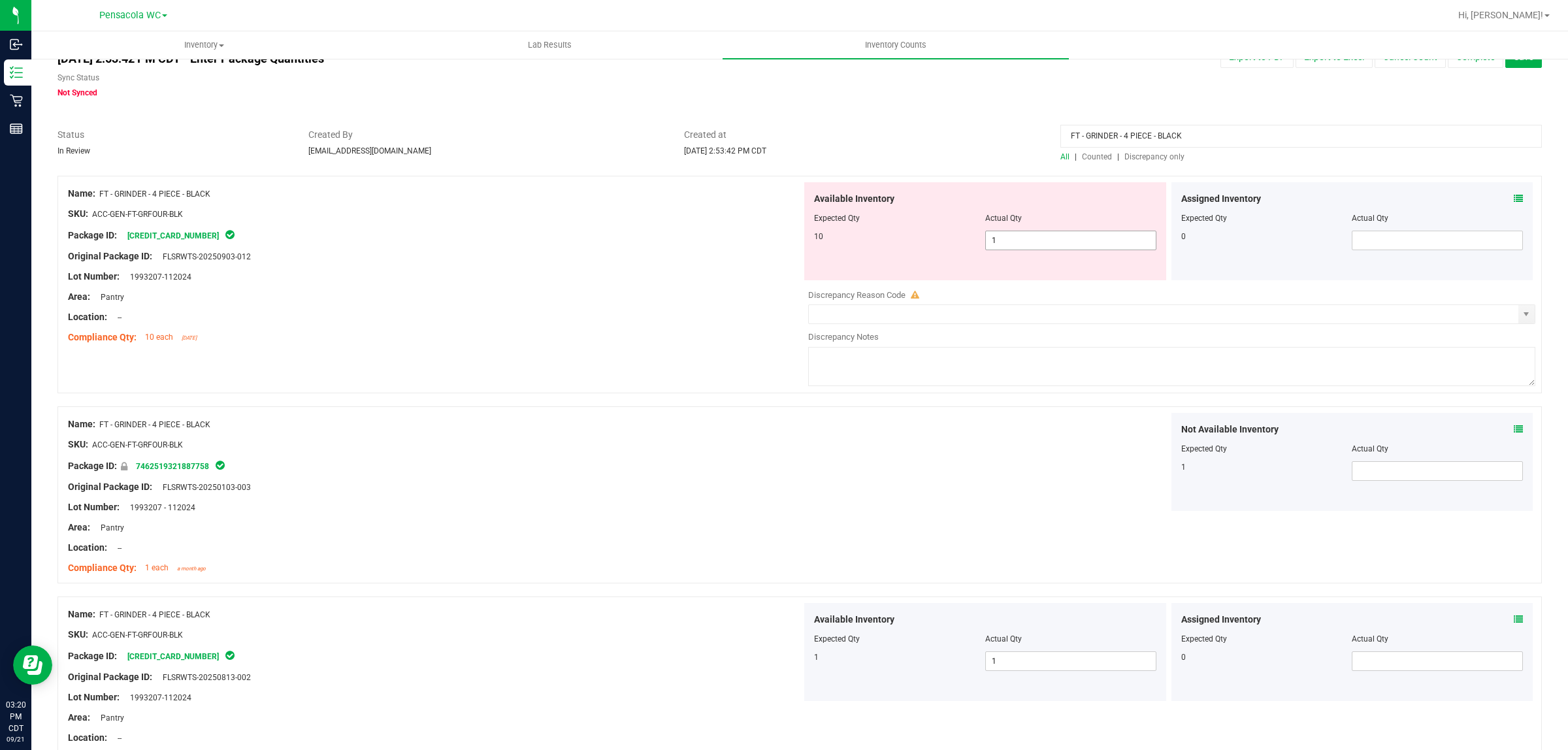
click at [996, 243] on span "1 1" at bounding box center [1071, 241] width 171 height 20
type input "10"
click at [1419, 464] on div "Not Available Inventory Expected Qty Actual Qty 1" at bounding box center [1352, 462] width 362 height 98
type input "1"
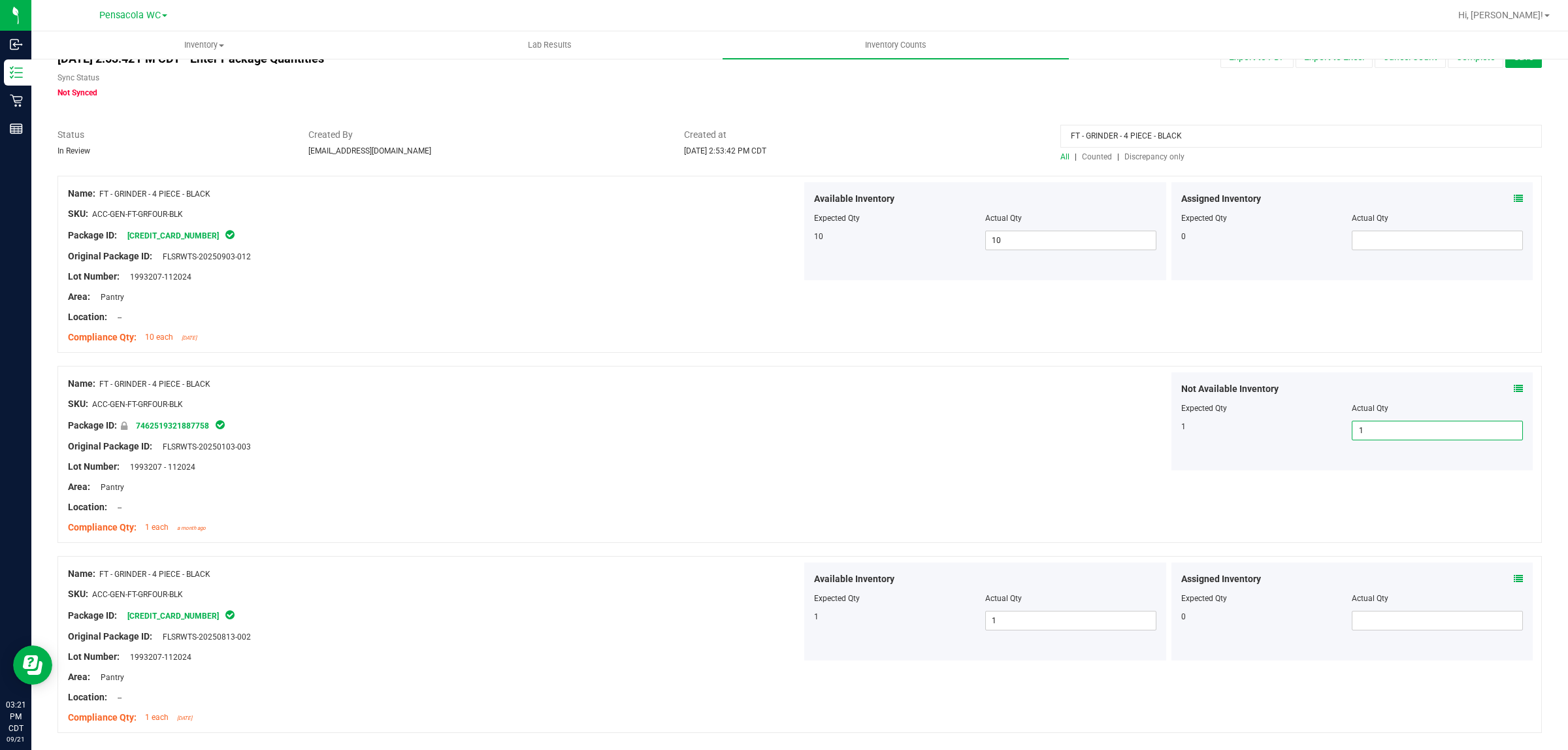
type input "1"
click at [951, 504] on div "Name: FT - [MEDICAL_DATA] - 4 PIECE - BLACK SKU: ACC-GEN-FT-GRFOUR-BLK Package …" at bounding box center [800, 455] width 1484 height 177
click at [1130, 157] on span "Discrepancy only" at bounding box center [1154, 156] width 60 height 9
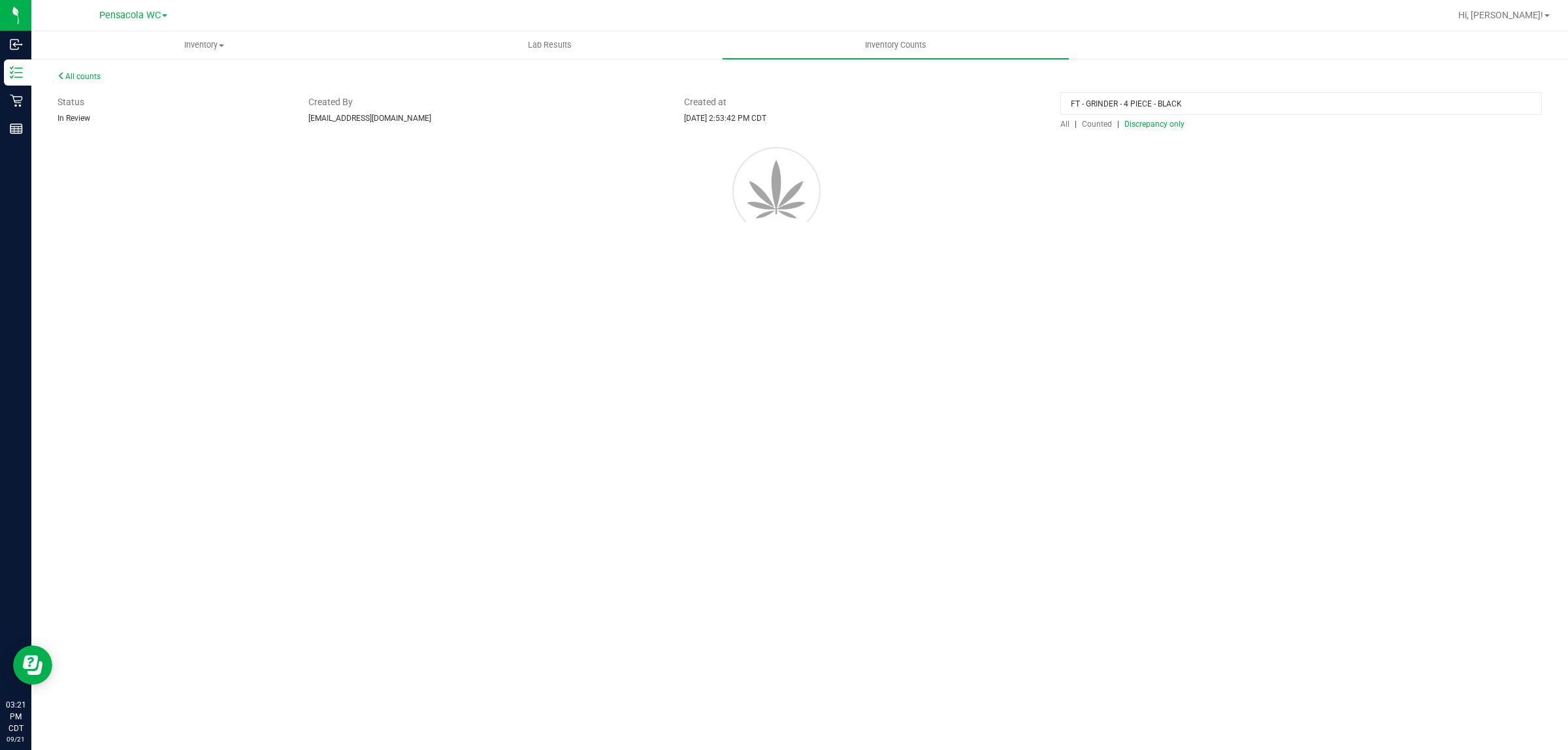
scroll to position [0, 0]
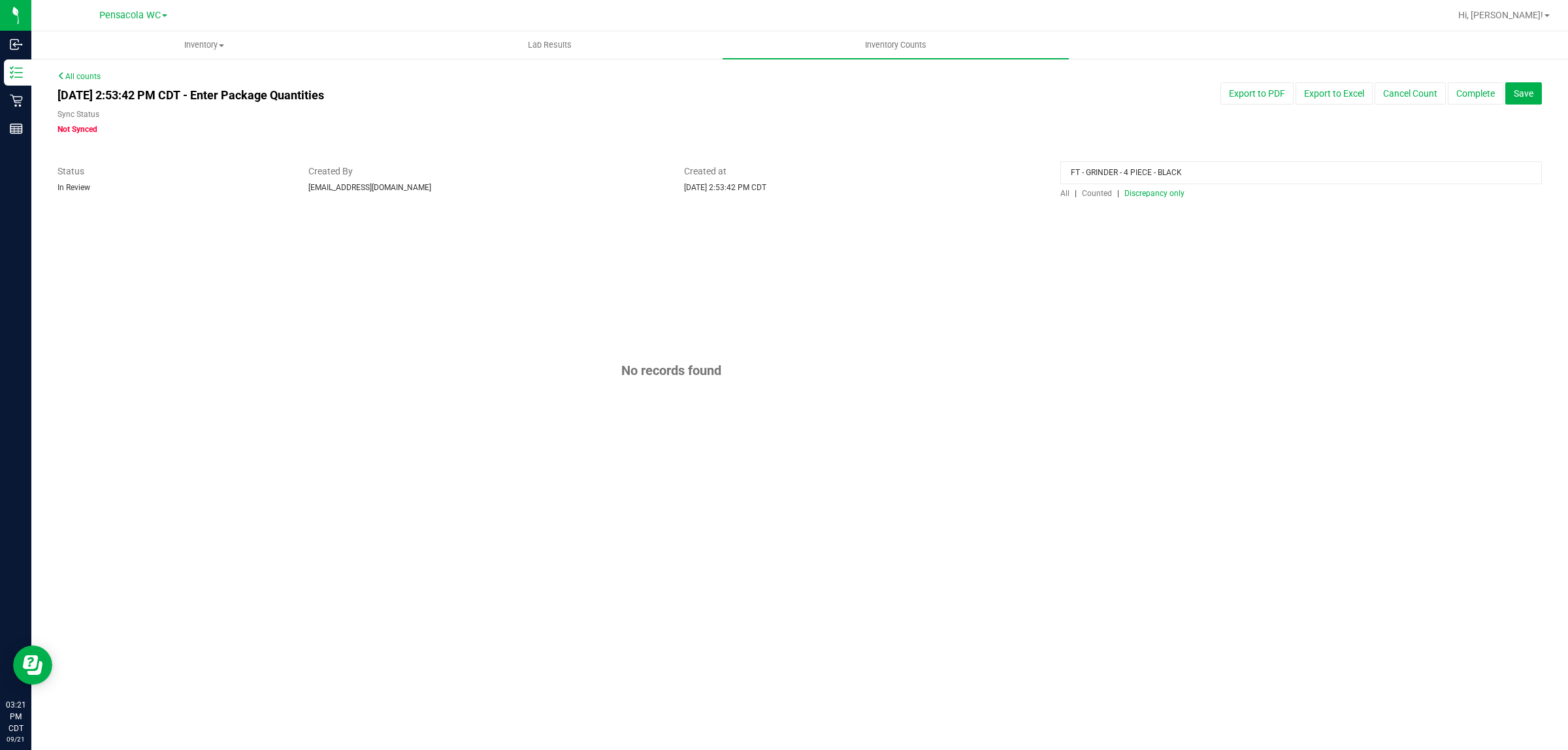
drag, startPoint x: 1191, startPoint y: 174, endPoint x: 823, endPoint y: 178, distance: 368.0
click at [820, 177] on div "Status In Review Created By [EMAIL_ADDRESS][DOMAIN_NAME] Created at [DATE] 2:53…" at bounding box center [800, 182] width 1503 height 34
click at [855, 249] on div "No records found" at bounding box center [800, 370] width 1484 height 316
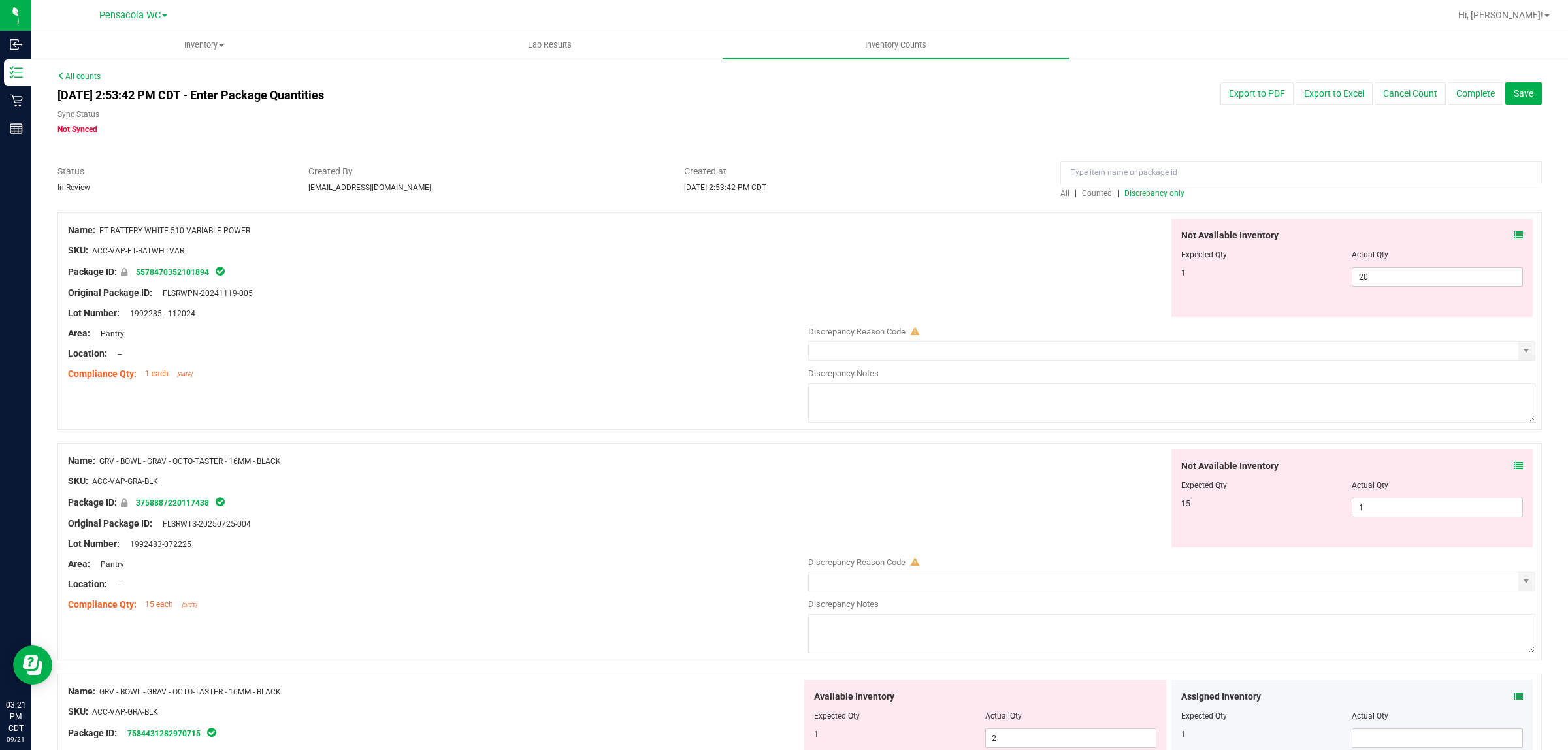
drag, startPoint x: 269, startPoint y: 229, endPoint x: 99, endPoint y: 230, distance: 170.0
click at [99, 230] on div "Name: FT BATTERY WHITE 510 VARIABLE POWER" at bounding box center [435, 231] width 734 height 14
copy div "FT BATTERY WHITE 510 VARIABLE POWER"
click at [1082, 171] on input at bounding box center [1300, 172] width 482 height 23
paste input "FT BATTERY WHITE 510 VARIABLE POWER"
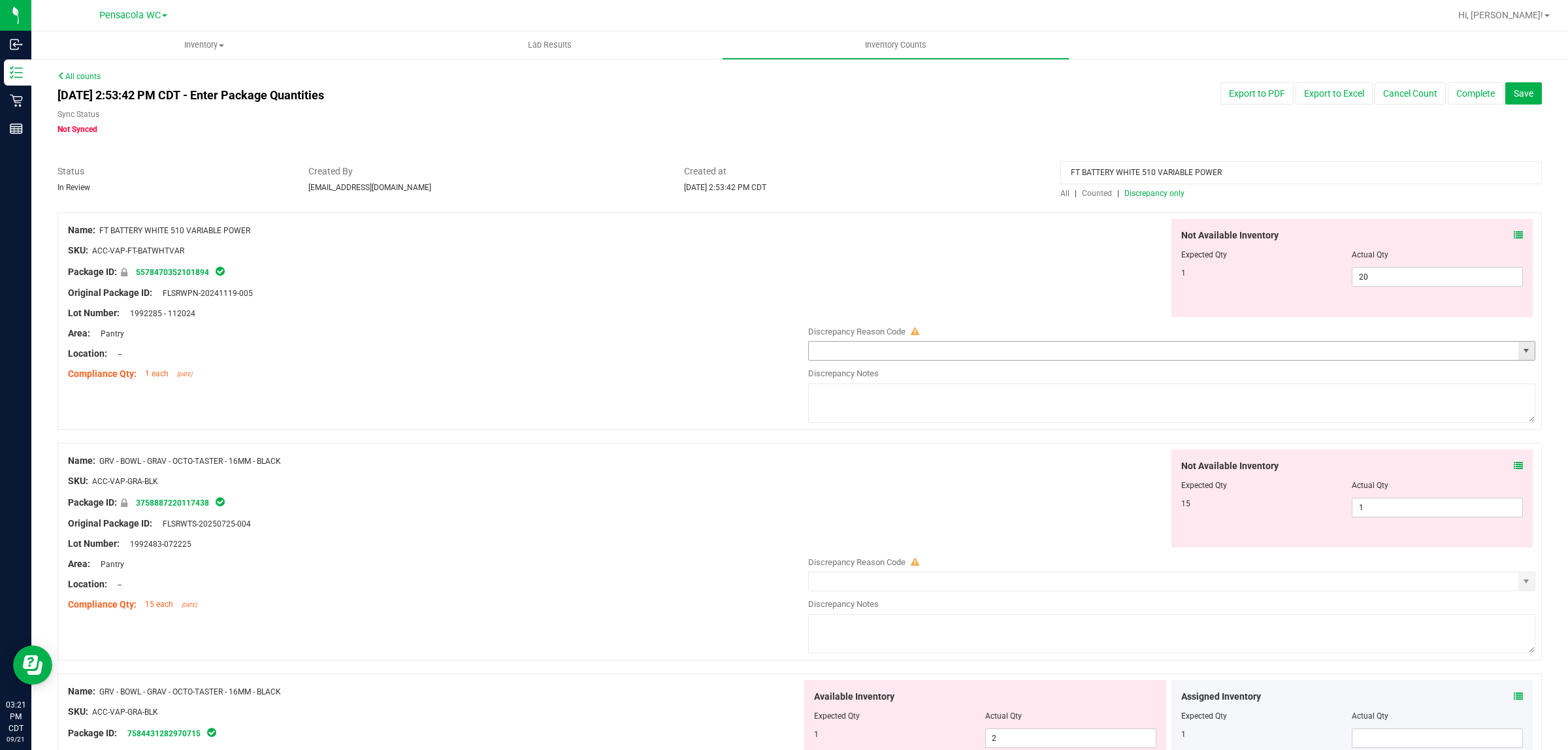
click at [1018, 349] on input "text" at bounding box center [1163, 350] width 709 height 19
click at [1065, 172] on input "FT BATTERY WHITE 510 VARIABLE POWER" at bounding box center [1300, 172] width 482 height 23
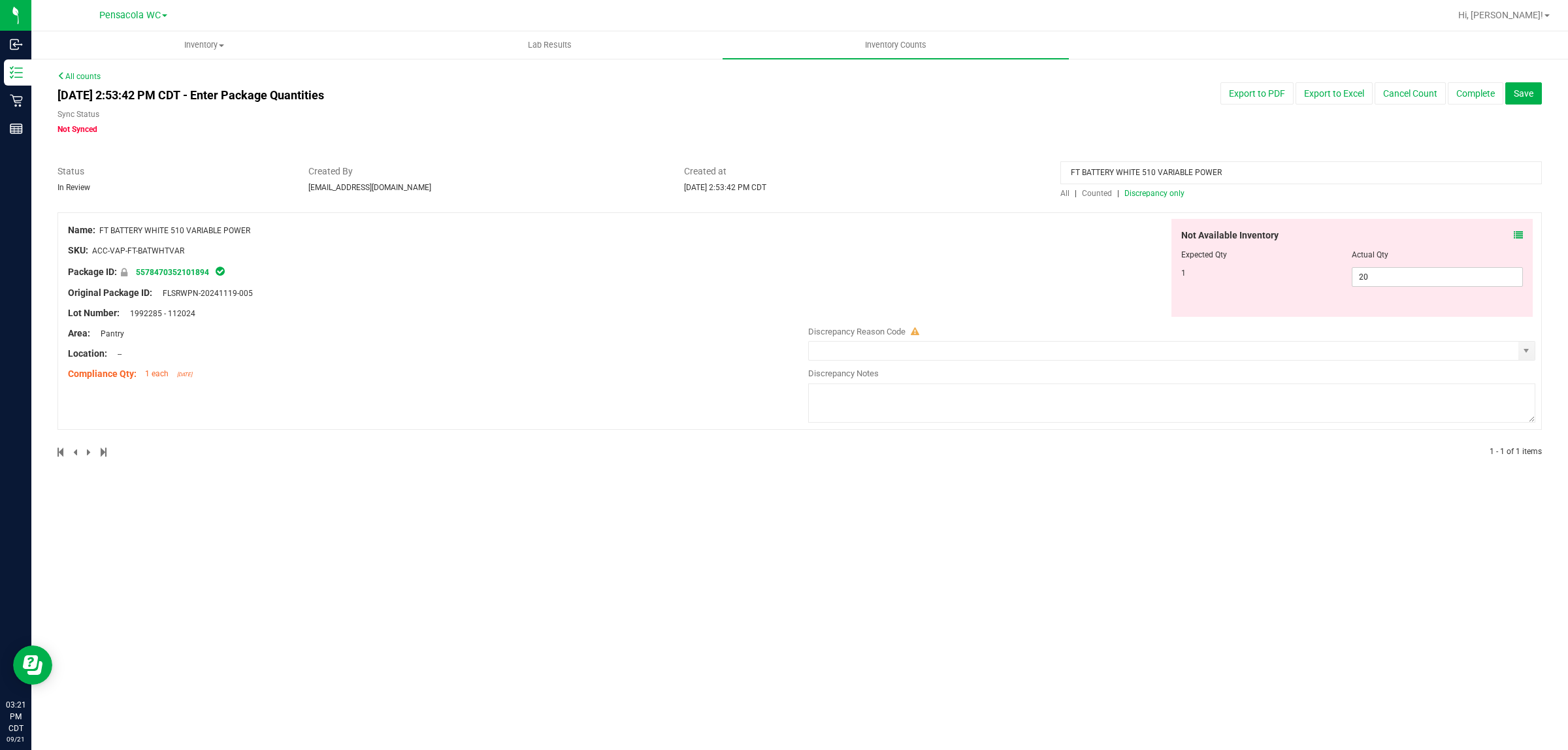
type input "FT BATTERY WHITE 510 VARIABLE POWER"
click at [1060, 194] on span "All" at bounding box center [1064, 192] width 9 height 9
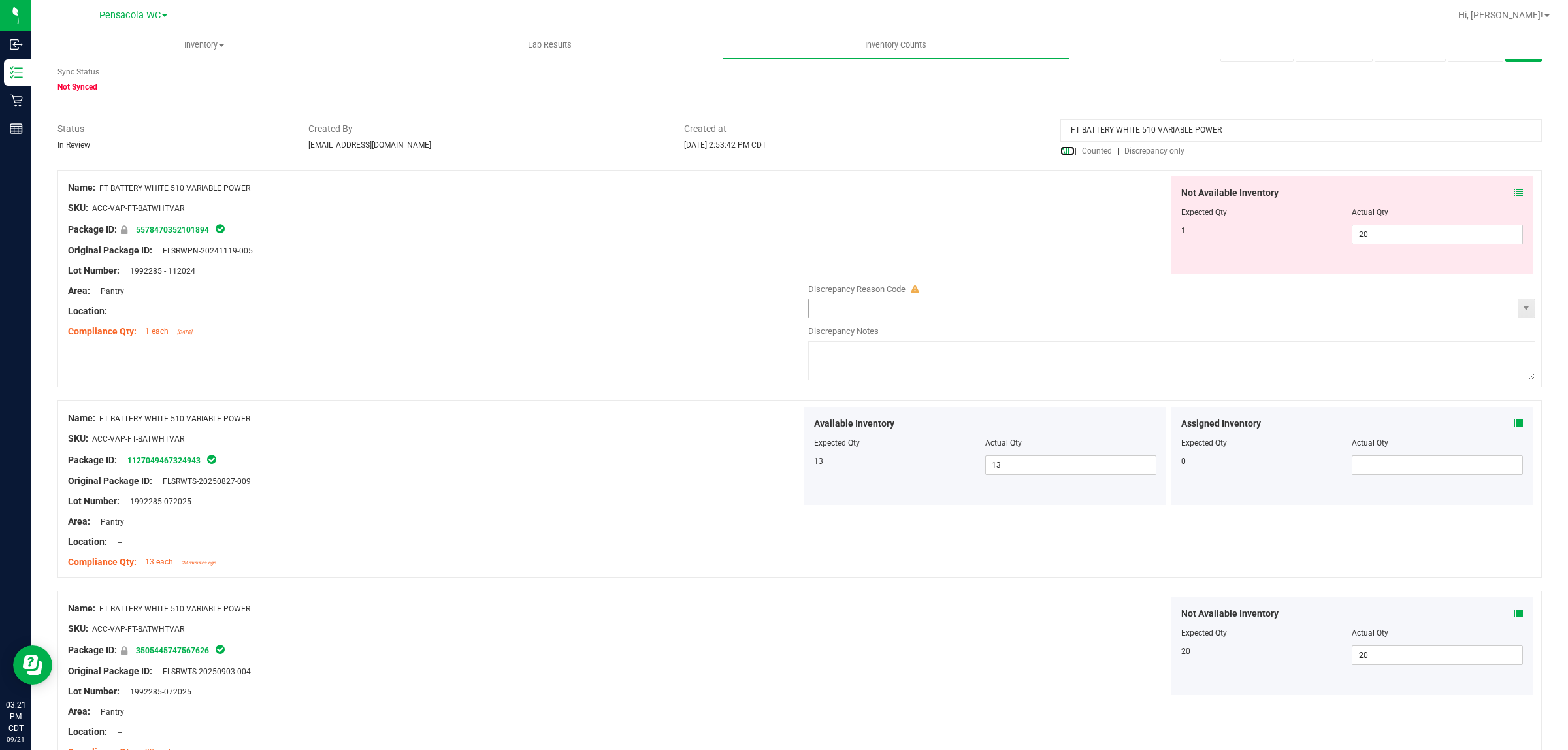
scroll to position [36, 0]
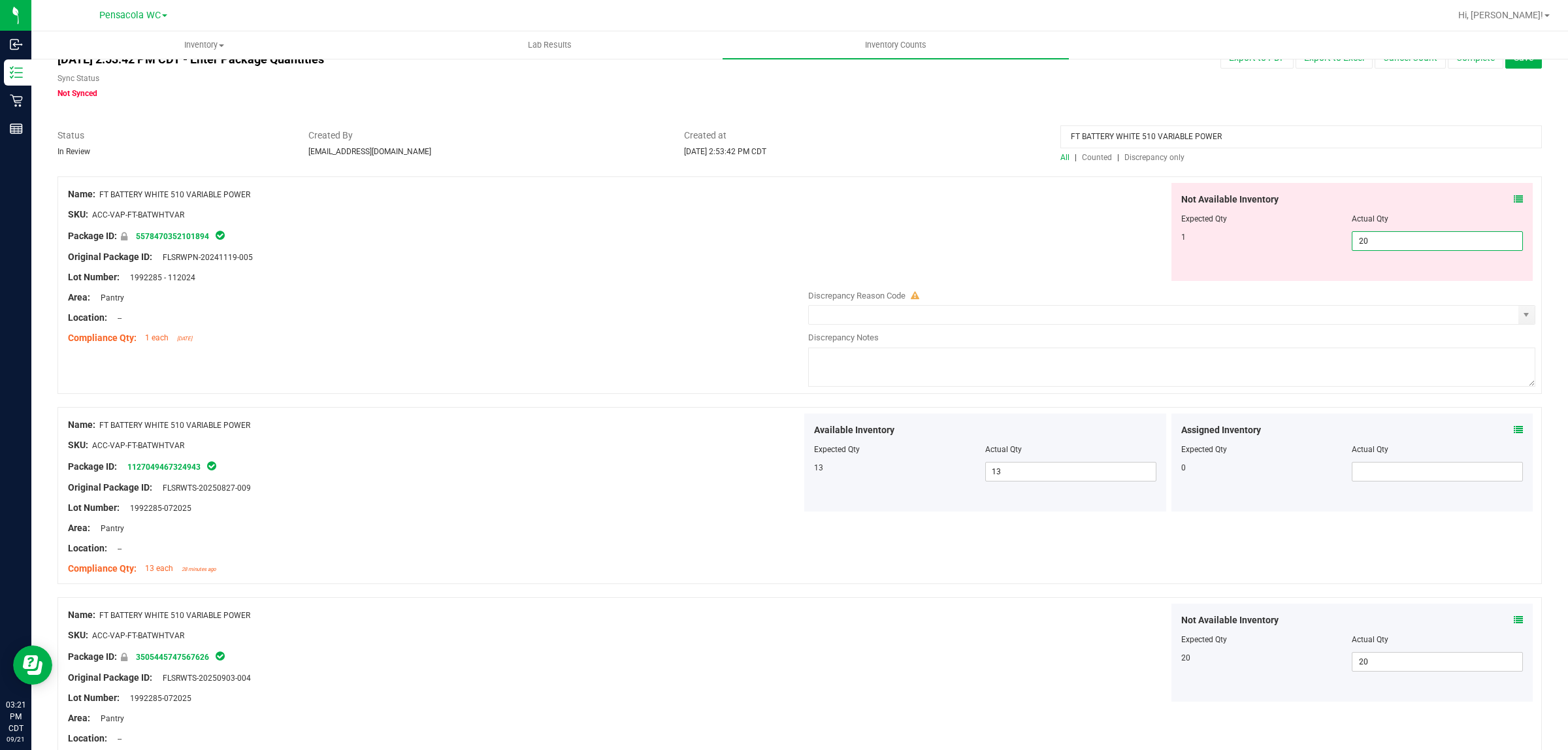
drag, startPoint x: 1376, startPoint y: 242, endPoint x: 1272, endPoint y: 265, distance: 106.5
click at [1272, 265] on div "Not Available Inventory Expected Qty Actual Qty 1 20 20" at bounding box center [1352, 232] width 362 height 98
type input "1"
click at [836, 265] on div "Not Available Inventory Expected Qty Actual Qty 1 1 1" at bounding box center [1169, 232] width 734 height 98
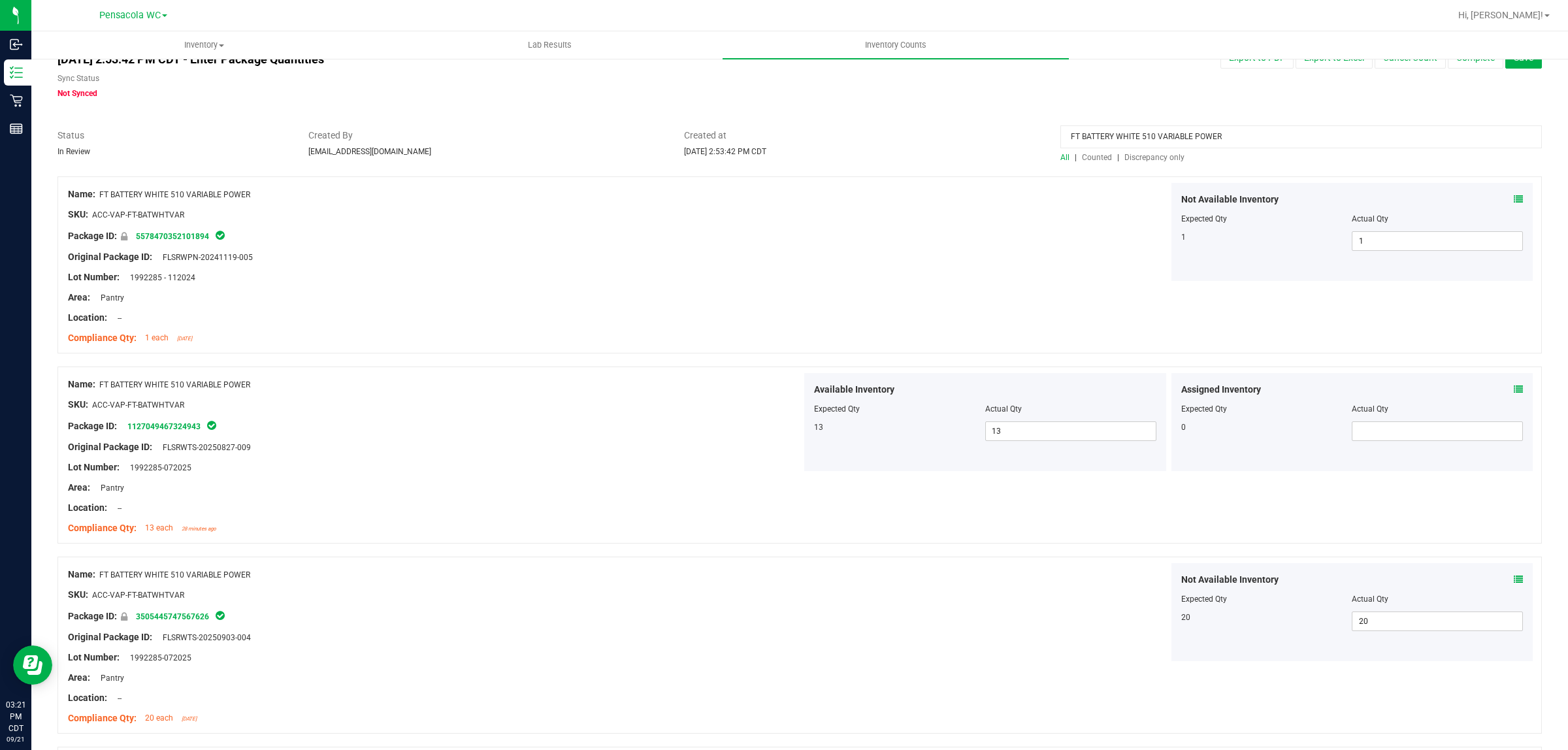
drag, startPoint x: 1243, startPoint y: 131, endPoint x: 593, endPoint y: 202, distance: 653.9
click at [593, 202] on div "All counts [DATE] 2:53:42 PM CDT - Enter Package Quantities Sync Status Not Syn…" at bounding box center [800, 691] width 1484 height 1314
click at [1127, 161] on span "Discrepancy only" at bounding box center [1154, 157] width 60 height 9
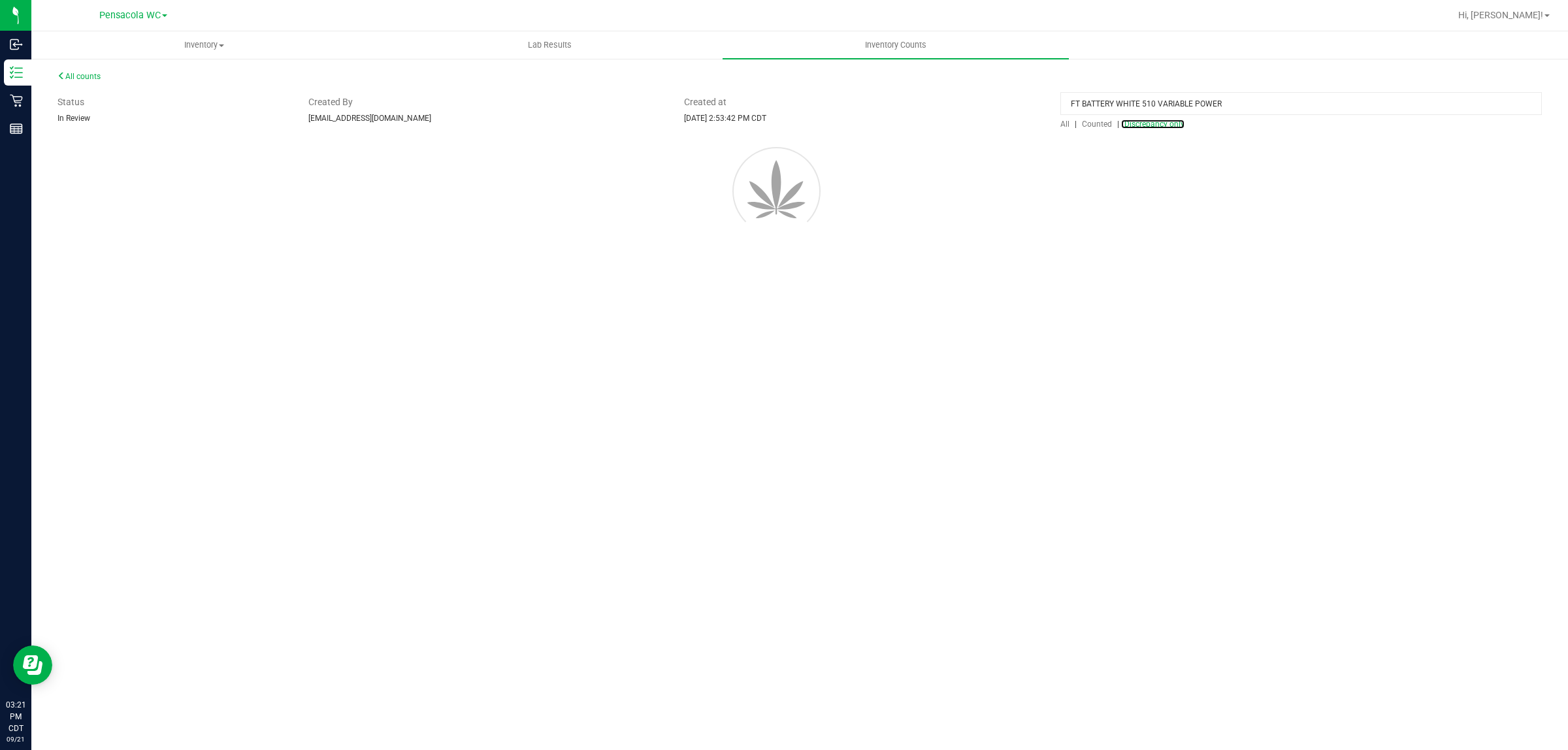
scroll to position [0, 0]
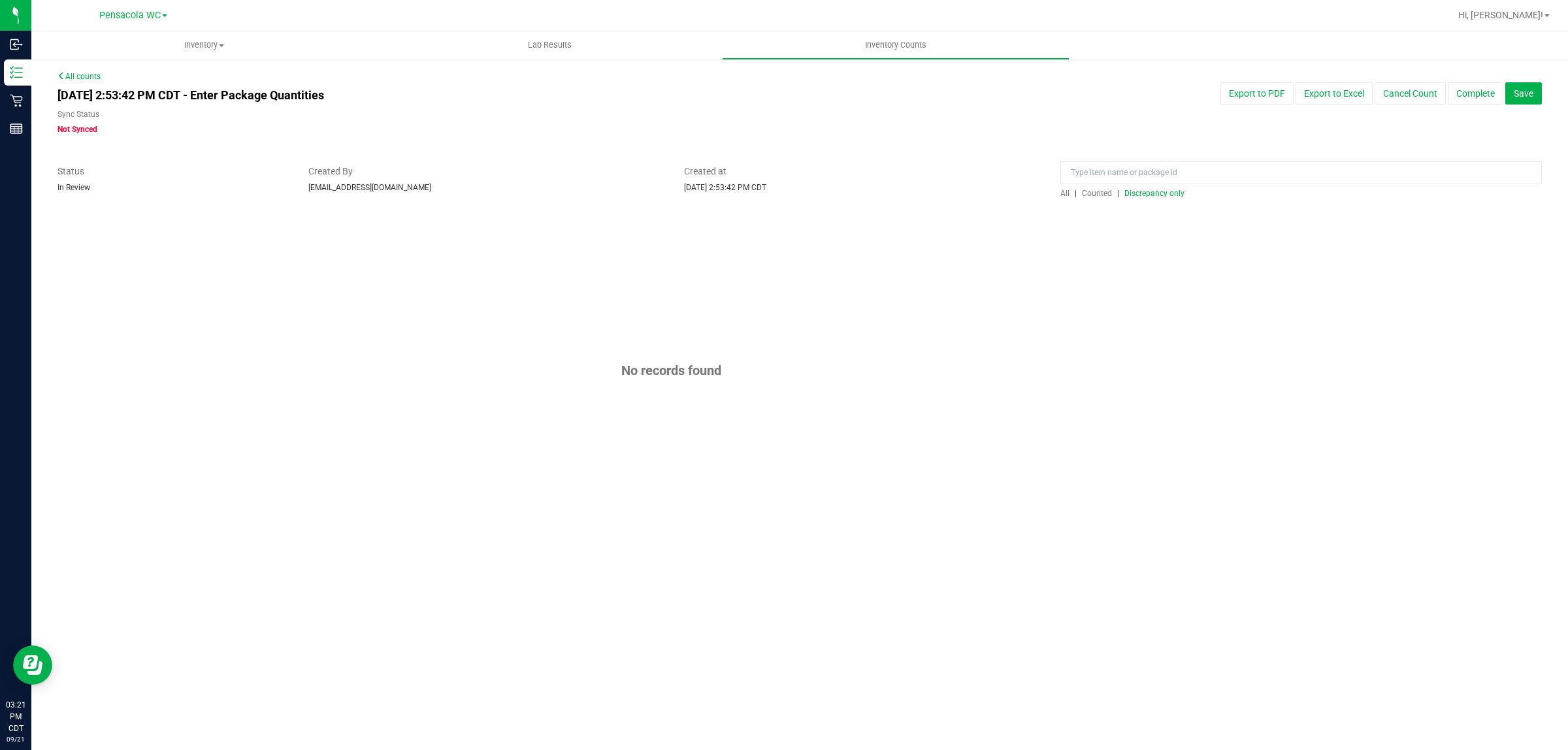
click at [913, 350] on div "No records found" at bounding box center [800, 370] width 1484 height 316
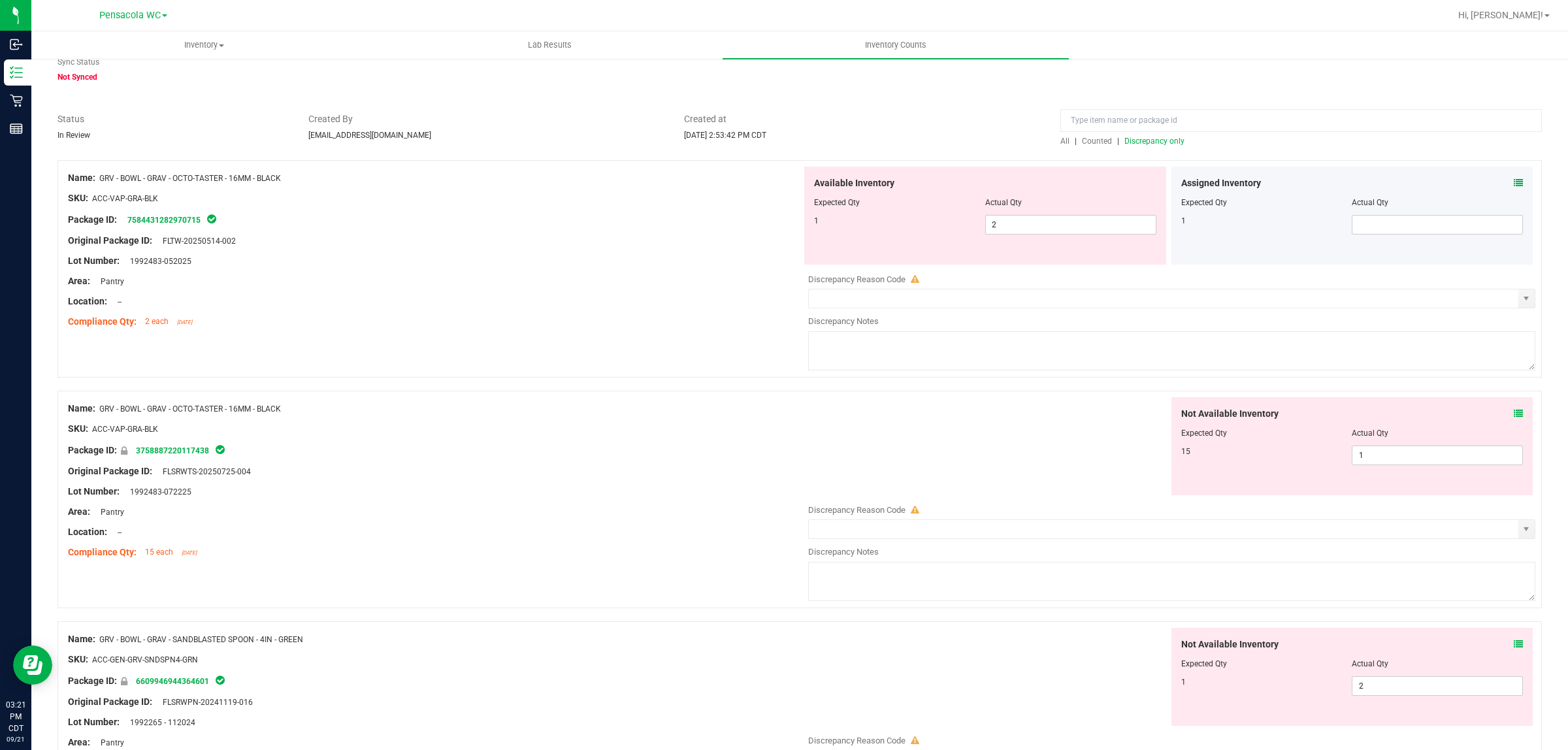
scroll to position [81, 0]
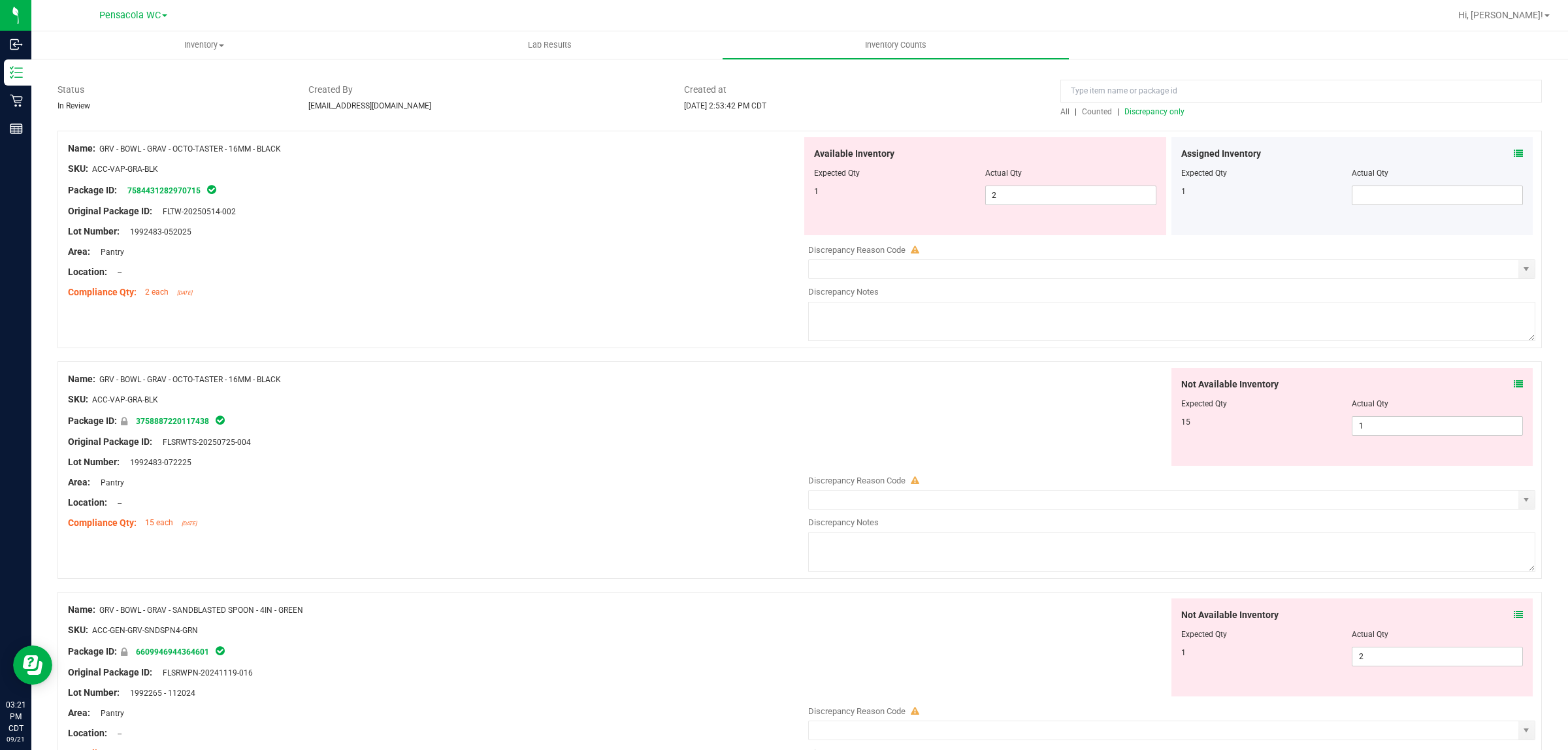
drag, startPoint x: 316, startPoint y: 153, endPoint x: 103, endPoint y: 151, distance: 213.0
click at [103, 151] on div "Name: GRV - BOWL - GRAV - OCTO-TASTER - 16MM - BLACK" at bounding box center [435, 148] width 734 height 14
copy span "GRV - BOWL - GRAV - OCTO-TASTER - 16MM - BLACK"
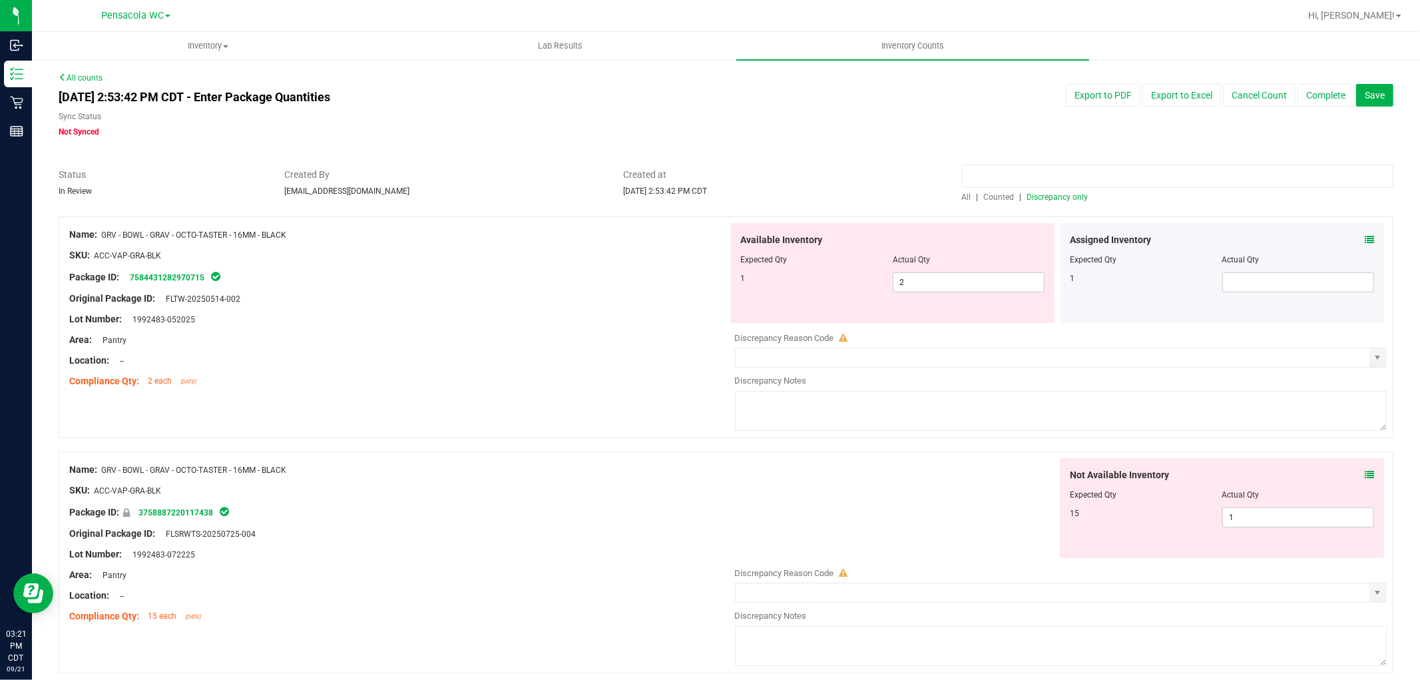
click at [996, 170] on input at bounding box center [1177, 175] width 431 height 23
paste input "GRV - BOWL - GRAV - OCTO-TASTER - 16MM - BLACK"
type input "GRV - BOWL - GRAV - OCTO-TASTER - 16MM - BLACK"
click at [829, 180] on span "Created at" at bounding box center [782, 175] width 319 height 14
click at [962, 198] on span "All" at bounding box center [966, 196] width 9 height 9
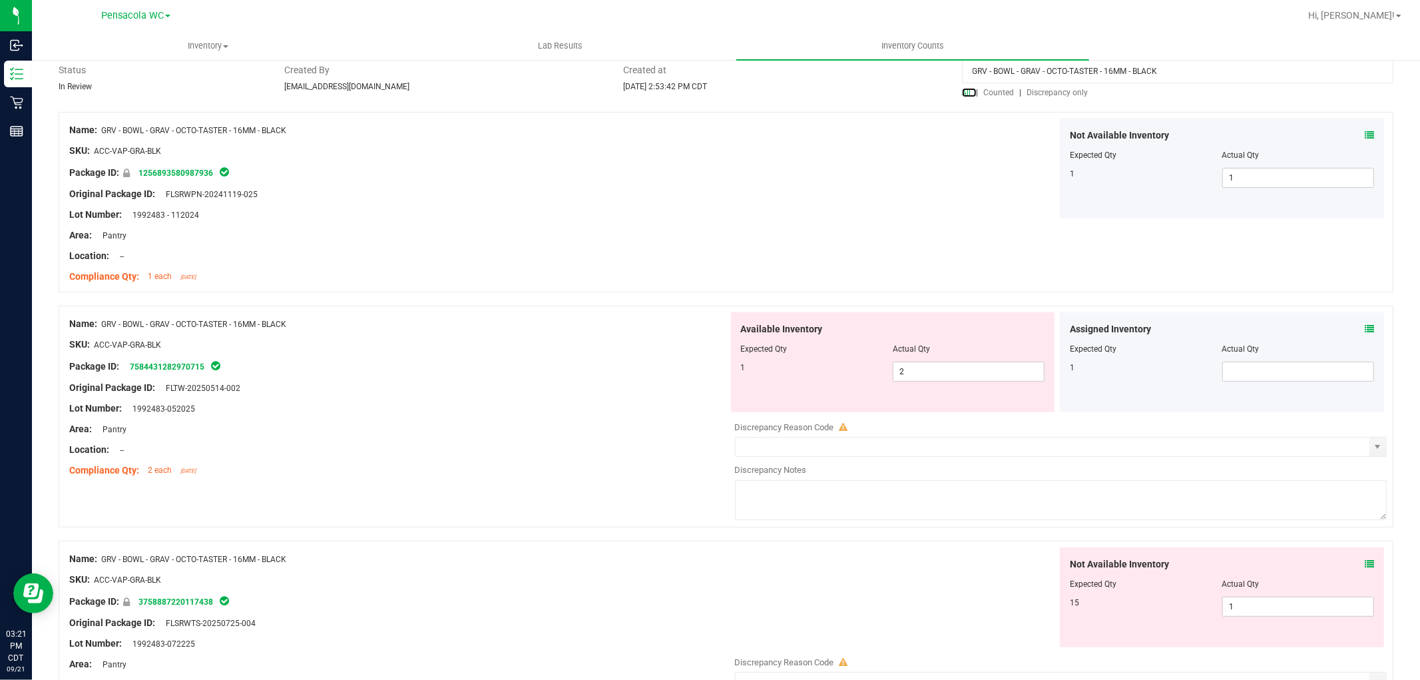
scroll to position [247, 0]
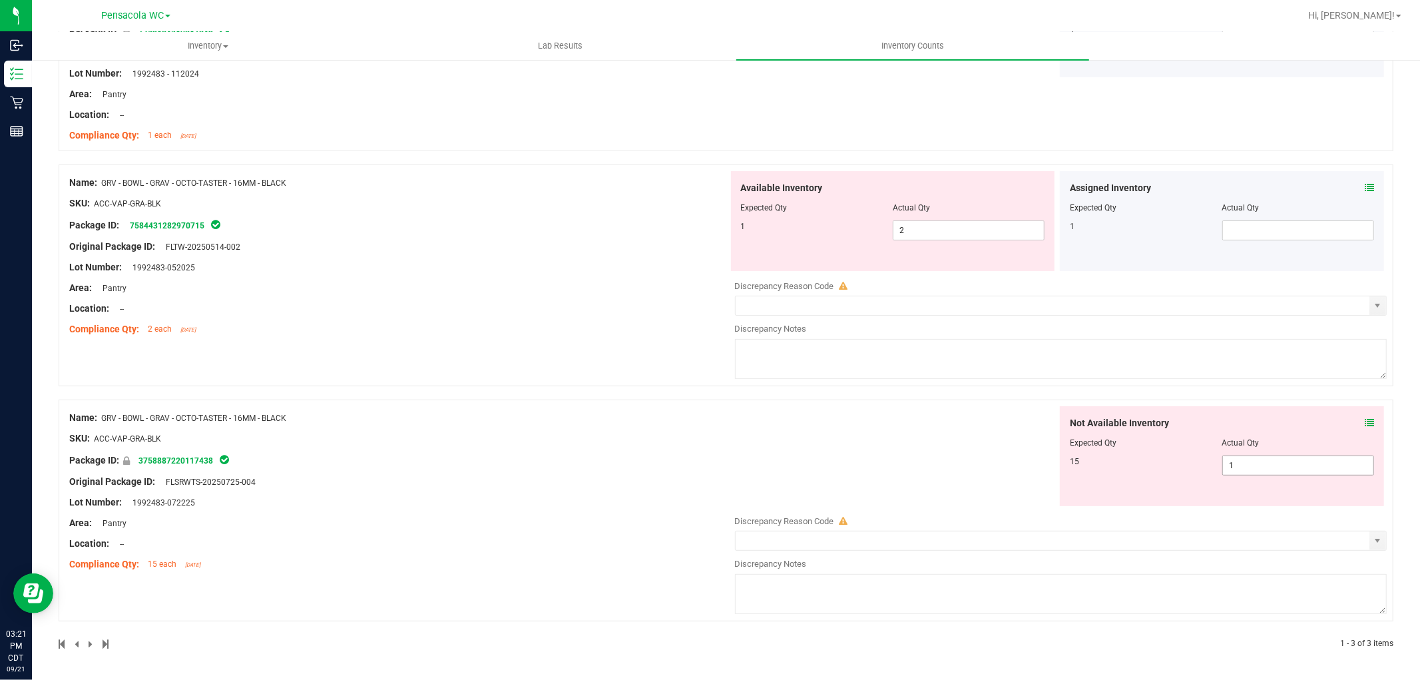
click at [1237, 469] on span "1 1" at bounding box center [1298, 465] width 152 height 20
type input "15"
click at [760, 387] on div "Name: GRV - BOWL - GRAV - OCTO-TASTER - 16MM - BLACK SKU: ACC-VAP-GRA-BLK Packa…" at bounding box center [726, 281] width 1335 height 235
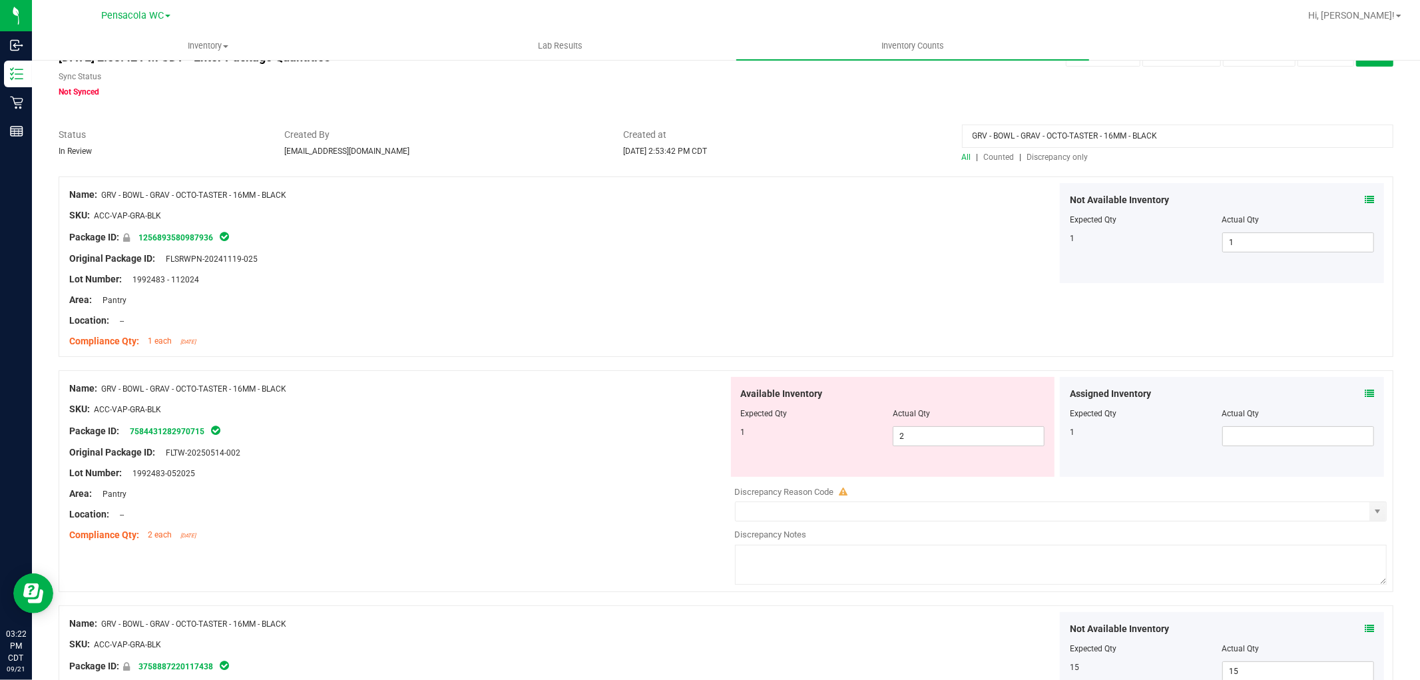
scroll to position [0, 0]
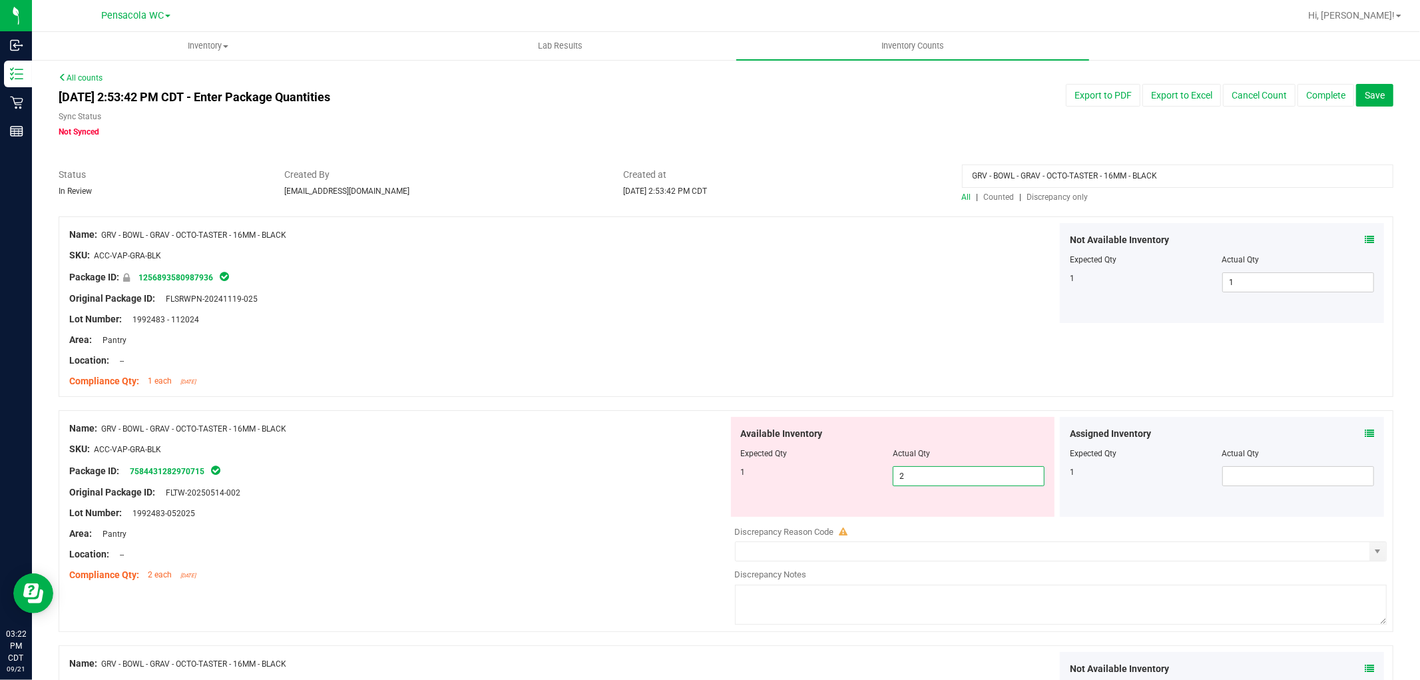
click at [920, 467] on span "2 2" at bounding box center [969, 476] width 152 height 20
drag, startPoint x: 933, startPoint y: 470, endPoint x: 857, endPoint y: 471, distance: 75.2
click at [861, 471] on div "1 2 2" at bounding box center [893, 476] width 304 height 20
type input "1"
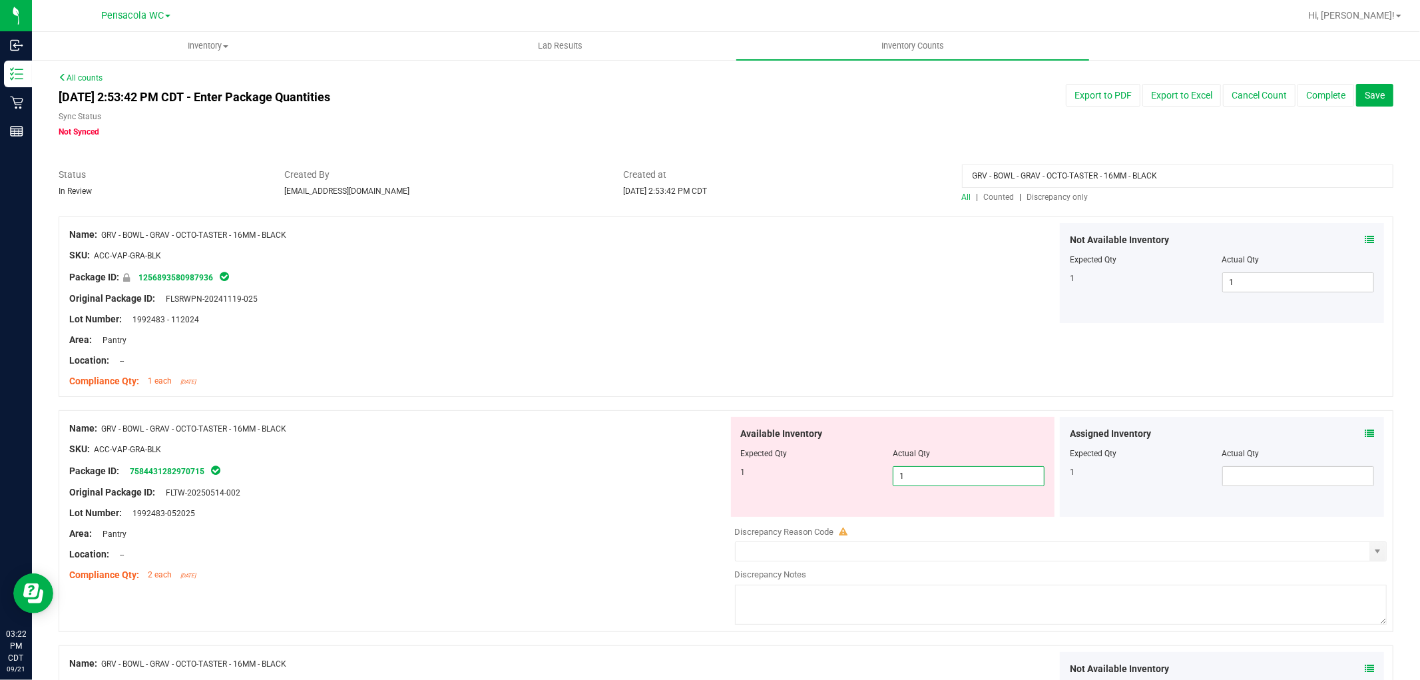
click at [905, 328] on div "Name: GRV - BOWL - GRAV - OCTO-TASTER - 16MM - BLACK SKU: ACC-VAP-GRA-BLK Packa…" at bounding box center [726, 306] width 1335 height 180
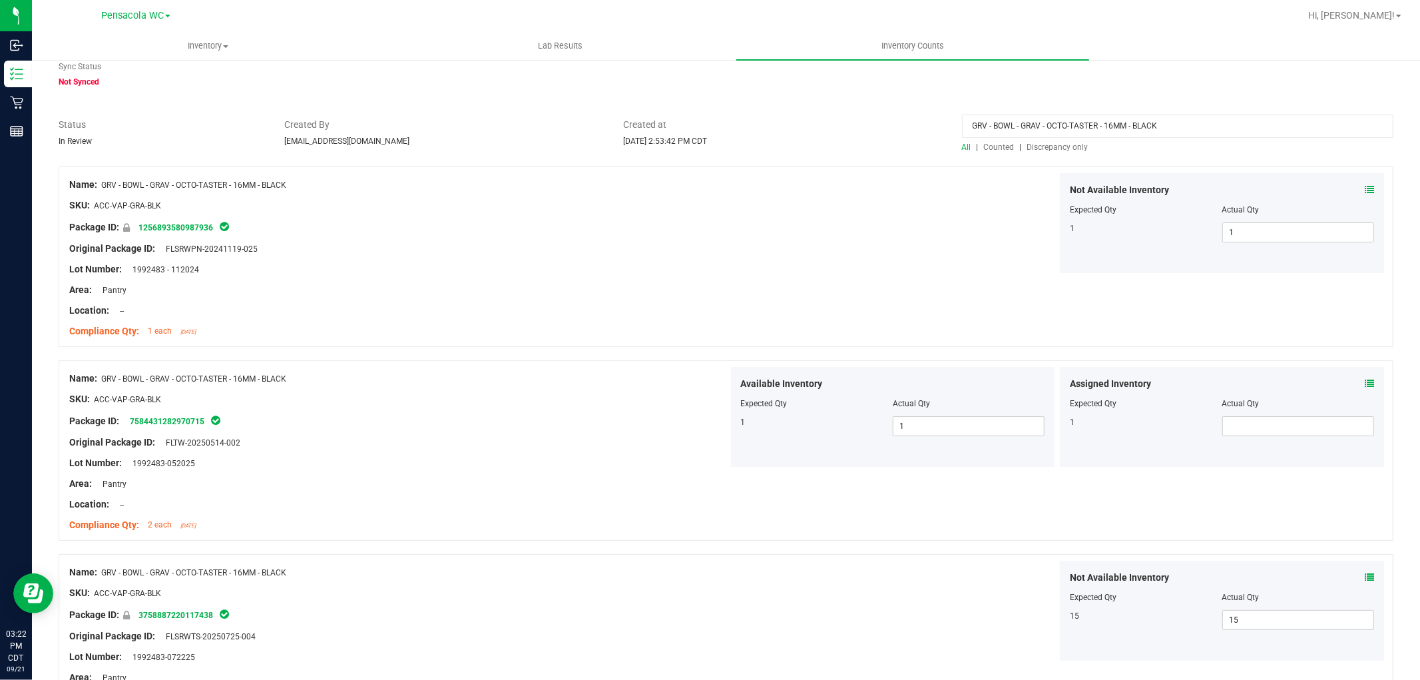
scroll to position [15, 0]
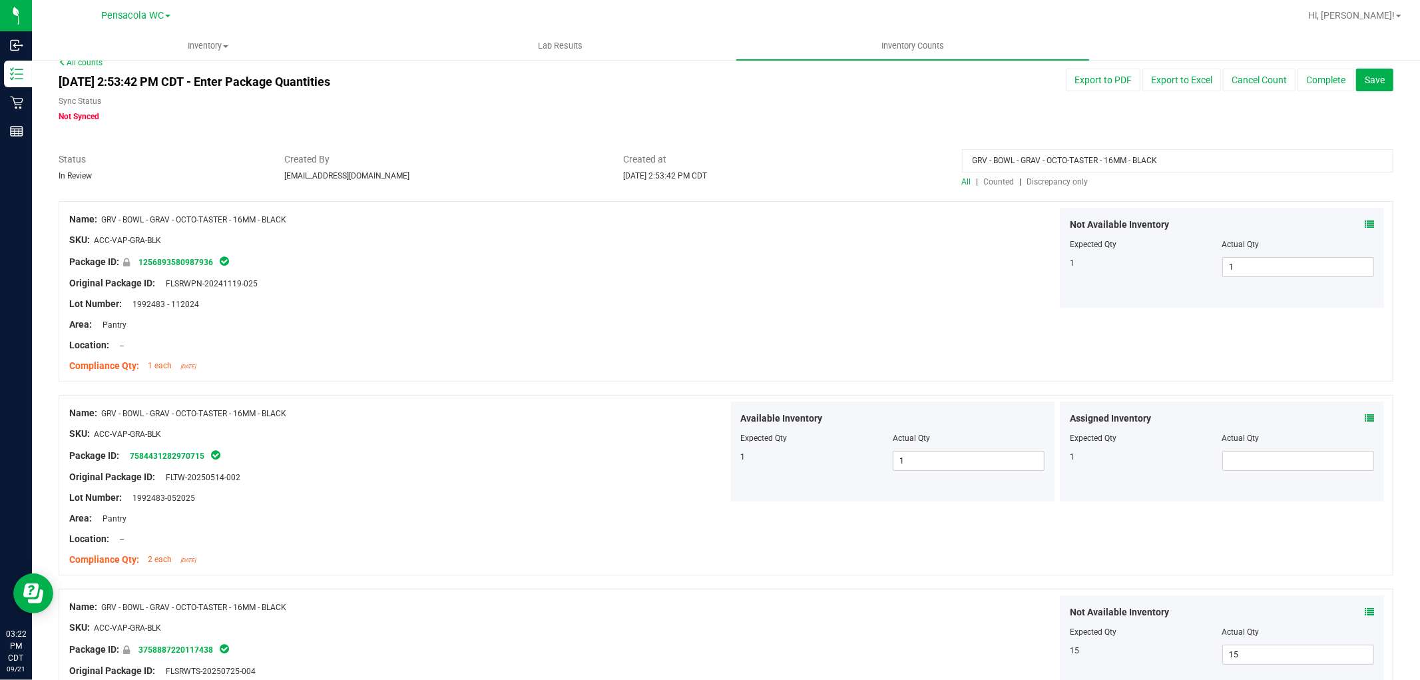
click at [1045, 180] on span "Discrepancy only" at bounding box center [1057, 181] width 61 height 9
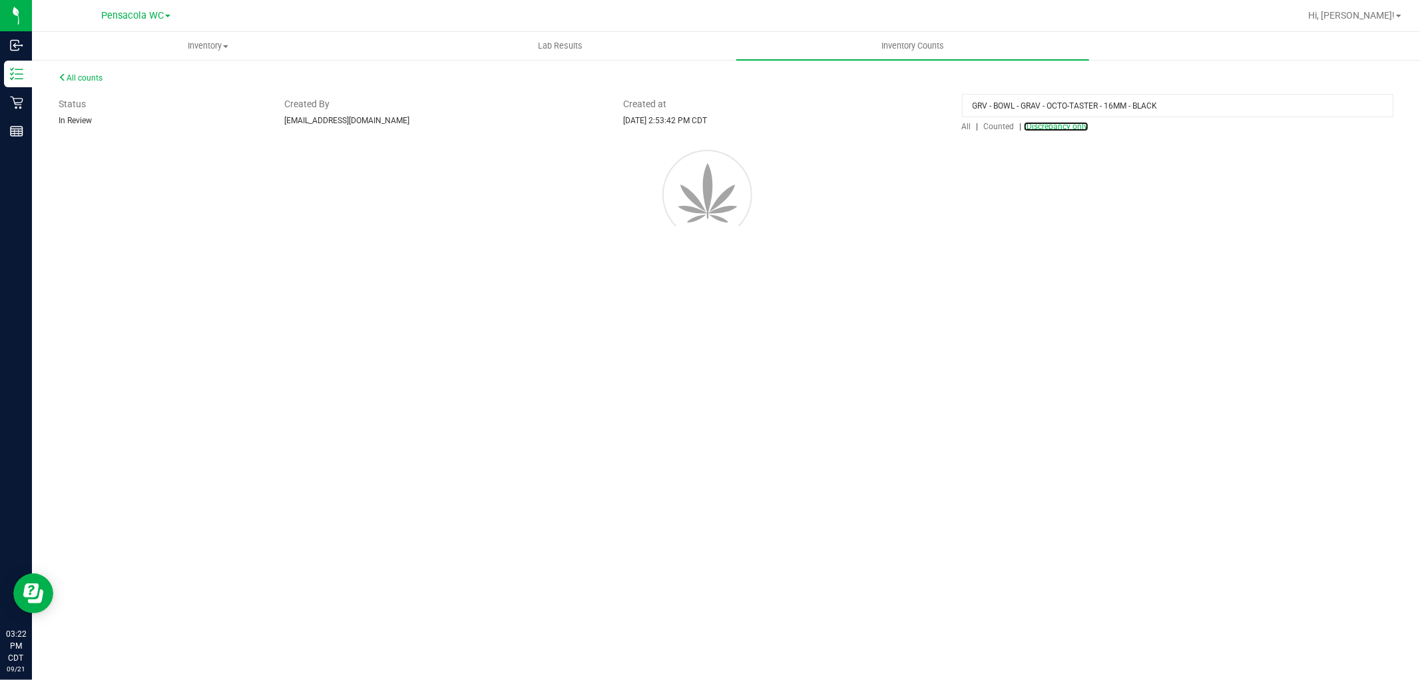
scroll to position [0, 0]
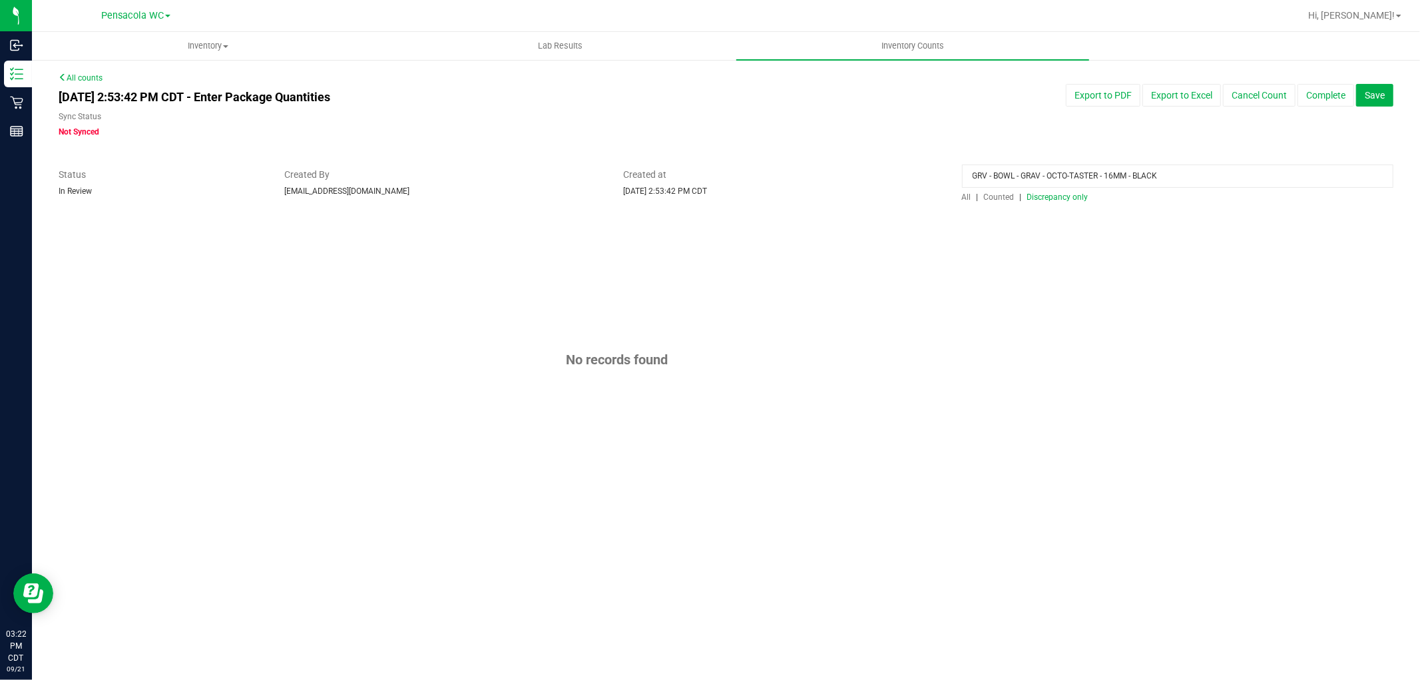
drag, startPoint x: 1162, startPoint y: 181, endPoint x: 549, endPoint y: 174, distance: 612.5
click at [549, 174] on div "Status In Review Created By [EMAIL_ADDRESS][DOMAIN_NAME] Created at [DATE] 2:53…" at bounding box center [726, 185] width 1355 height 35
click at [1050, 218] on div "No records found" at bounding box center [726, 359] width 1335 height 287
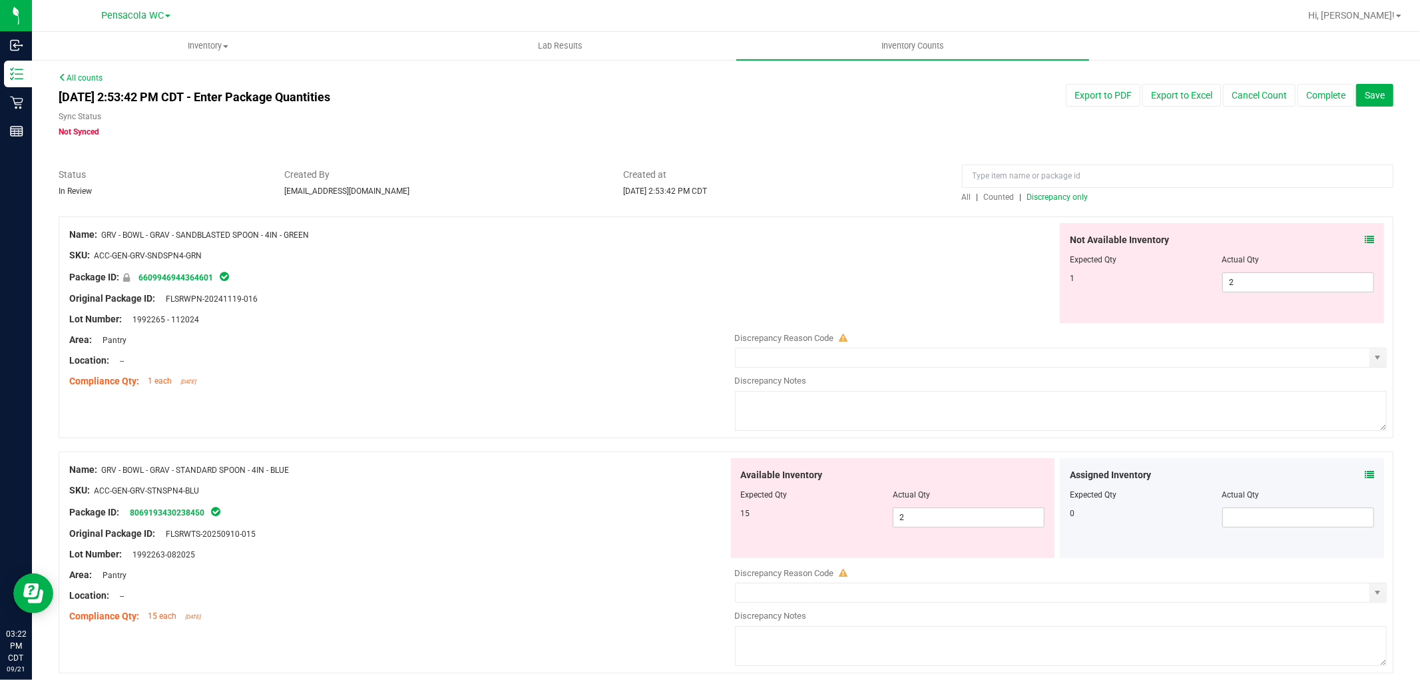
drag, startPoint x: 336, startPoint y: 242, endPoint x: 185, endPoint y: 240, distance: 151.1
click at [185, 240] on div "Name: GRV - BOWL - GRAV - SANDBLASTED SPOON - 4IN - GREEN" at bounding box center [398, 235] width 659 height 14
click at [408, 238] on div "Name: GRV - BOWL - GRAV - SANDBLASTED SPOON - 4IN - GREEN" at bounding box center [398, 235] width 659 height 14
drag, startPoint x: 314, startPoint y: 244, endPoint x: 105, endPoint y: 235, distance: 209.9
click at [105, 235] on div "Name: GRV - BOWL - GRAV - SANDBLASTED SPOON - 4IN - GREEN SKU: ACC-GEN-GRV-SNDS…" at bounding box center [398, 308] width 659 height 170
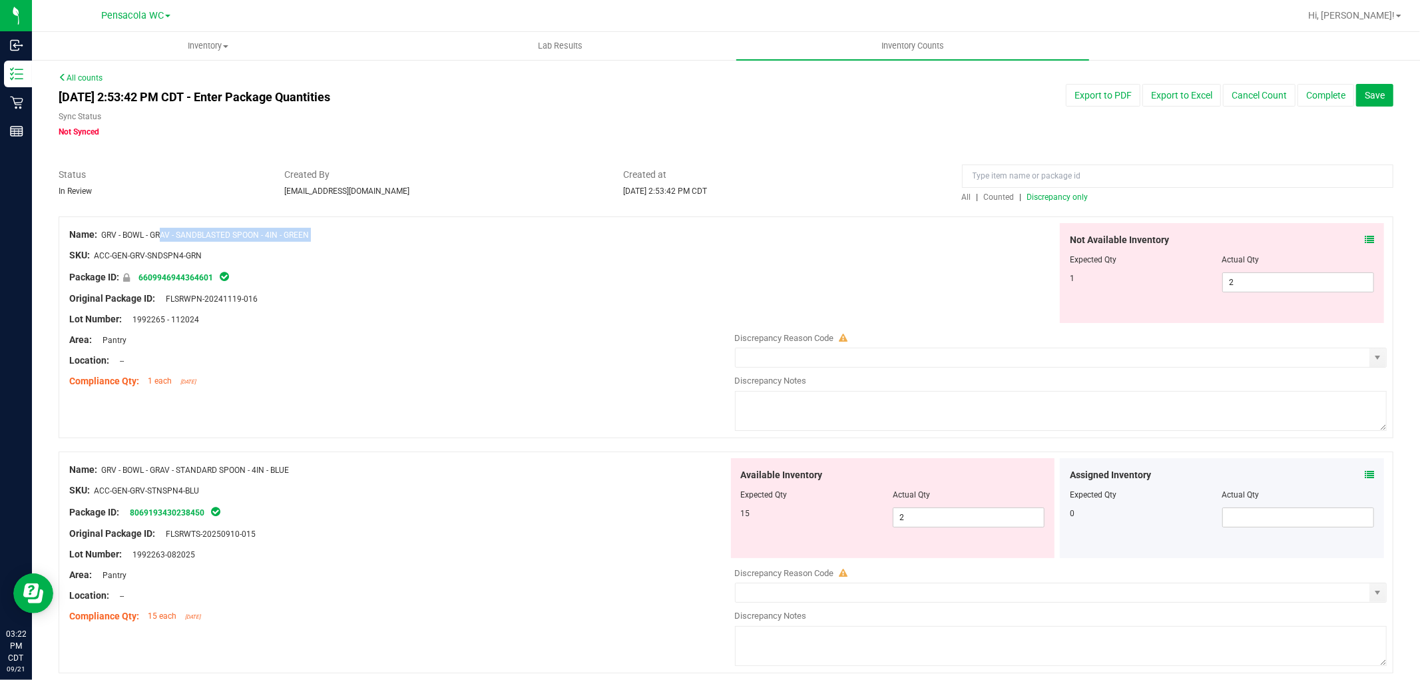
copy div "GRV - BOWL - GRAV - SANDBLASTED SPOON - 4IN - GREEN"
click at [1002, 183] on input at bounding box center [1177, 175] width 431 height 23
paste input "GRV - BOWL - GRAV - SANDBLASTED SPOON - 4IN - GREEN"
type input "GRV - BOWL - GRAV - SANDBLASTED SPOON - 4IN - GREEN"
click at [962, 196] on span "All" at bounding box center [966, 196] width 9 height 9
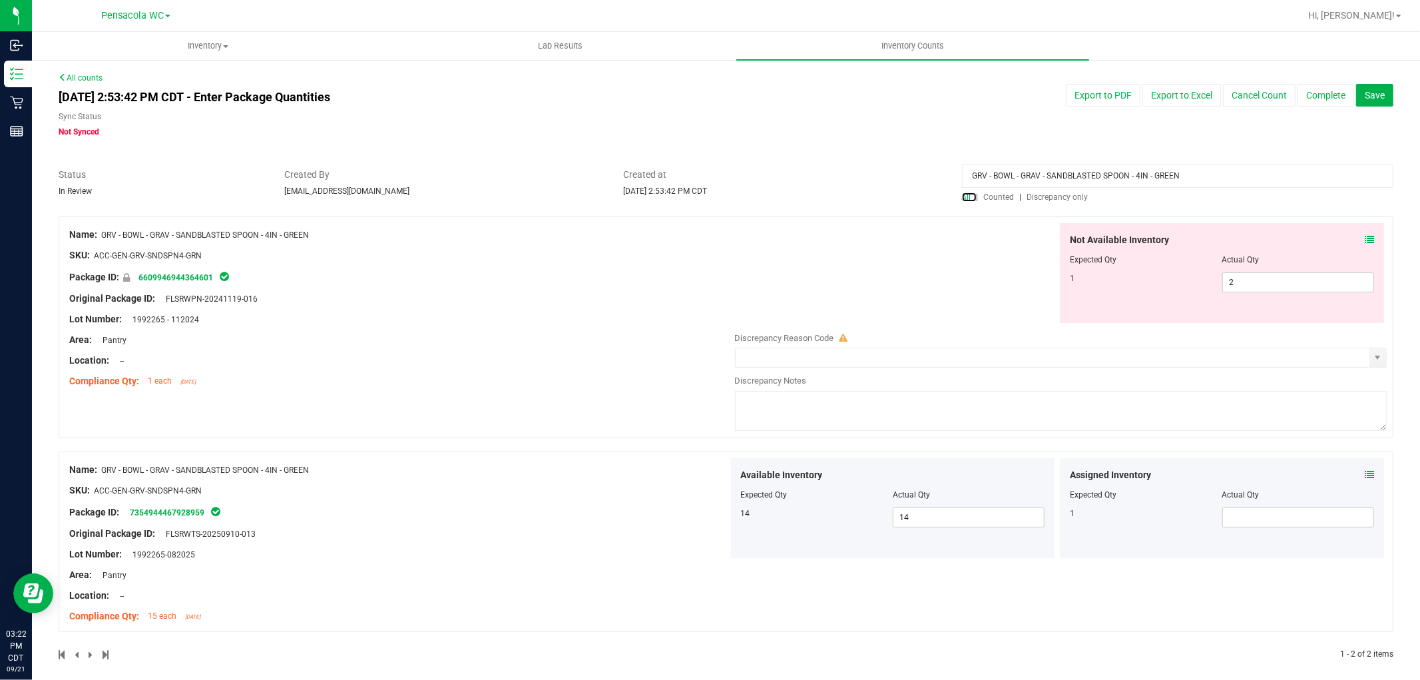
scroll to position [11, 0]
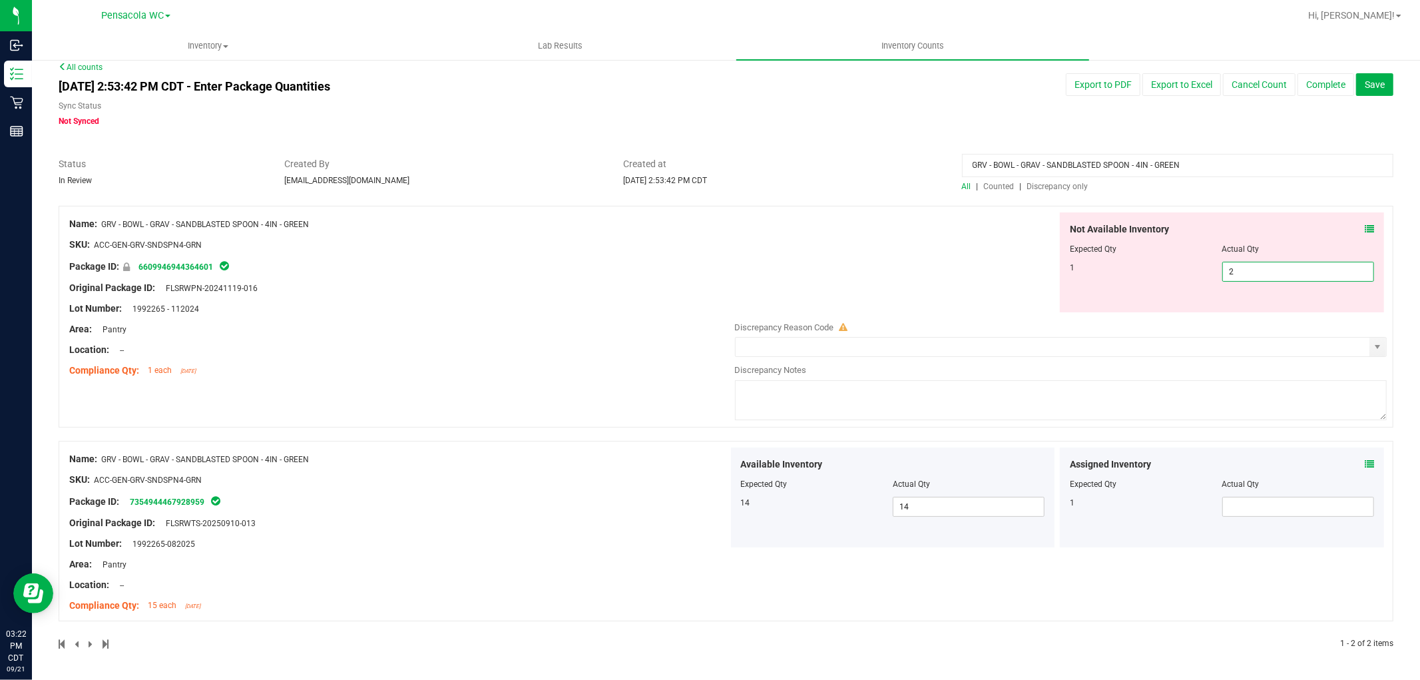
click at [1263, 271] on span "2 2" at bounding box center [1298, 272] width 152 height 20
type input "1"
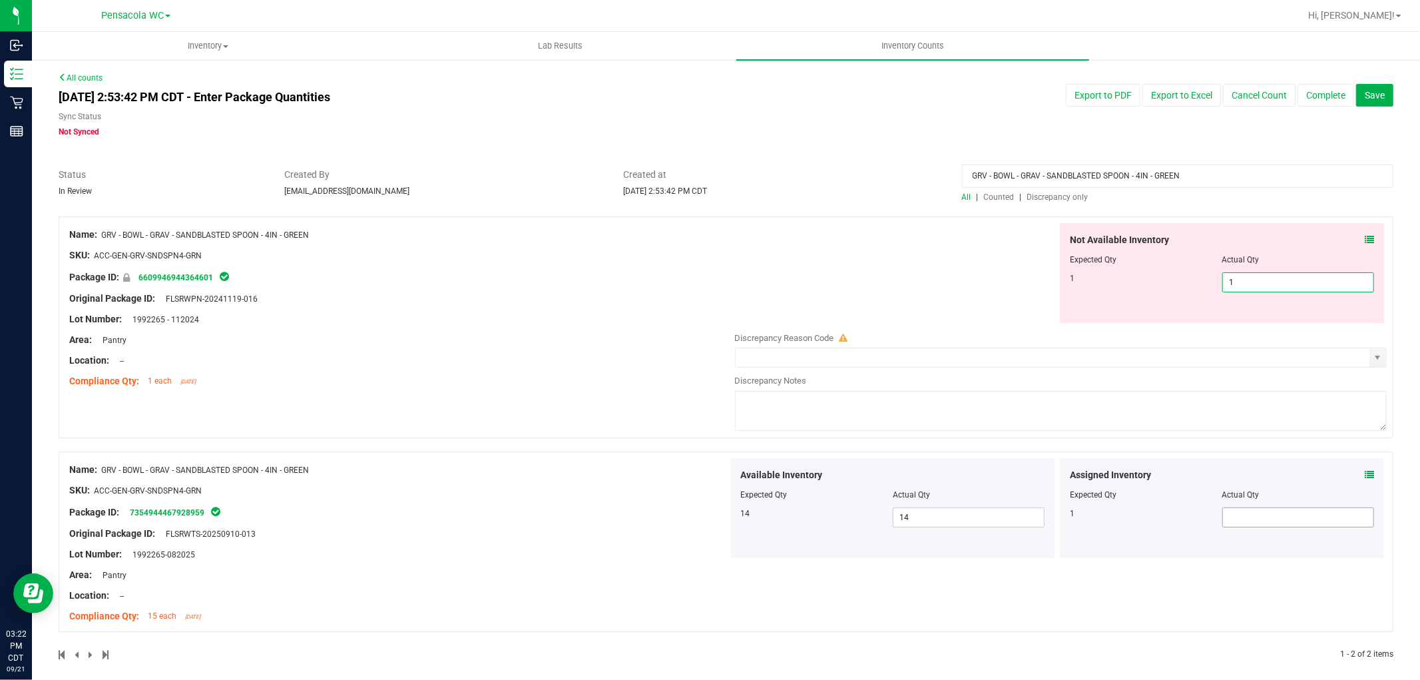
click at [1275, 509] on div "Assigned Inventory Expected Qty Actual Qty 1" at bounding box center [1222, 508] width 324 height 100
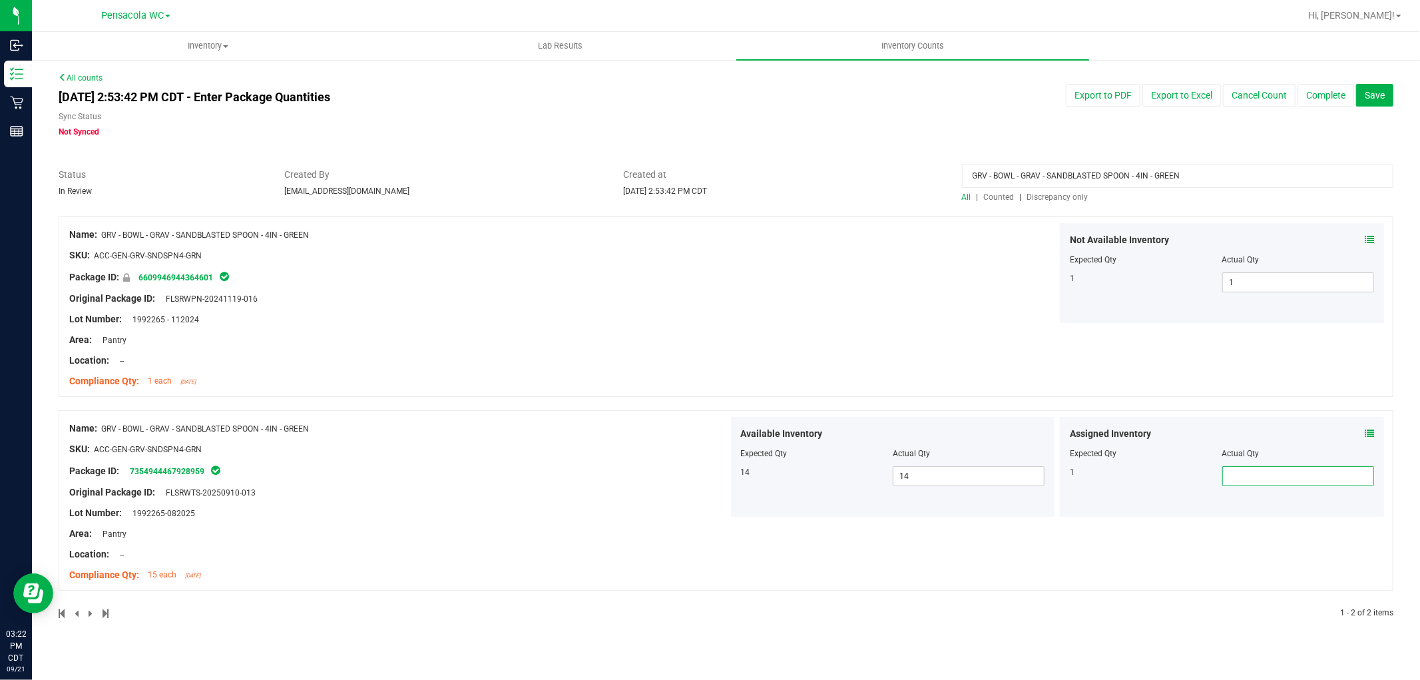
type input "1"
click at [945, 321] on div "Not Available Inventory Expected Qty Actual Qty 1 1 1" at bounding box center [1057, 273] width 659 height 100
drag, startPoint x: 1194, startPoint y: 183, endPoint x: 915, endPoint y: 178, distance: 278.3
click at [915, 178] on div "Status In Review Created By [EMAIL_ADDRESS][DOMAIN_NAME] Created at [DATE] 2:53…" at bounding box center [726, 185] width 1355 height 35
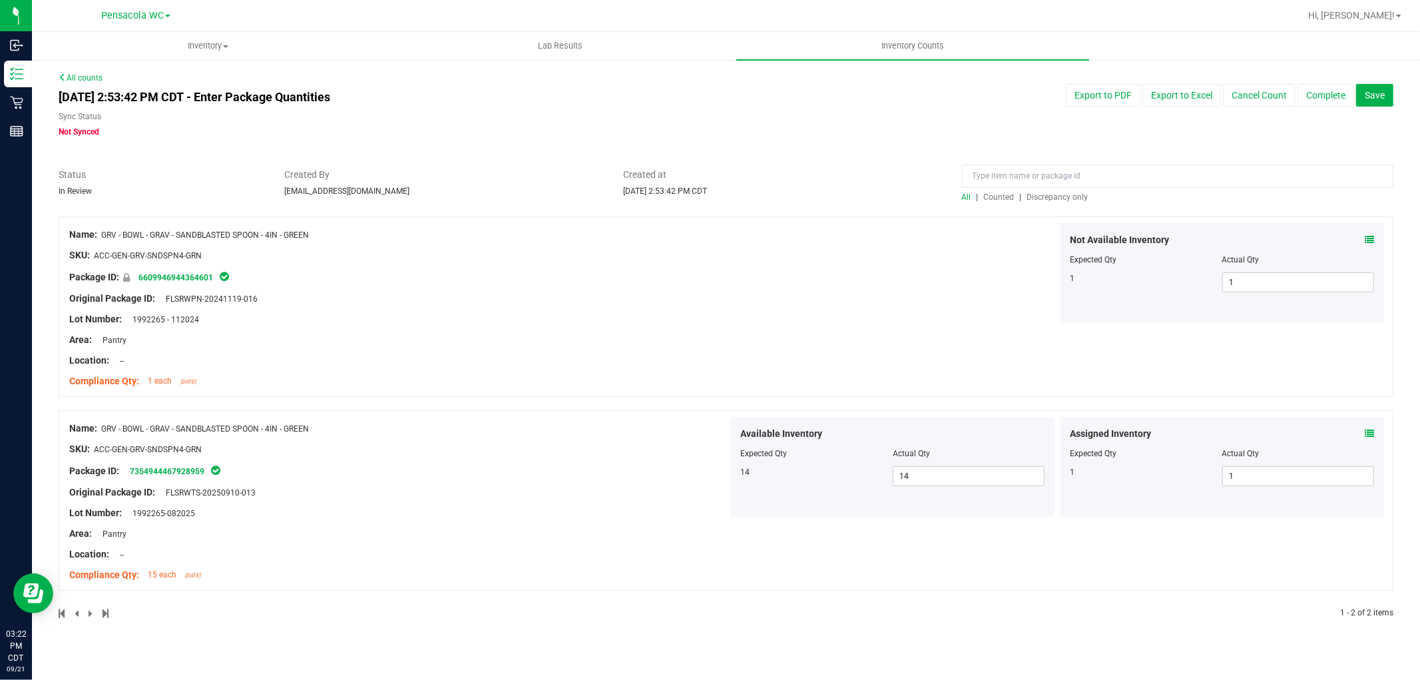
click at [1070, 195] on span "Discrepancy only" at bounding box center [1057, 196] width 61 height 9
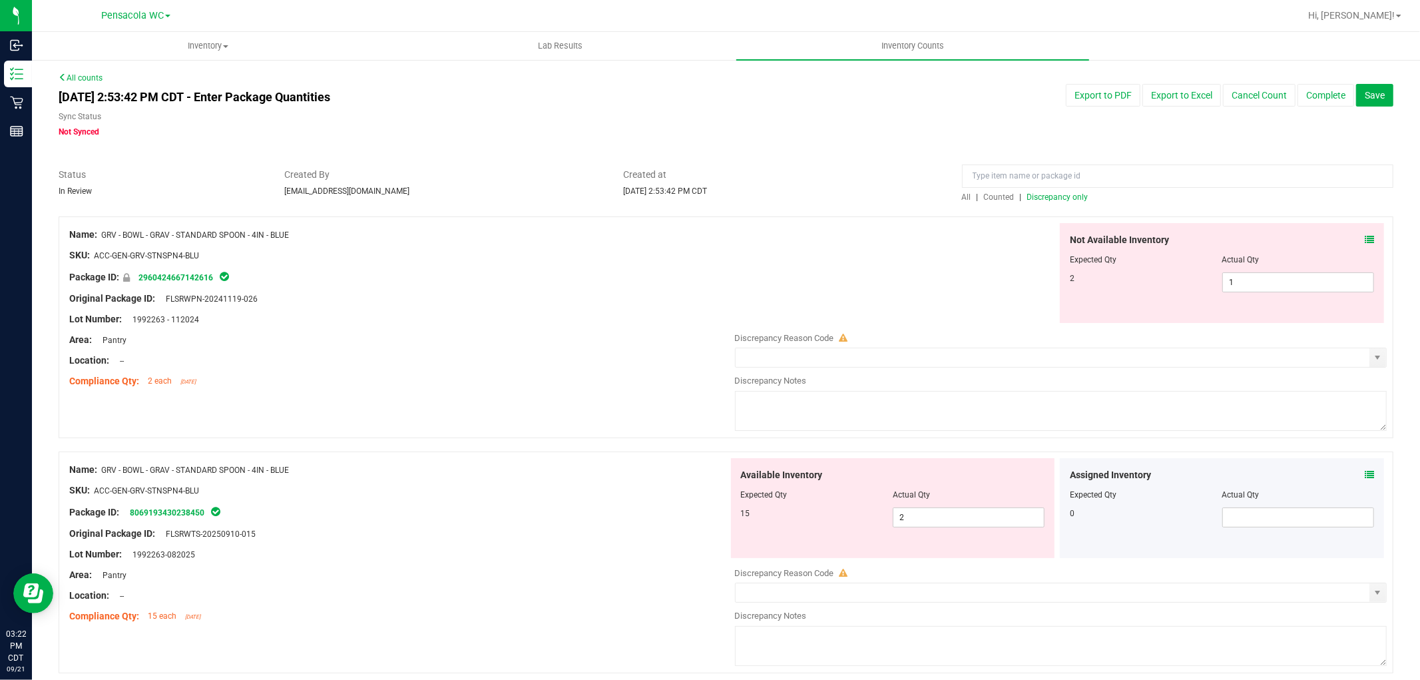
drag, startPoint x: 318, startPoint y: 246, endPoint x: 116, endPoint y: 247, distance: 201.7
click at [116, 247] on div at bounding box center [398, 245] width 659 height 7
drag, startPoint x: 346, startPoint y: 233, endPoint x: 105, endPoint y: 236, distance: 241.7
click at [105, 236] on div "Name: GRV - BOWL - GRAV - STANDARD SPOON - 4IN - BLUE" at bounding box center [398, 235] width 659 height 14
copy span "GRV - BOWL - GRAV - STANDARD SPOON - 4IN - BLUE"
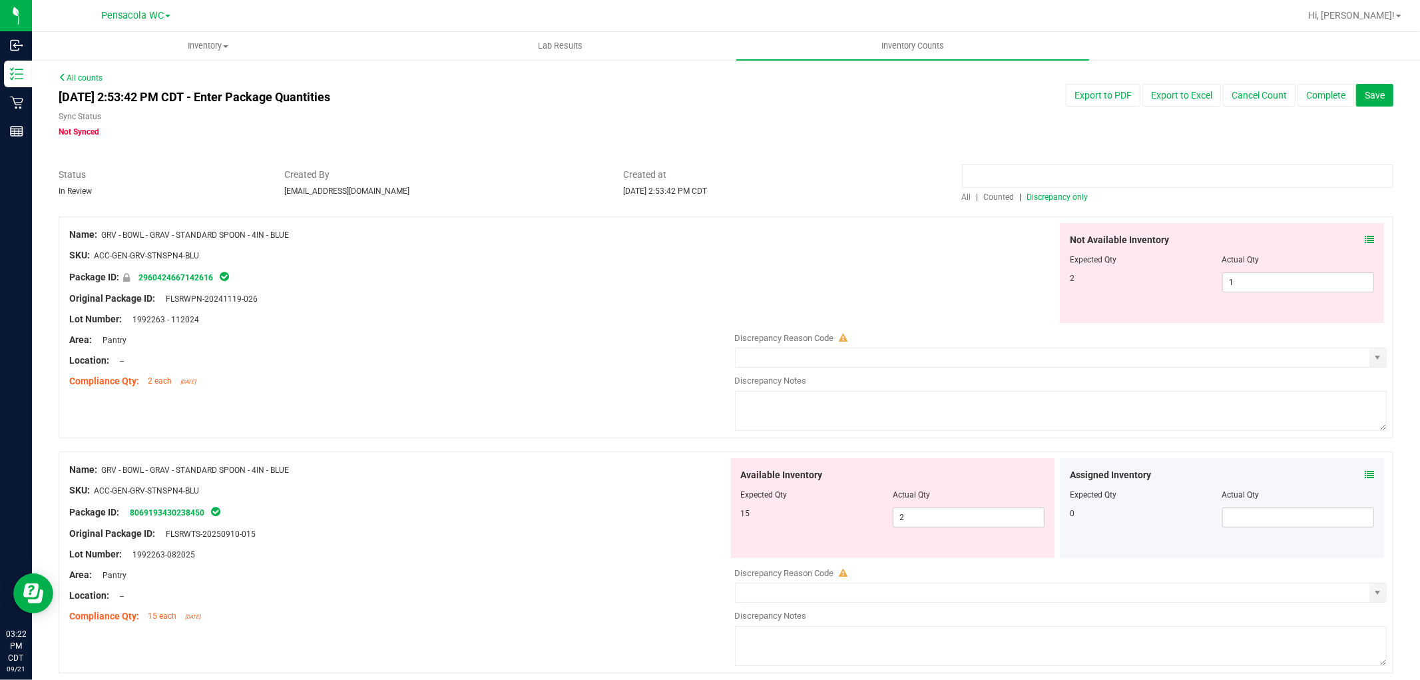
click at [971, 168] on input at bounding box center [1177, 175] width 431 height 23
paste input "GRV - BOWL - GRAV - STANDARD SPOON - 4IN - BLUE"
type input "GRV - BOWL - GRAV - STANDARD SPOON - 4IN - BLUE"
click at [962, 197] on span "All" at bounding box center [966, 196] width 9 height 9
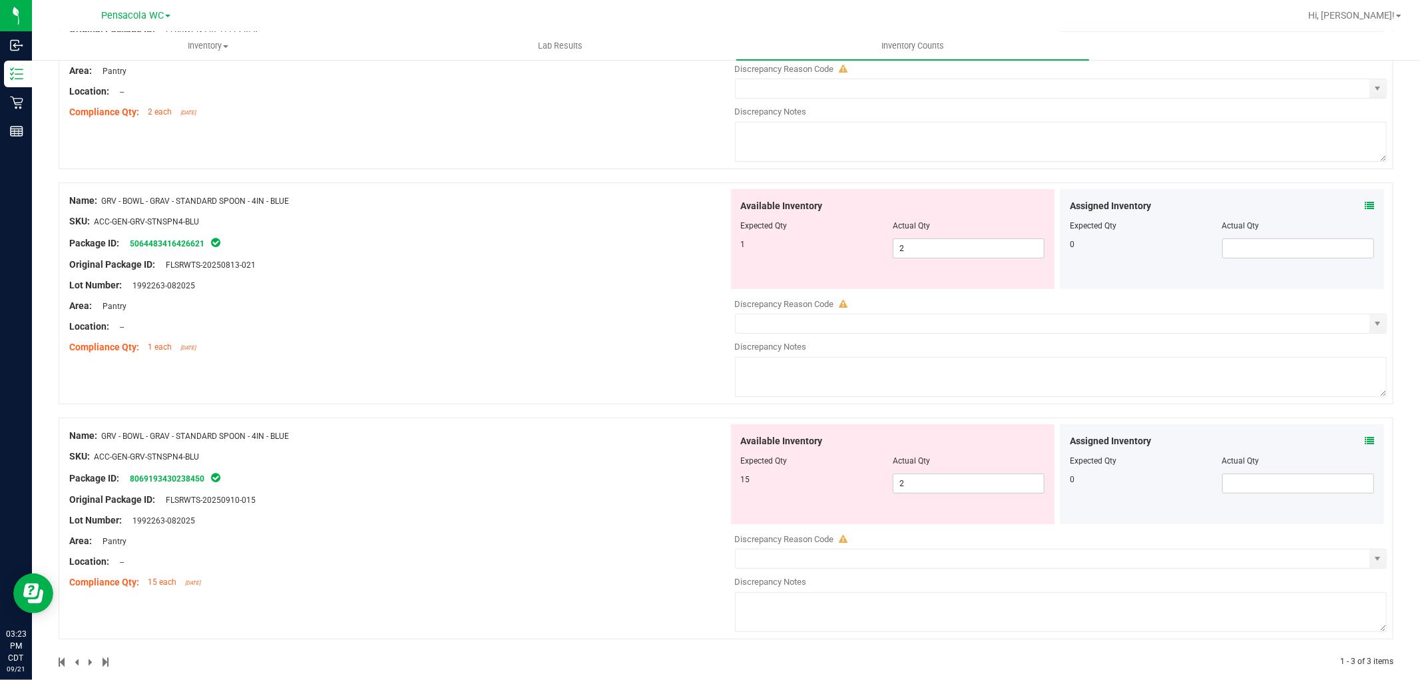
scroll to position [289, 0]
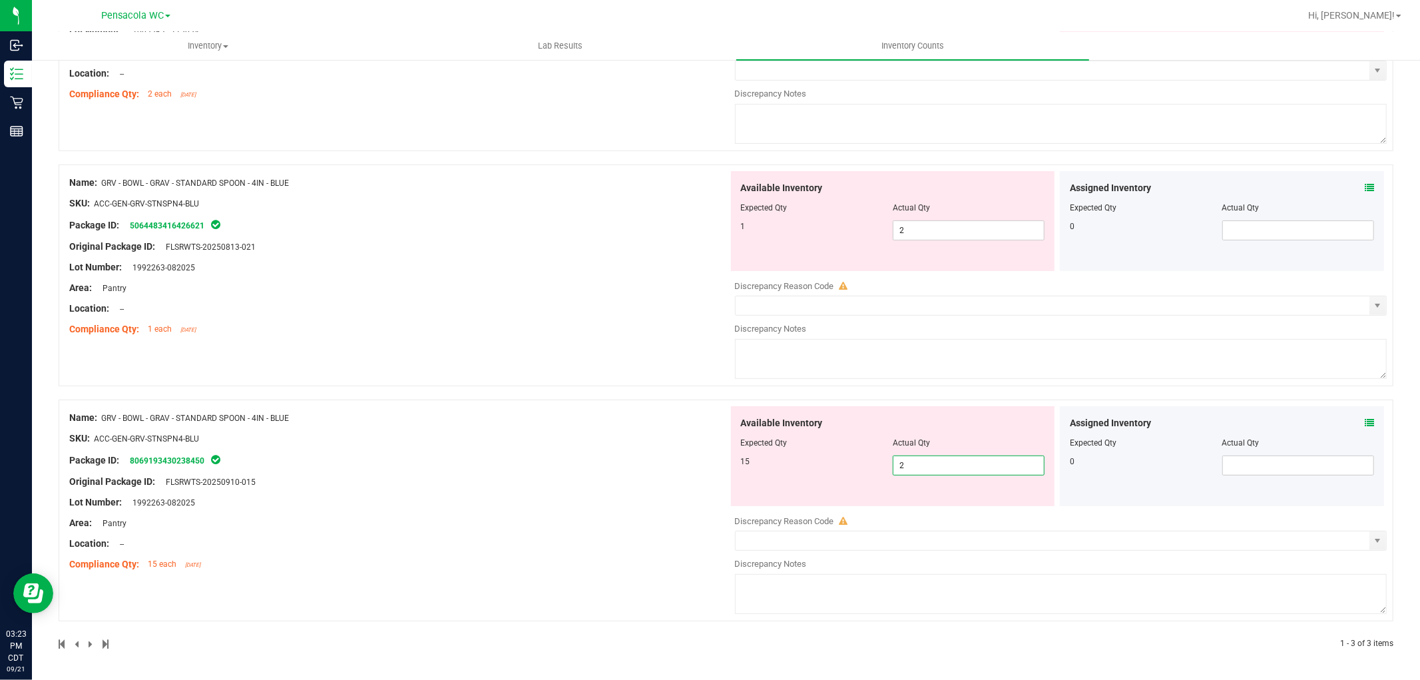
drag, startPoint x: 922, startPoint y: 464, endPoint x: 817, endPoint y: 464, distance: 104.5
click at [817, 464] on div "15 2 2" at bounding box center [893, 465] width 304 height 20
type input "15"
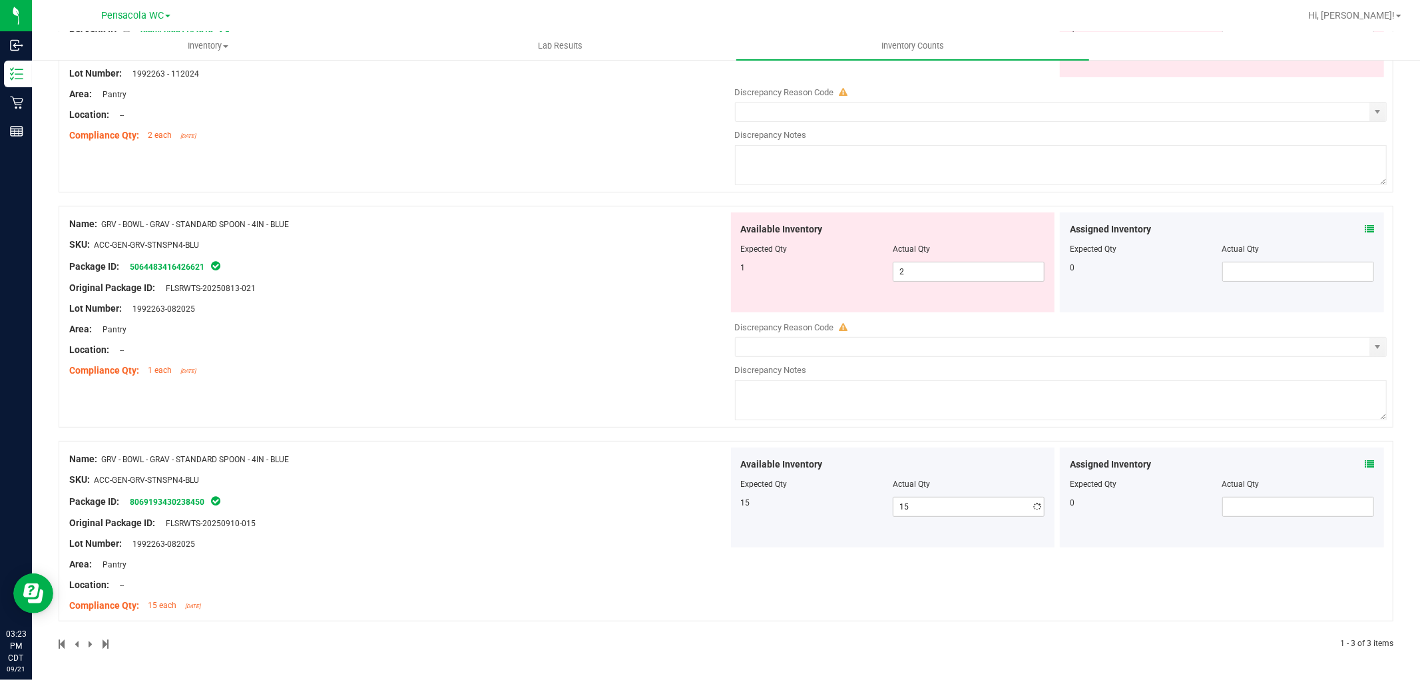
scroll to position [247, 0]
click at [573, 429] on div "Name: GRV - BOWL - GRAV - STANDARD SPOON - 4IN - BLUE SKU: ACC-GEN-GRV-STNSPN4-…" at bounding box center [726, 310] width 1335 height 679
drag, startPoint x: 921, startPoint y: 260, endPoint x: 897, endPoint y: 258, distance: 24.0
click at [799, 277] on div "Available Inventory Expected Qty Actual Qty 1 2 2" at bounding box center [893, 262] width 324 height 100
click at [894, 282] on div "Available Inventory Expected Qty Actual Qty 1 2 2" at bounding box center [893, 262] width 324 height 100
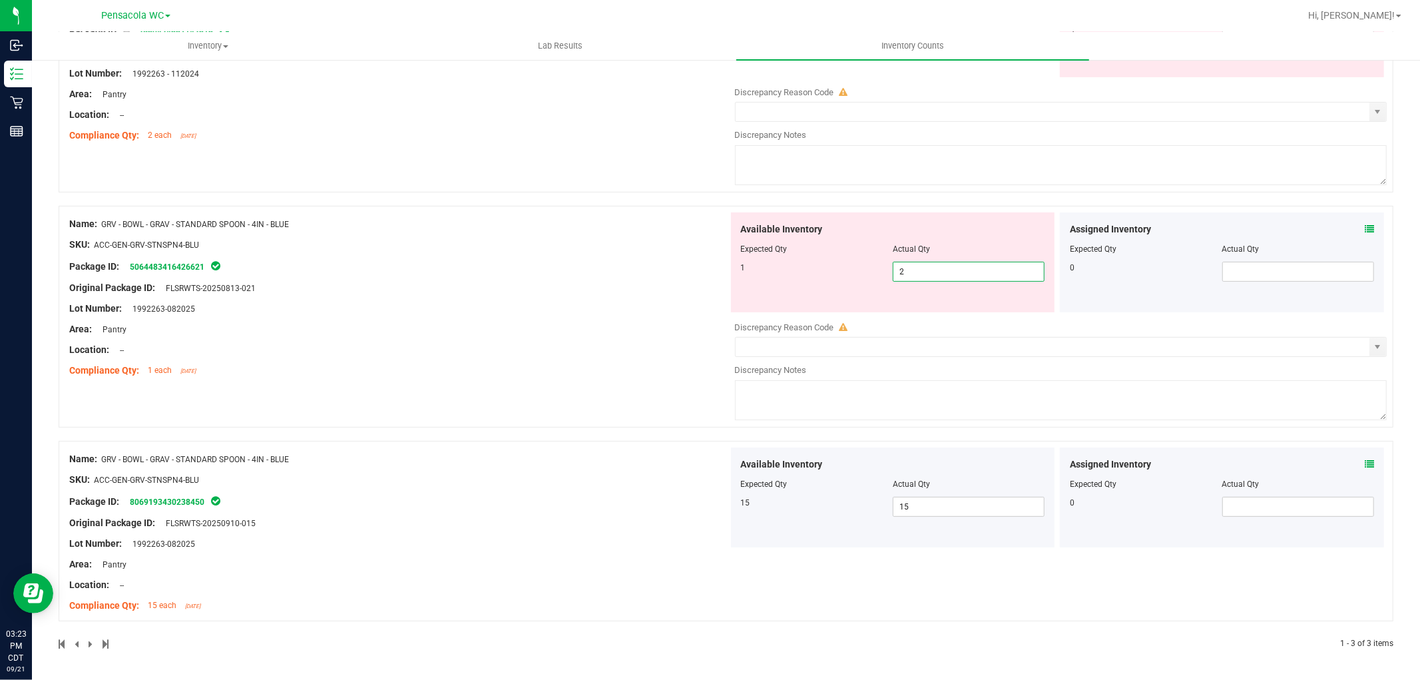
click at [910, 265] on span "2 2" at bounding box center [969, 272] width 152 height 20
type input "1"
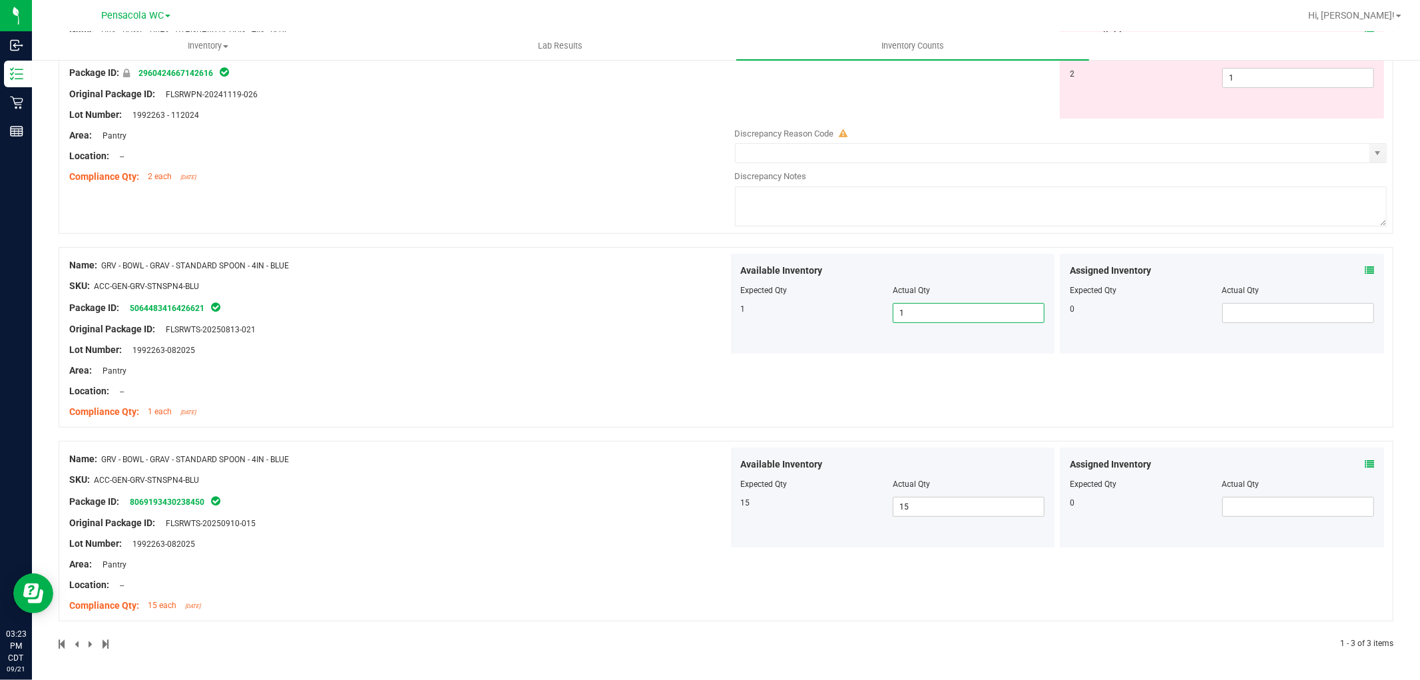
click at [677, 280] on div "SKU: ACC-GEN-GRV-STNSPN4-BLU" at bounding box center [398, 286] width 659 height 14
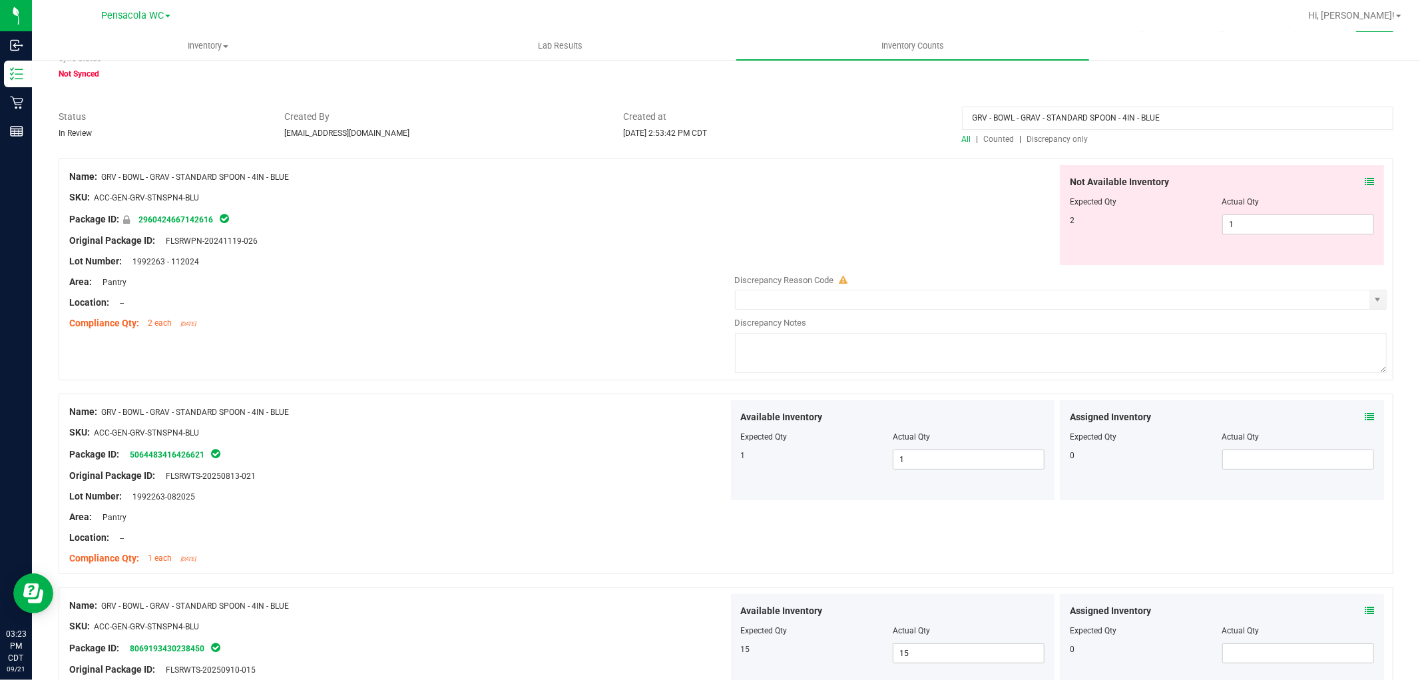
scroll to position [57, 0]
click at [1282, 230] on span "1 1" at bounding box center [1298, 226] width 152 height 20
type input "2"
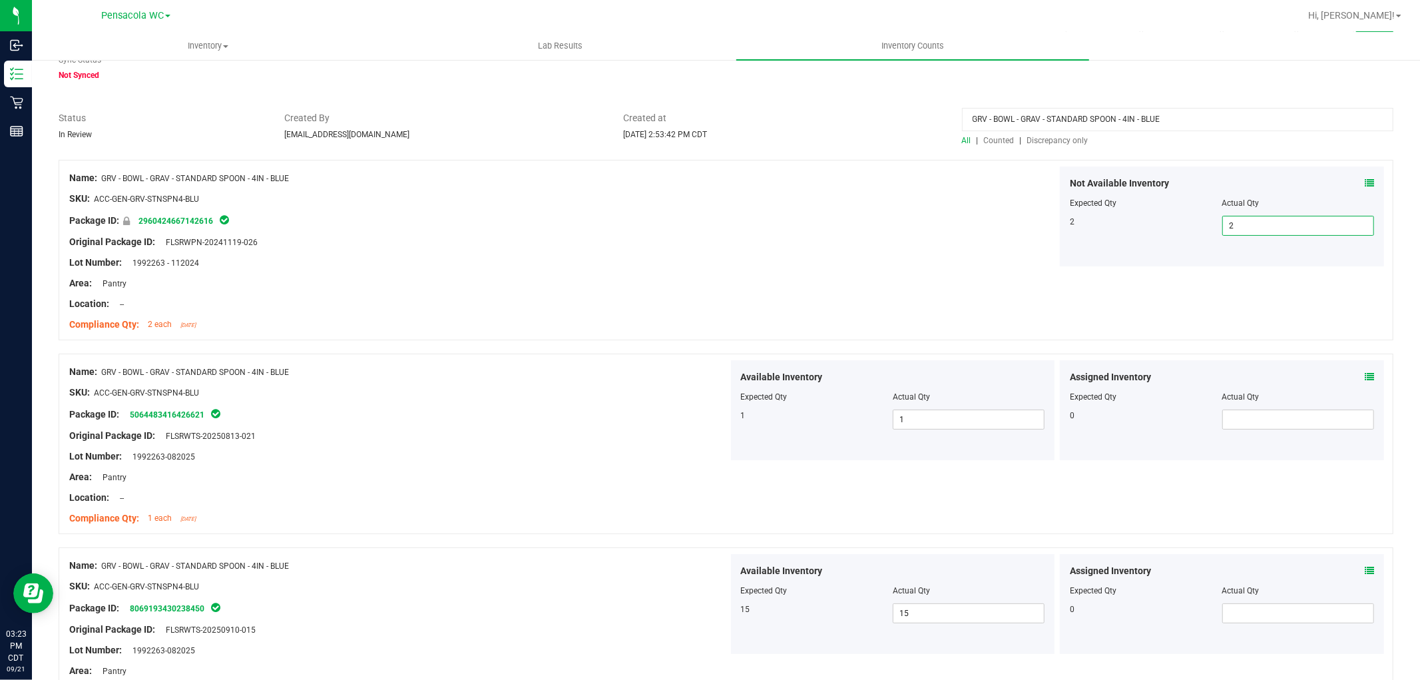
click at [1039, 216] on div "Not Available Inventory Expected Qty Actual Qty 2 2 2" at bounding box center [1057, 216] width 659 height 100
click at [1063, 137] on span "Discrepancy only" at bounding box center [1057, 140] width 61 height 9
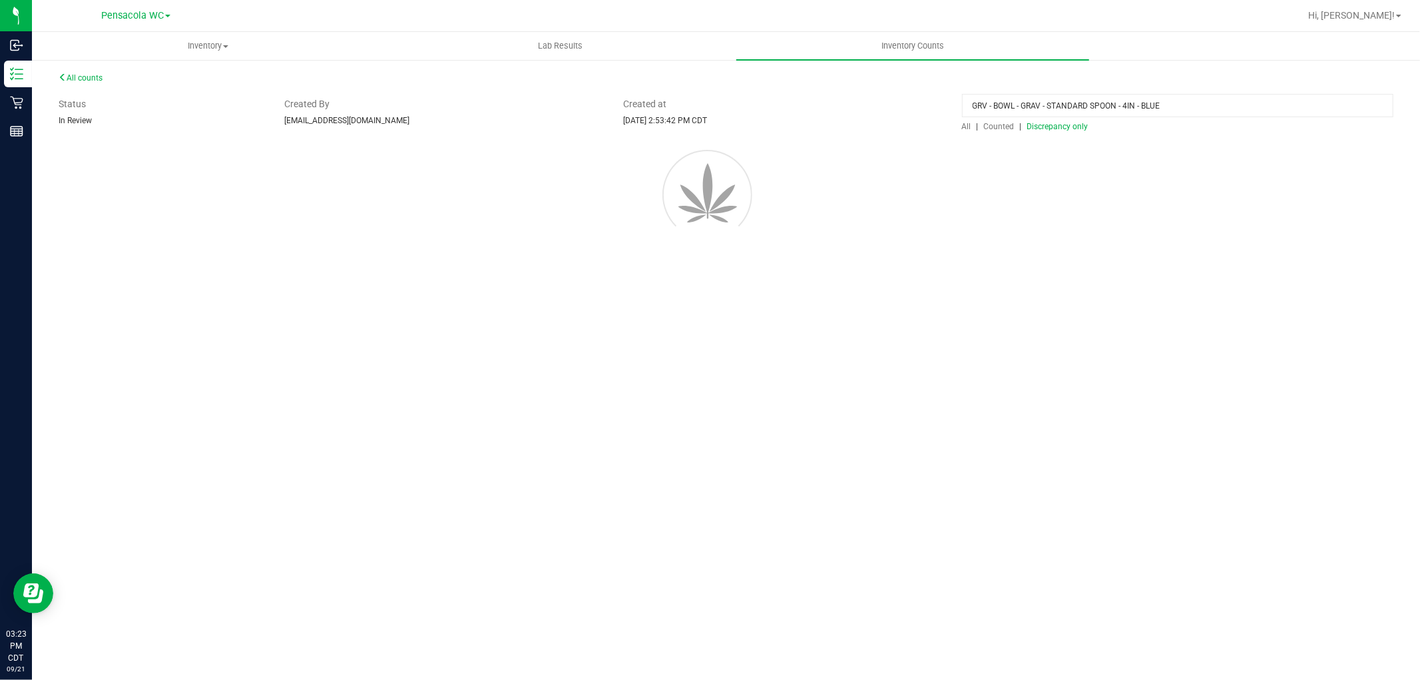
scroll to position [0, 0]
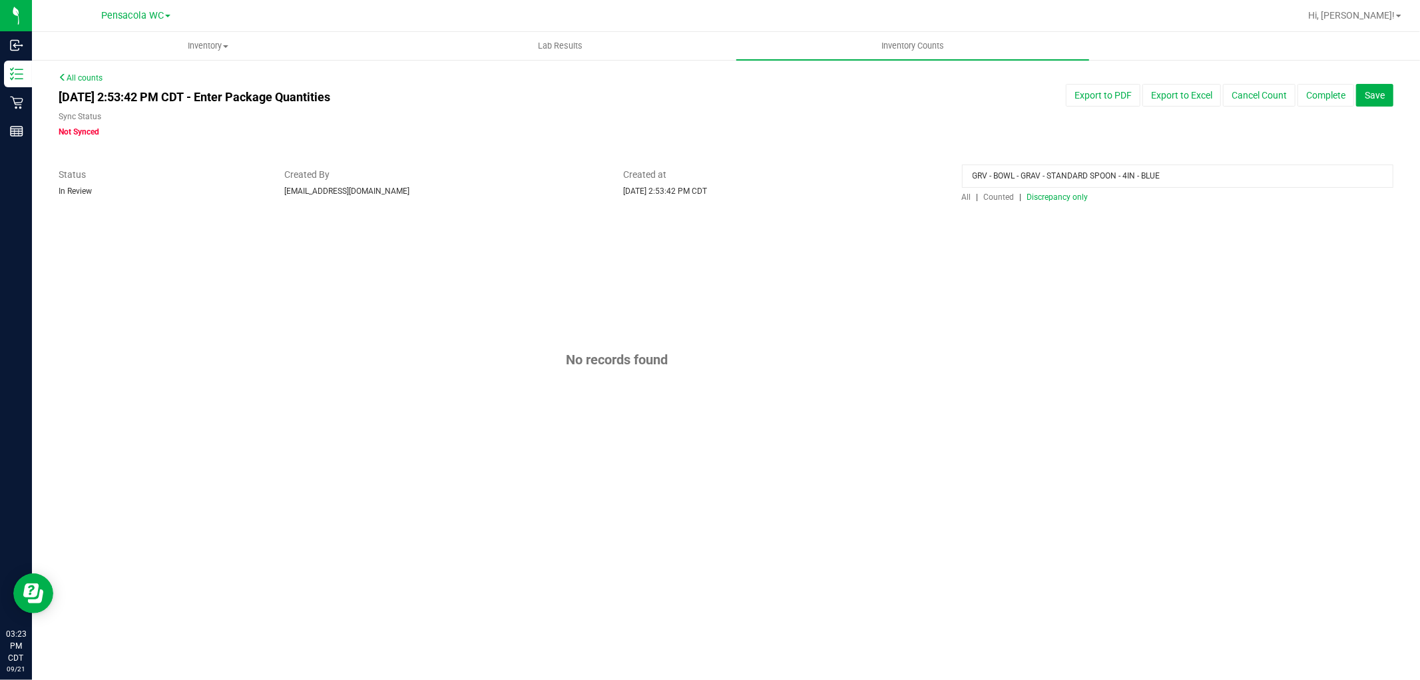
drag, startPoint x: 1188, startPoint y: 172, endPoint x: 606, endPoint y: 184, distance: 582.6
click at [606, 184] on div "Status In Review Created By [EMAIL_ADDRESS][DOMAIN_NAME] Created at [DATE] 2:53…" at bounding box center [726, 185] width 1355 height 35
type input "="
click at [879, 248] on div "No records found" at bounding box center [726, 359] width 1335 height 287
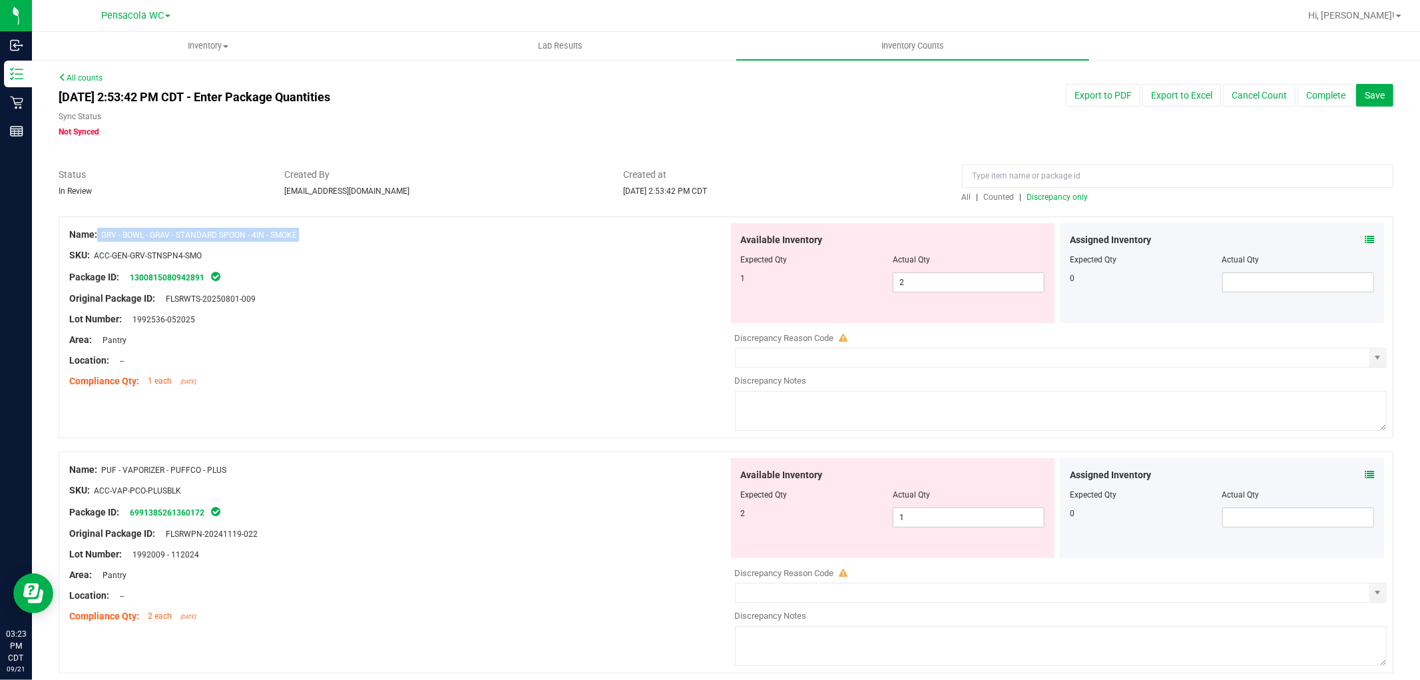
drag, startPoint x: 326, startPoint y: 242, endPoint x: 100, endPoint y: 231, distance: 226.6
click at [100, 231] on div "Name: GRV - BOWL - GRAV - STANDARD SPOON - 4IN - SMOKE SKU: ACC-GEN-GRV-STNSPN4…" at bounding box center [398, 308] width 659 height 170
copy div "GRV - BOWL - GRAV - STANDARD SPOON - 4IN - SMOKE"
click at [1020, 167] on input at bounding box center [1177, 175] width 431 height 23
paste input "GRV - BOWL - GRAV - STANDARD SPOON - 4IN - SMOKE"
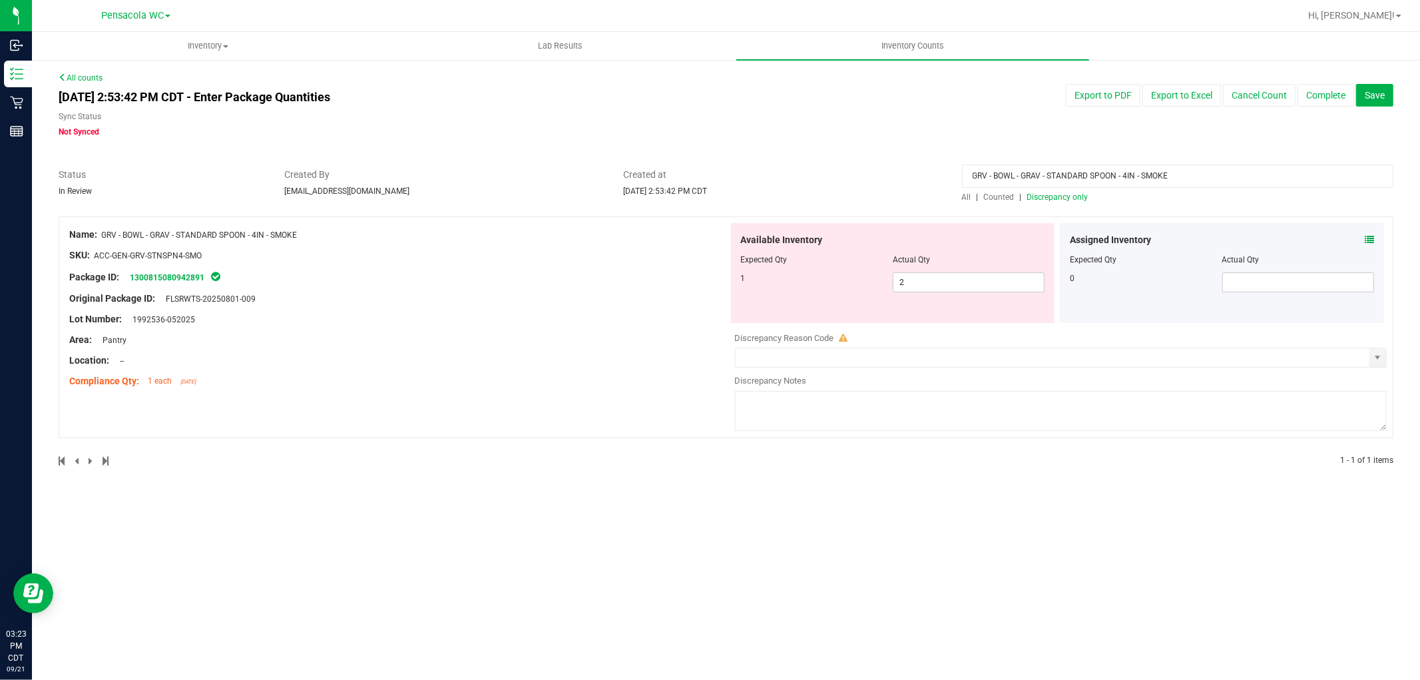
type input "GRV - BOWL - GRAV - STANDARD SPOON - 4IN - SMOKE"
click at [528, 331] on div at bounding box center [398, 329] width 659 height 7
drag, startPoint x: 972, startPoint y: 276, endPoint x: 876, endPoint y: 285, distance: 96.2
click at [876, 285] on div "1 2 2" at bounding box center [893, 282] width 304 height 20
type input "1"
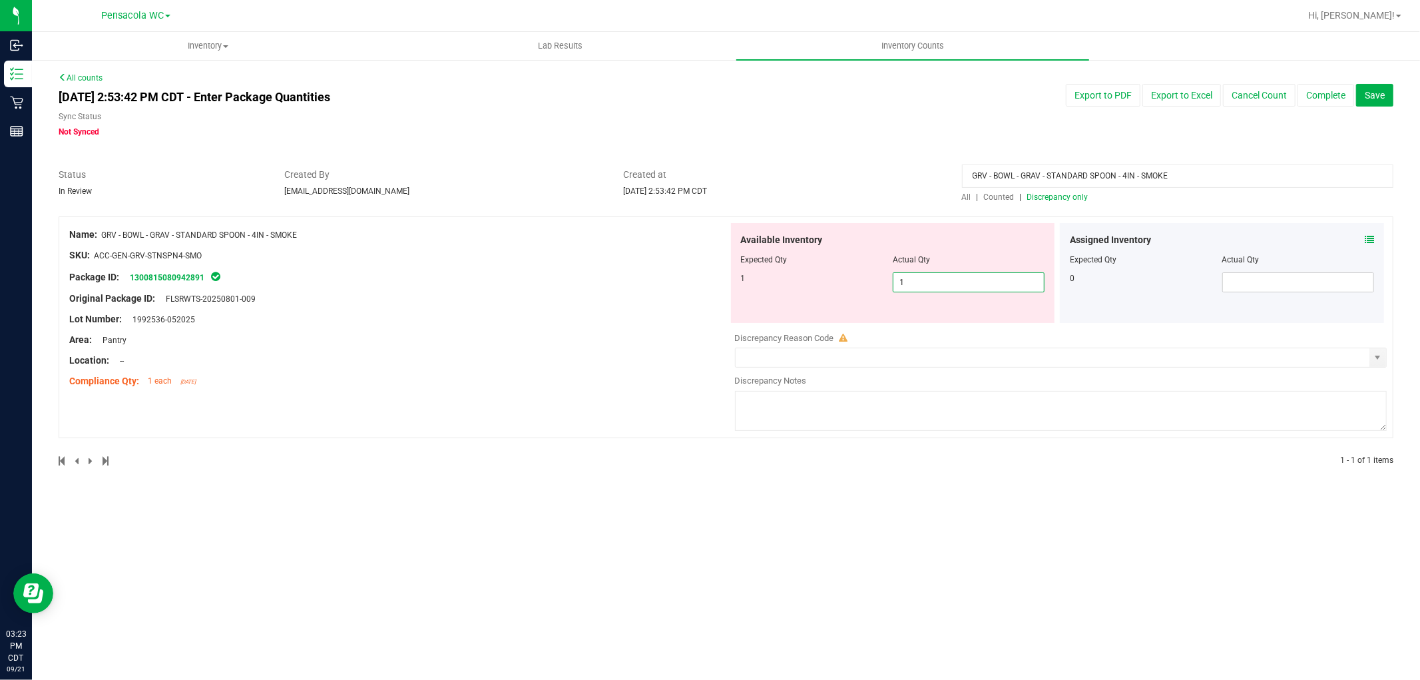
type input "1"
click at [746, 198] on div "Status In Review Created By [EMAIL_ADDRESS][DOMAIN_NAME] Created at [DATE] 2:53…" at bounding box center [726, 185] width 1355 height 35
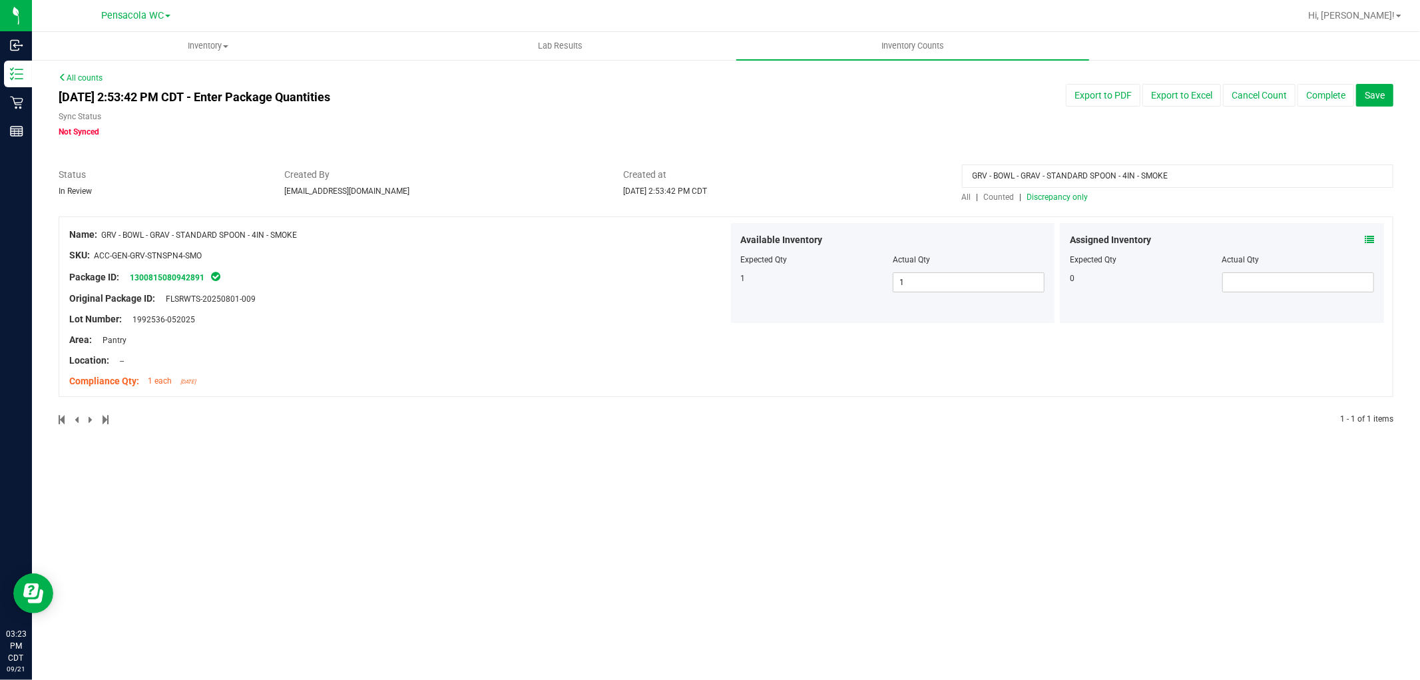
click at [969, 192] on span "All" at bounding box center [966, 196] width 9 height 9
click at [1079, 197] on span "Discrepancy only" at bounding box center [1057, 196] width 61 height 9
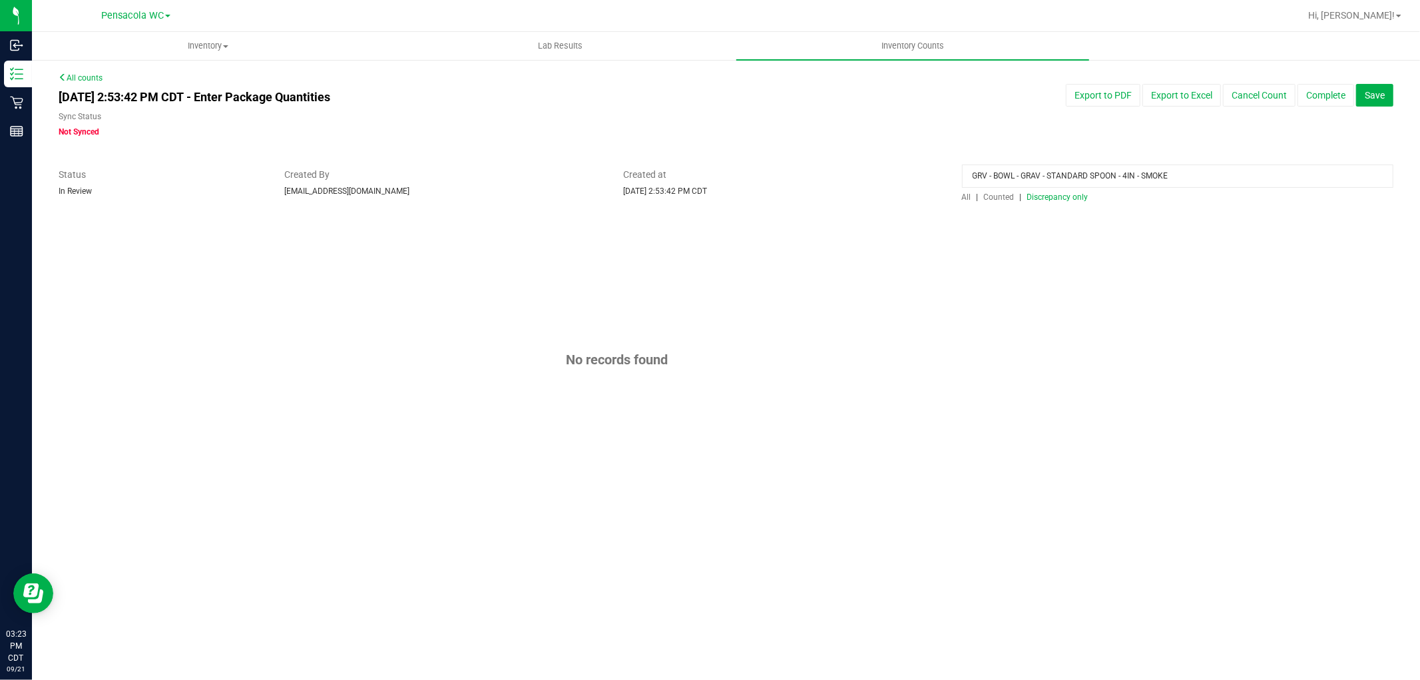
drag, startPoint x: 1179, startPoint y: 173, endPoint x: 870, endPoint y: 170, distance: 308.9
click at [870, 170] on div "Status In Review Created By [EMAIL_ADDRESS][DOMAIN_NAME] Created at [DATE] 2:53…" at bounding box center [726, 185] width 1355 height 35
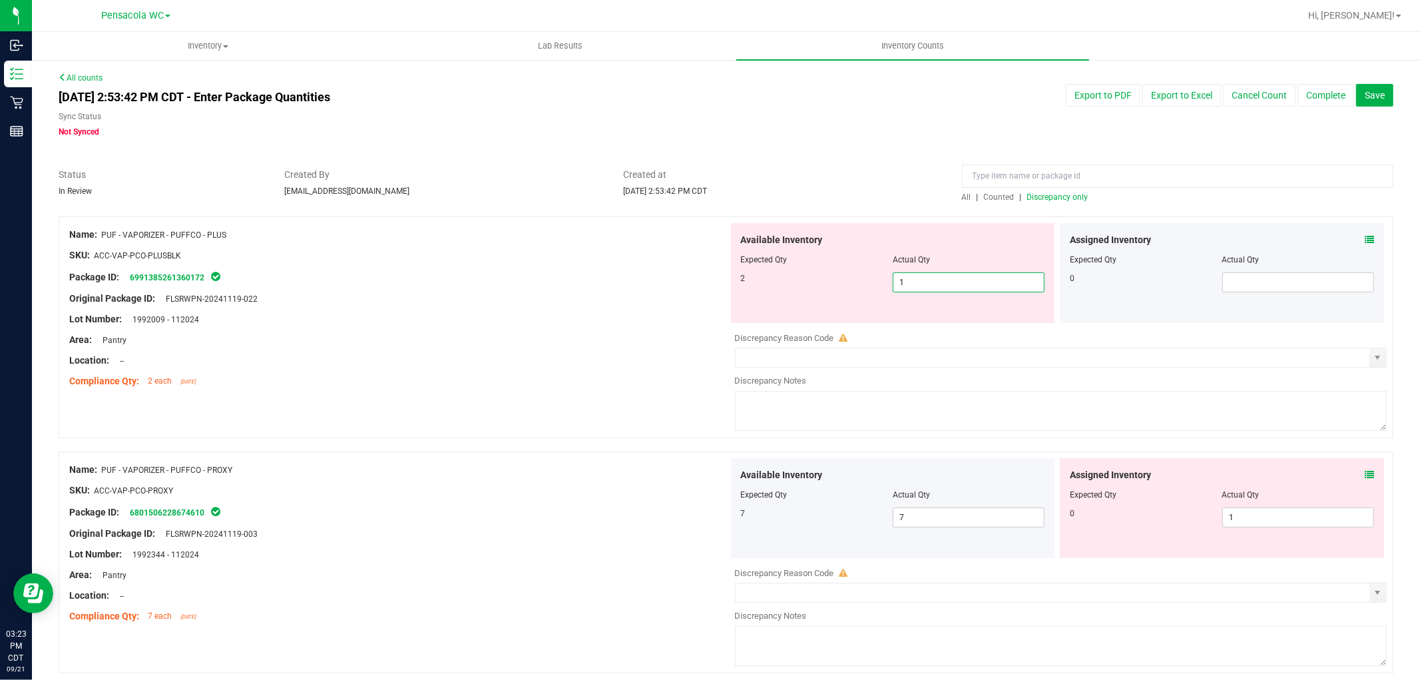
click at [973, 278] on span "1 1" at bounding box center [969, 282] width 152 height 20
type input "2"
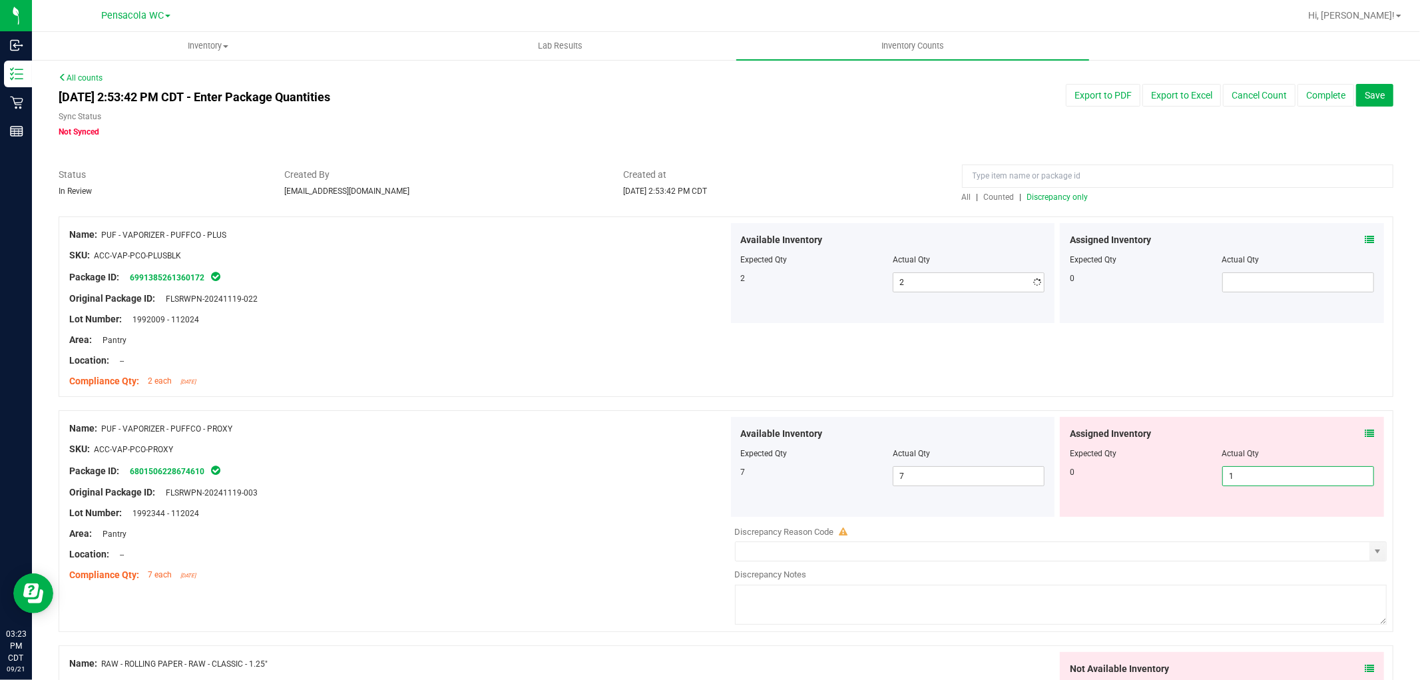
click at [1288, 471] on span "1 1" at bounding box center [1298, 476] width 152 height 20
click at [574, 341] on div "Area: Pantry" at bounding box center [398, 340] width 659 height 14
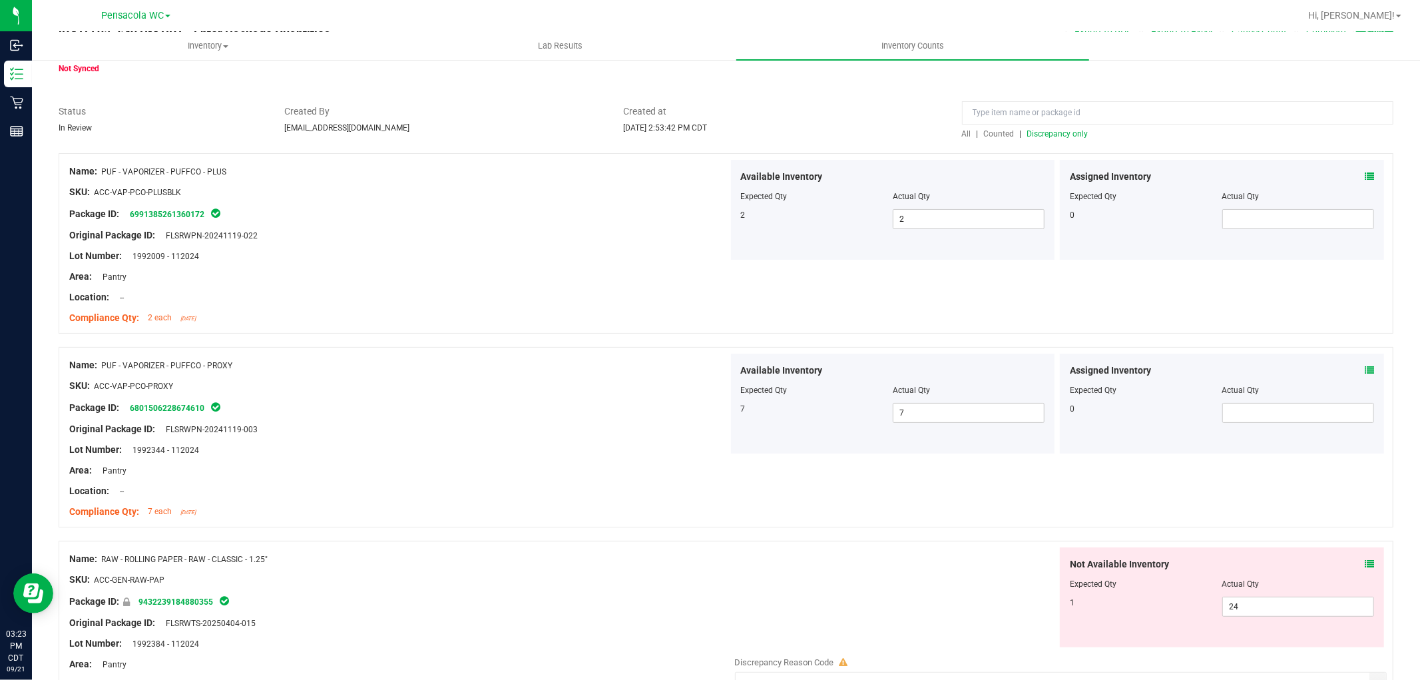
scroll to position [148, 0]
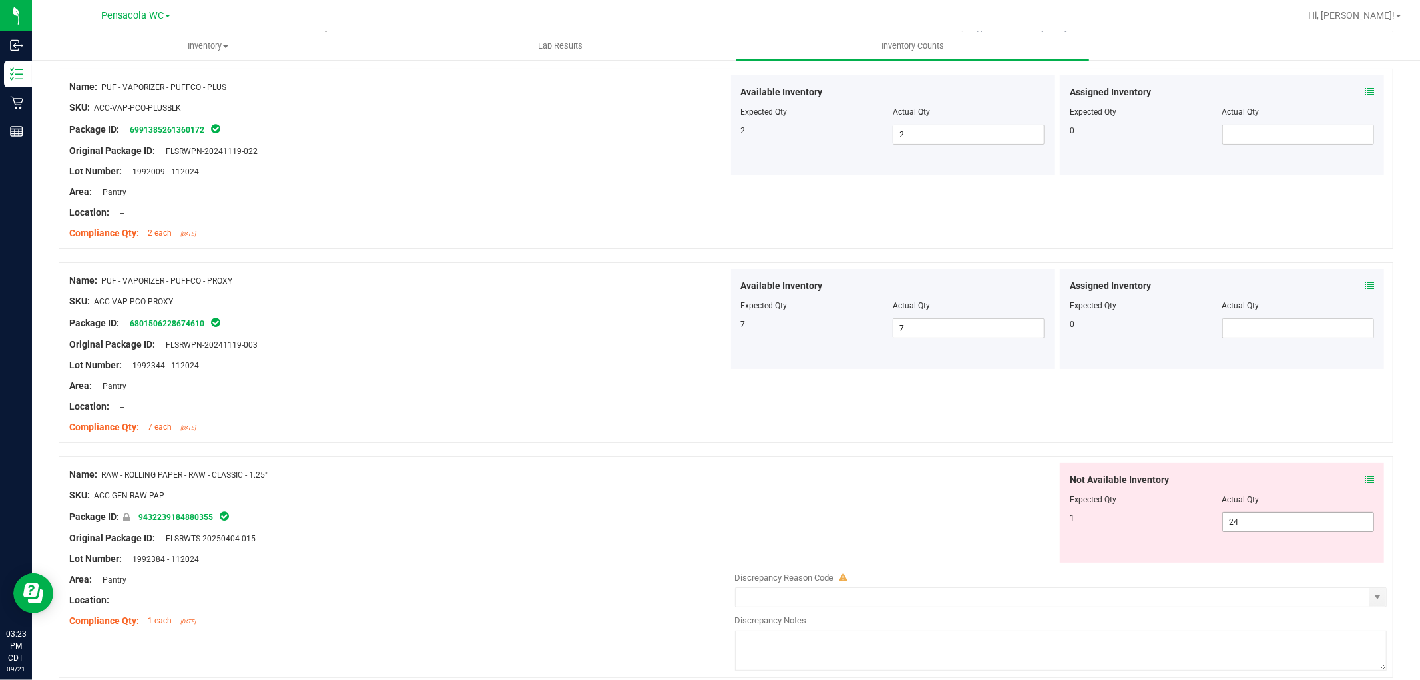
click at [1242, 527] on span "24 24" at bounding box center [1298, 522] width 152 height 20
type input "2"
type input "1"
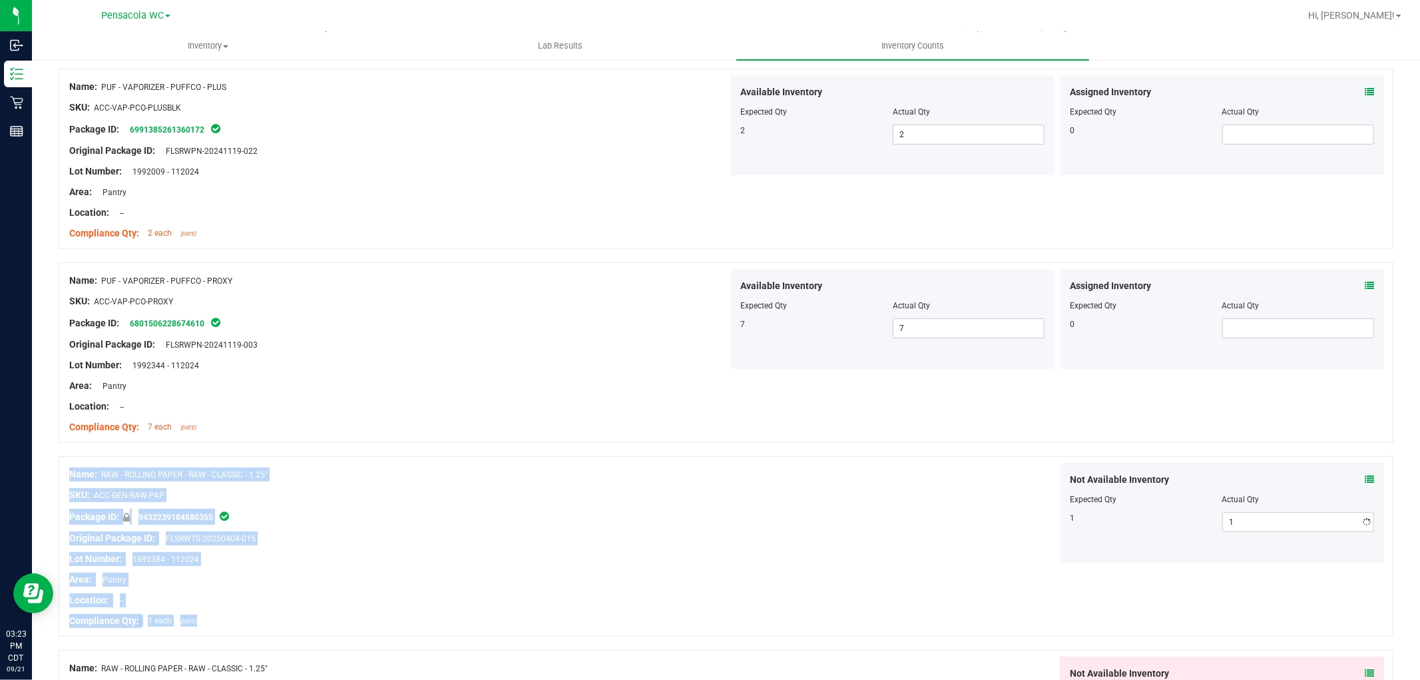
drag, startPoint x: 1042, startPoint y: 455, endPoint x: 1004, endPoint y: 450, distance: 38.9
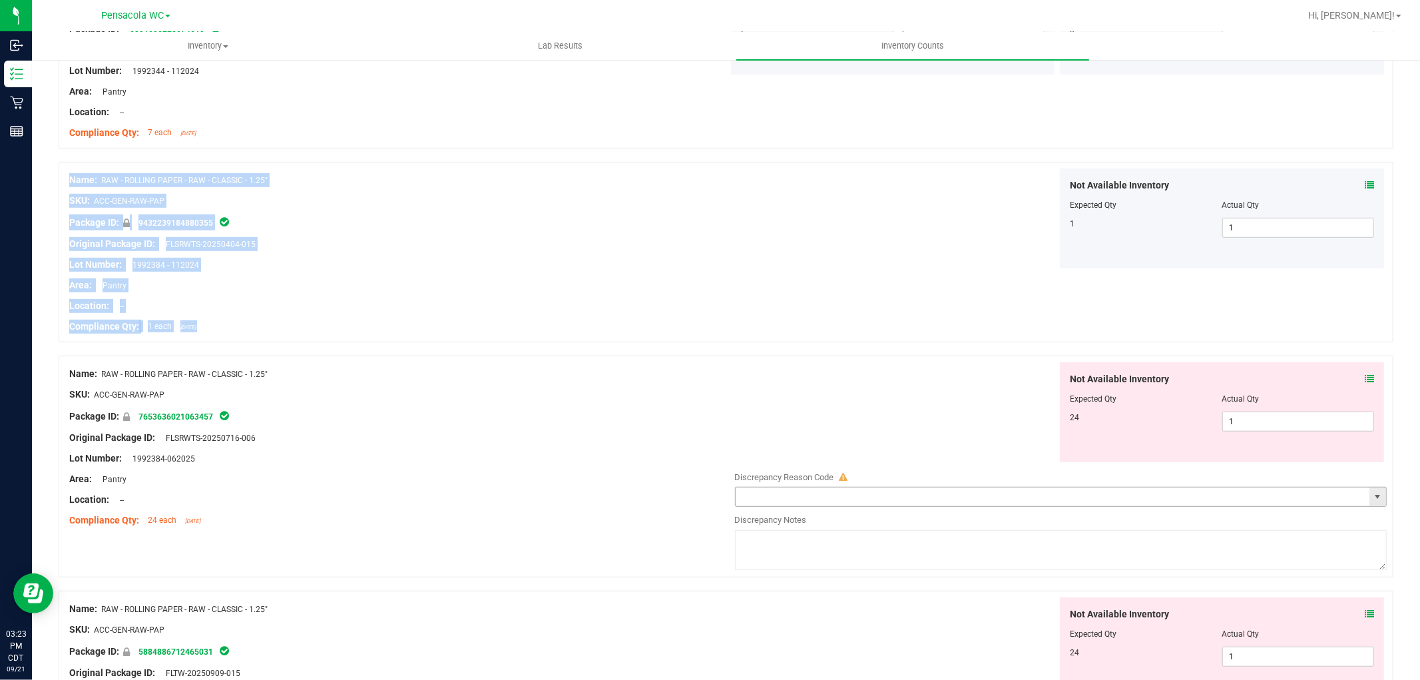
scroll to position [443, 0]
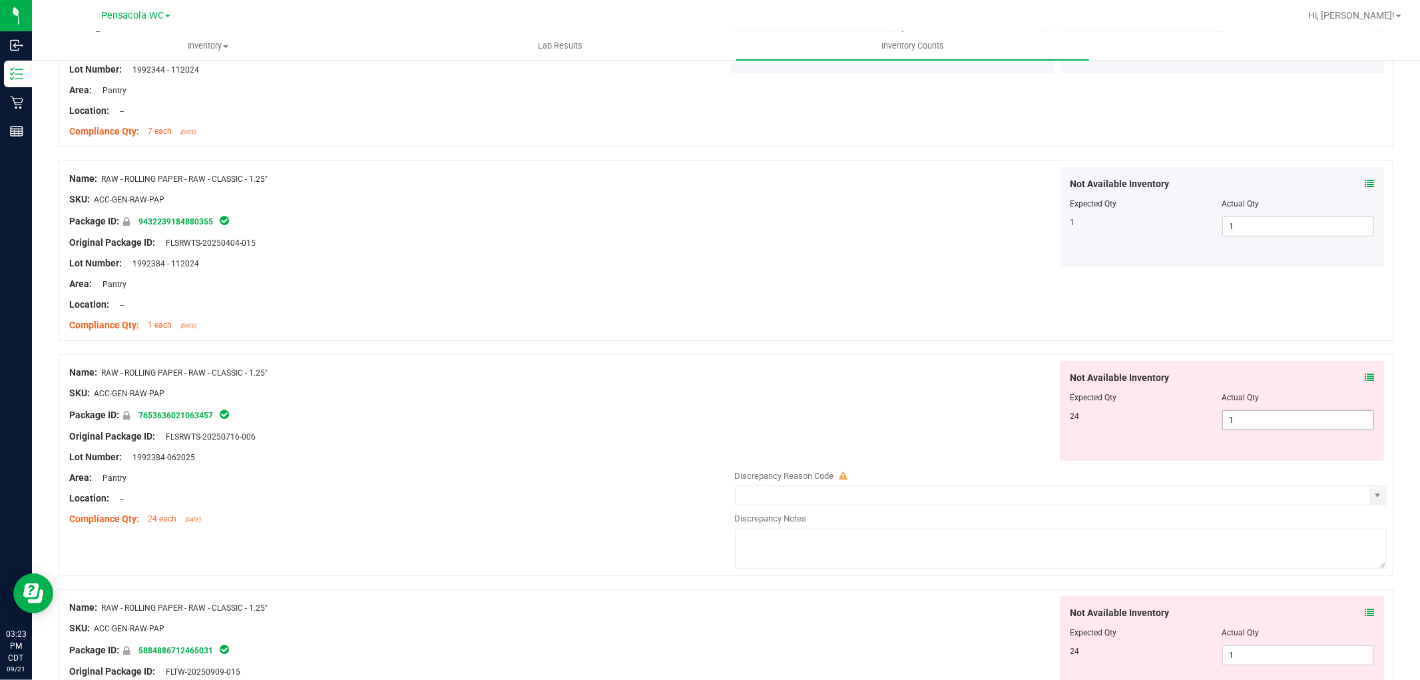
click at [1249, 417] on span "1 1" at bounding box center [1298, 420] width 152 height 20
type input "24"
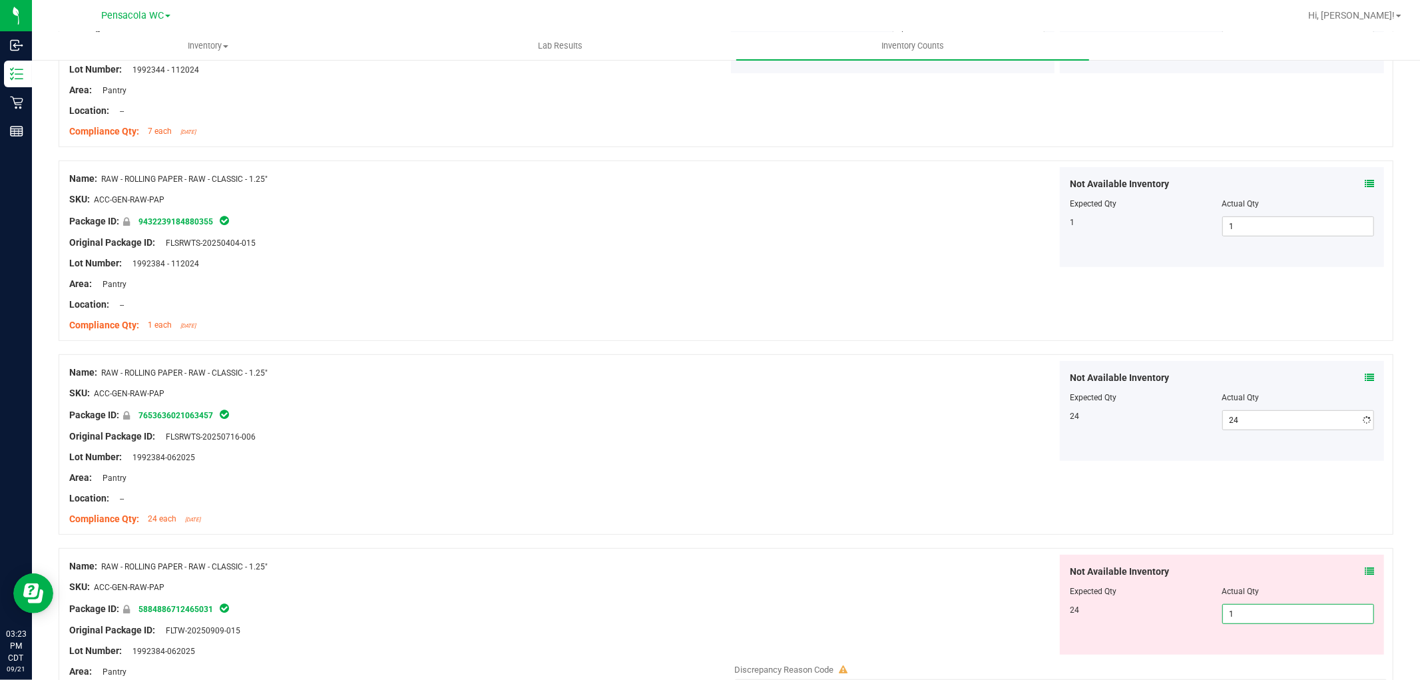
drag, startPoint x: 1246, startPoint y: 654, endPoint x: 1060, endPoint y: 654, distance: 185.1
click at [1060, 654] on div "Not Available Inventory Expected Qty Actual Qty 24 1 1" at bounding box center [1057, 660] width 659 height 211
type input "24"
drag, startPoint x: 926, startPoint y: 610, endPoint x: 933, endPoint y: 608, distance: 7.8
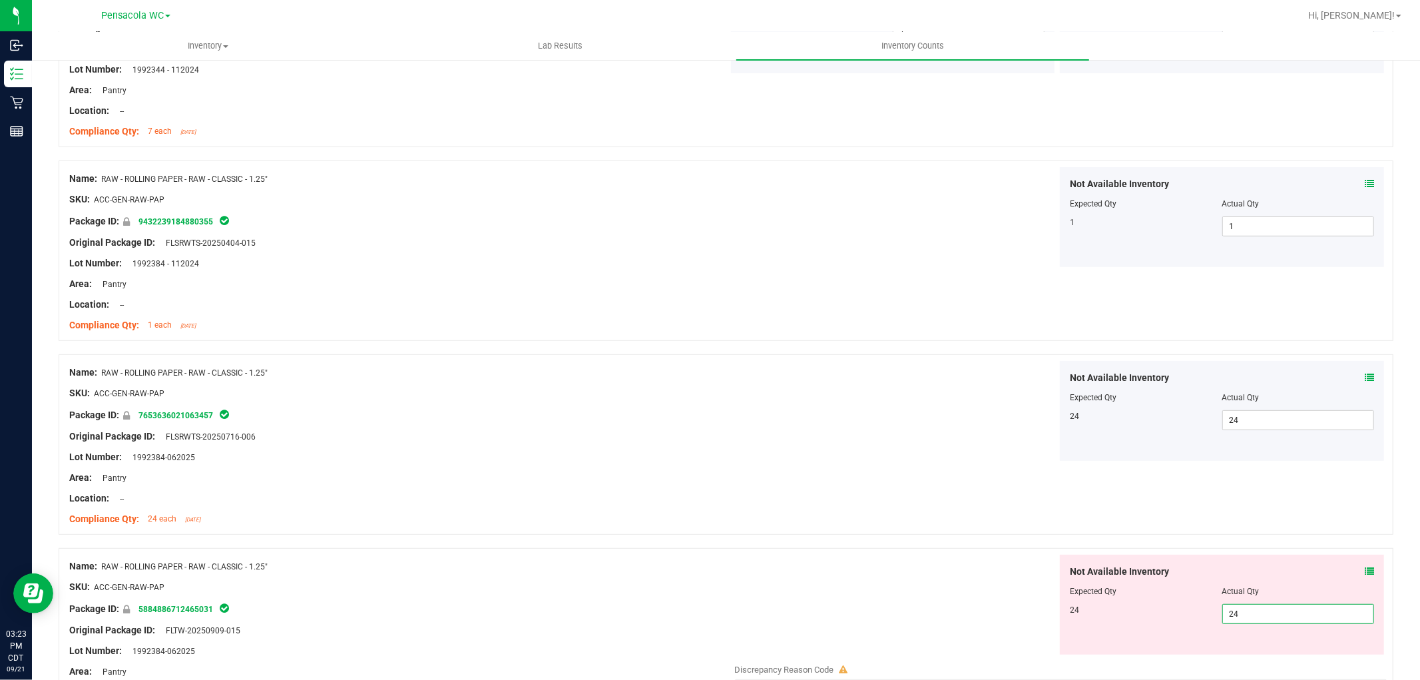
click at [926, 610] on div "Not Available Inventory Expected Qty Actual Qty 24 24 24" at bounding box center [1057, 605] width 659 height 100
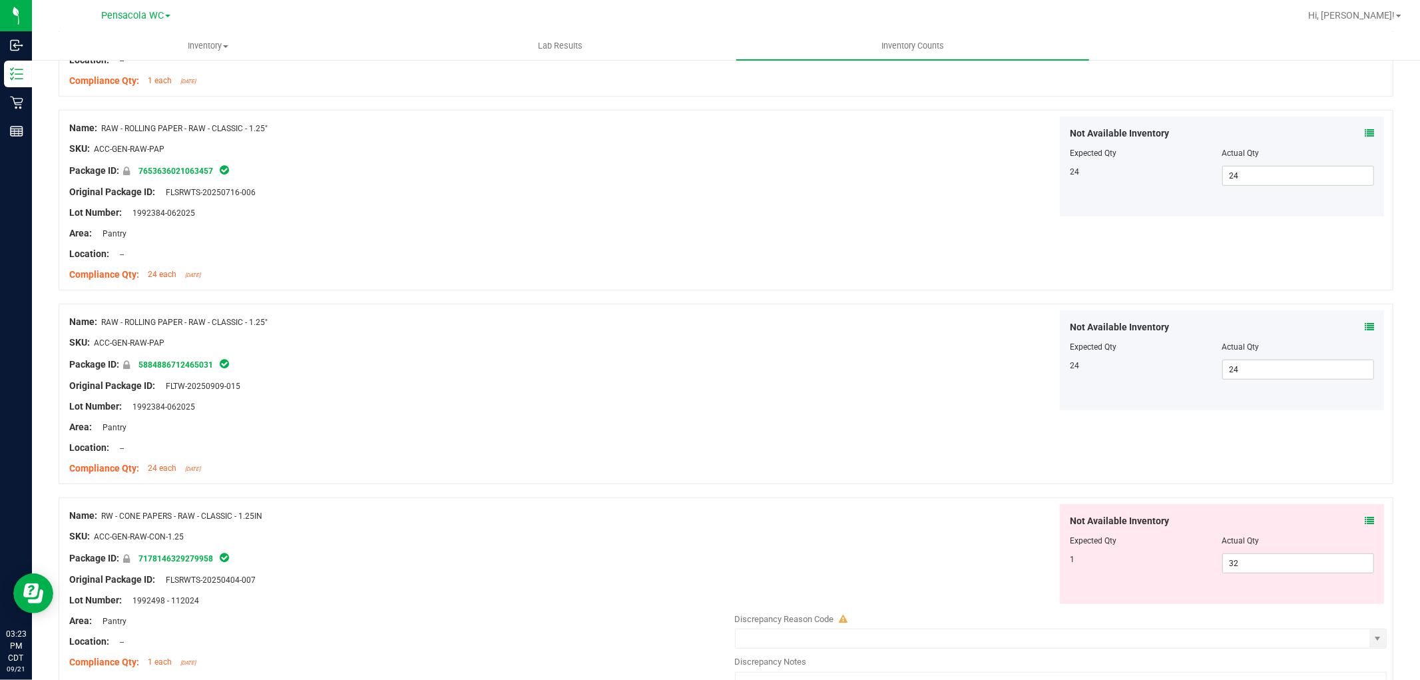
scroll to position [813, 0]
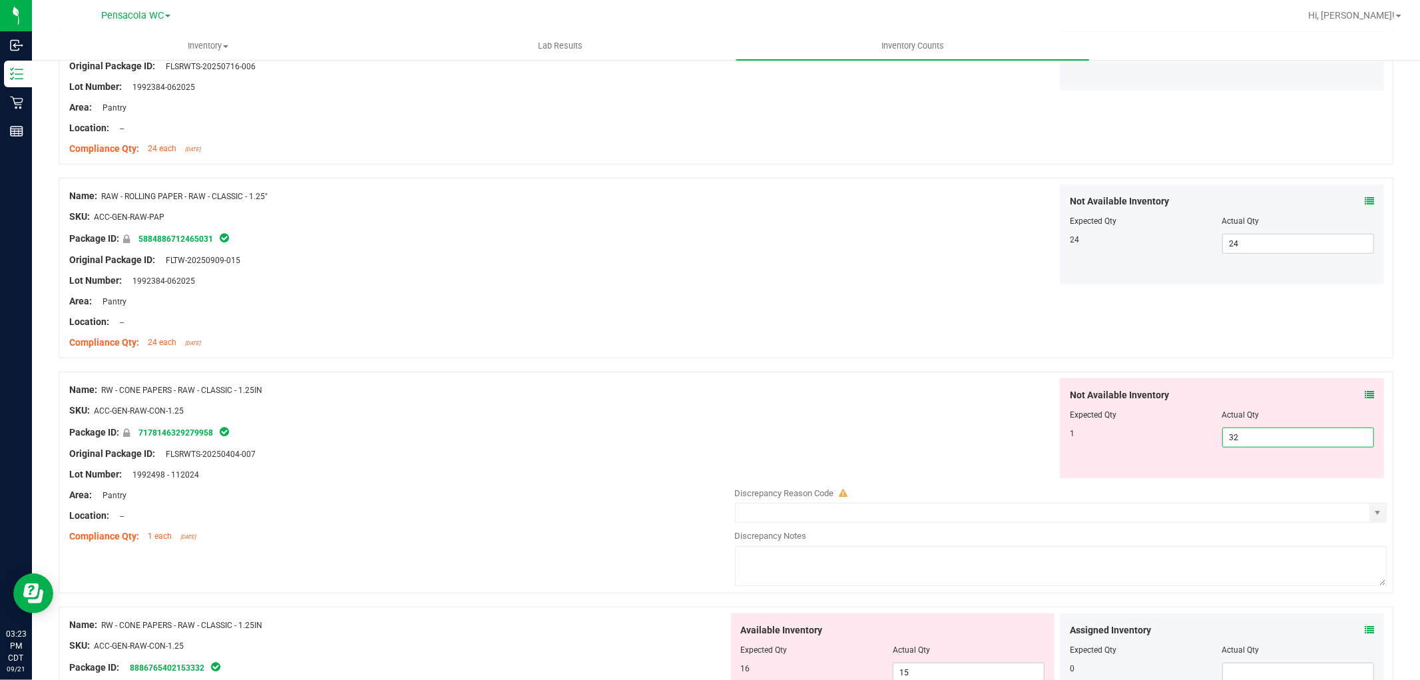
drag, startPoint x: 1292, startPoint y: 443, endPoint x: 1096, endPoint y: 439, distance: 195.7
click at [1096, 439] on div "1 32 32" at bounding box center [1222, 437] width 304 height 20
type input "1"
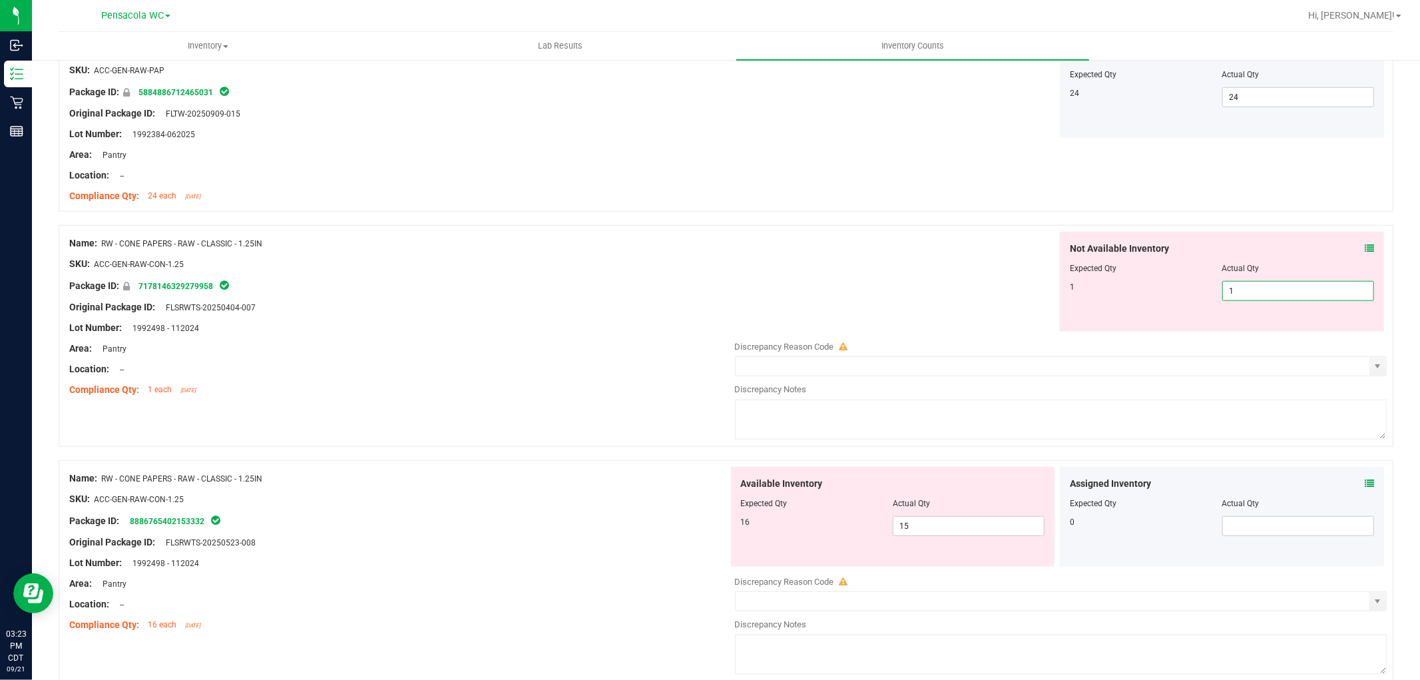
scroll to position [961, 0]
type input "1"
click at [756, 276] on div "Not Available Inventory Expected Qty Actual Qty 1 1 1" at bounding box center [1057, 280] width 659 height 100
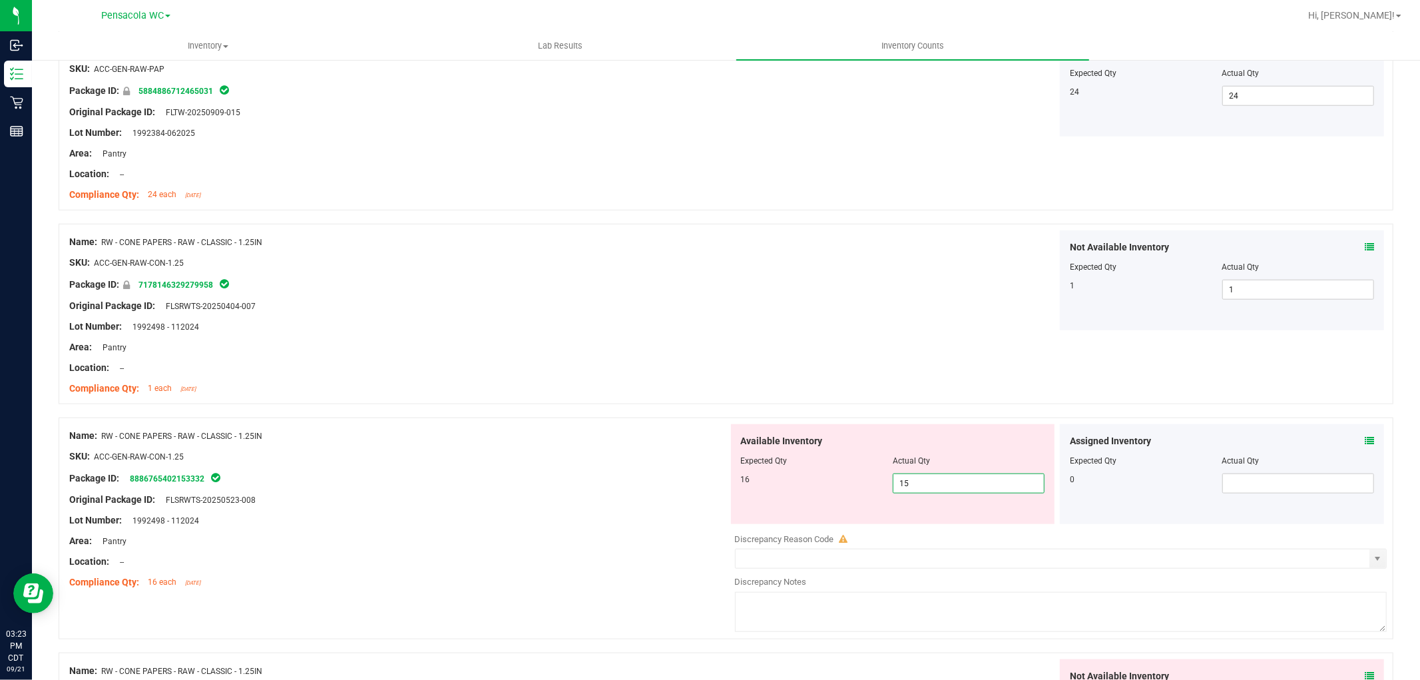
drag, startPoint x: 933, startPoint y: 487, endPoint x: 801, endPoint y: 382, distance: 168.2
click at [824, 494] on div "Available Inventory Expected Qty Actual Qty 16 15 15" at bounding box center [893, 474] width 324 height 100
type input "16"
click at [801, 382] on div "Name: RW - CONE PAPERS - RAW - CLASSIC - 1.25IN SKU: ACC-GEN-RAW-CON-1.25 Packa…" at bounding box center [726, 314] width 1335 height 180
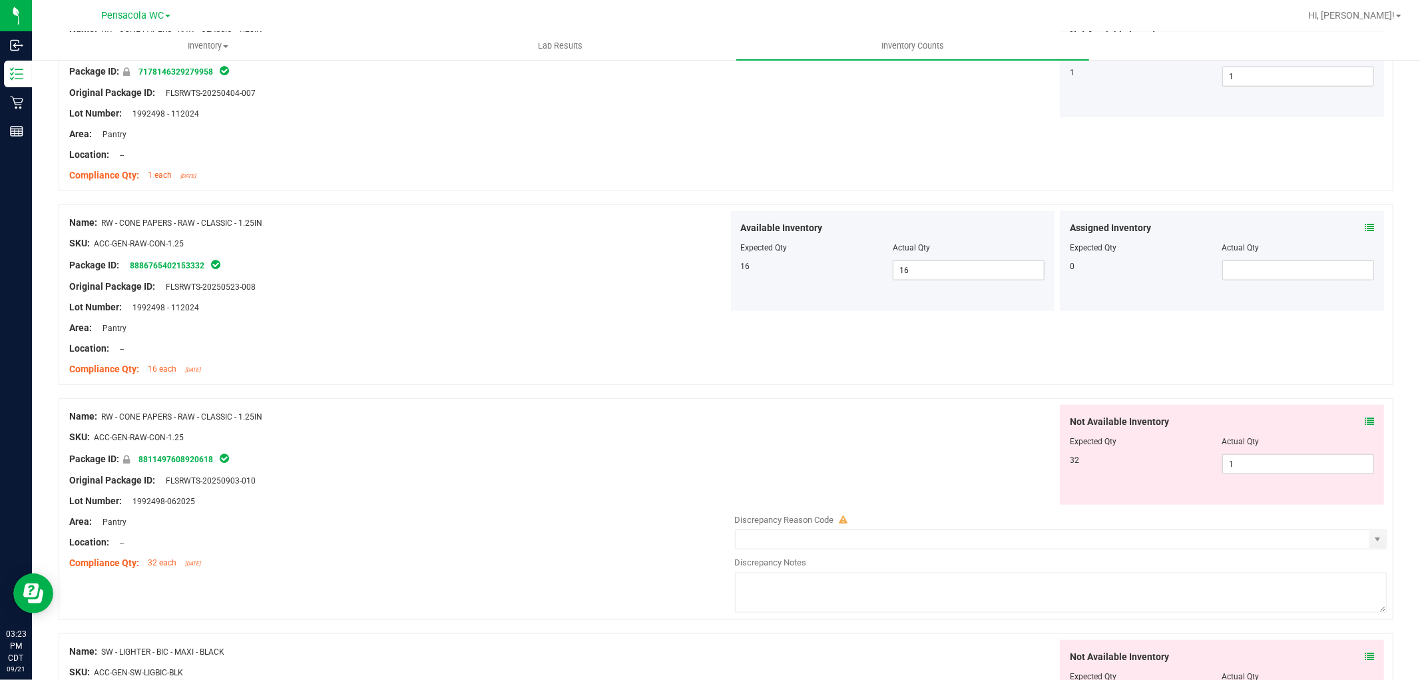
scroll to position [1183, 0]
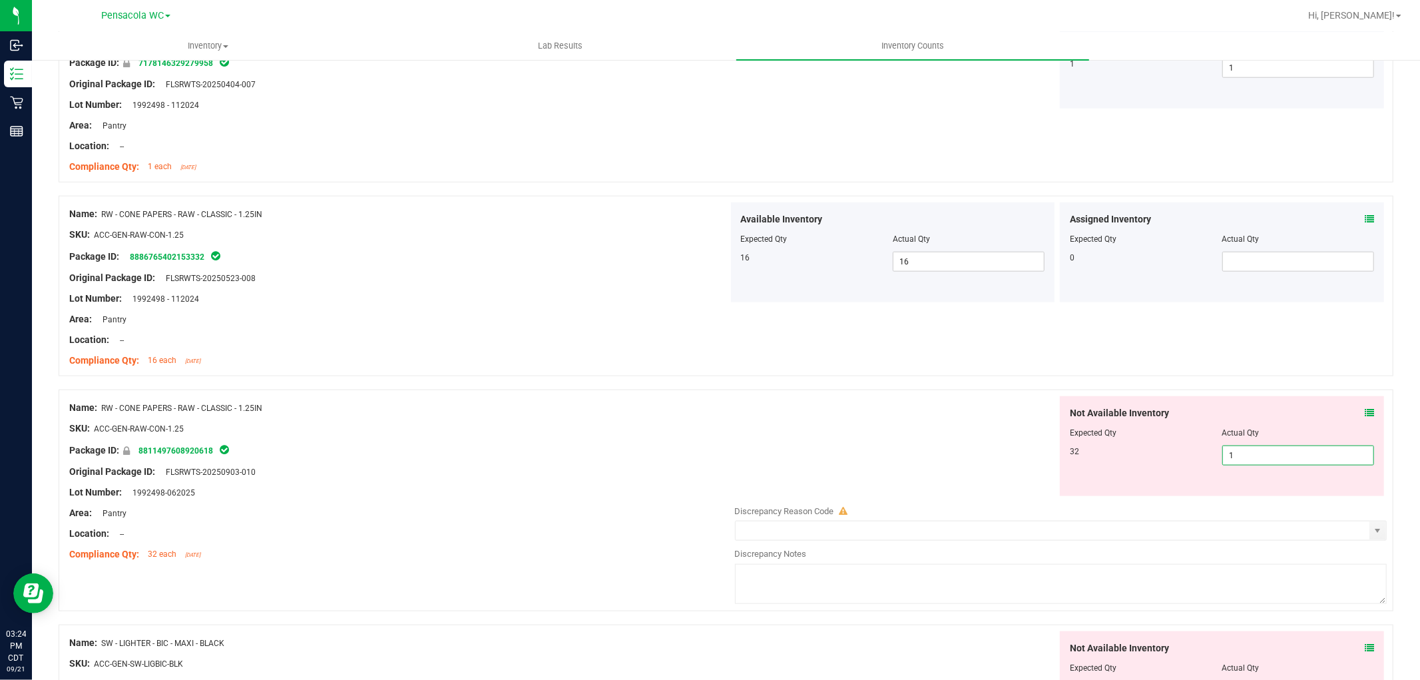
drag, startPoint x: 1270, startPoint y: 451, endPoint x: 885, endPoint y: 514, distance: 389.9
click at [885, 511] on div "Not Available Inventory Expected Qty Actual Qty 32 1 1" at bounding box center [1057, 501] width 659 height 211
type input "32"
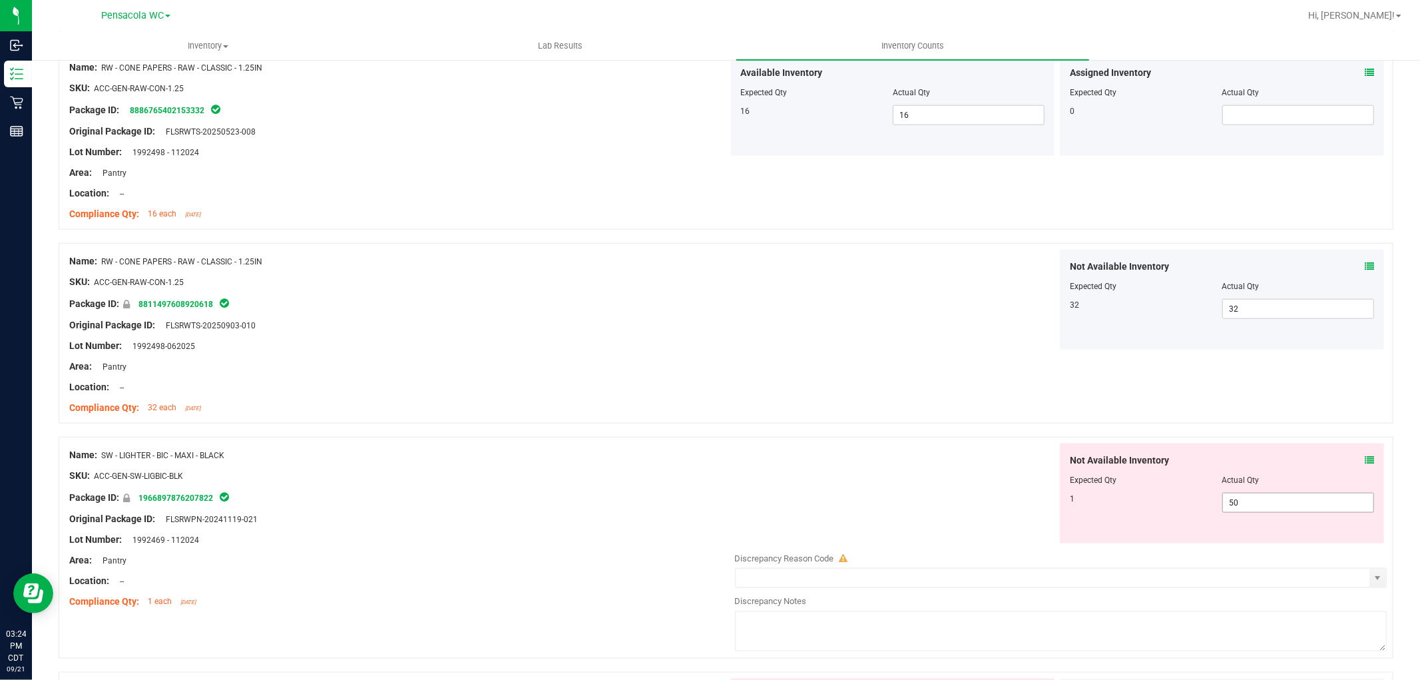
scroll to position [1331, 0]
drag, startPoint x: 1253, startPoint y: 503, endPoint x: 1150, endPoint y: 535, distance: 108.2
click at [1148, 534] on div "Not Available Inventory Expected Qty Actual Qty 1 50 50" at bounding box center [1222, 491] width 324 height 100
type input "1"
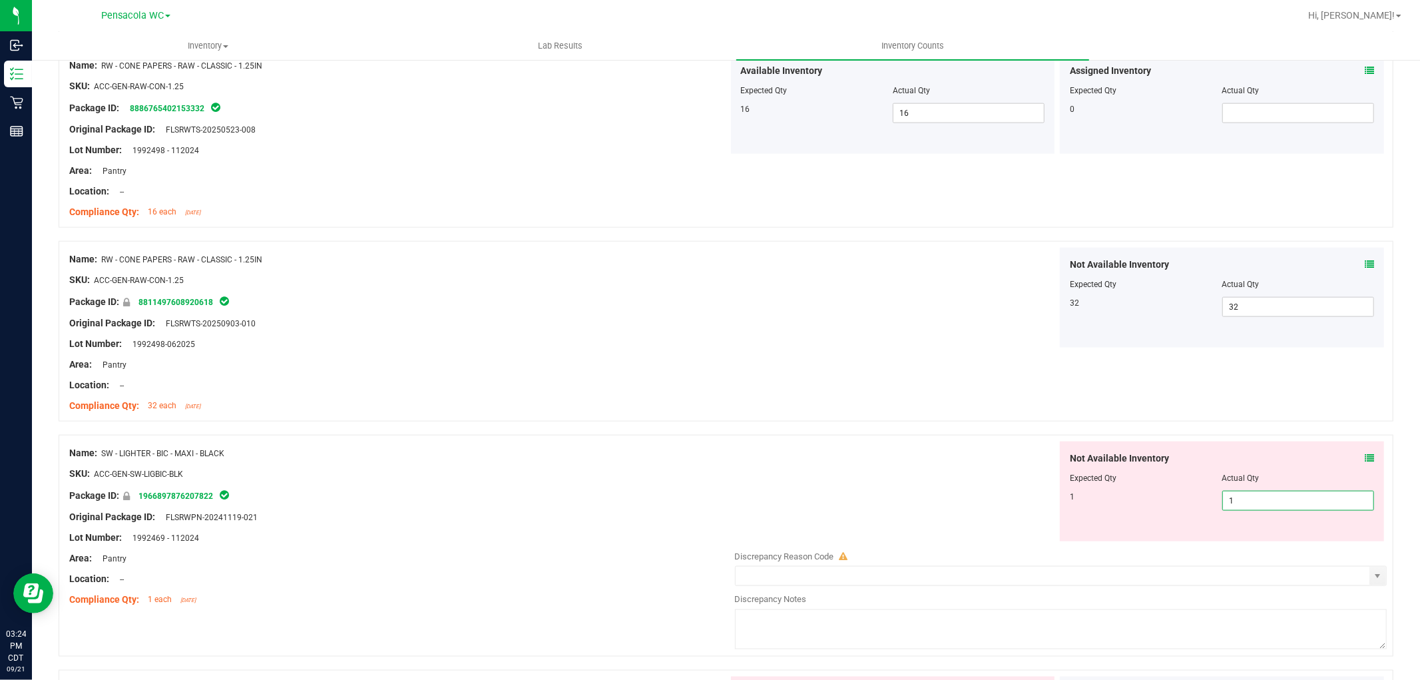
click at [767, 449] on div "Not Available Inventory Expected Qty Actual Qty 1 1 1" at bounding box center [1057, 491] width 659 height 100
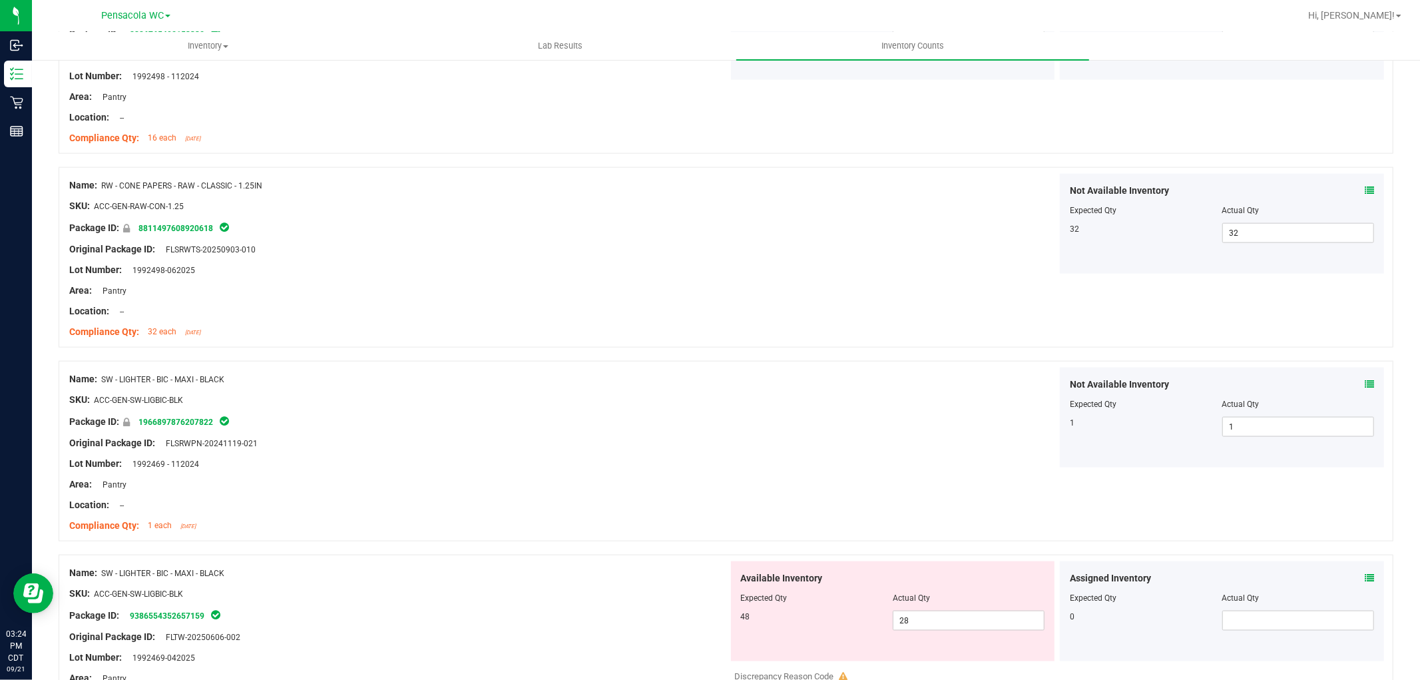
scroll to position [1627, 0]
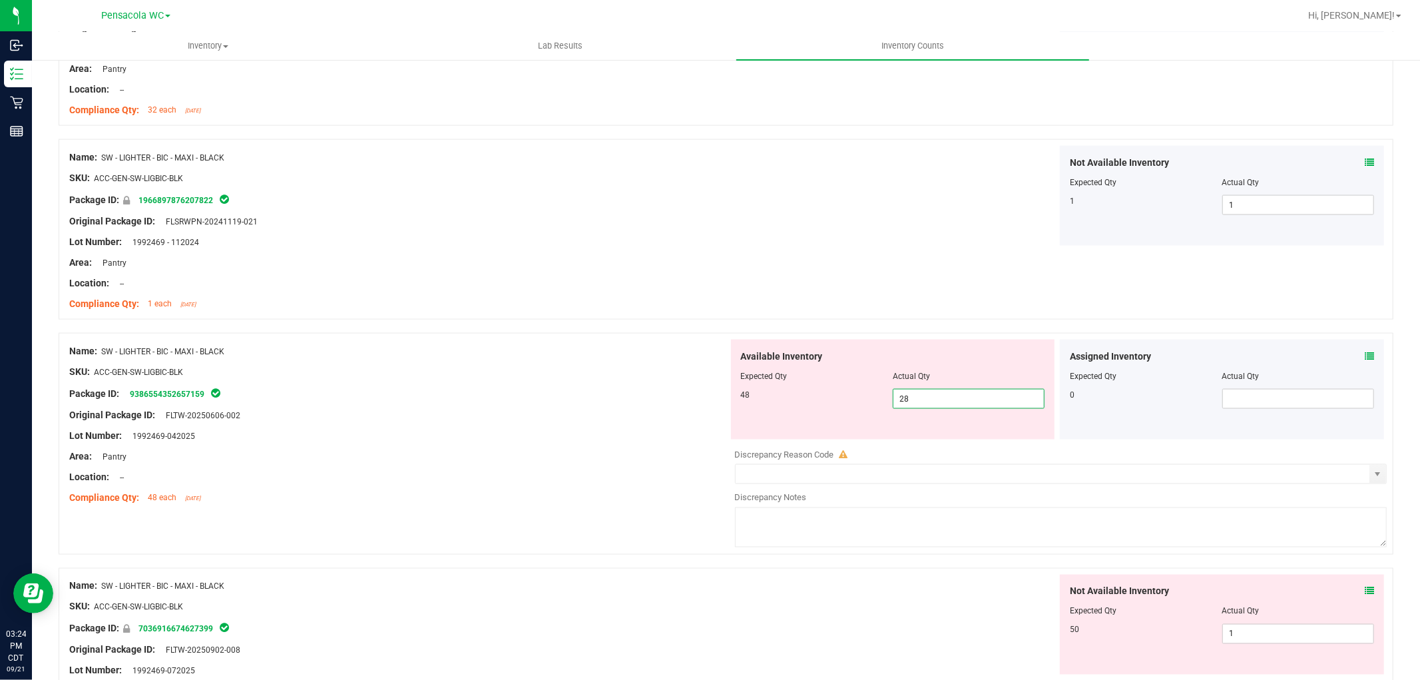
drag, startPoint x: 962, startPoint y: 400, endPoint x: 711, endPoint y: 444, distance: 254.8
click at [711, 444] on div "Name: SW - LIGHTER - BIC - MAXI - BLACK SKU: ACC-GEN-SW-LIGBIC-BLK Package ID: …" at bounding box center [726, 444] width 1335 height 222
type input "48"
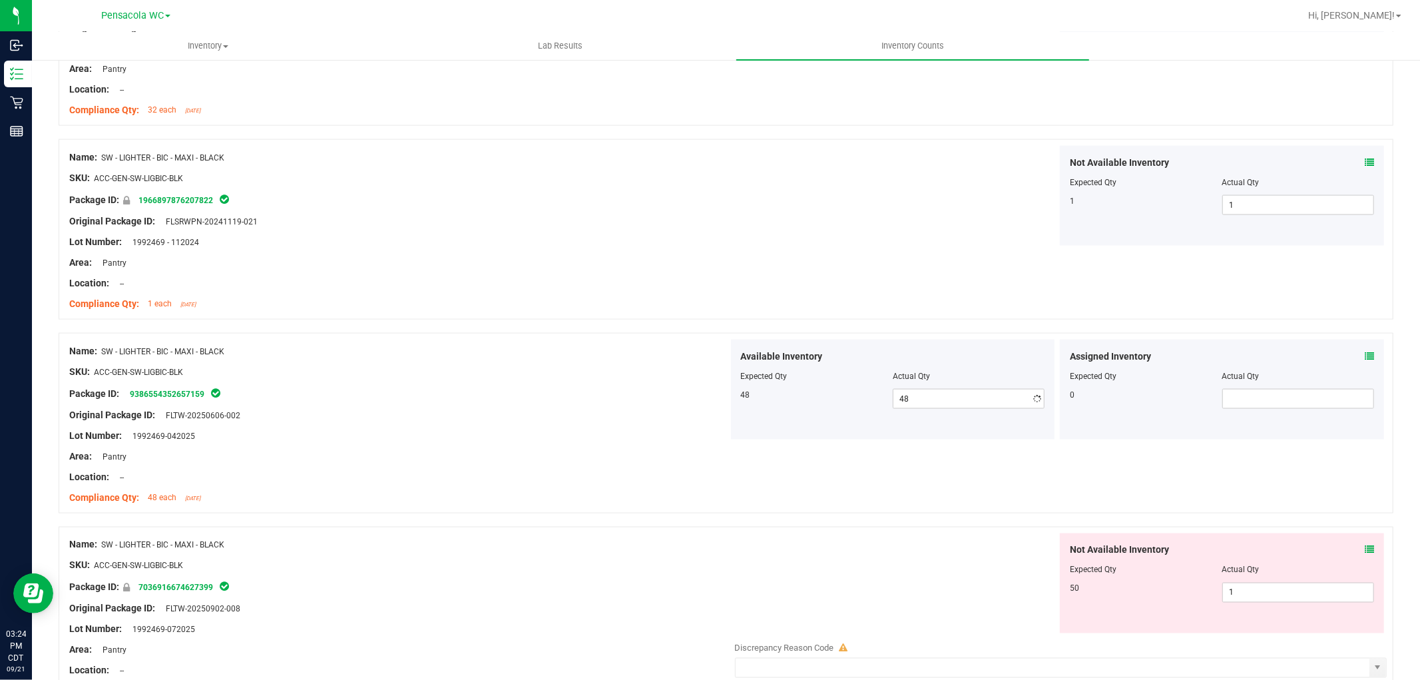
click at [662, 413] on div "Original Package ID: FLTW-20250606-002" at bounding box center [398, 415] width 659 height 14
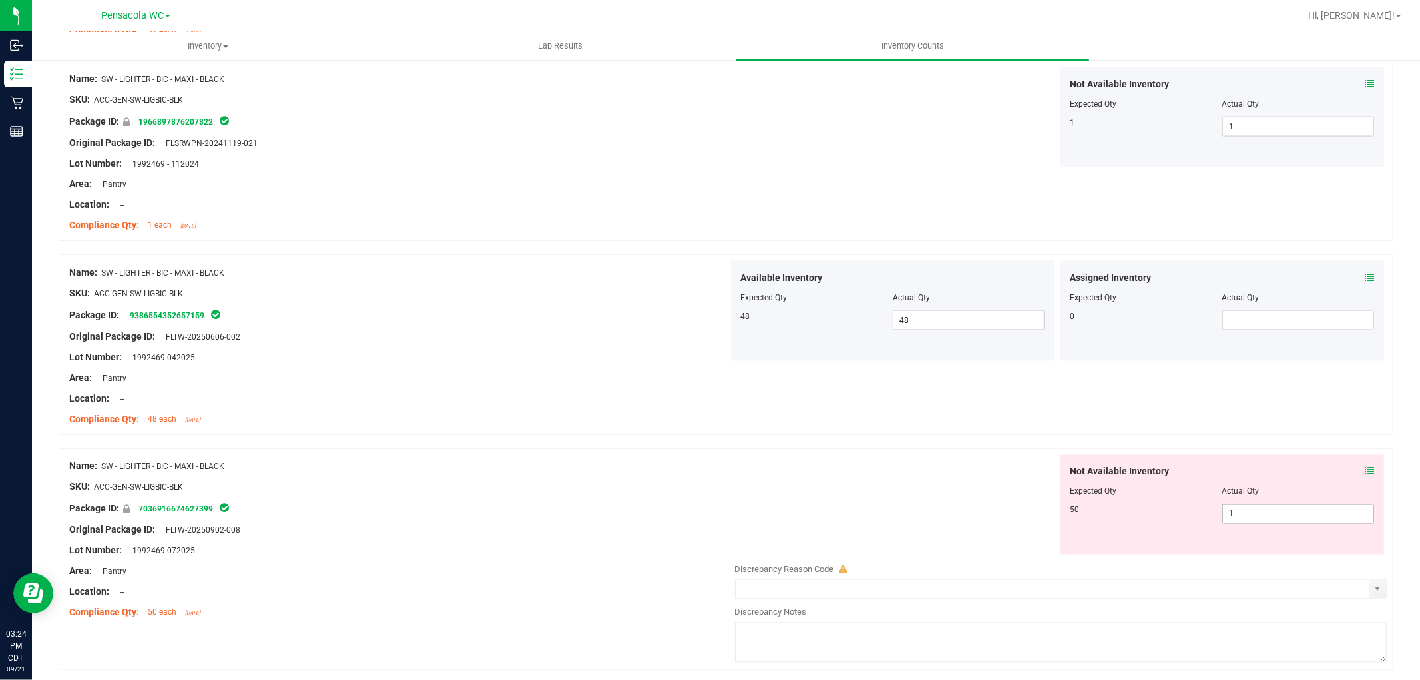
scroll to position [1849, 0]
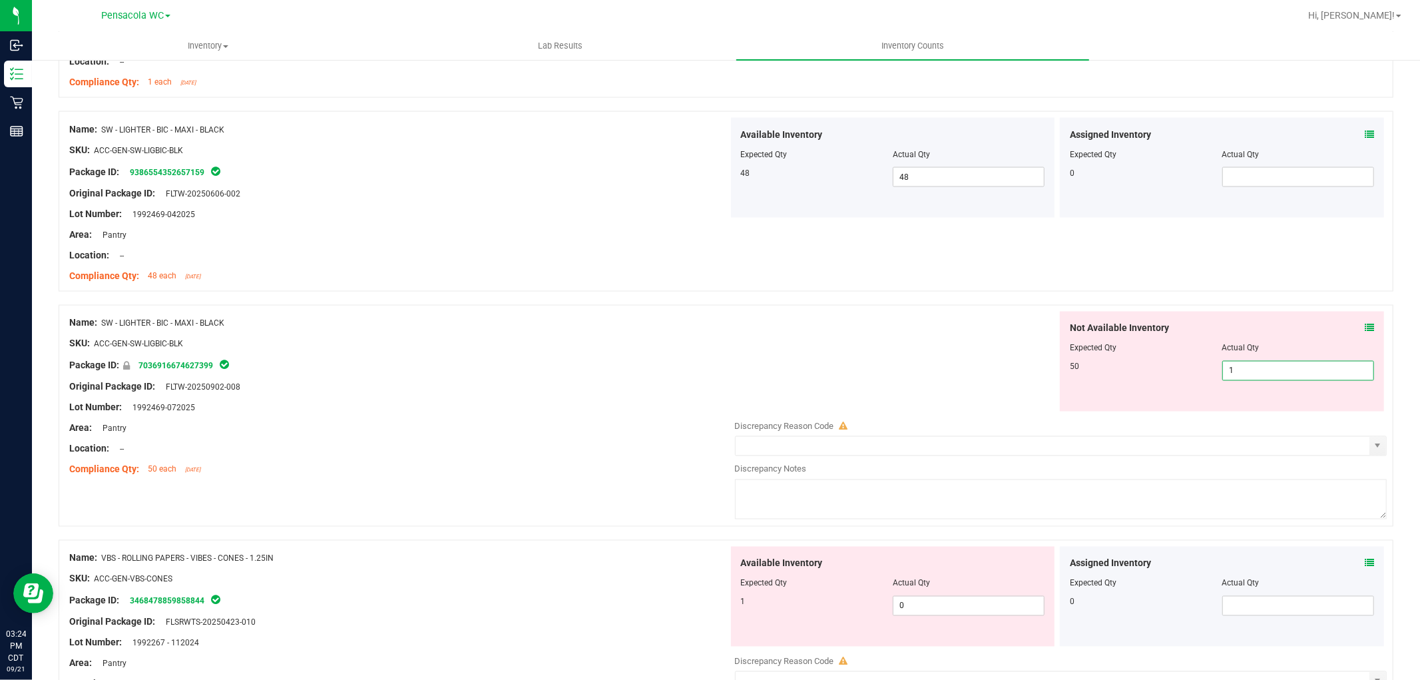
drag, startPoint x: 1294, startPoint y: 368, endPoint x: 719, endPoint y: 441, distance: 579.8
click at [719, 441] on div "Name: SW - LIGHTER - BIC - MAXI - BLACK SKU: ACC-GEN-SW-LIGBIC-BLK Package ID: …" at bounding box center [726, 416] width 1335 height 222
type input "50"
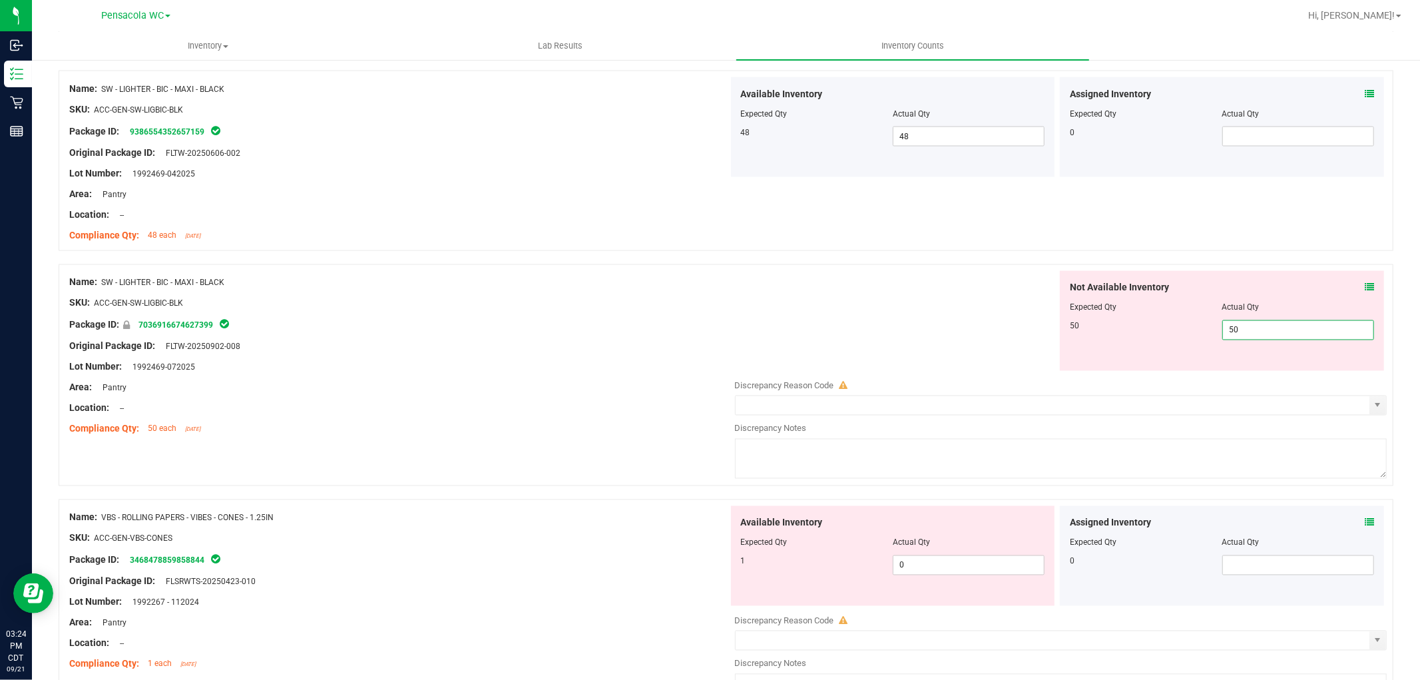
scroll to position [1923, 0]
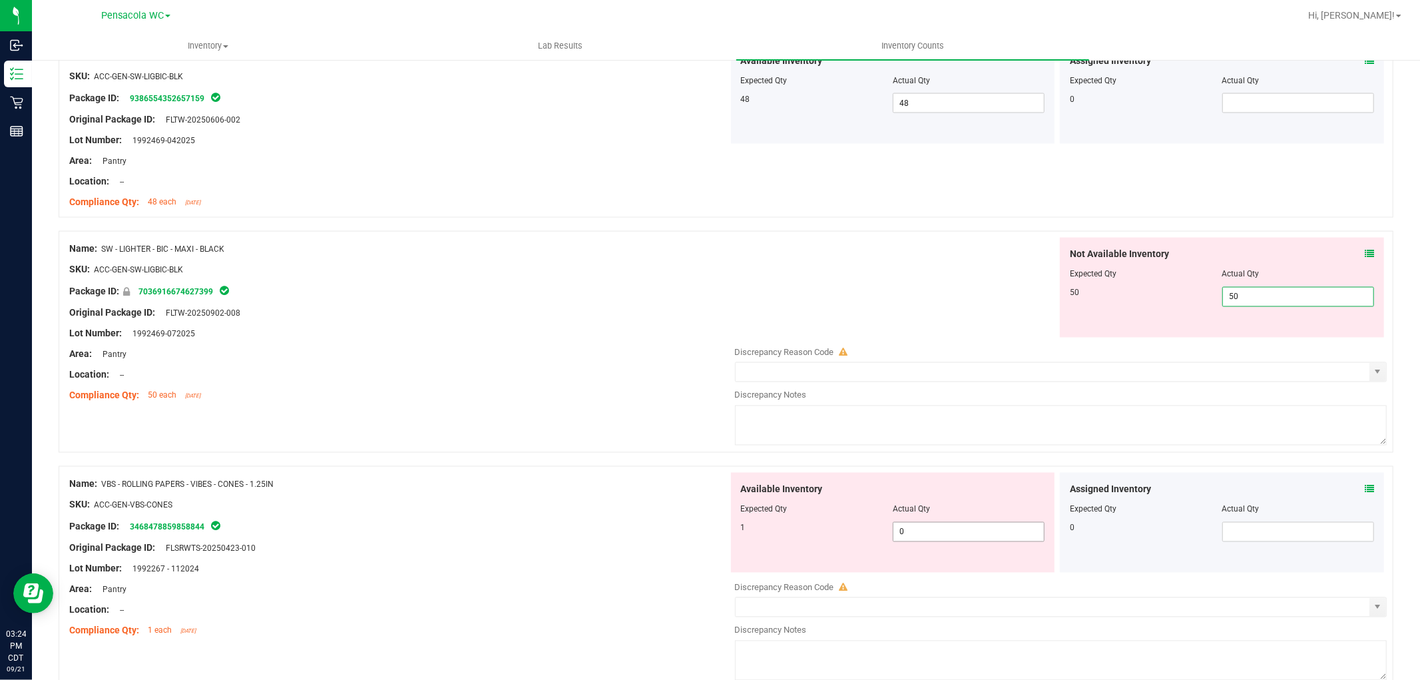
type input "50"
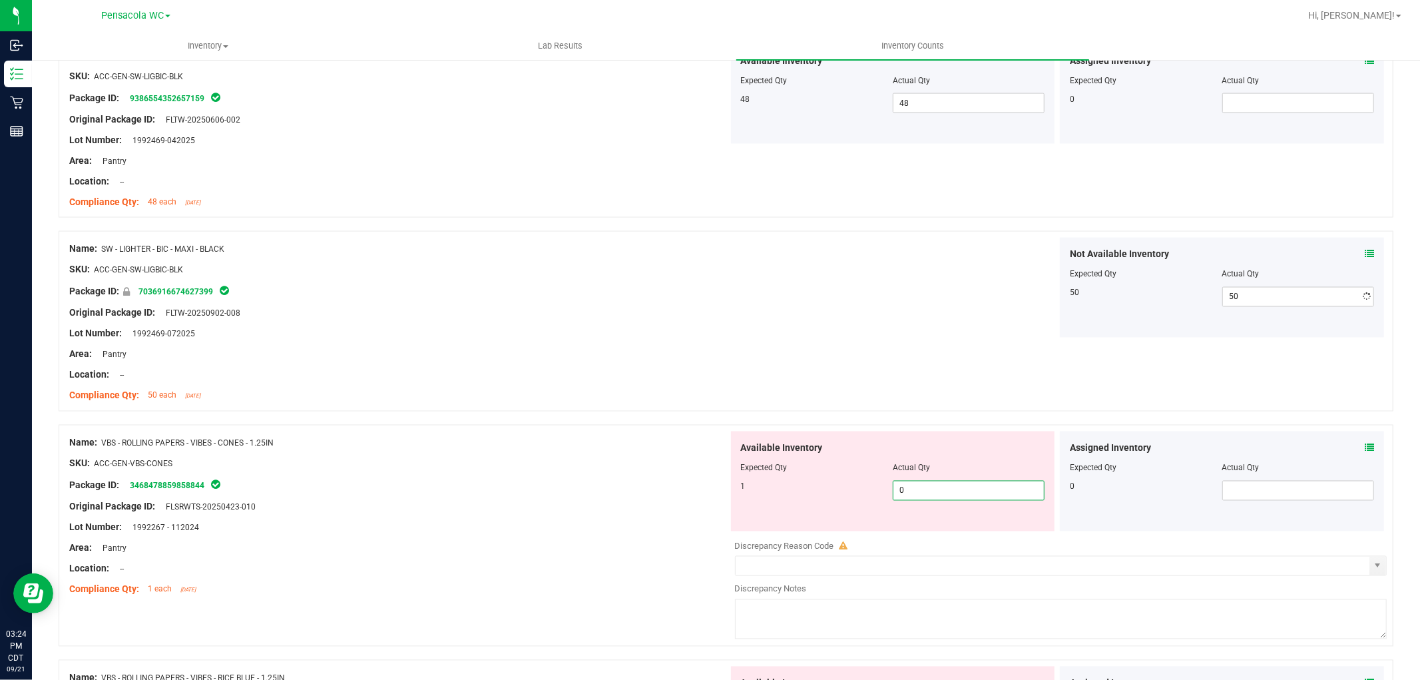
click at [935, 537] on div "Available Inventory Expected Qty Actual Qty 1 0 0" at bounding box center [1057, 536] width 659 height 211
type input "1"
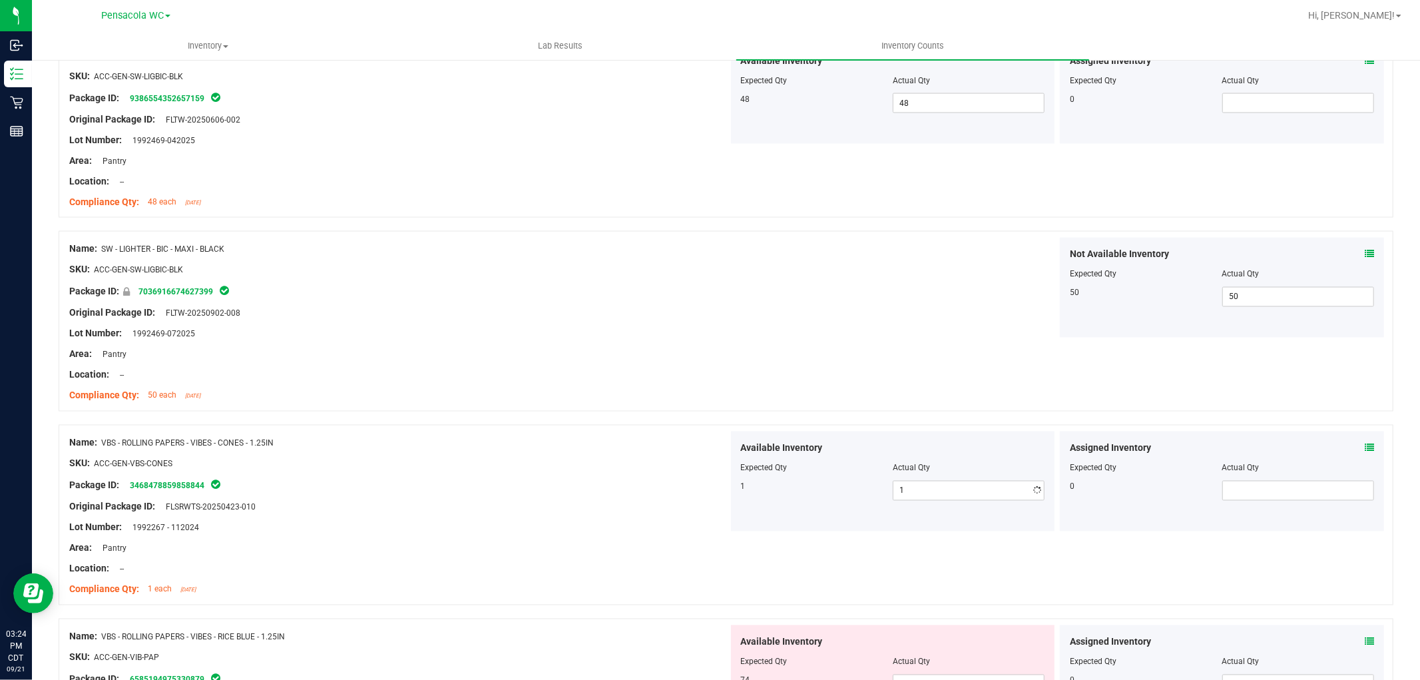
click at [617, 450] on div at bounding box center [398, 453] width 659 height 7
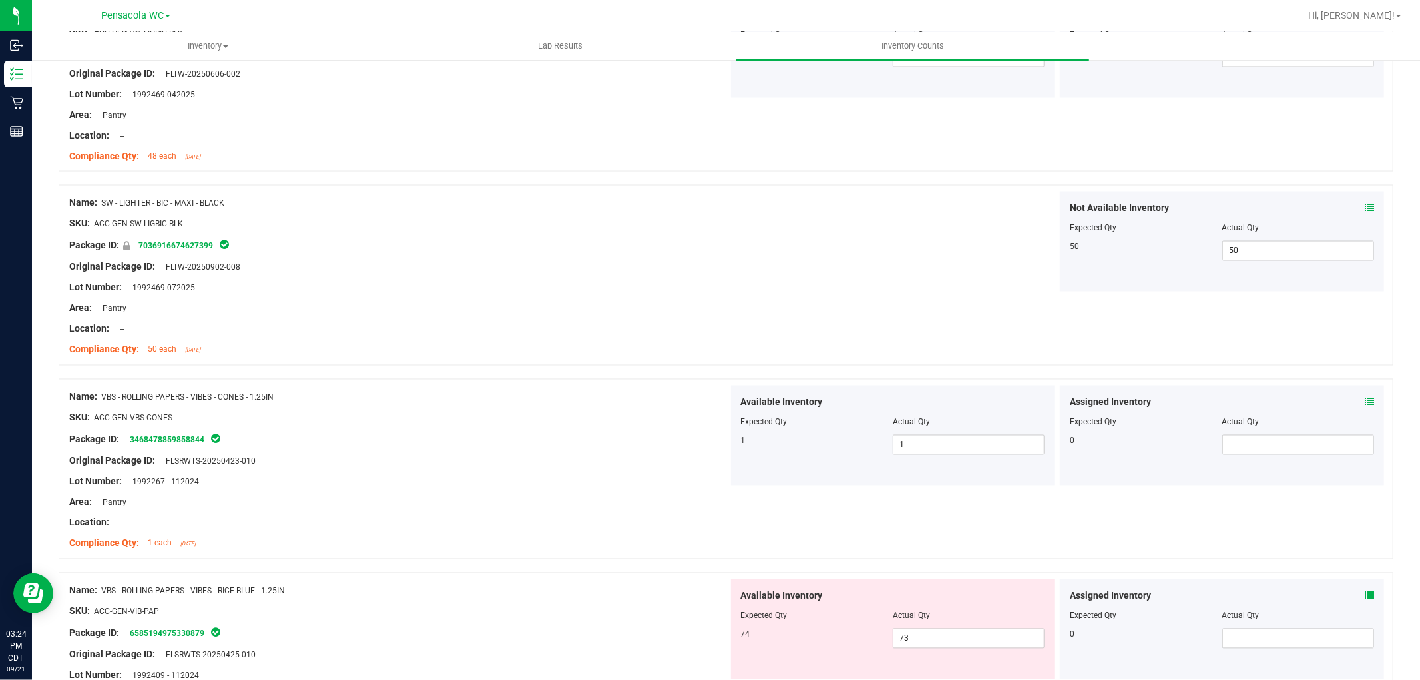
scroll to position [2145, 0]
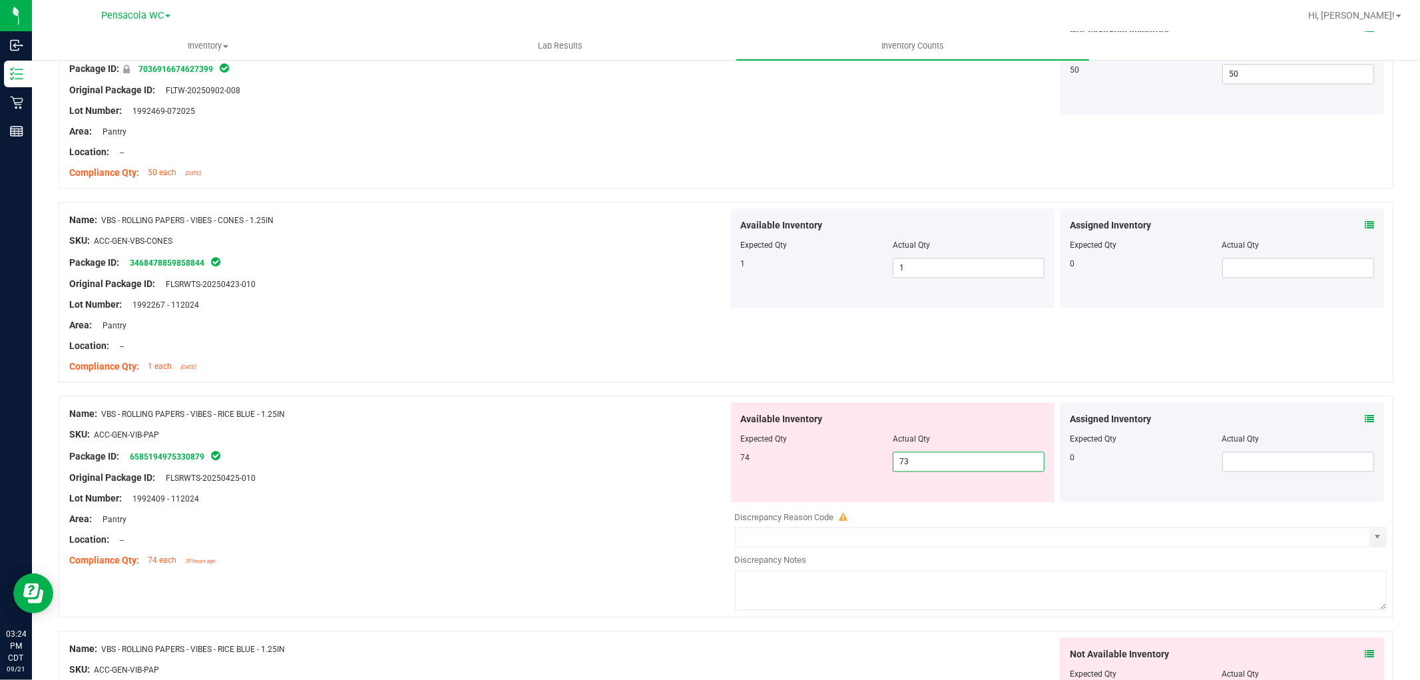
drag, startPoint x: 913, startPoint y: 453, endPoint x: 857, endPoint y: 457, distance: 56.1
click at [857, 457] on div "74 73 73" at bounding box center [893, 462] width 304 height 20
type input "74"
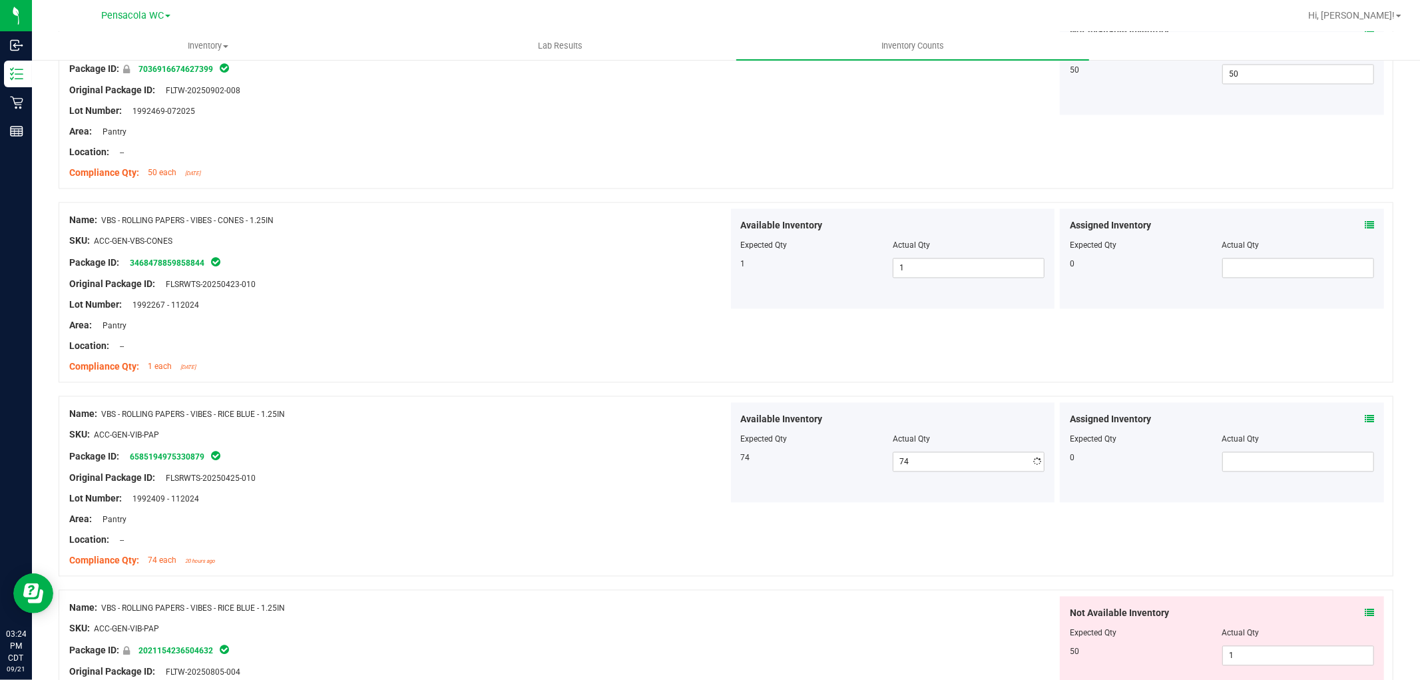
drag, startPoint x: 473, startPoint y: 457, endPoint x: 583, endPoint y: 459, distance: 109.9
click at [471, 459] on div "Package ID: 6585194975330879" at bounding box center [398, 457] width 659 height 16
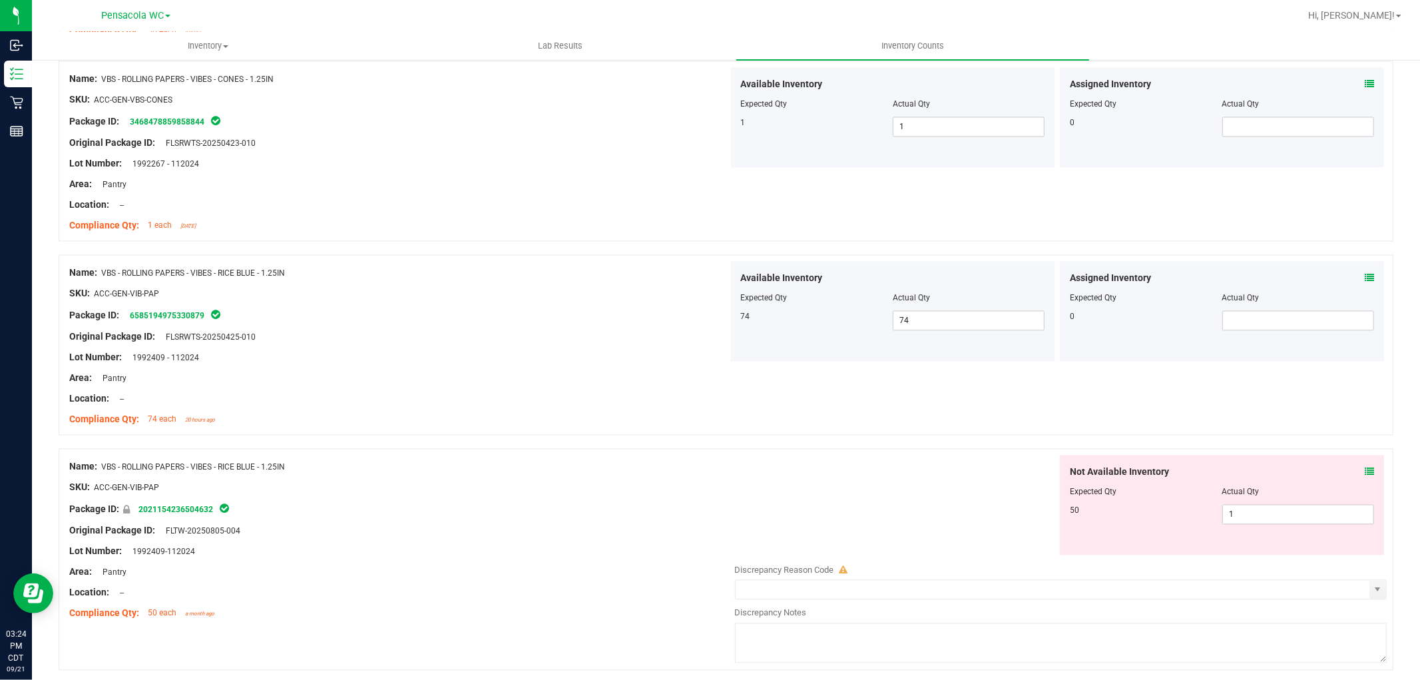
scroll to position [2293, 0]
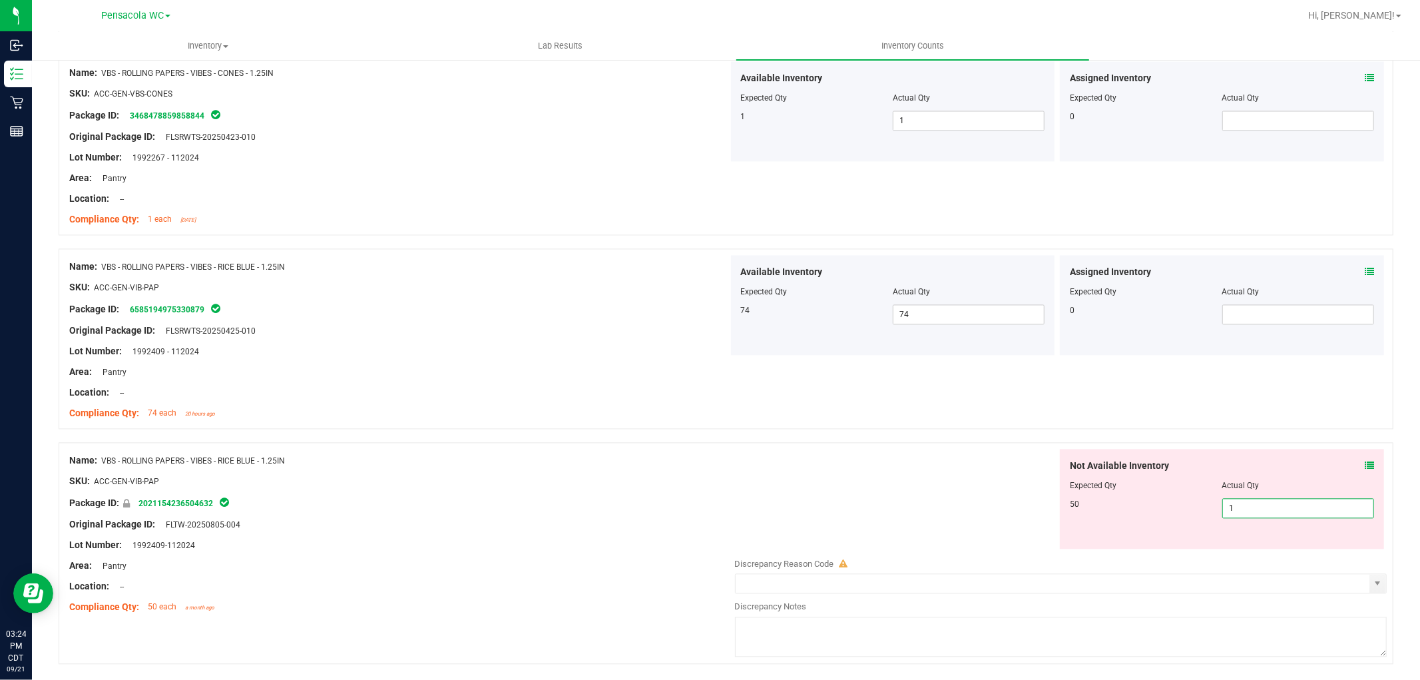
drag, startPoint x: 1281, startPoint y: 501, endPoint x: 960, endPoint y: 543, distance: 324.2
click at [915, 587] on div "Not Available Inventory Expected Qty Actual Qty 50 1 1" at bounding box center [1057, 554] width 659 height 211
type input "50"
click at [969, 537] on div "Not Available Inventory Expected Qty Actual Qty 50 50 50" at bounding box center [1057, 499] width 659 height 100
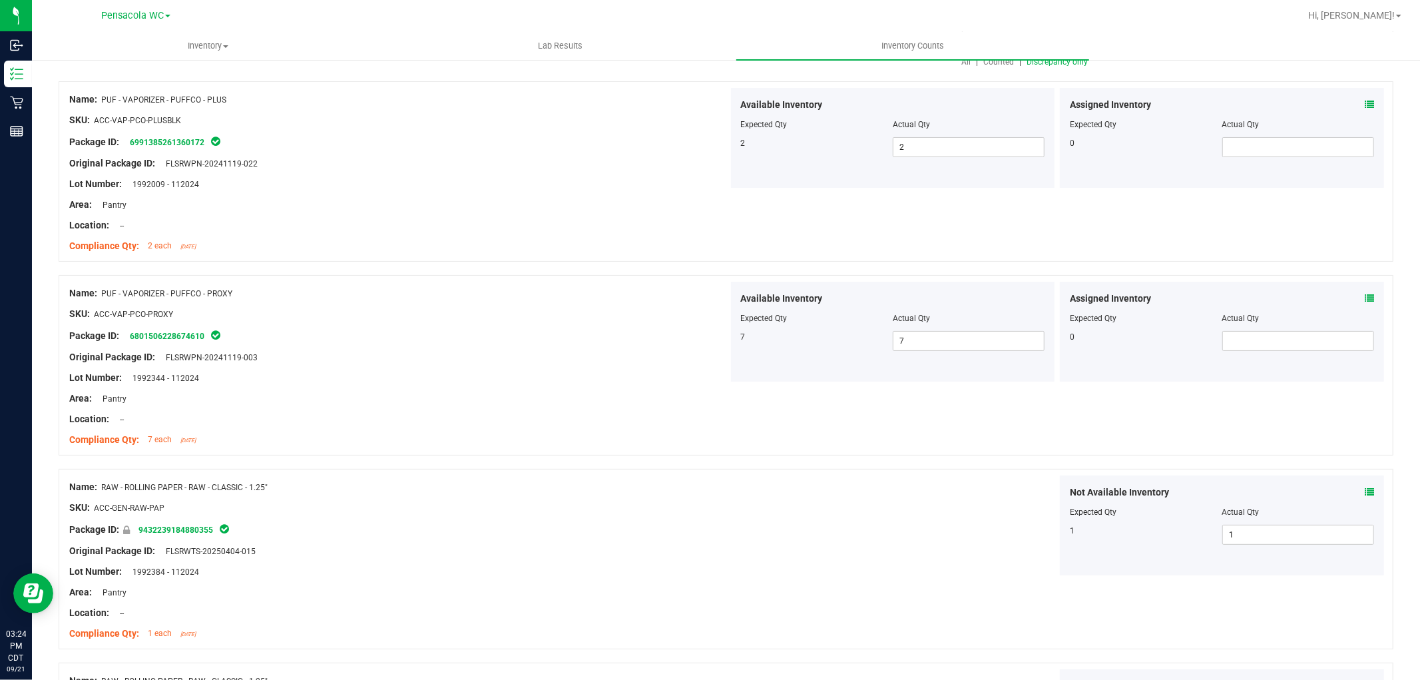
scroll to position [0, 0]
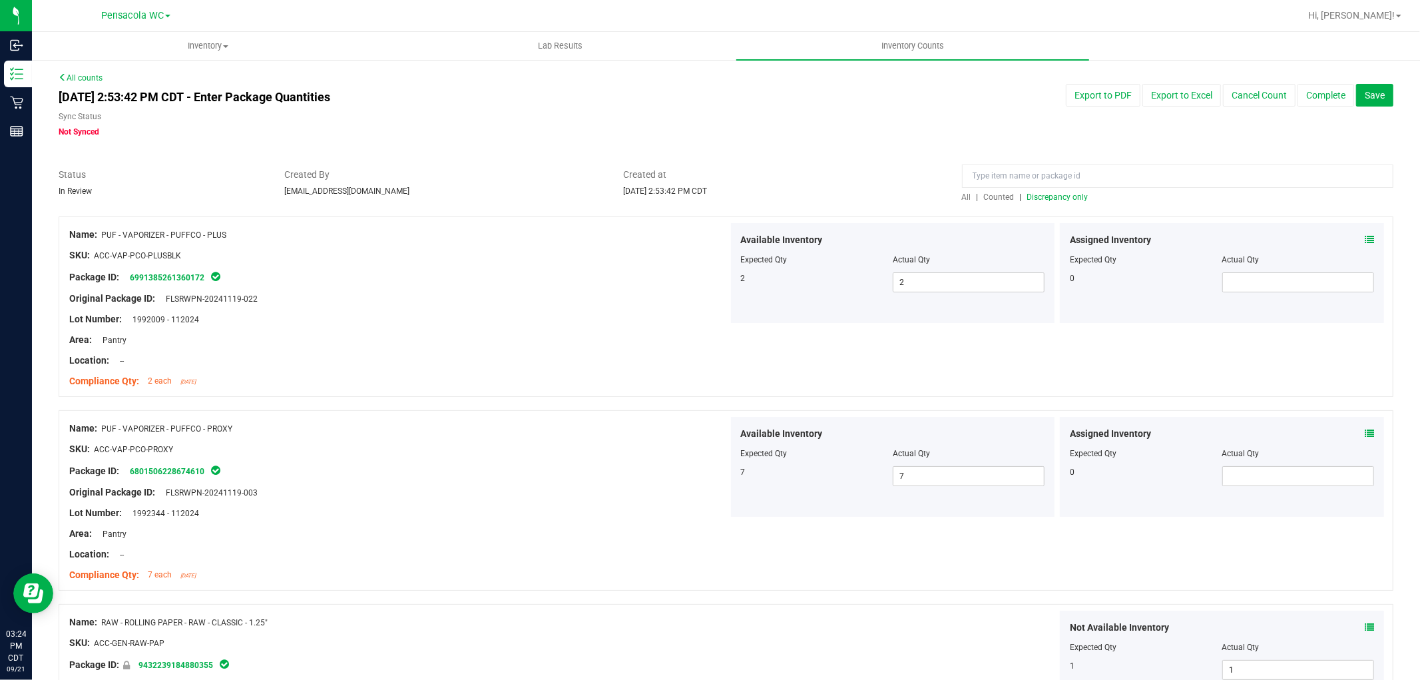
click at [1041, 200] on span "Discrepancy only" at bounding box center [1057, 196] width 61 height 9
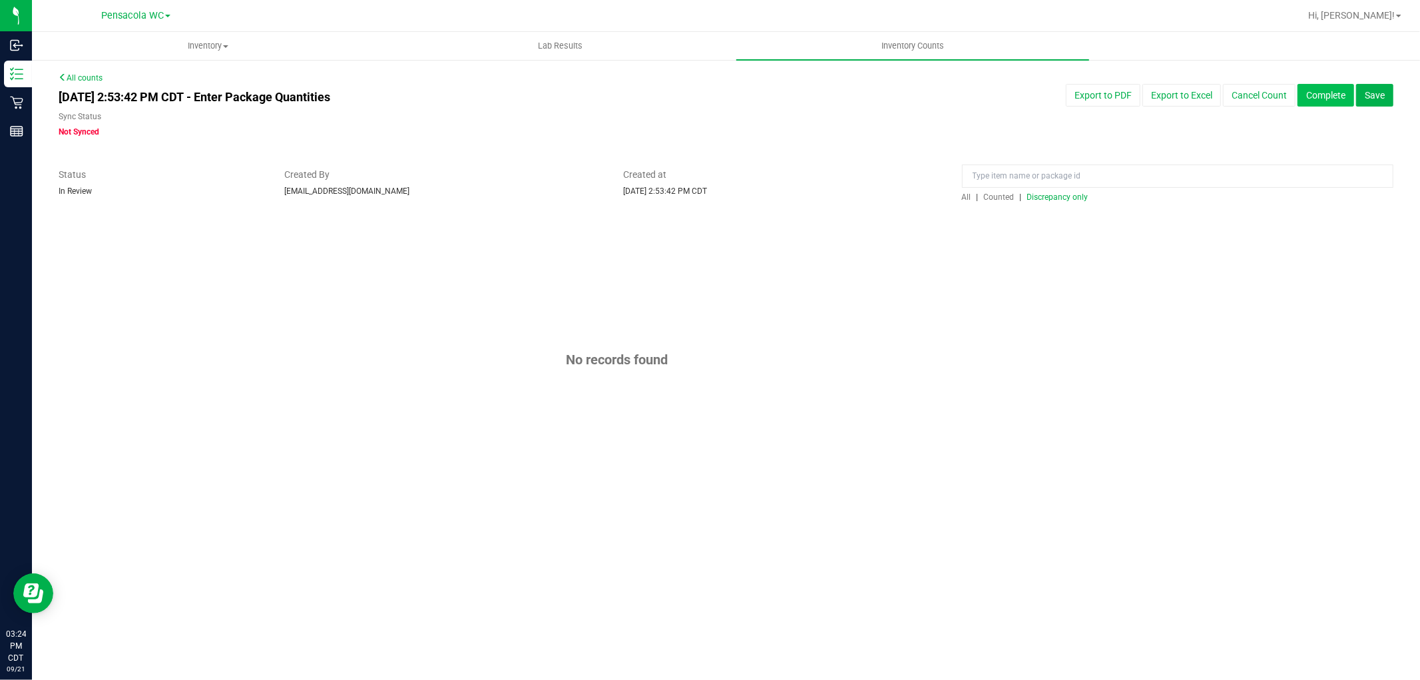
click at [1341, 93] on button "Complete" at bounding box center [1325, 95] width 57 height 23
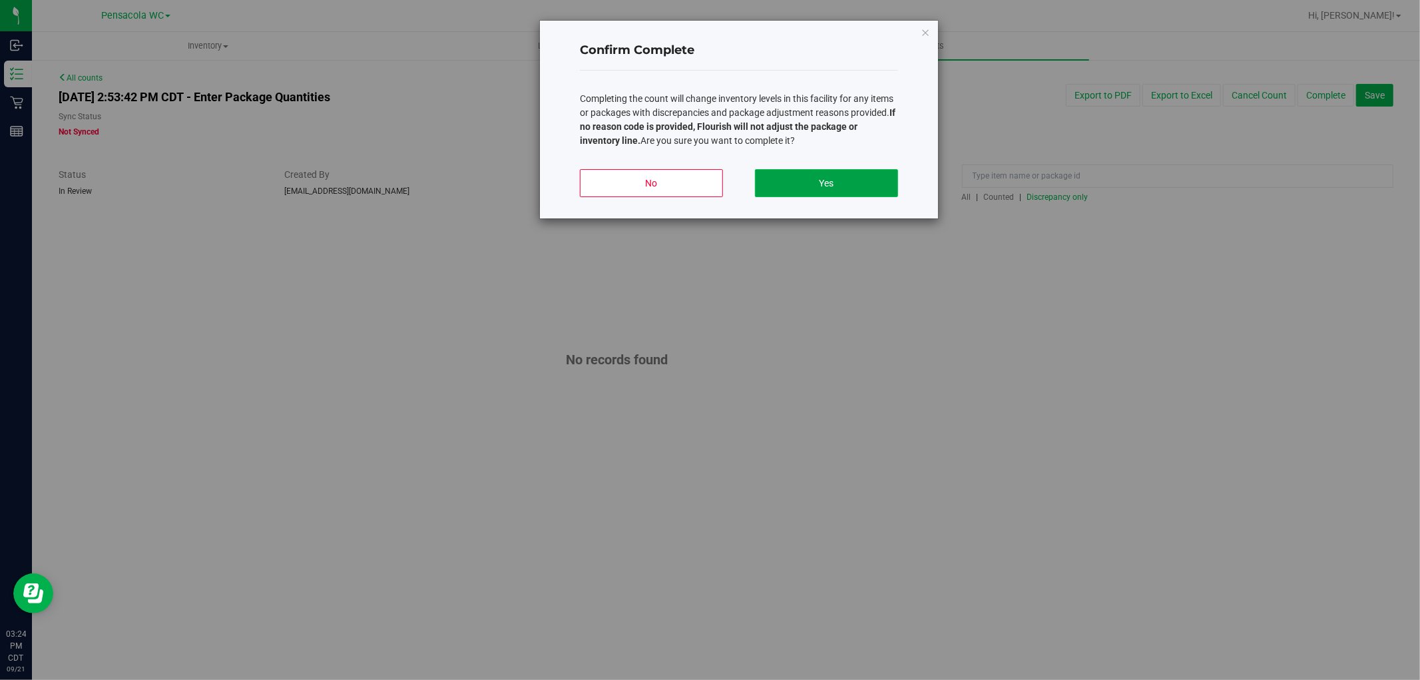
click at [804, 188] on button "Yes" at bounding box center [826, 183] width 143 height 28
